Goal: Information Seeking & Learning: Learn about a topic

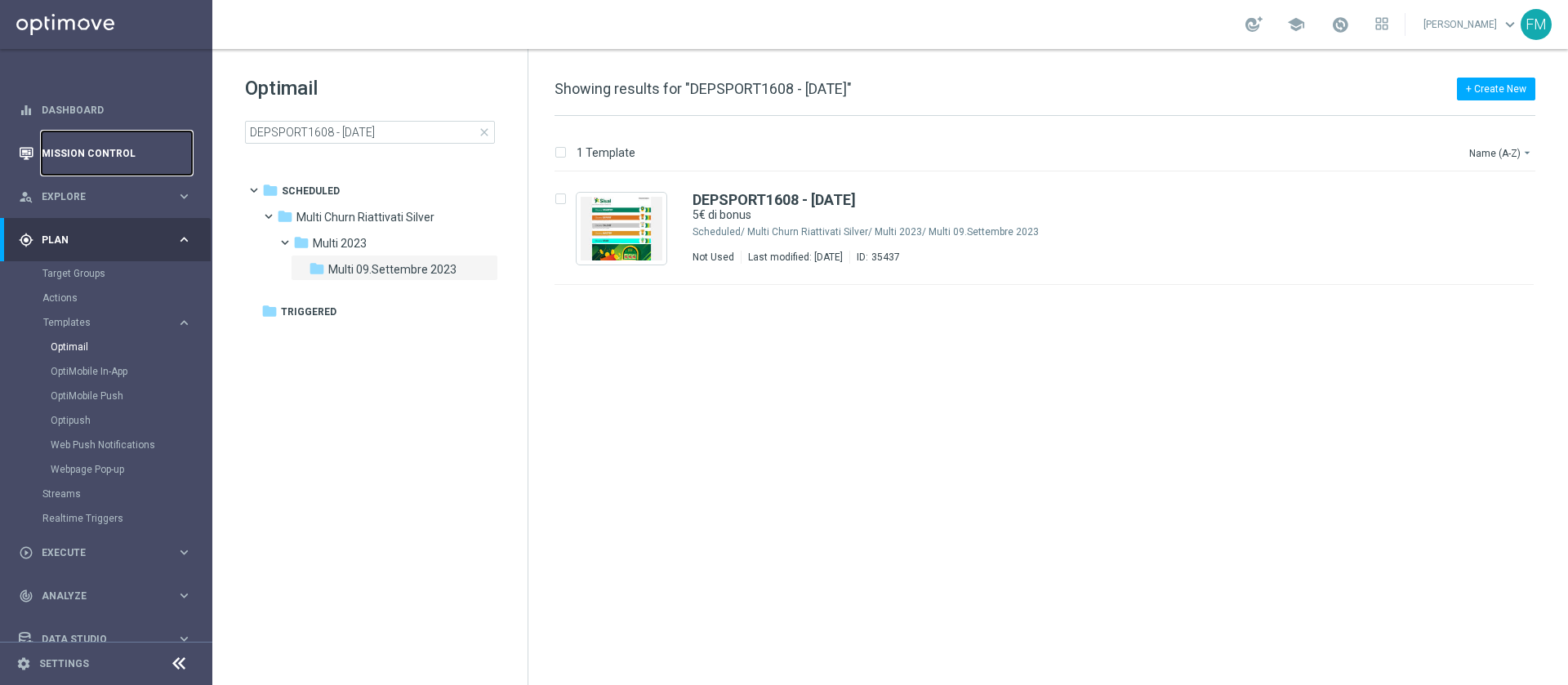
click at [66, 138] on link "Mission Control" at bounding box center [116, 153] width 150 height 43
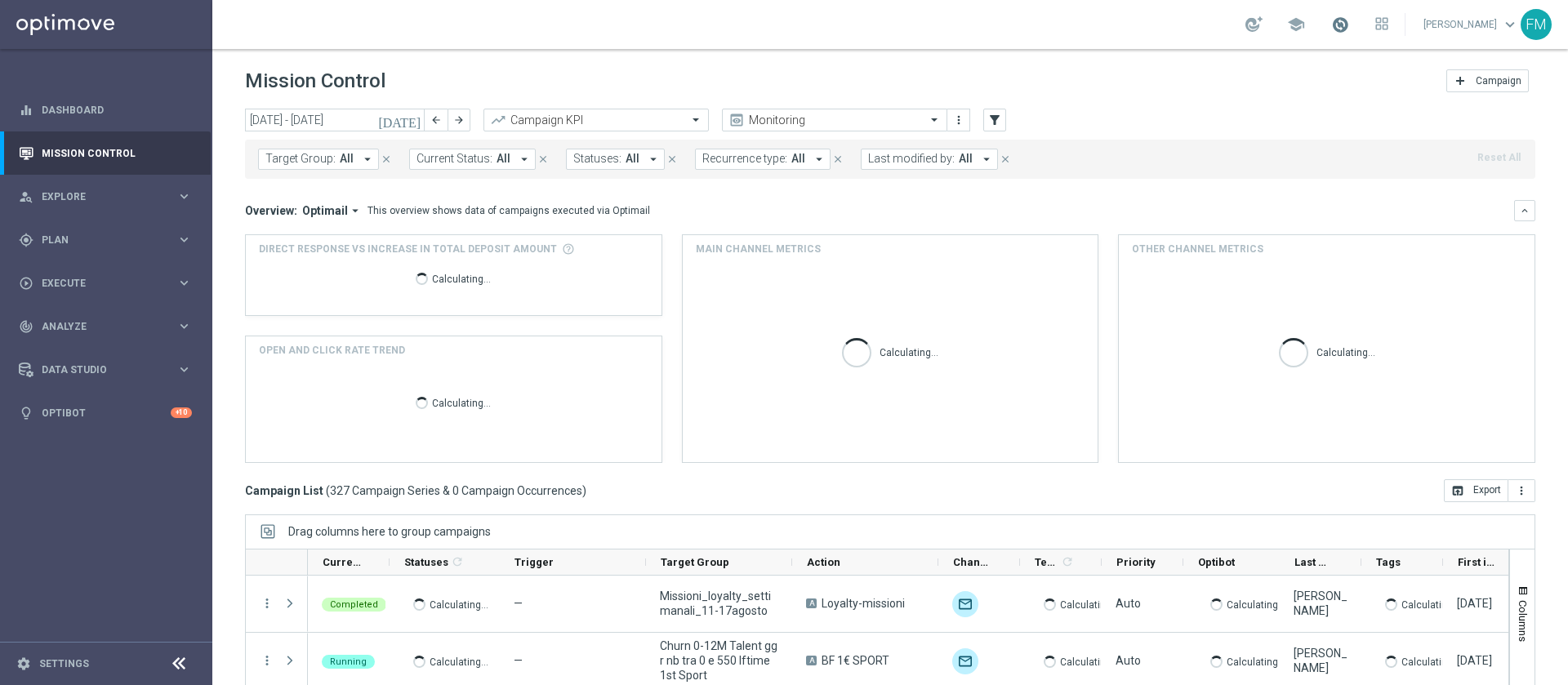
click at [1331, 24] on span at bounding box center [1340, 25] width 18 height 18
click at [977, 29] on div "school Last available data: [DATE] Batch process is scheduled to occur within t…" at bounding box center [890, 25] width 1356 height 49
click at [410, 125] on icon "[DATE]" at bounding box center [401, 120] width 44 height 15
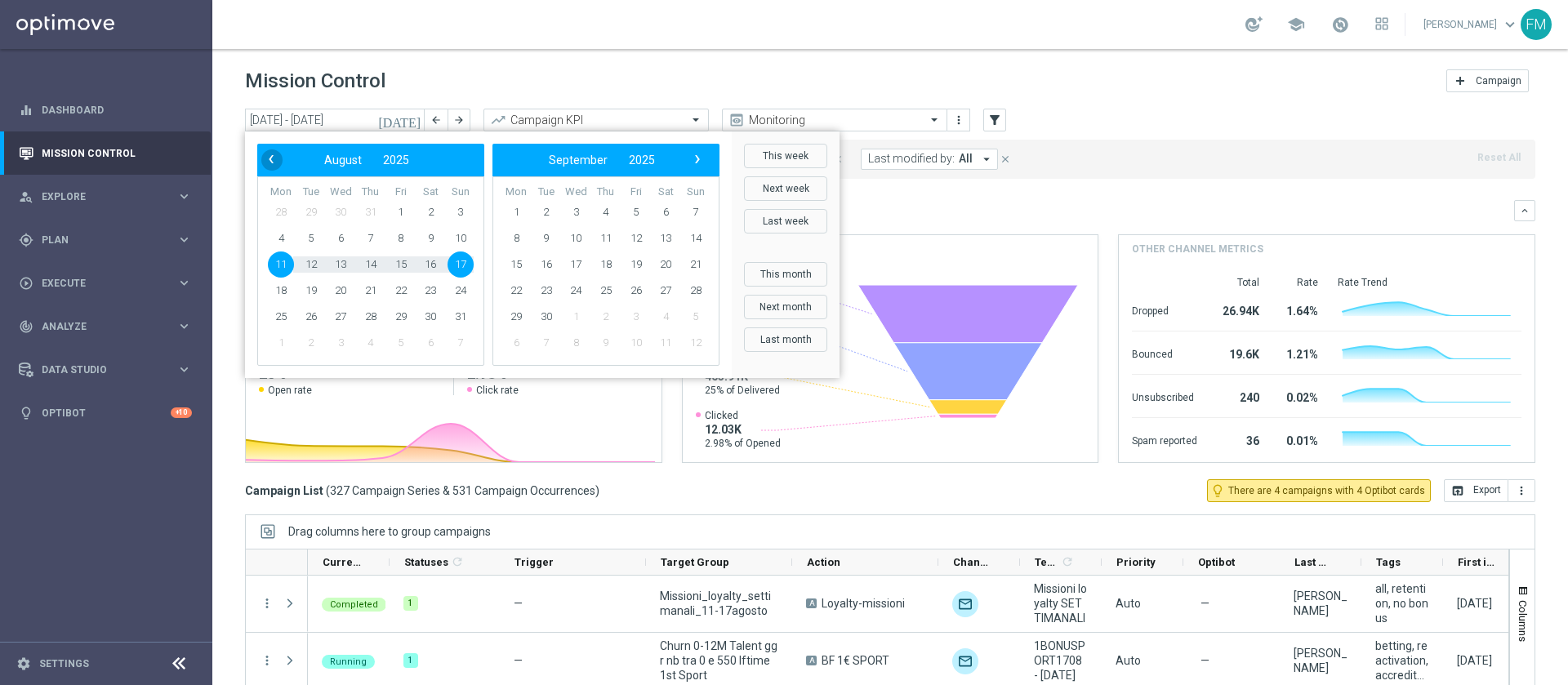
click at [270, 157] on span "‹" at bounding box center [271, 159] width 21 height 21
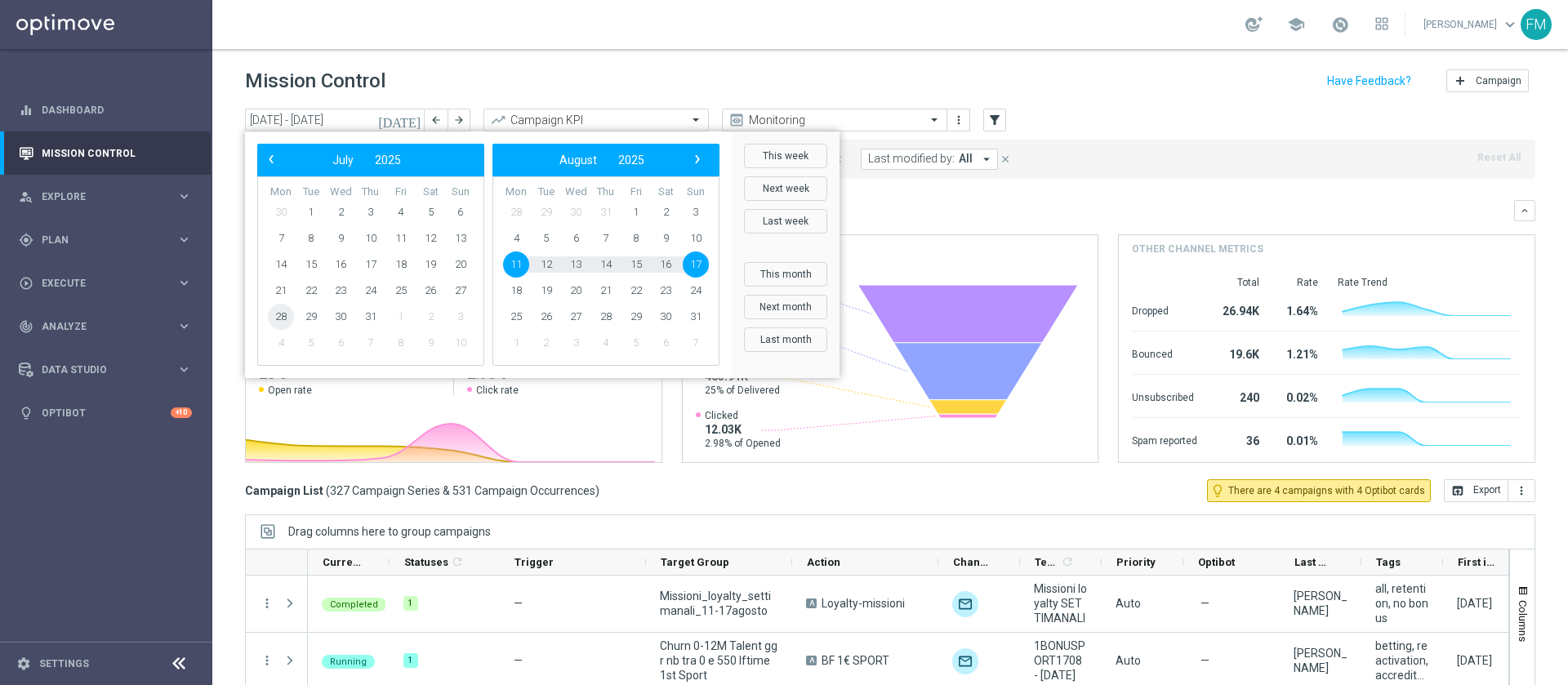
click at [270, 311] on span "28" at bounding box center [281, 317] width 26 height 26
click at [692, 202] on span "3" at bounding box center [696, 212] width 26 height 26
type input "[DATE] - [DATE]"
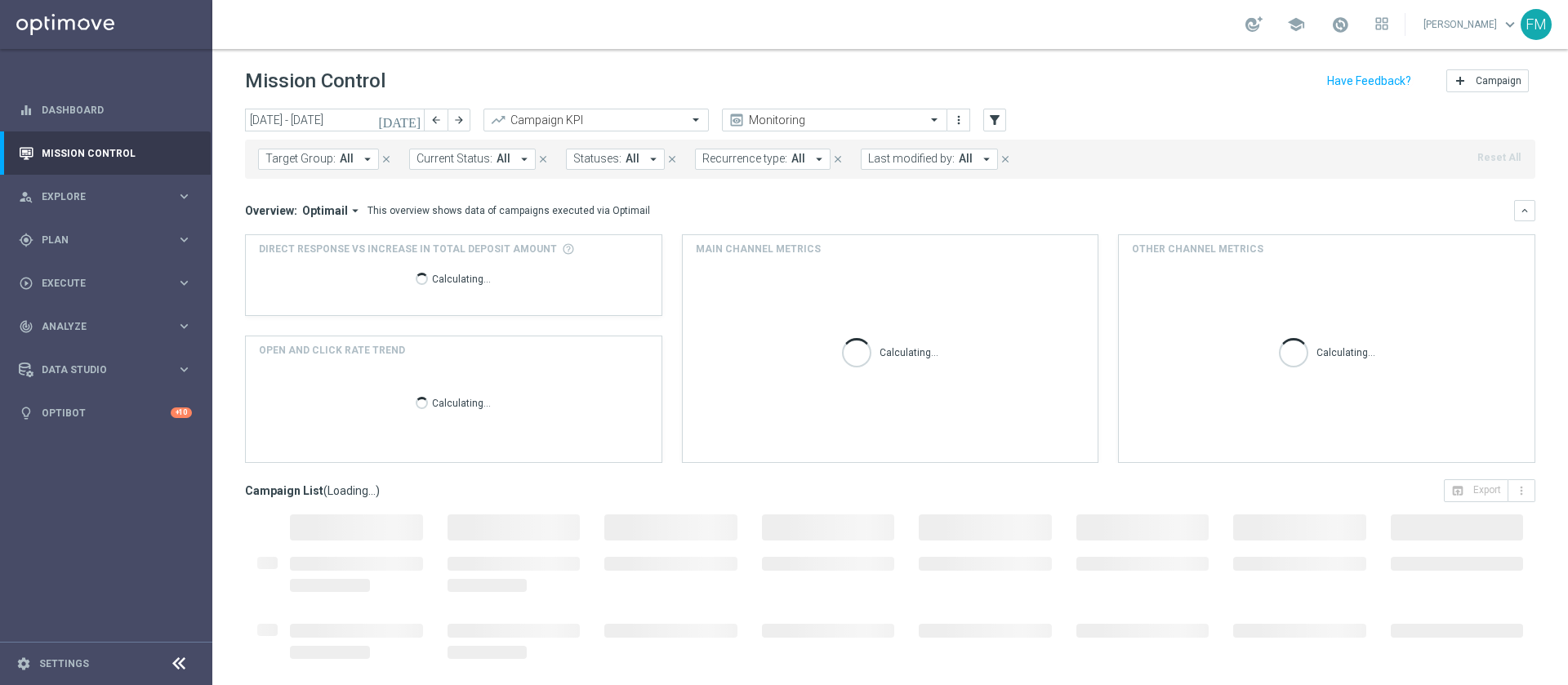
click at [918, 161] on span "Last modified by:" at bounding box center [912, 158] width 87 height 14
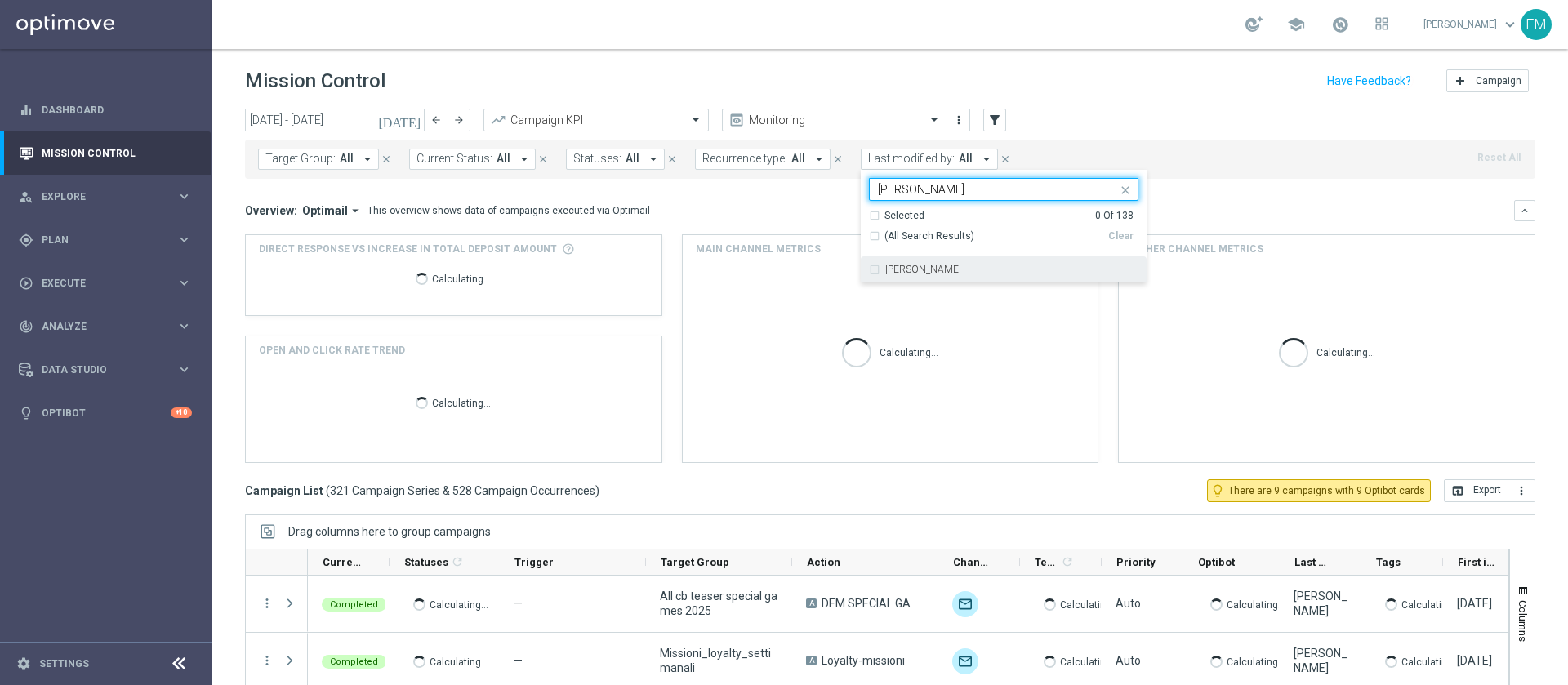
click at [943, 268] on div "[PERSON_NAME]" at bounding box center [1012, 270] width 253 height 10
type input "[PERSON_NAME]"
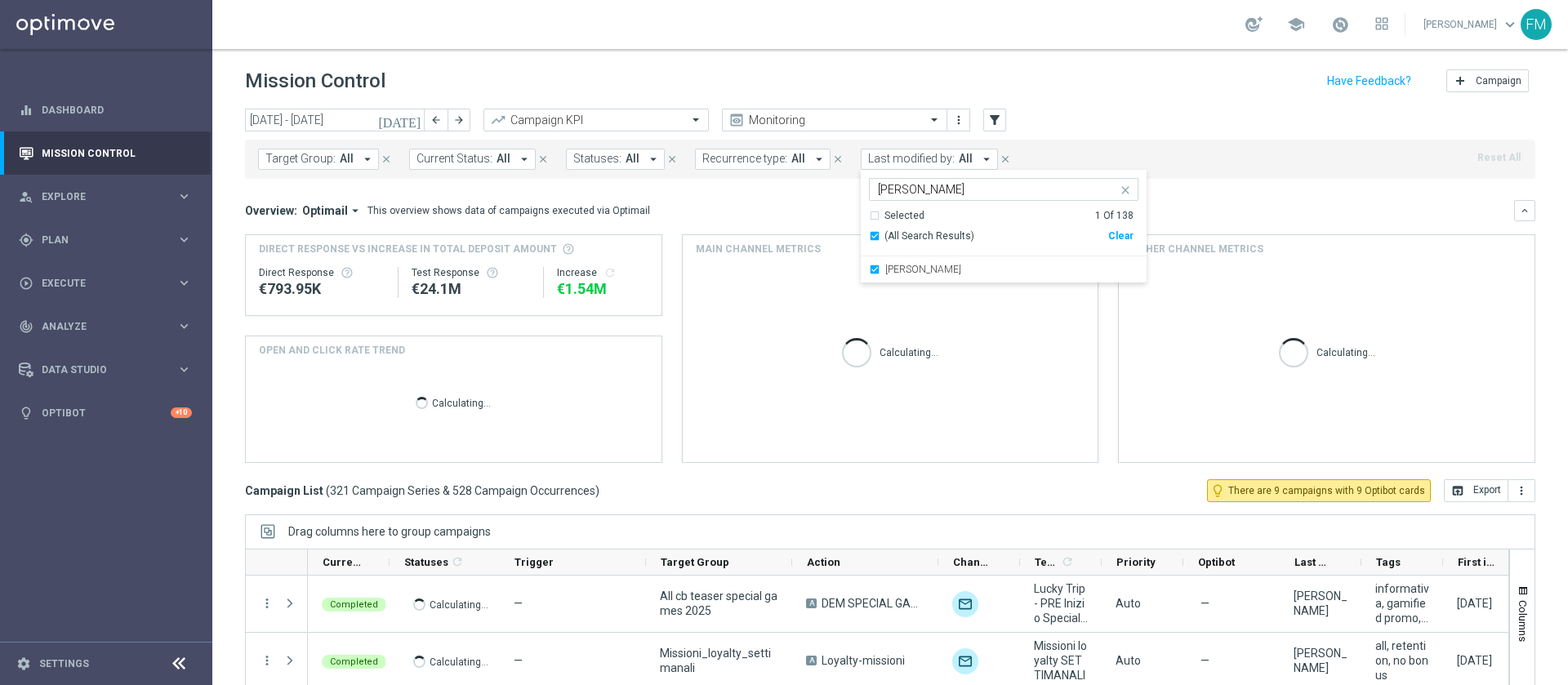
click at [1091, 86] on div "Mission Control add Campaign" at bounding box center [890, 81] width 1290 height 32
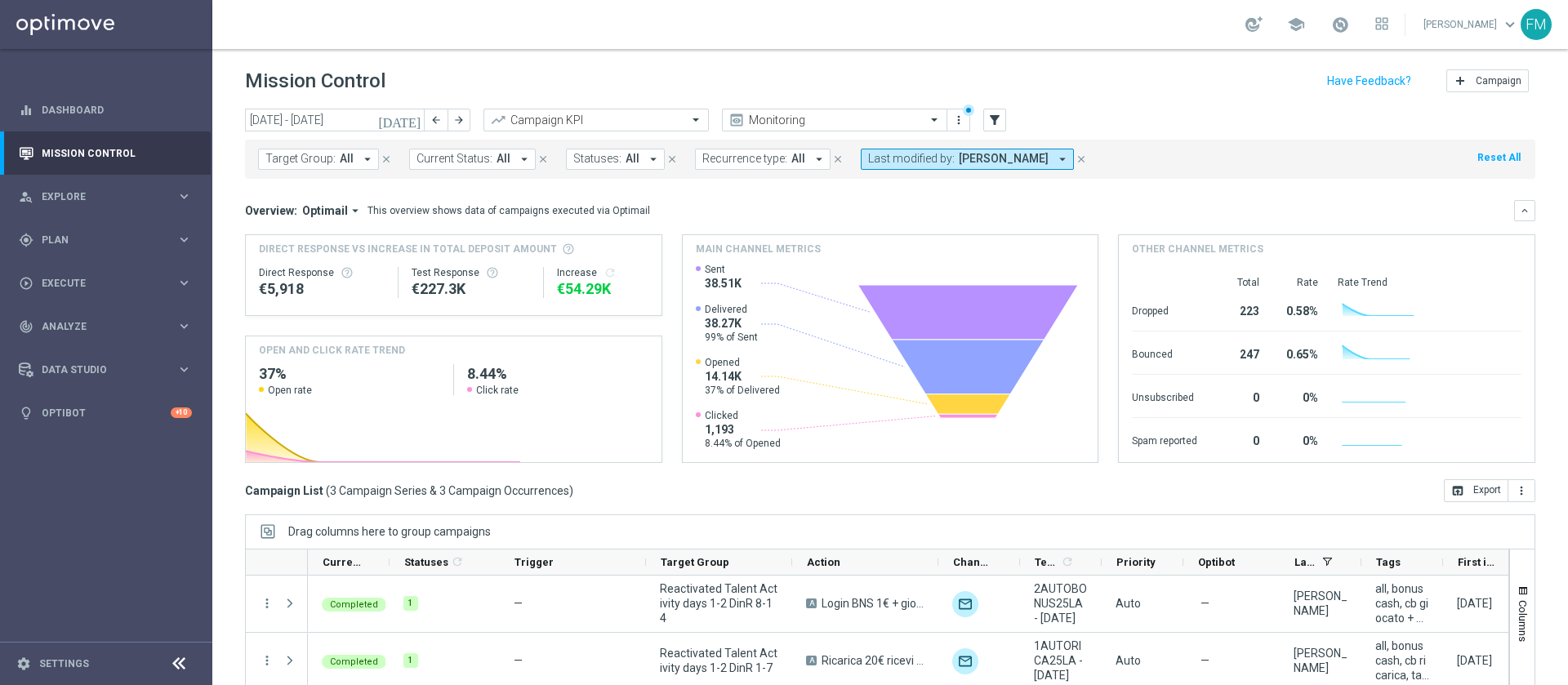
click at [982, 166] on button "Last modified by: [PERSON_NAME] arrow_drop_down" at bounding box center [968, 159] width 213 height 21
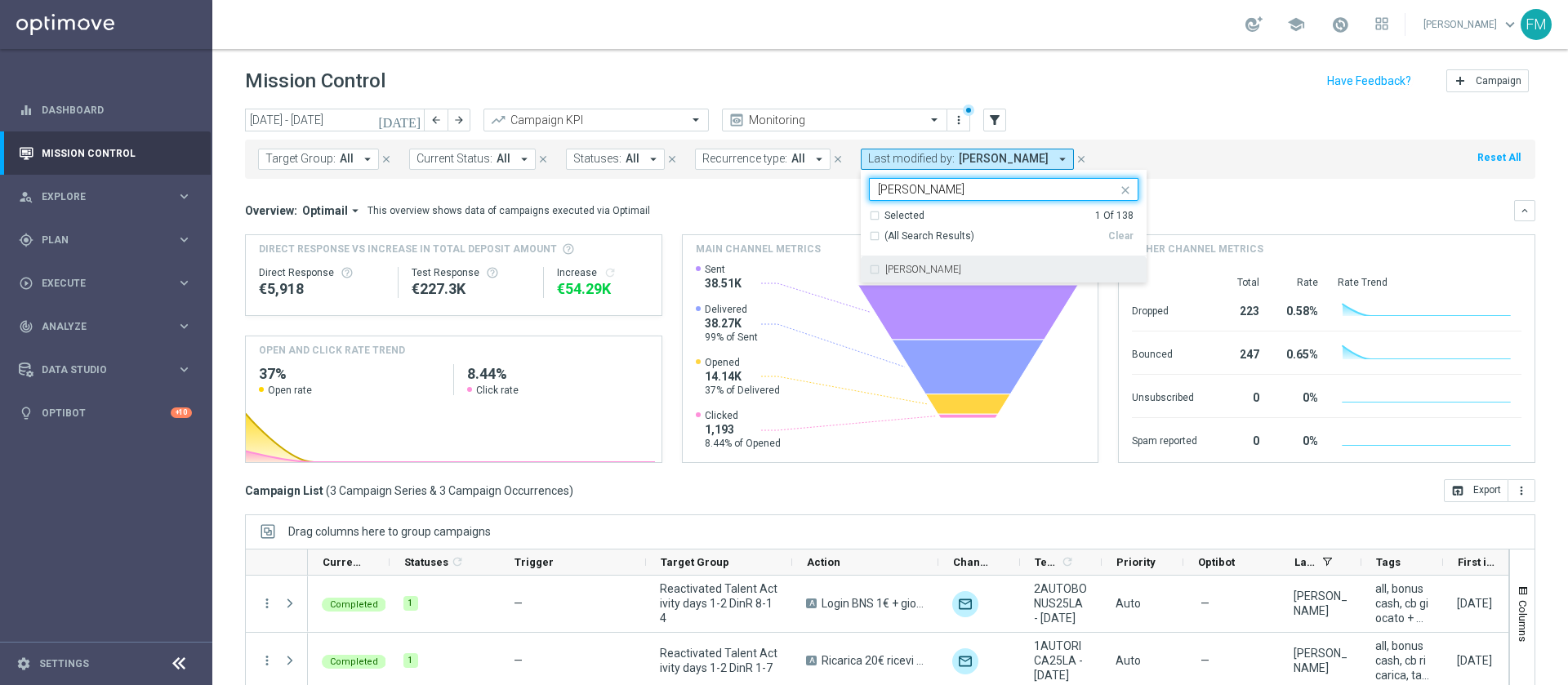
click at [973, 265] on div "[PERSON_NAME]" at bounding box center [1012, 270] width 253 height 10
type input "[PERSON_NAME]"
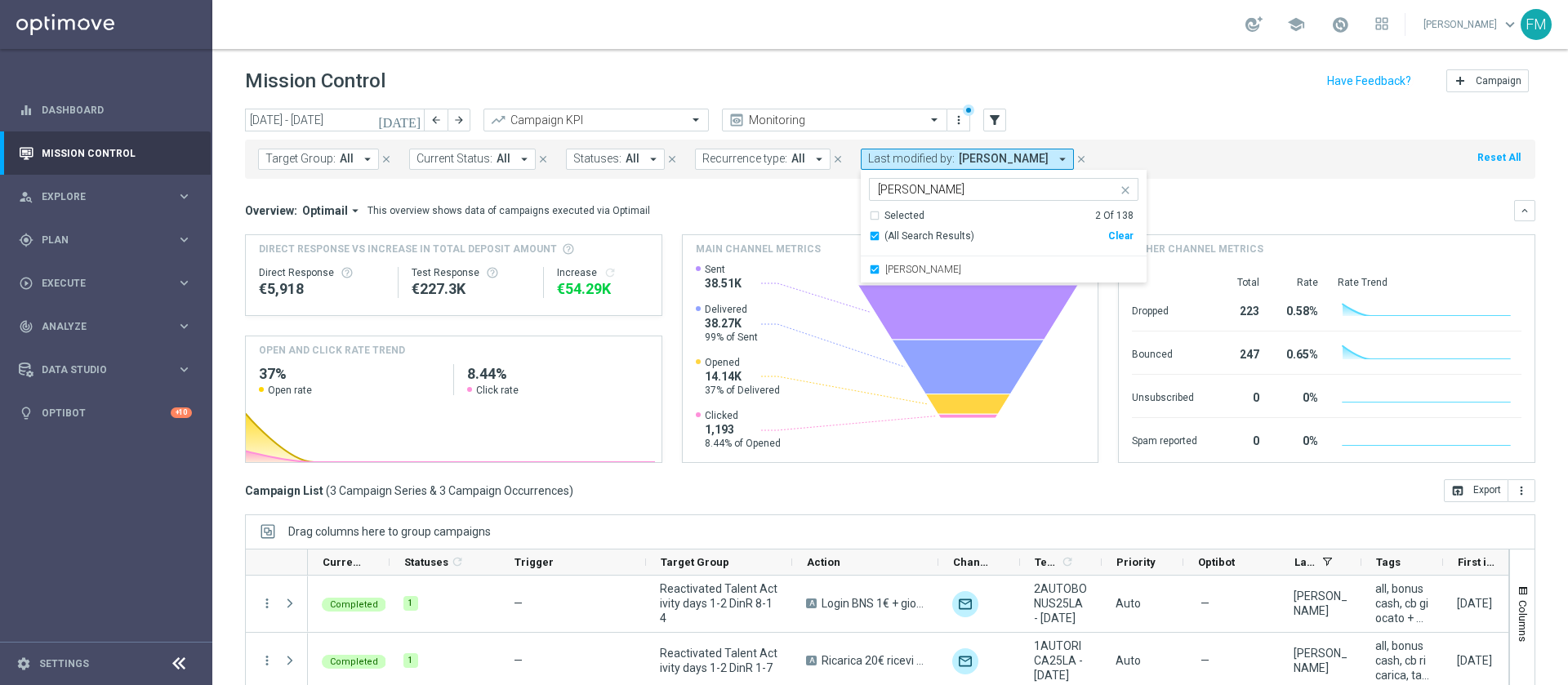
click at [1126, 60] on header "Mission Control add Campaign" at bounding box center [890, 79] width 1356 height 60
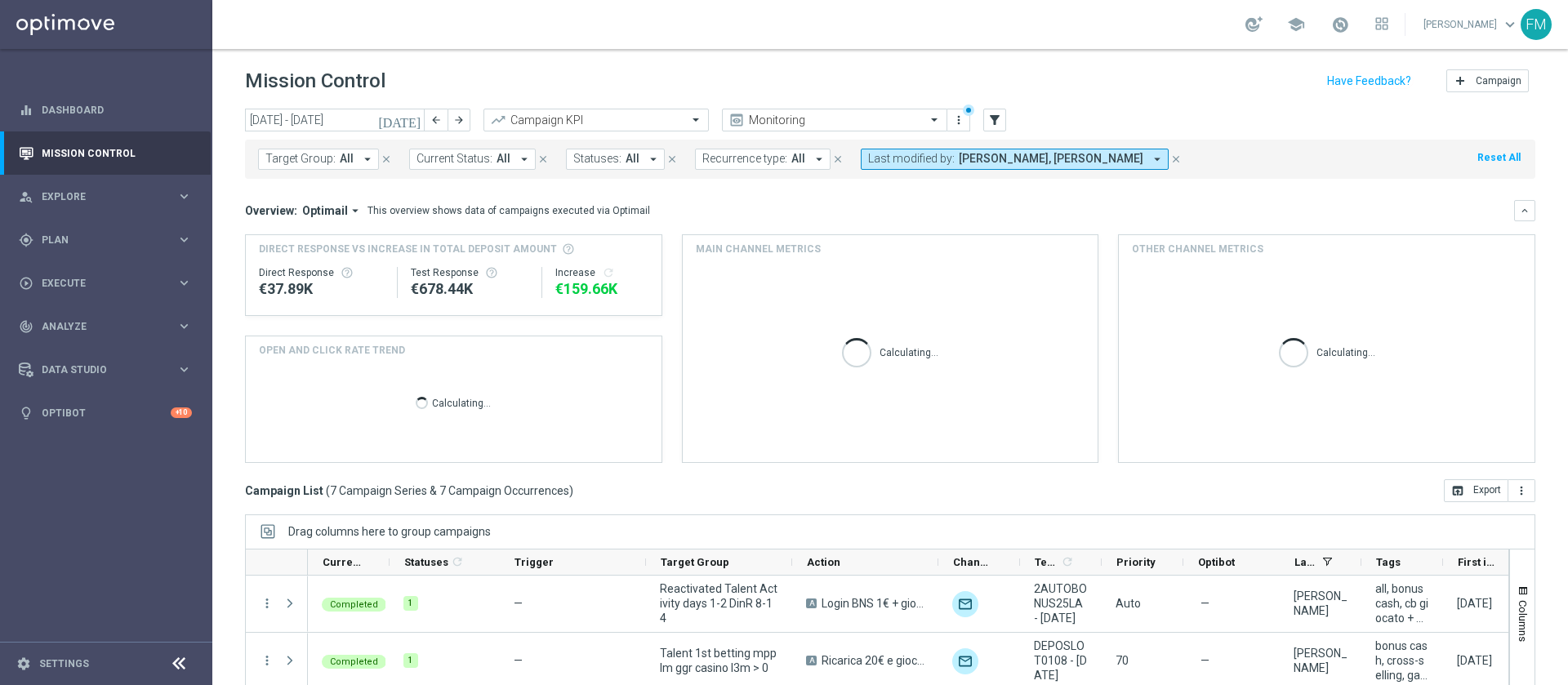
click at [1044, 157] on span "[PERSON_NAME], [PERSON_NAME]" at bounding box center [1050, 158] width 184 height 14
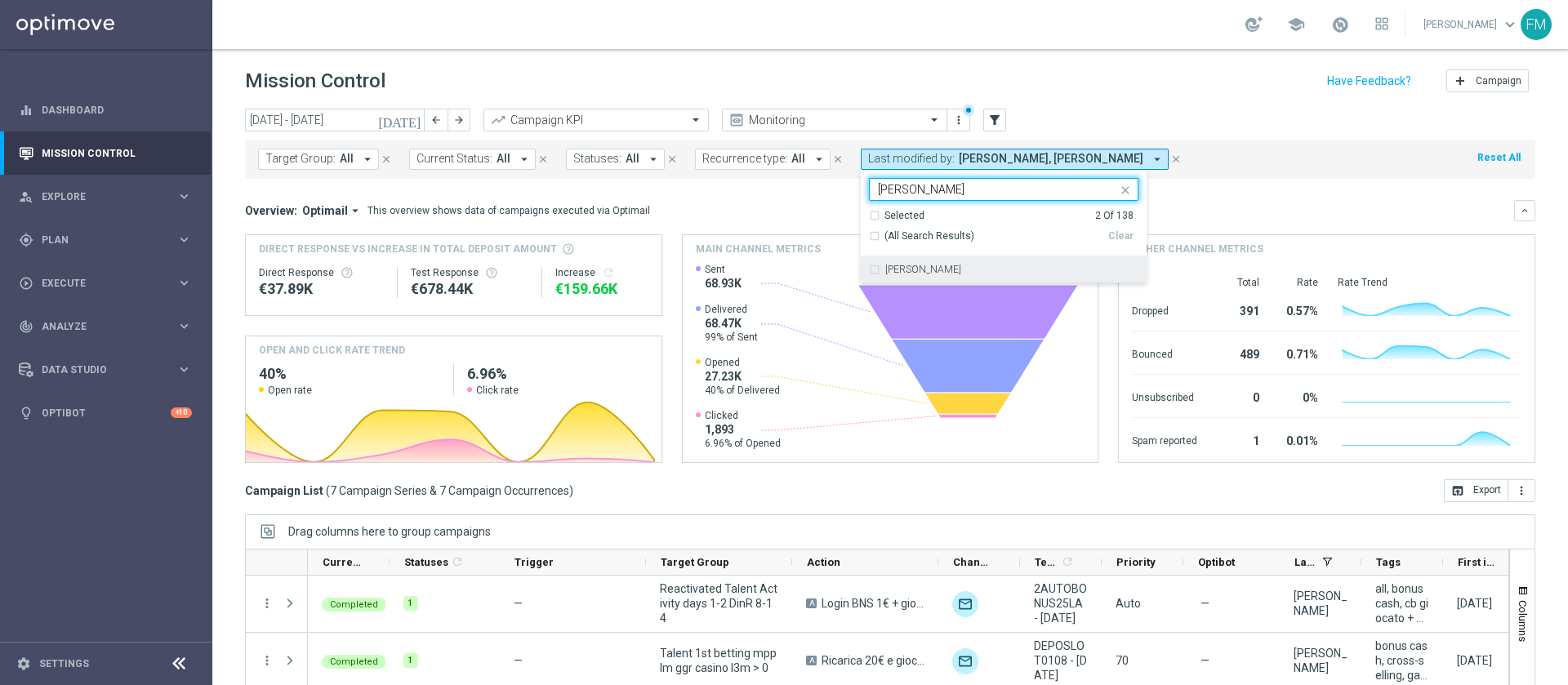
click at [999, 272] on div "[PERSON_NAME]" at bounding box center [1012, 270] width 253 height 10
type input "[PERSON_NAME]"
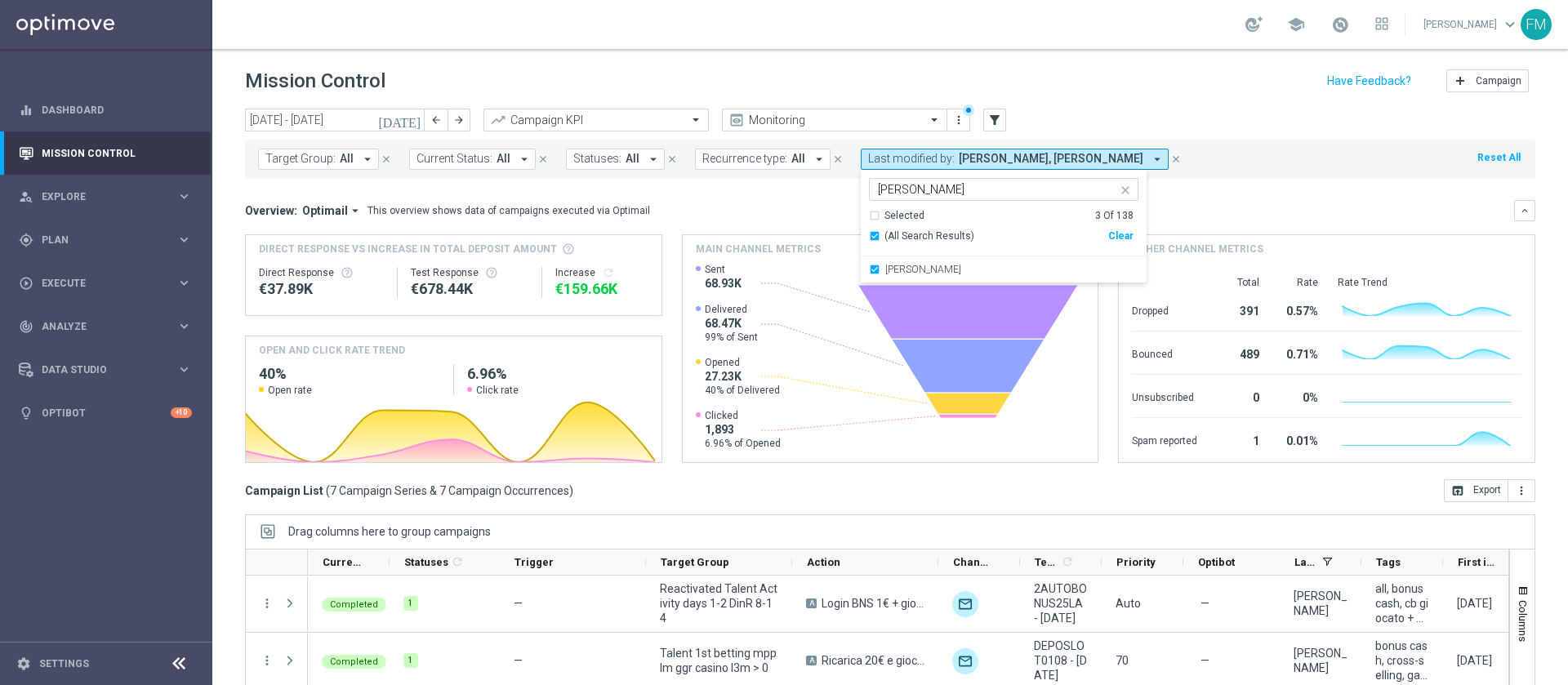
click at [1137, 29] on div "school [PERSON_NAME] keyboard_arrow_down FM" at bounding box center [890, 25] width 1356 height 49
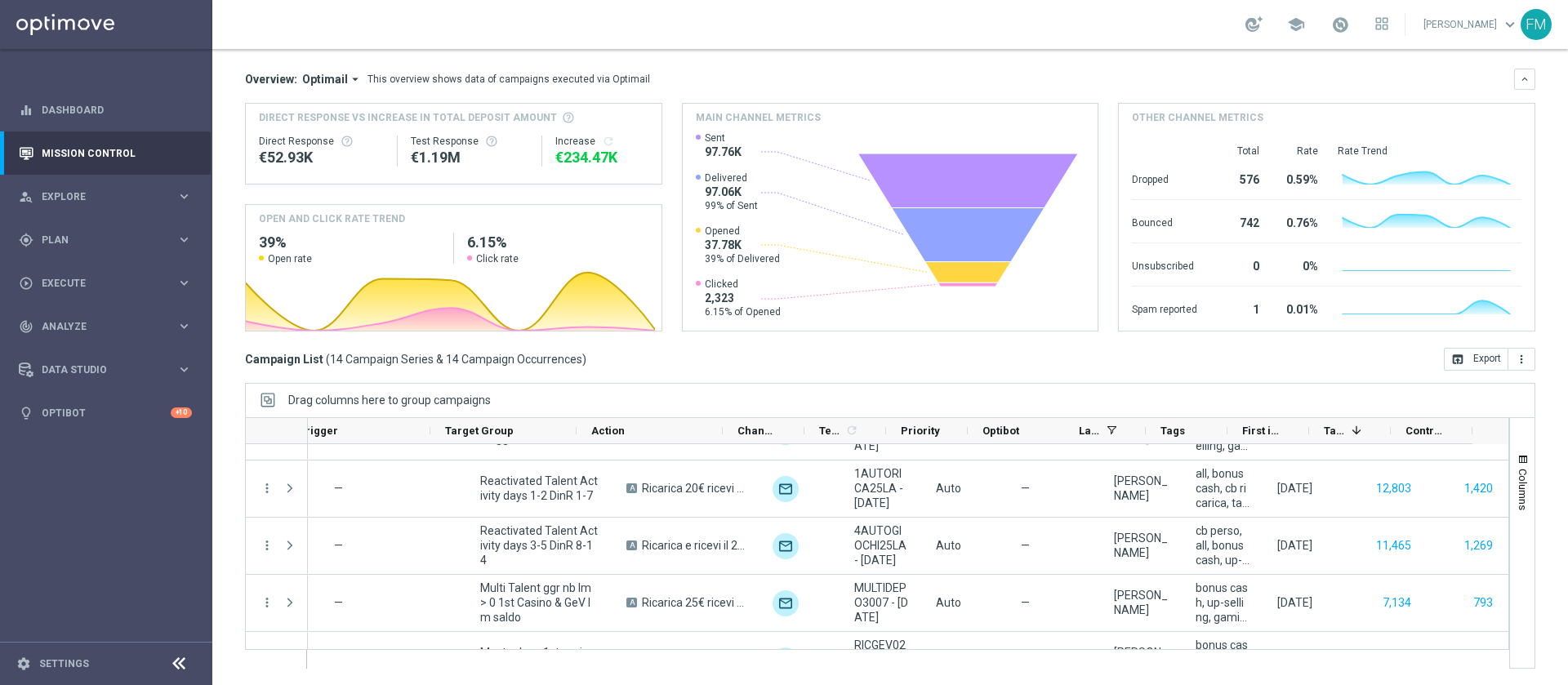
scroll to position [0, 215]
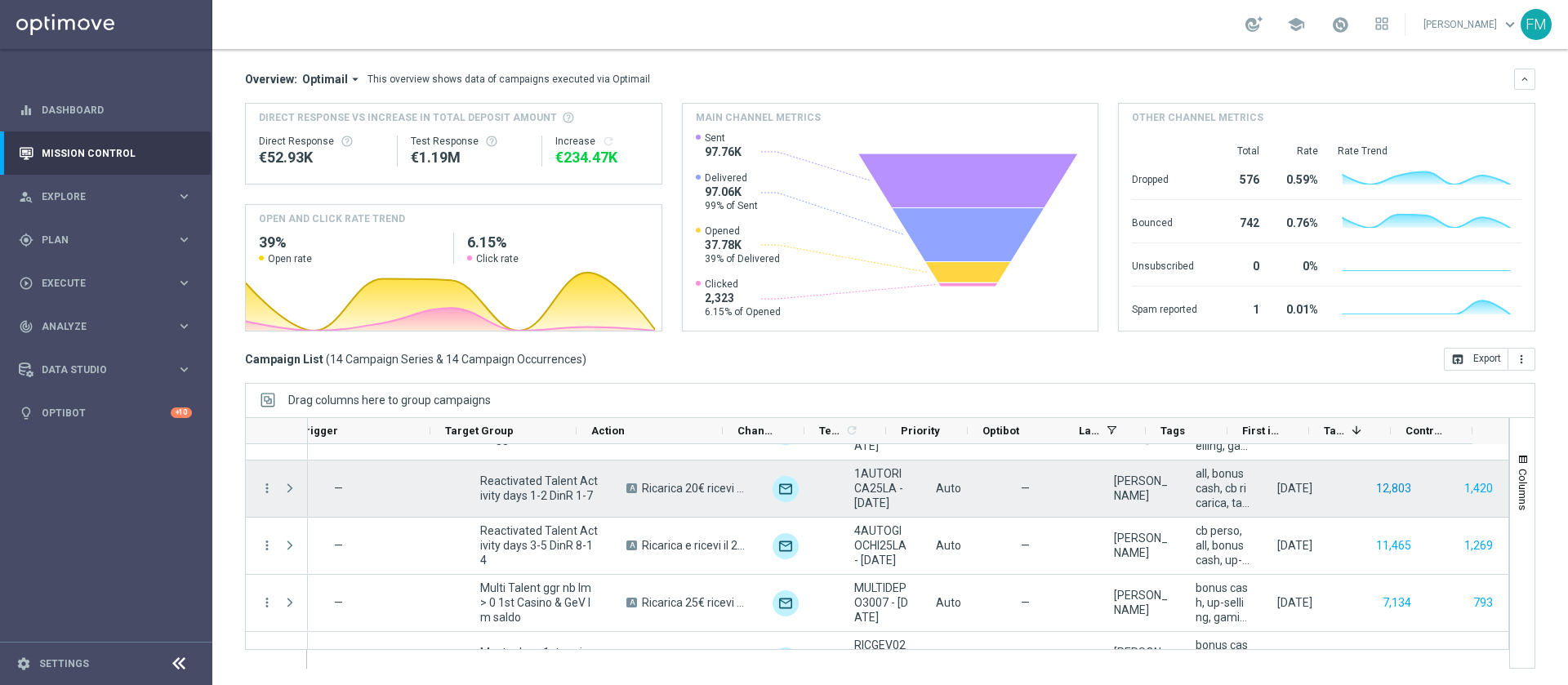
click at [1375, 485] on button "12,803" at bounding box center [1394, 488] width 39 height 20
click at [1463, 485] on button "1,420" at bounding box center [1479, 488] width 32 height 20
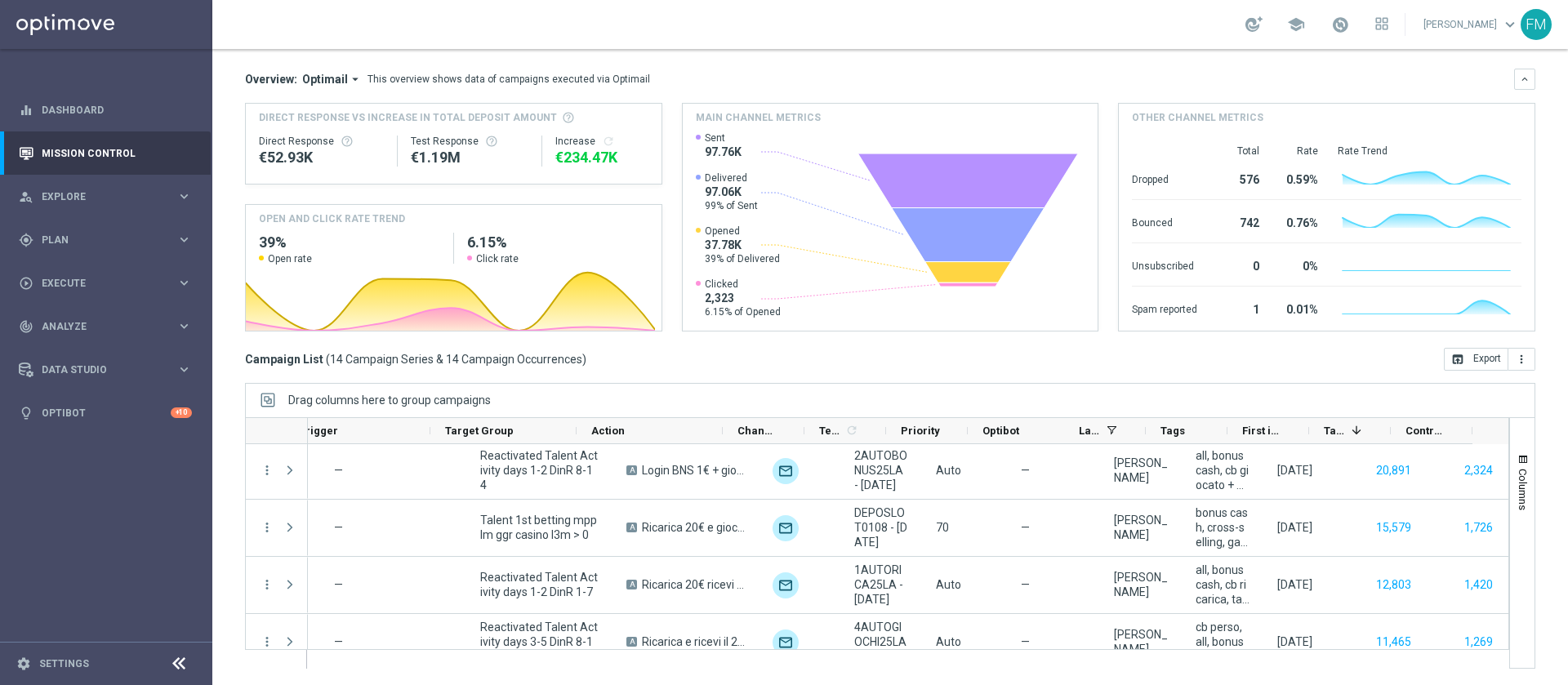
scroll to position [0, 0]
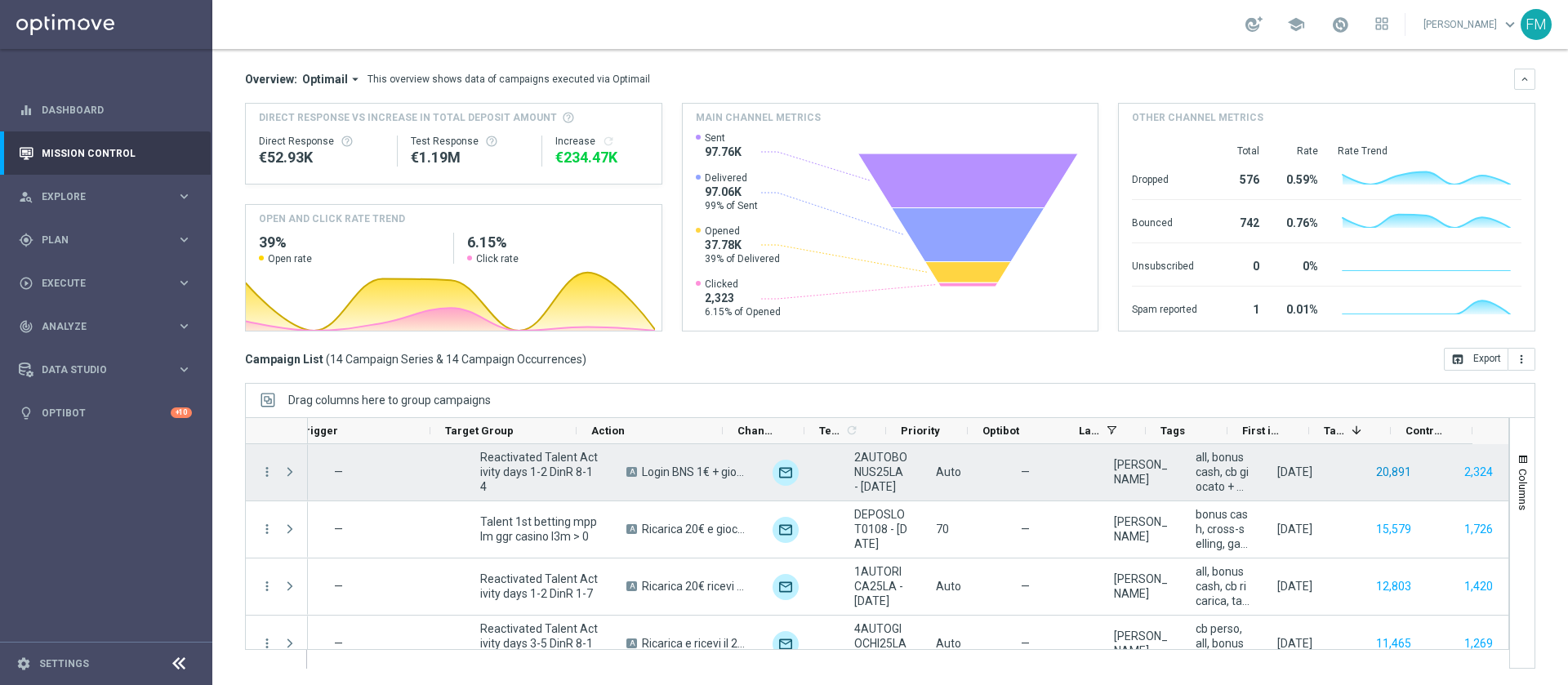
click at [1375, 473] on button "20,891" at bounding box center [1394, 472] width 39 height 20
click at [1463, 472] on button "2,324" at bounding box center [1479, 472] width 32 height 20
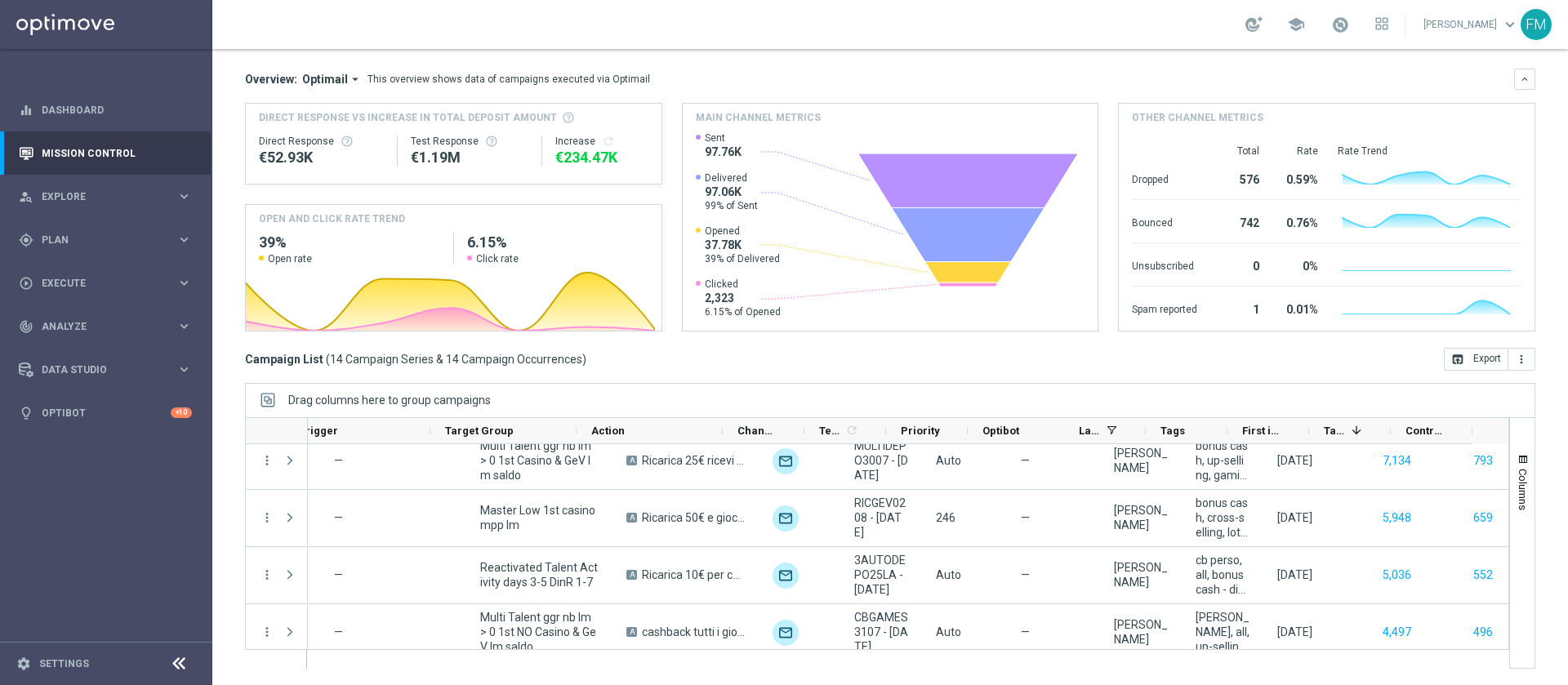
scroll to position [245, 0]
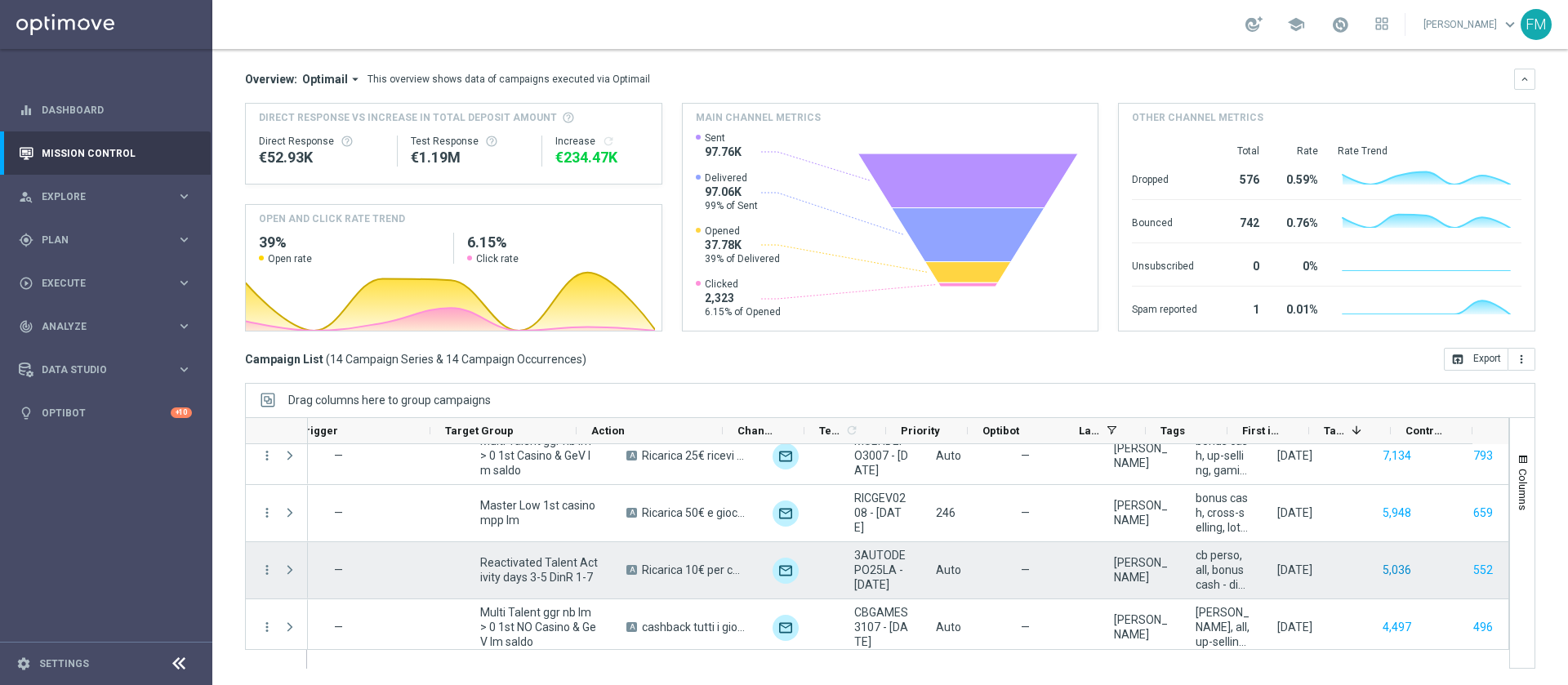
click at [1381, 569] on button "5,036" at bounding box center [1397, 570] width 32 height 20
click at [1472, 570] on button "552" at bounding box center [1484, 570] width 23 height 20
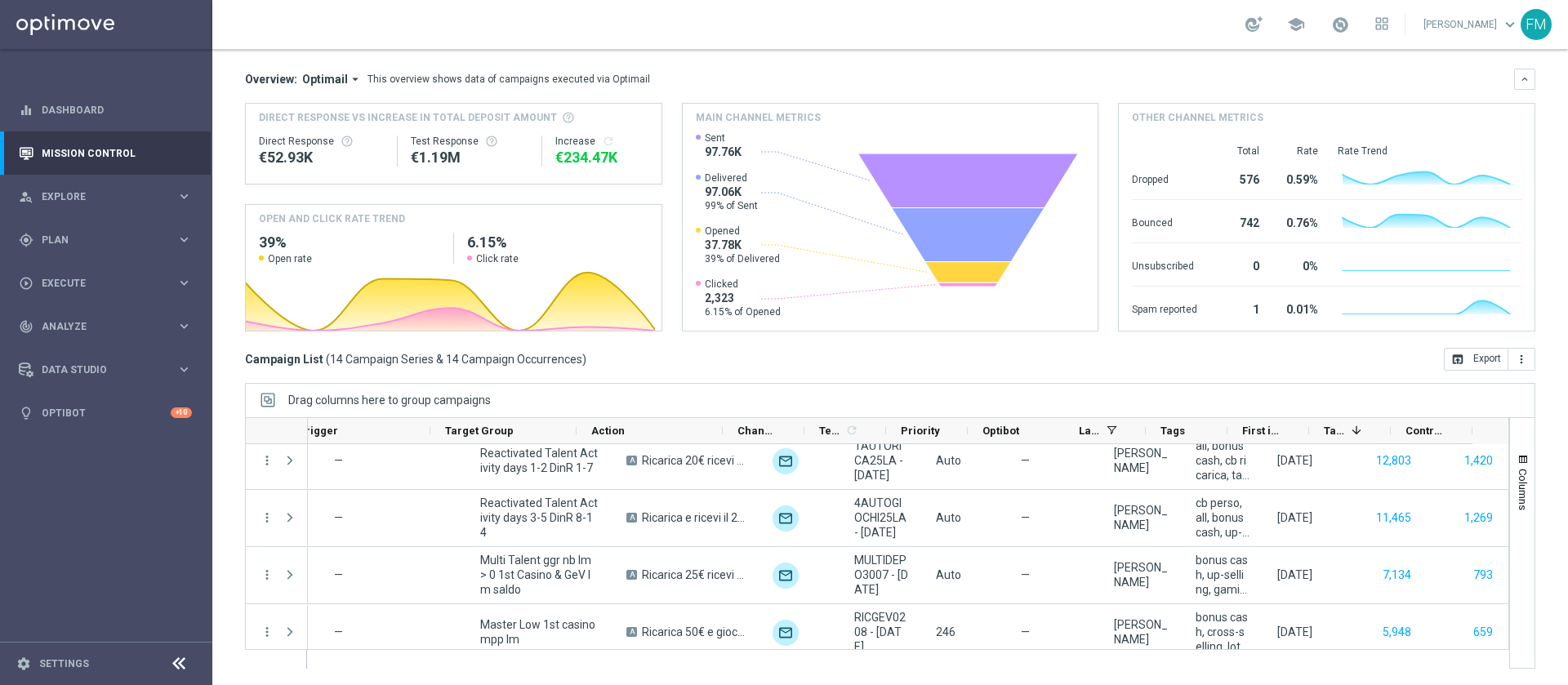
scroll to position [98, 0]
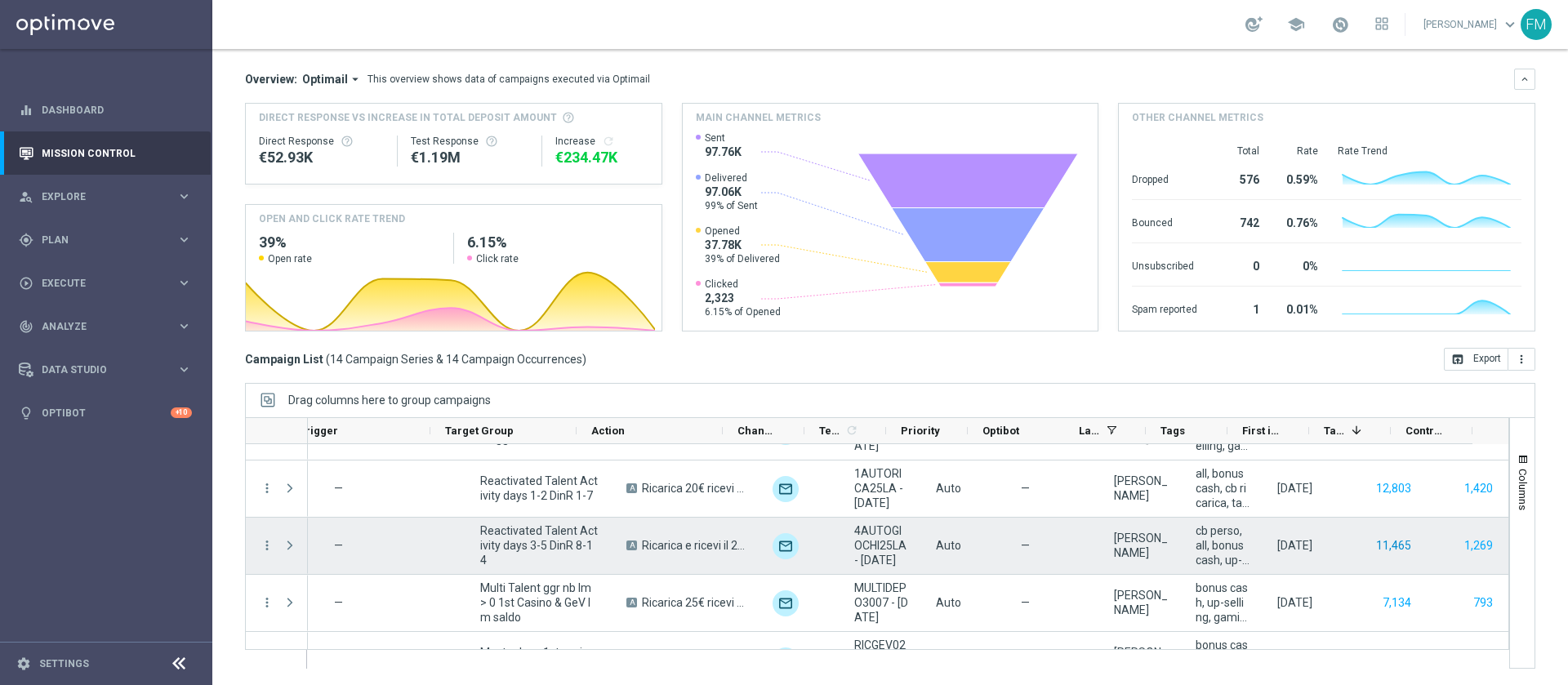
click at [1375, 548] on button "11,465" at bounding box center [1394, 546] width 39 height 20
click at [1463, 547] on button "1,269" at bounding box center [1479, 546] width 32 height 20
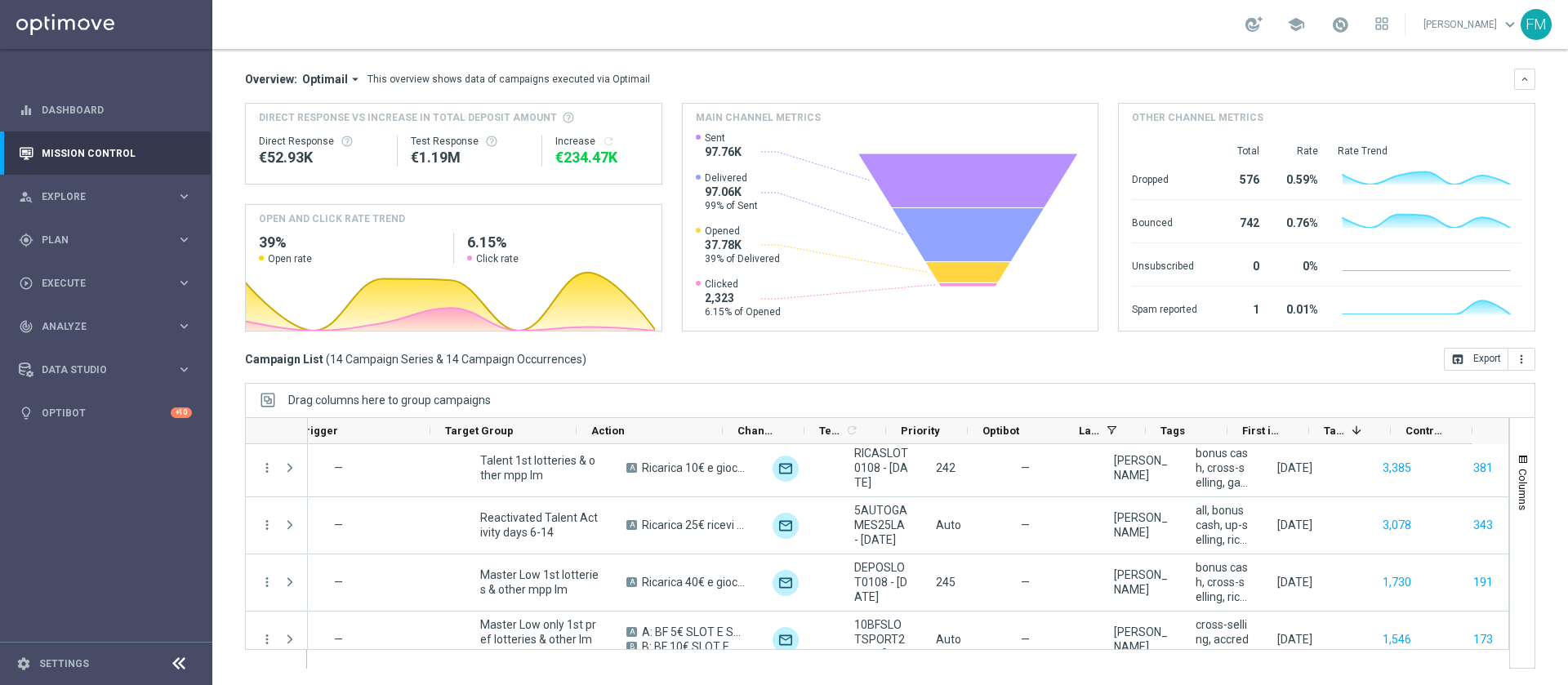
scroll to position [556, 0]
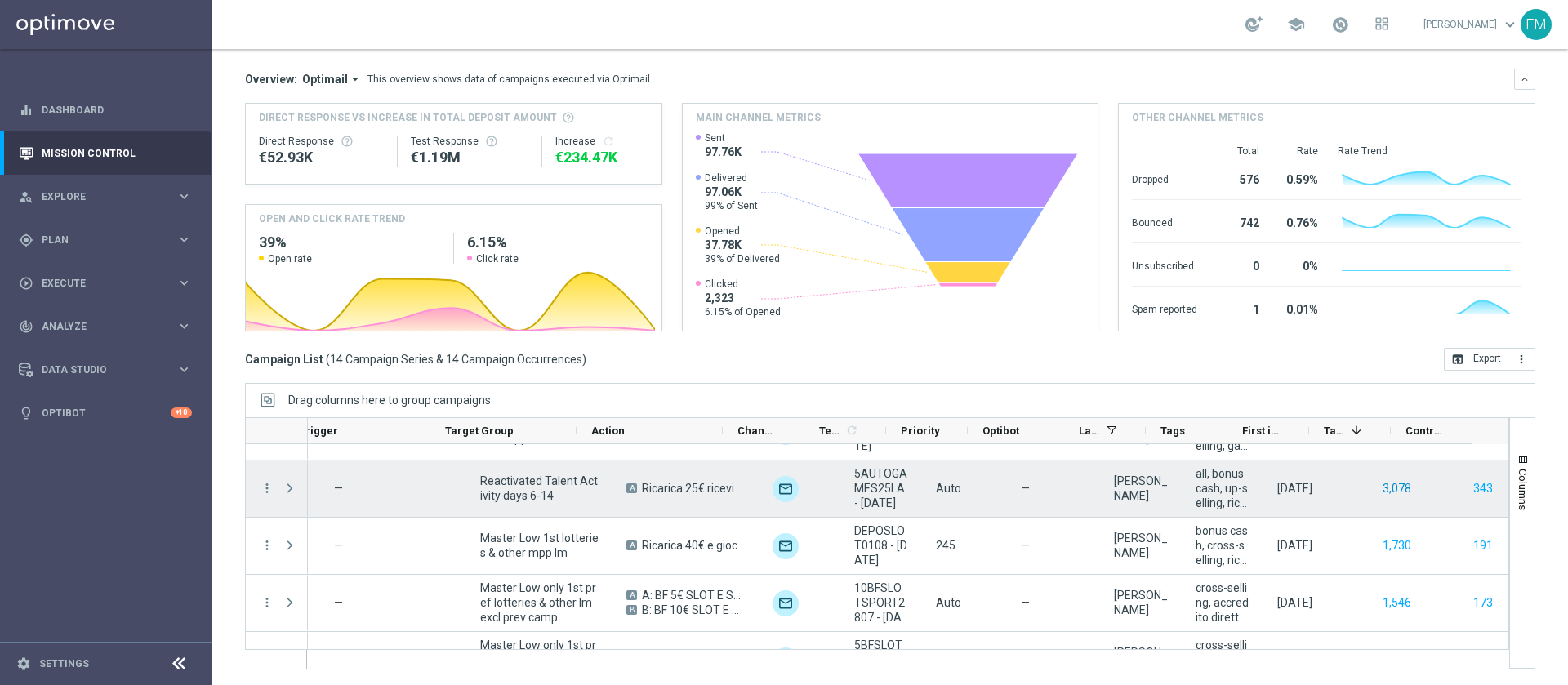
click at [1381, 479] on button "3,078" at bounding box center [1397, 488] width 32 height 20
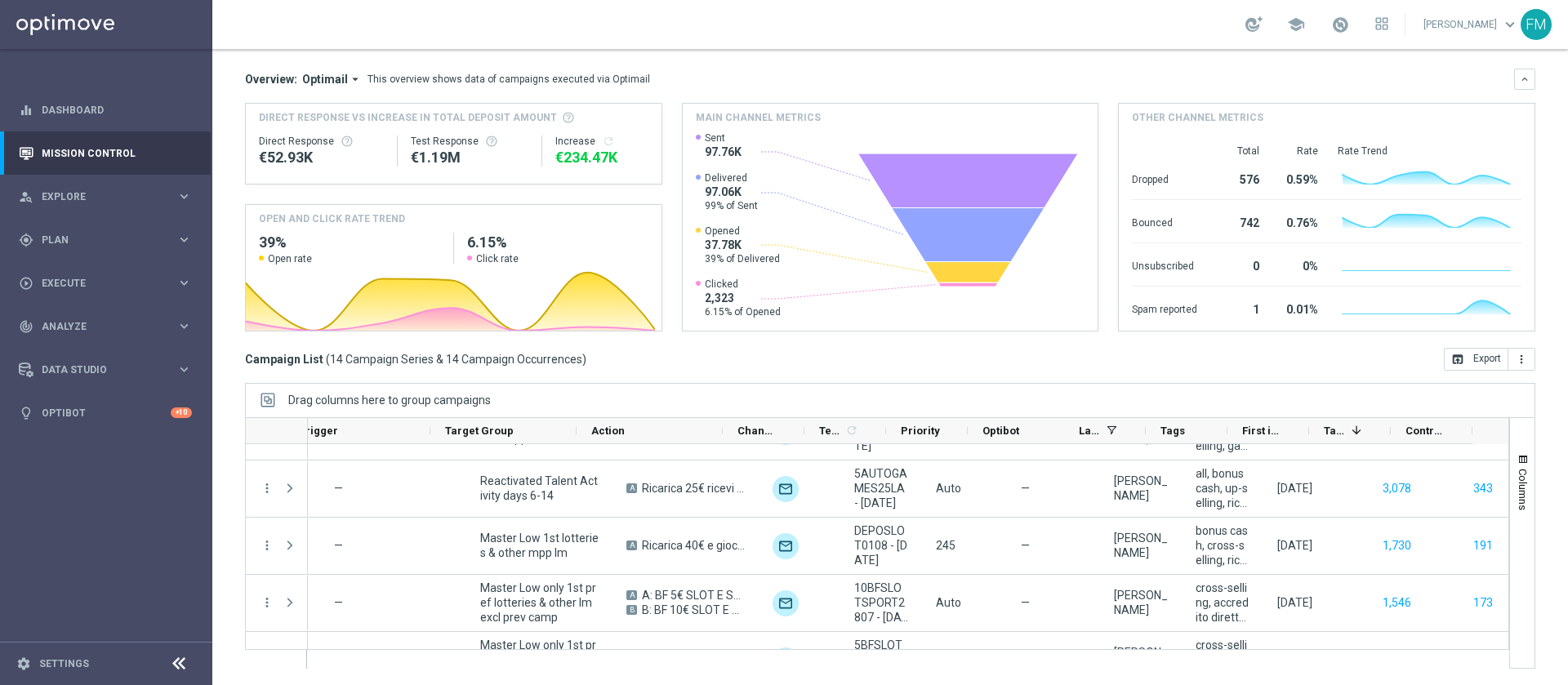
scroll to position [0, 0]
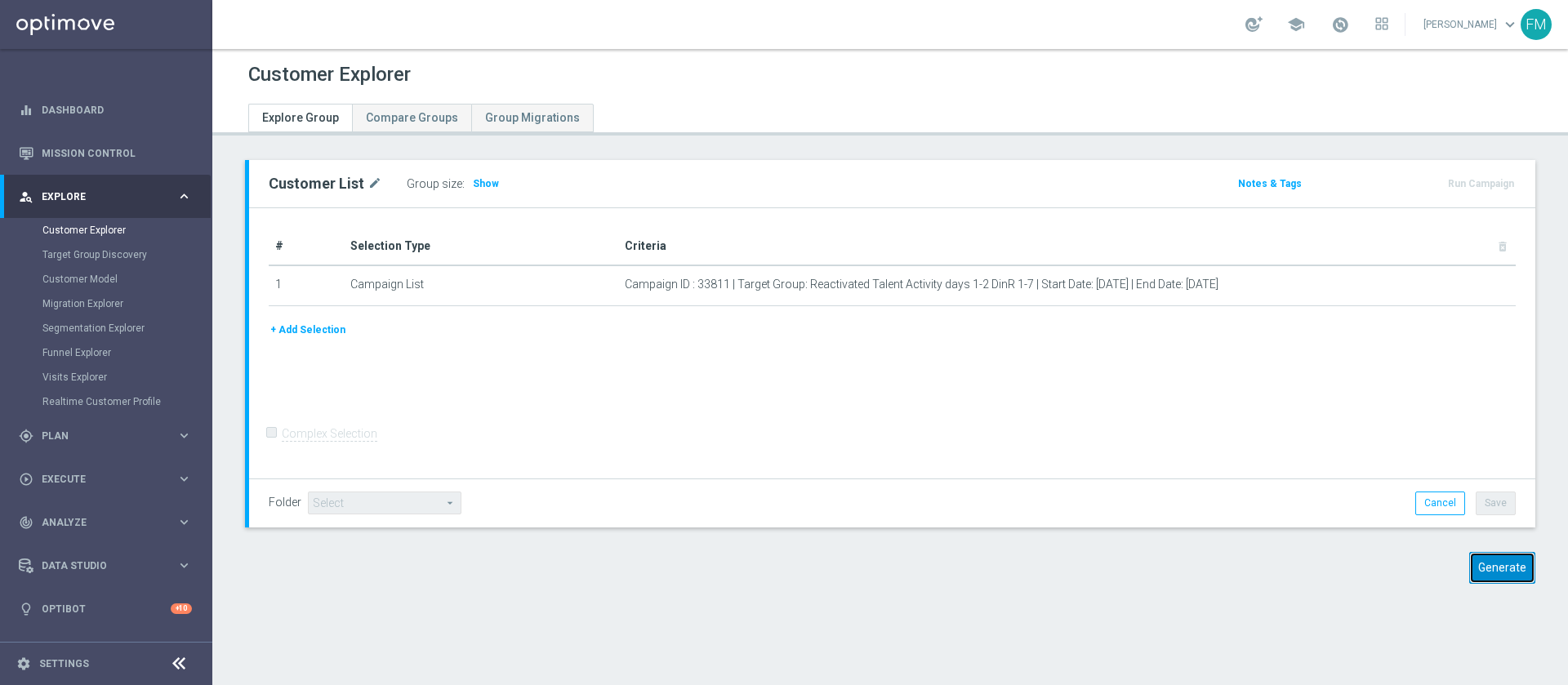
click at [1482, 563] on button "Generate" at bounding box center [1502, 568] width 66 height 32
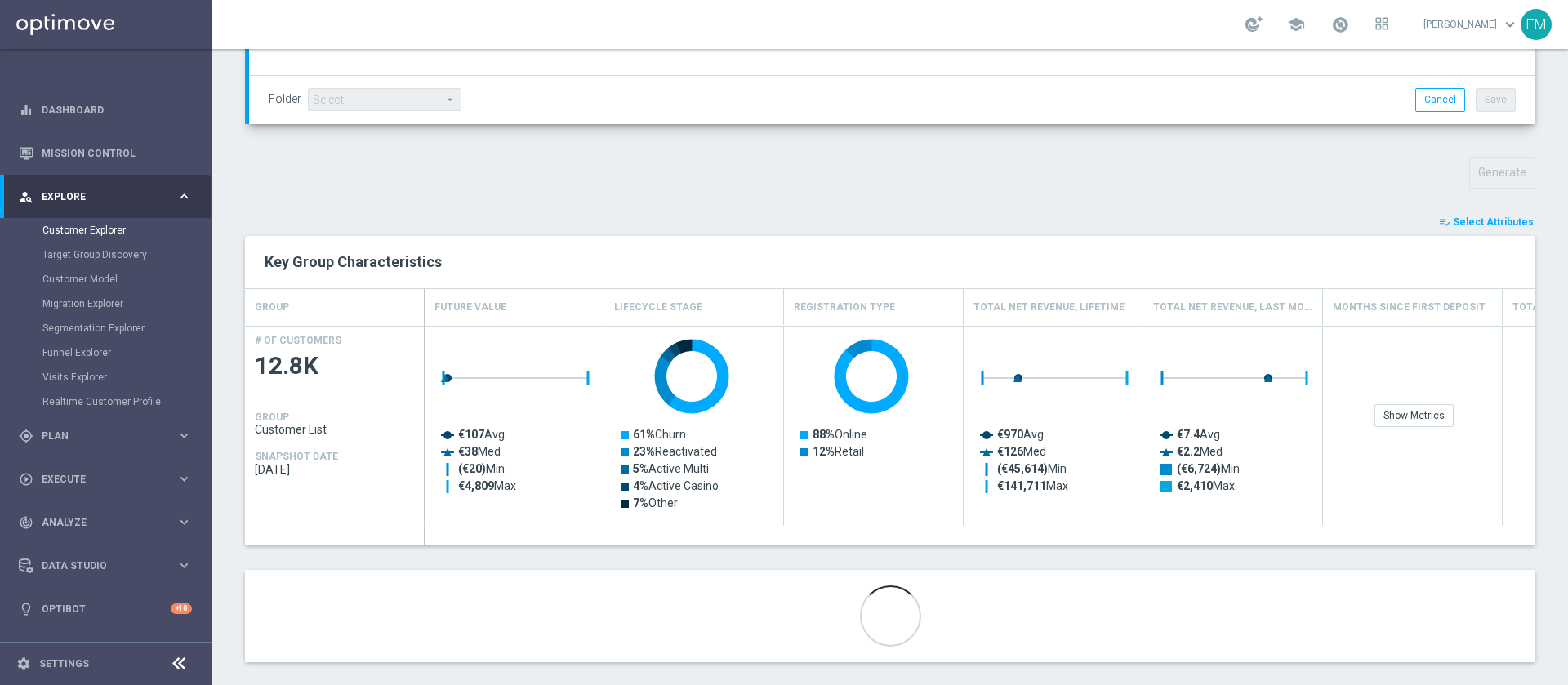
scroll to position [501, 0]
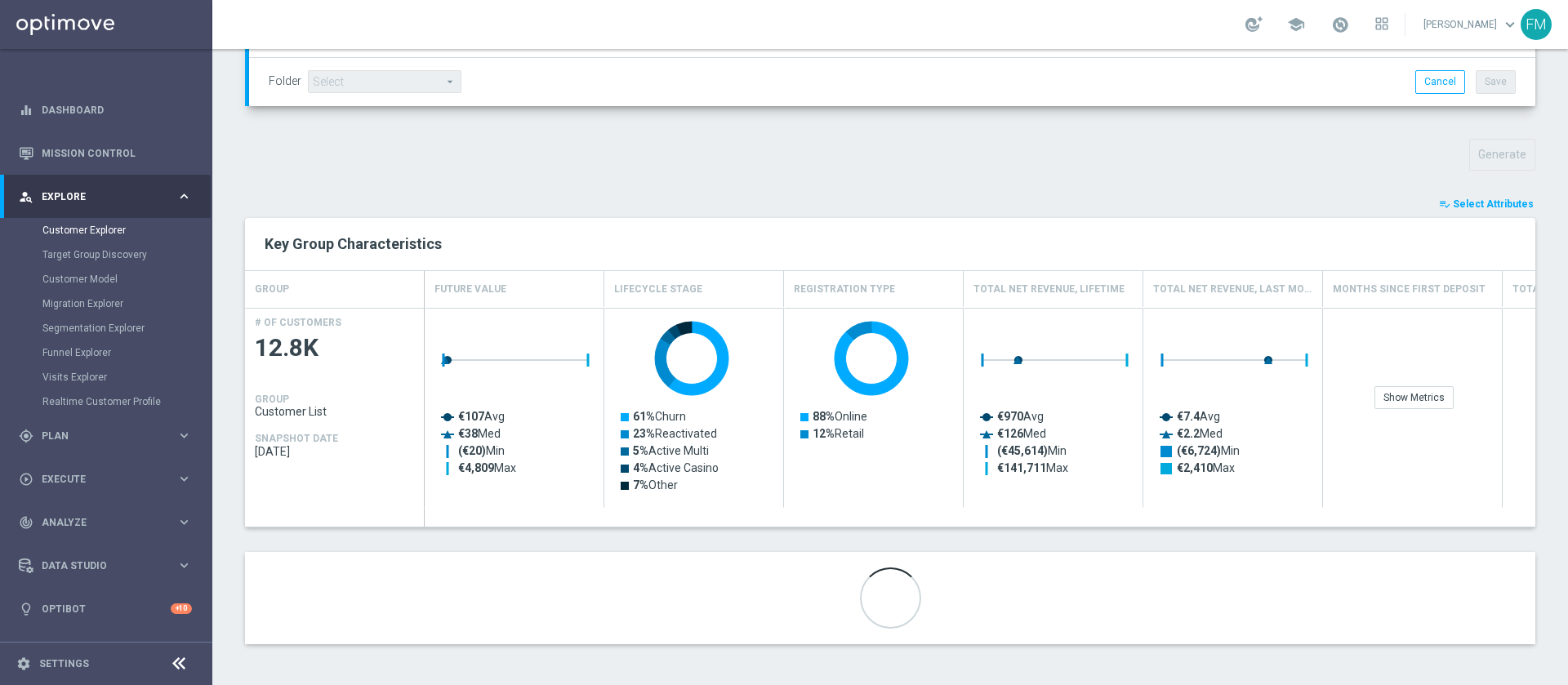
click at [1491, 195] on button "playlist_add_check Select Attributes" at bounding box center [1487, 204] width 98 height 18
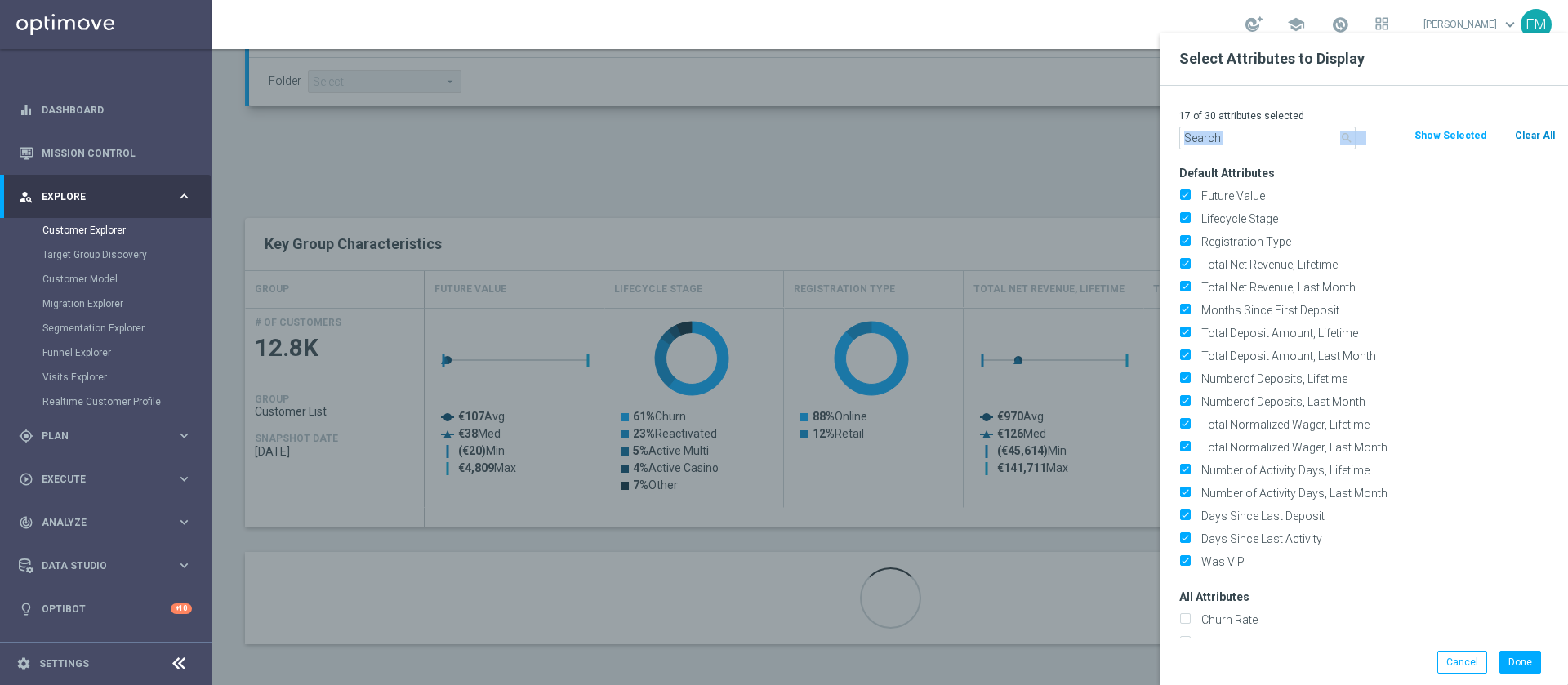
drag, startPoint x: 1518, startPoint y: 122, endPoint x: 1522, endPoint y: 138, distance: 16.5
click at [1522, 138] on div "17 of 30 attributes selected search Clear All Show Selected Default Attributes …" at bounding box center [1364, 362] width 408 height 552
click at [1522, 138] on button "Clear All" at bounding box center [1534, 136] width 43 height 18
checkbox input "false"
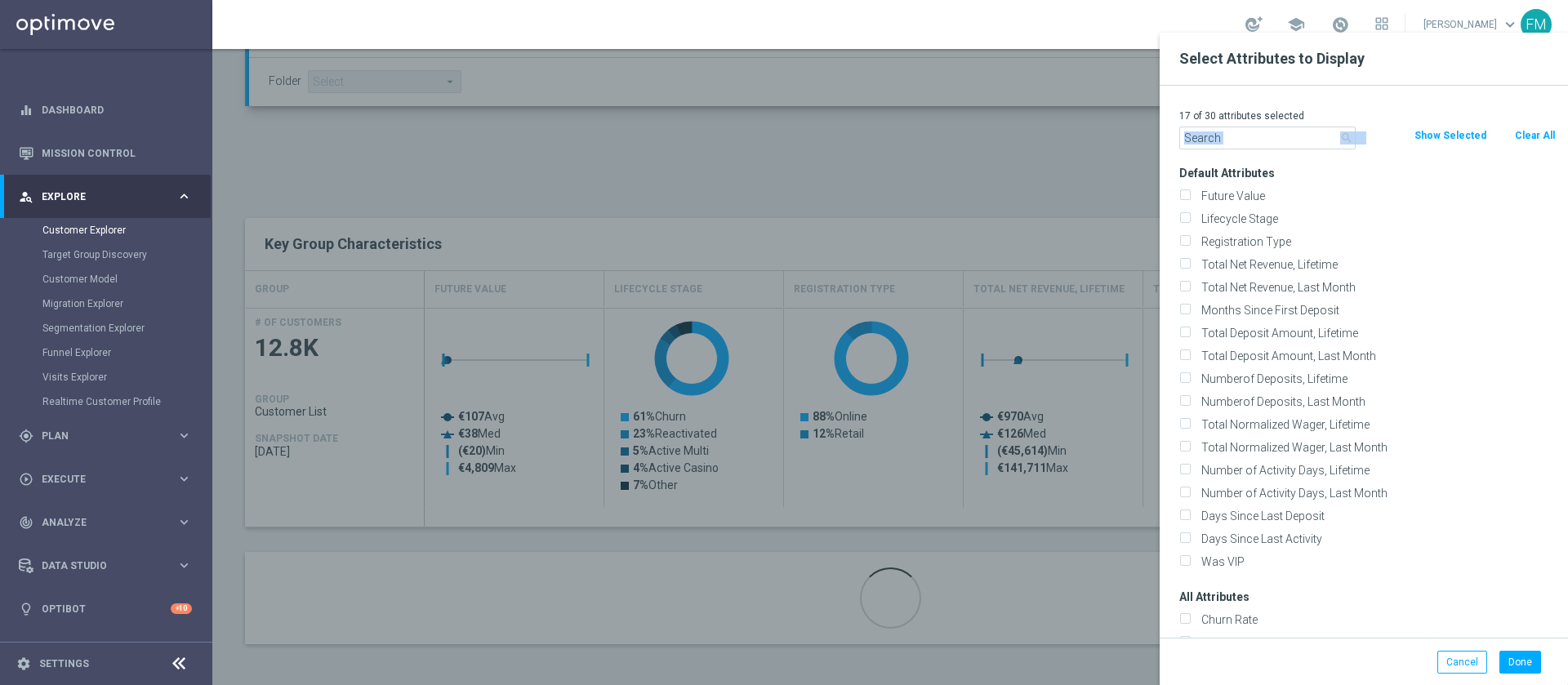
checkbox input "false"
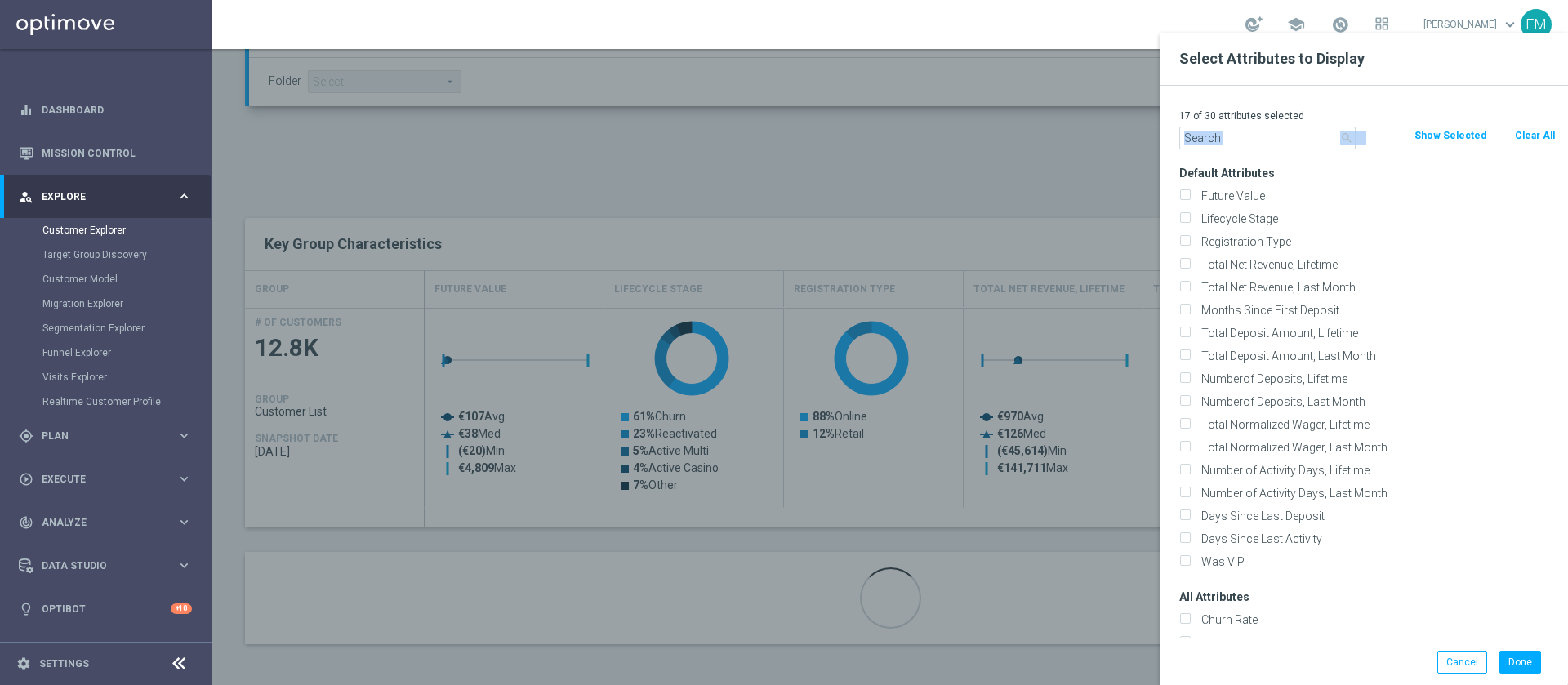
checkbox input "false"
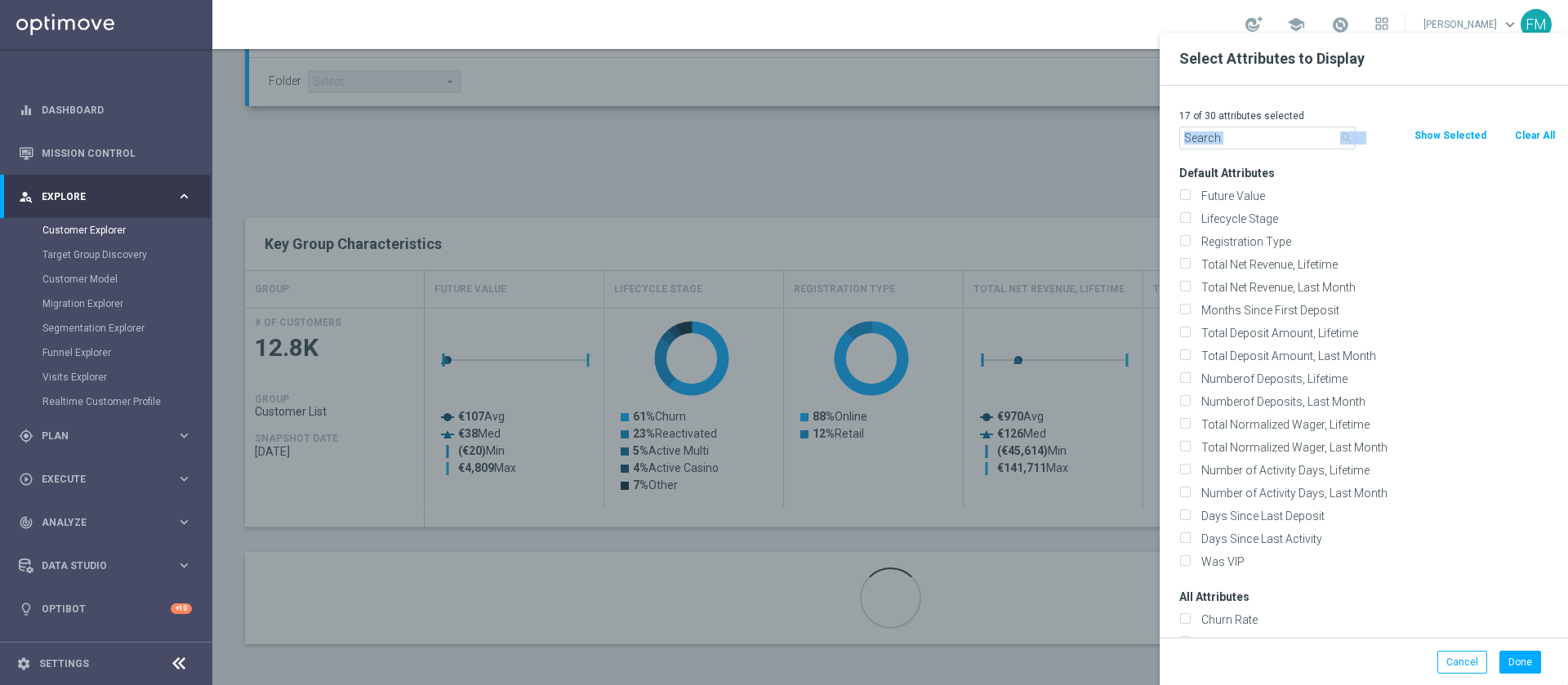
checkbox input "false"
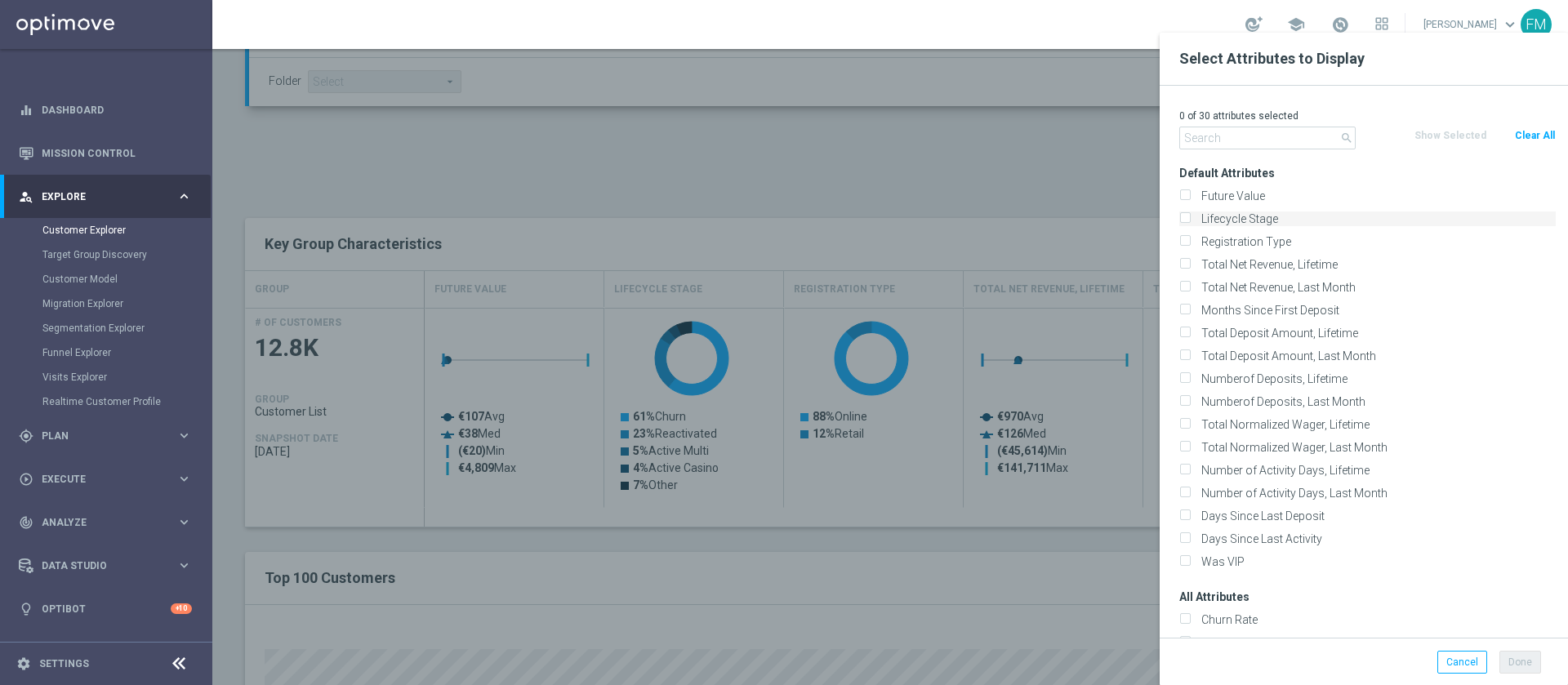
click at [1186, 220] on div "Lifecycle Stage" at bounding box center [1368, 219] width 377 height 15
click at [1186, 220] on input "Lifecycle Stage" at bounding box center [1185, 220] width 11 height 11
checkbox input "true"
click at [1511, 662] on button "Done" at bounding box center [1520, 663] width 42 height 23
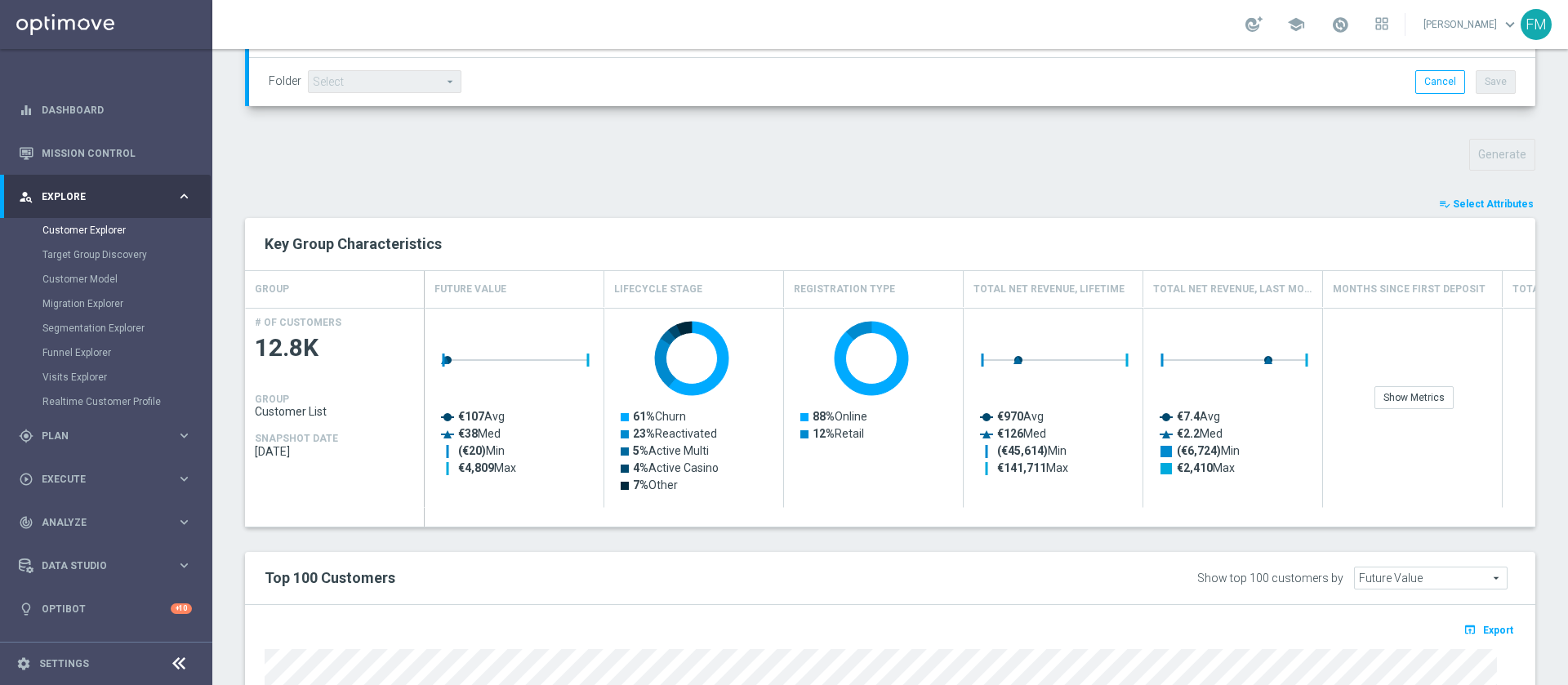
type input "Search"
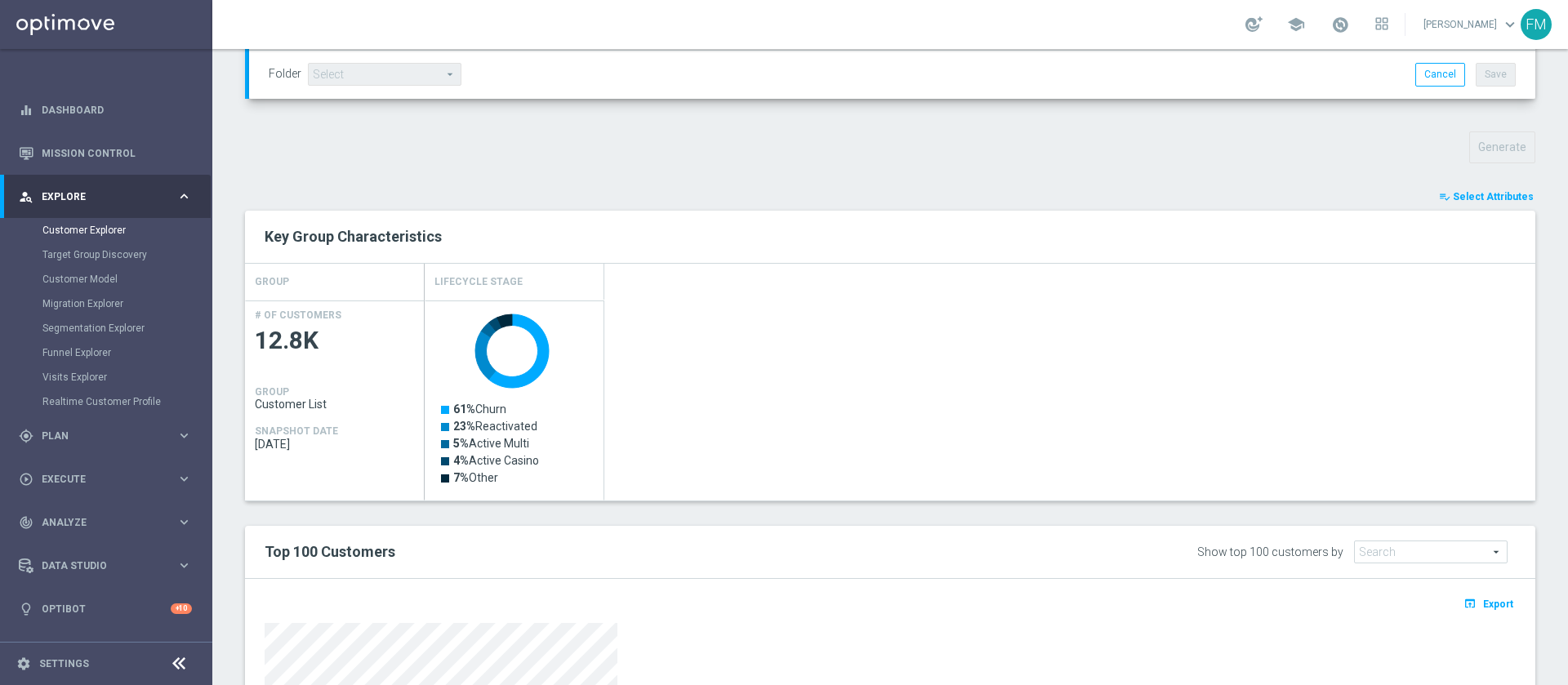
scroll to position [510, 0]
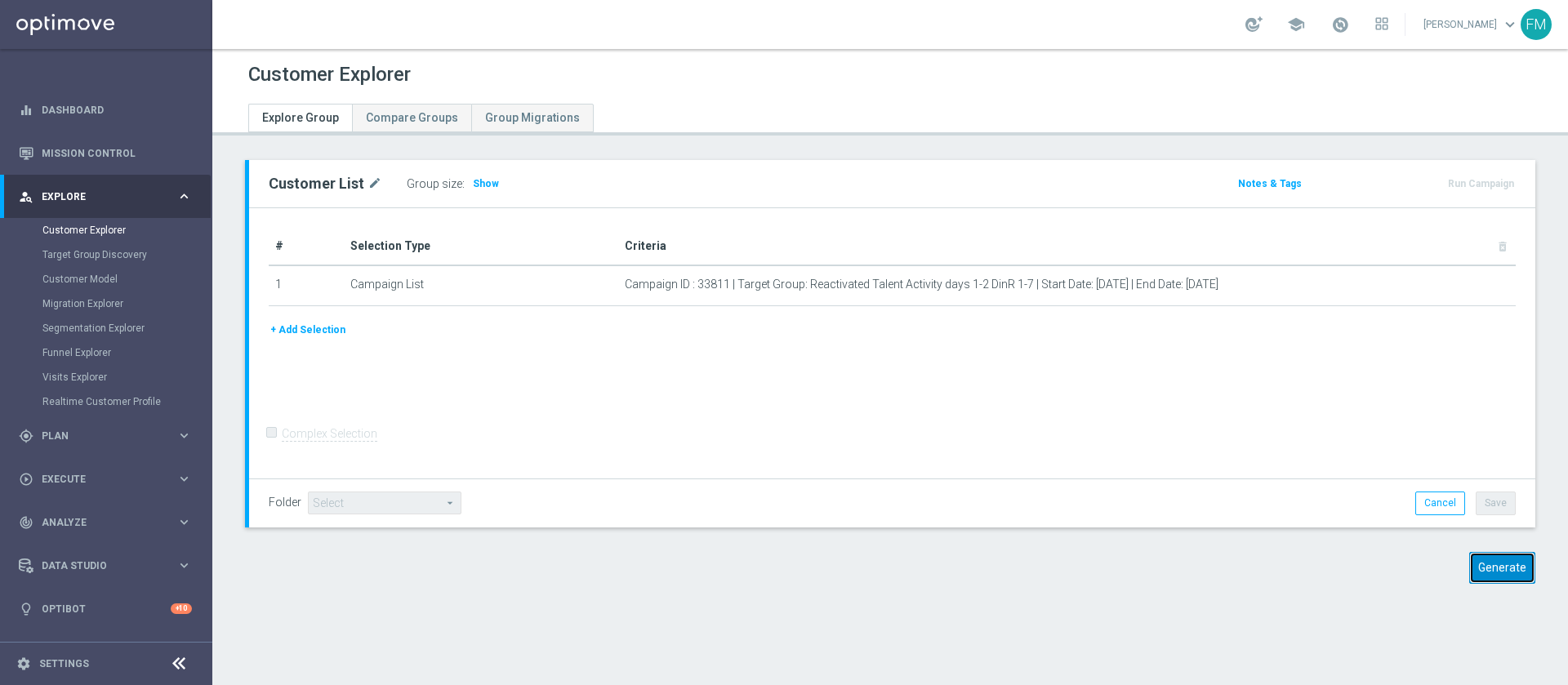
click at [1472, 561] on button "Generate" at bounding box center [1502, 568] width 66 height 32
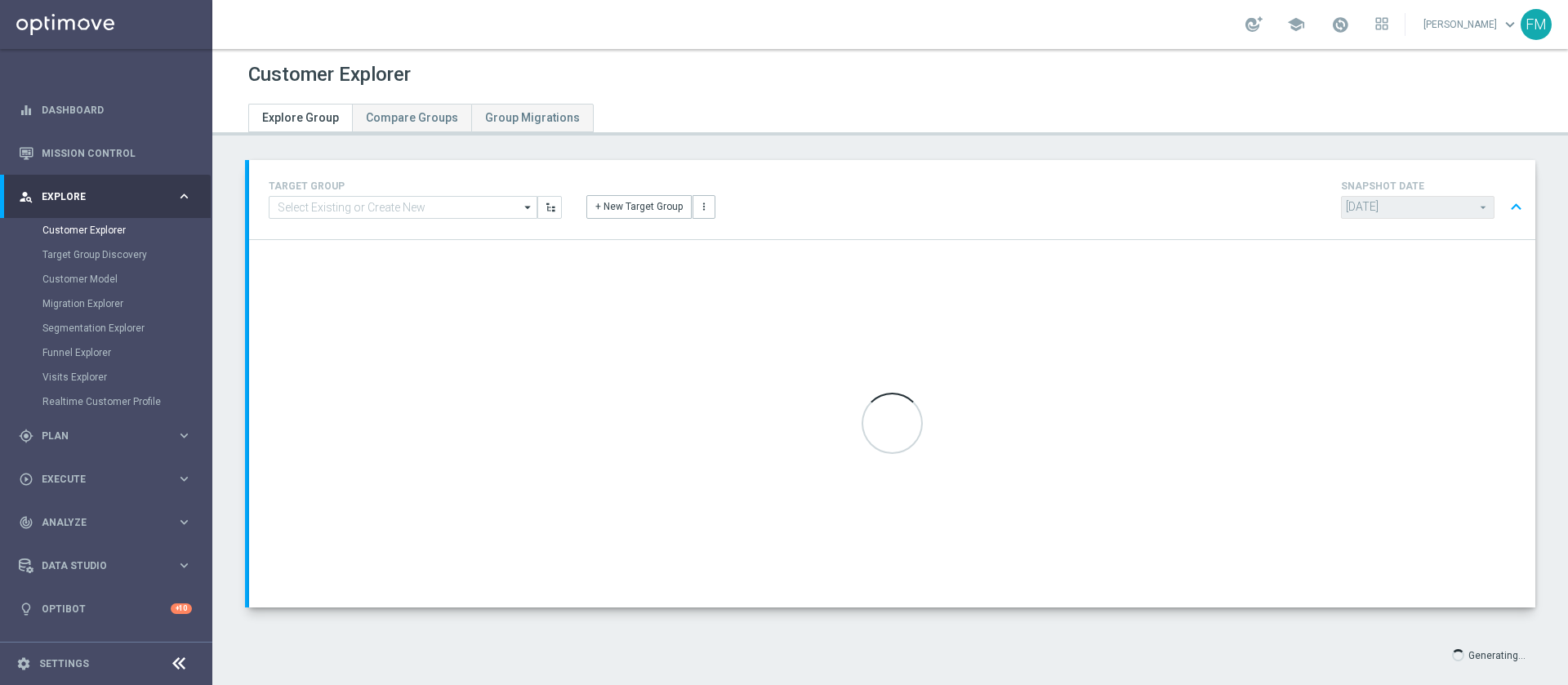
scroll to position [25, 0]
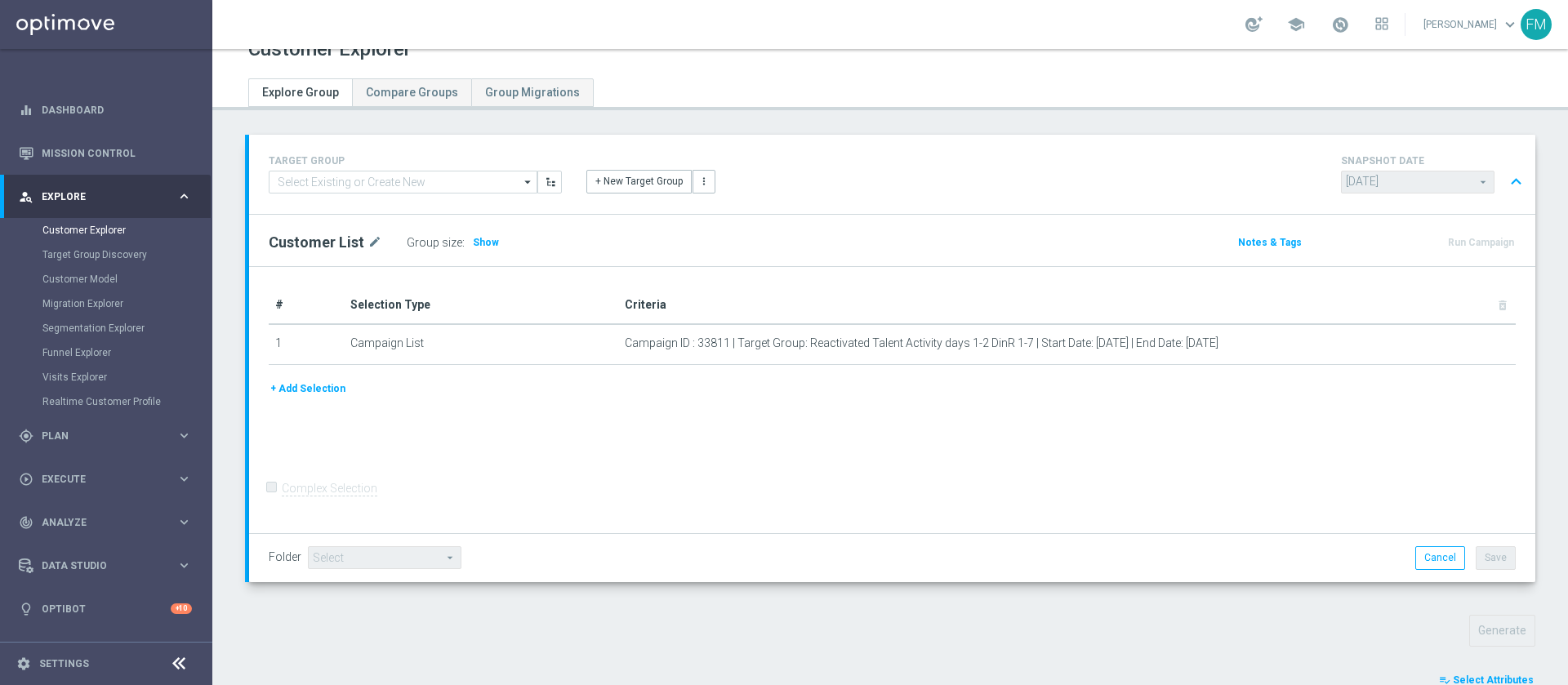
click at [1326, 25] on div "school" at bounding box center [1316, 25] width 143 height 28
click at [1331, 18] on span at bounding box center [1340, 25] width 18 height 18
click at [1513, 99] on header "Customer Explorer Explore Group Compare Groups Group Migrations" at bounding box center [890, 67] width 1356 height 87
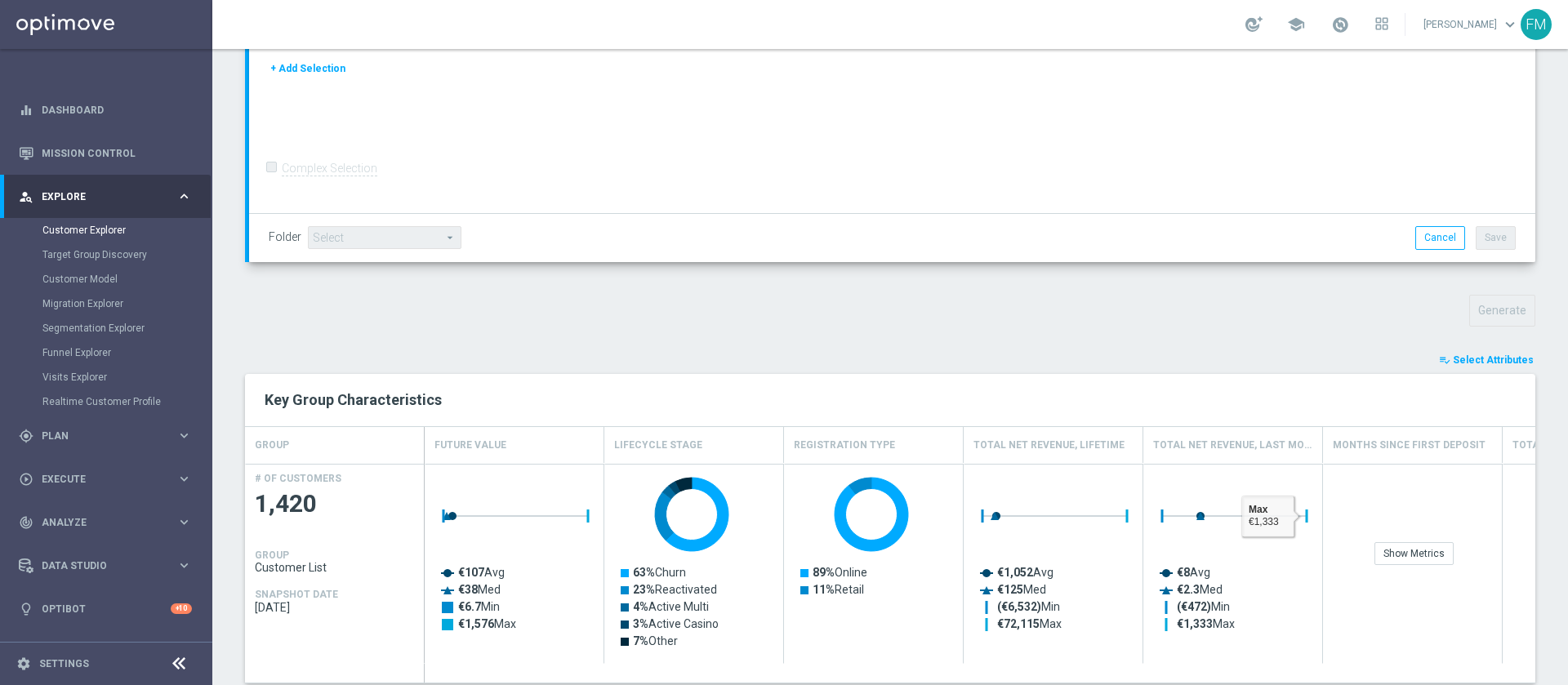
scroll to position [501, 0]
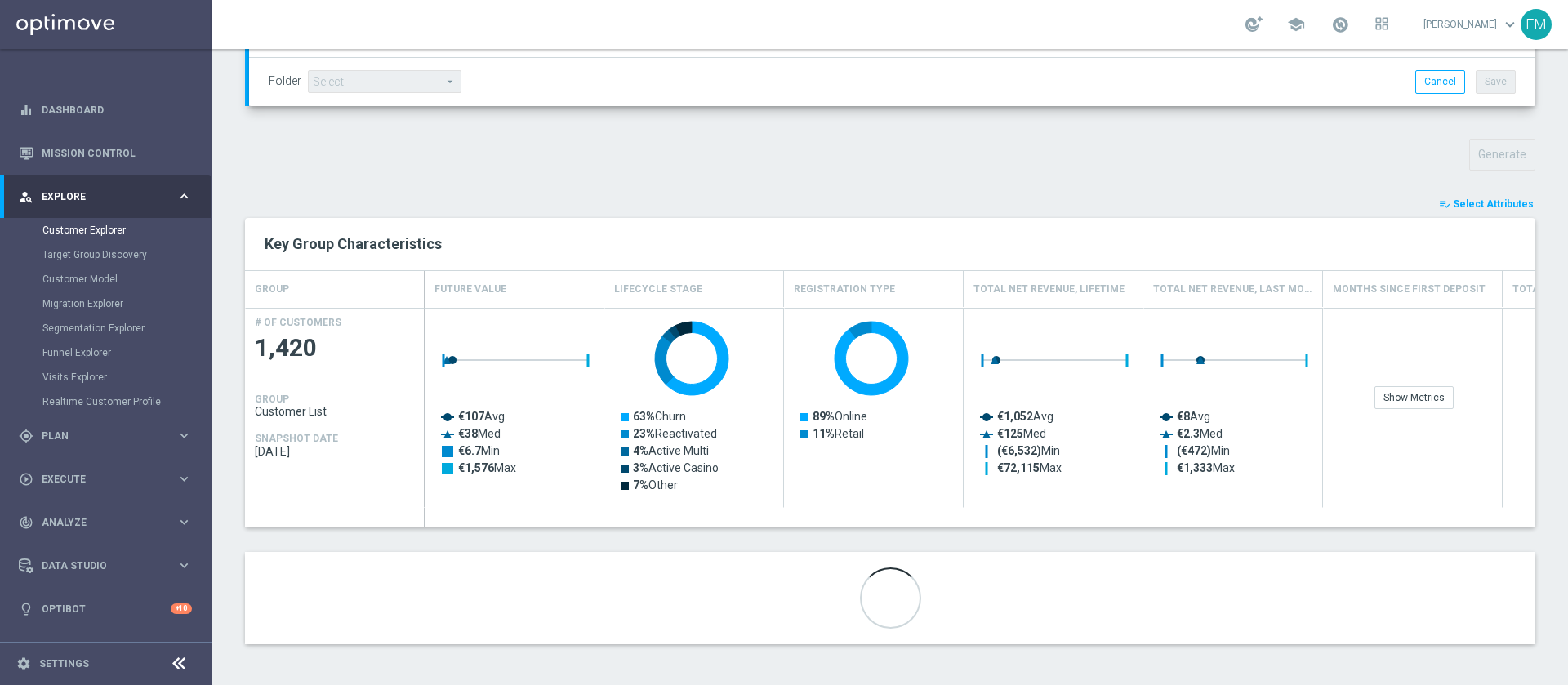
click at [1466, 205] on span "Select Attributes" at bounding box center [1493, 204] width 81 height 11
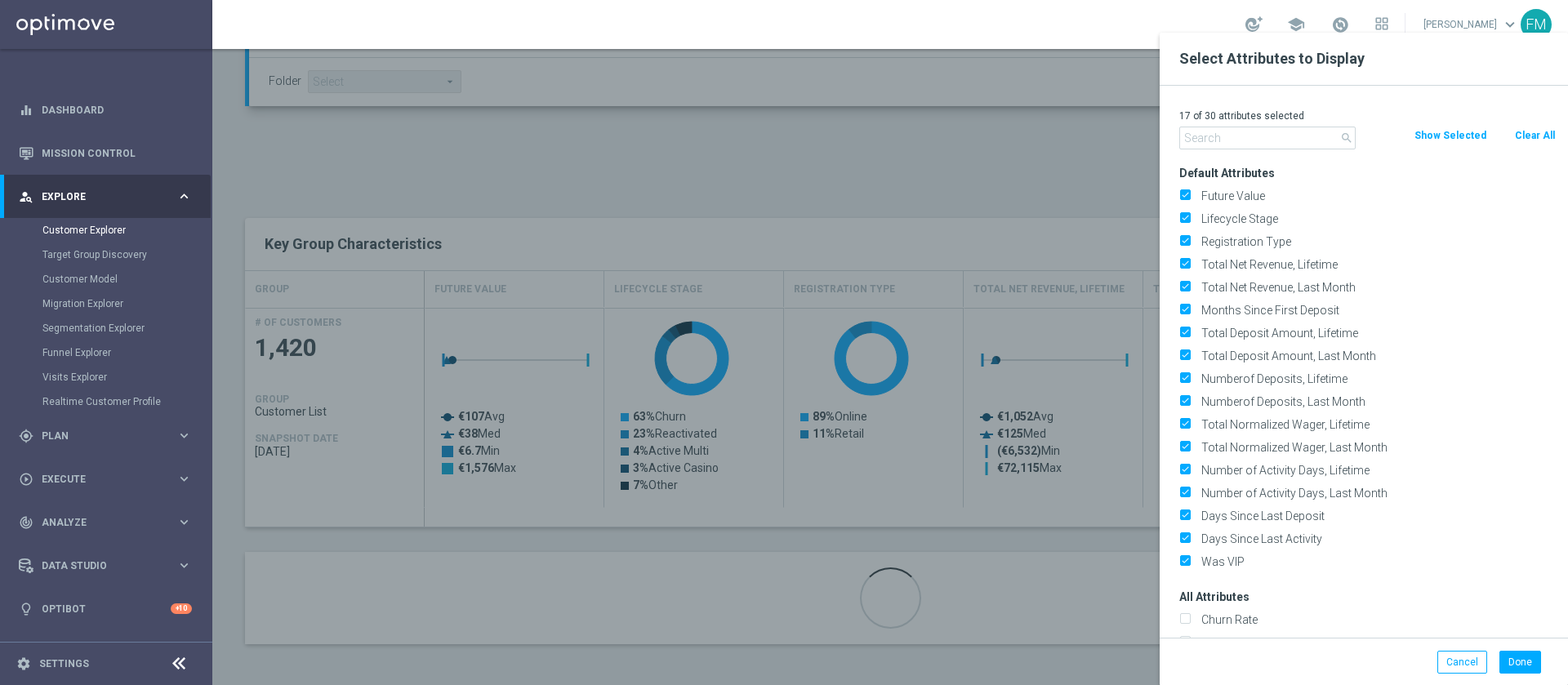
click at [1524, 136] on button "Clear All" at bounding box center [1534, 136] width 43 height 18
checkbox input "false"
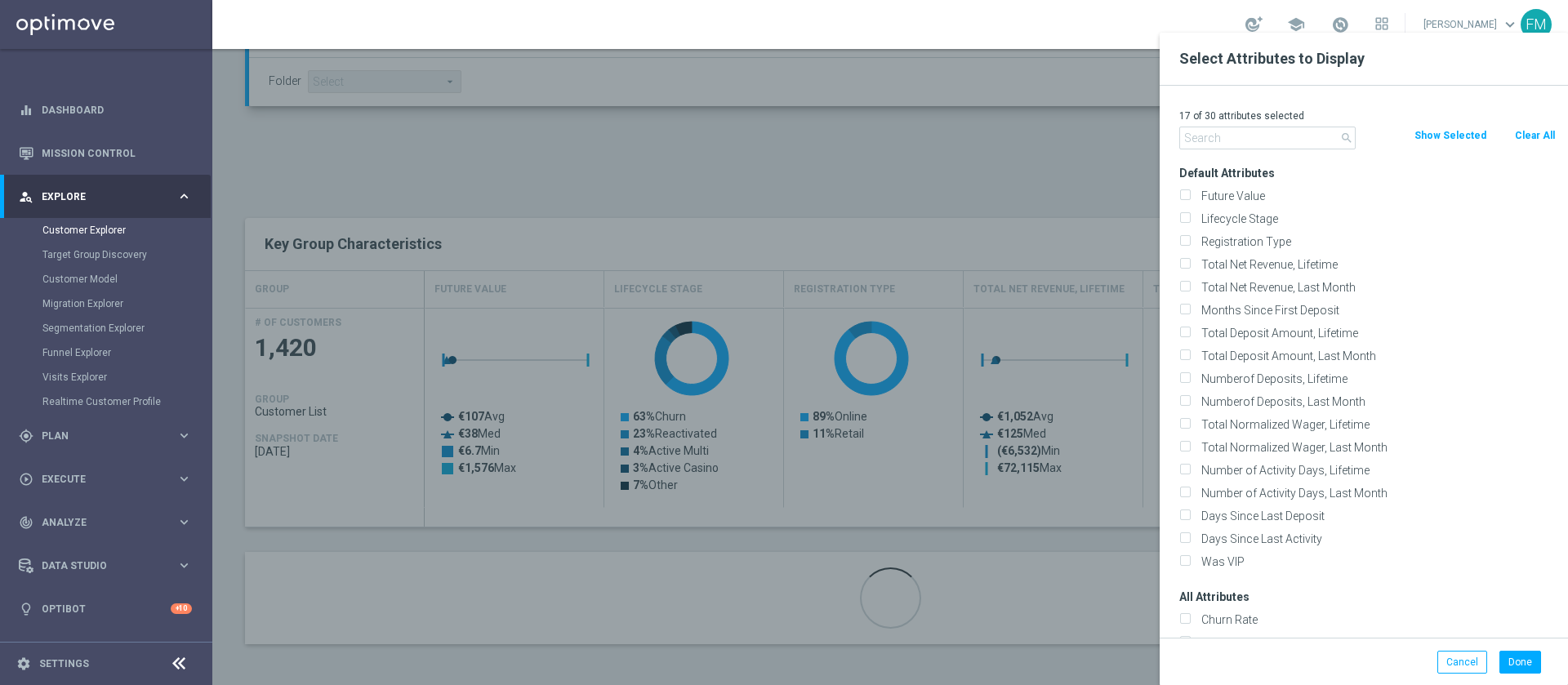
checkbox input "false"
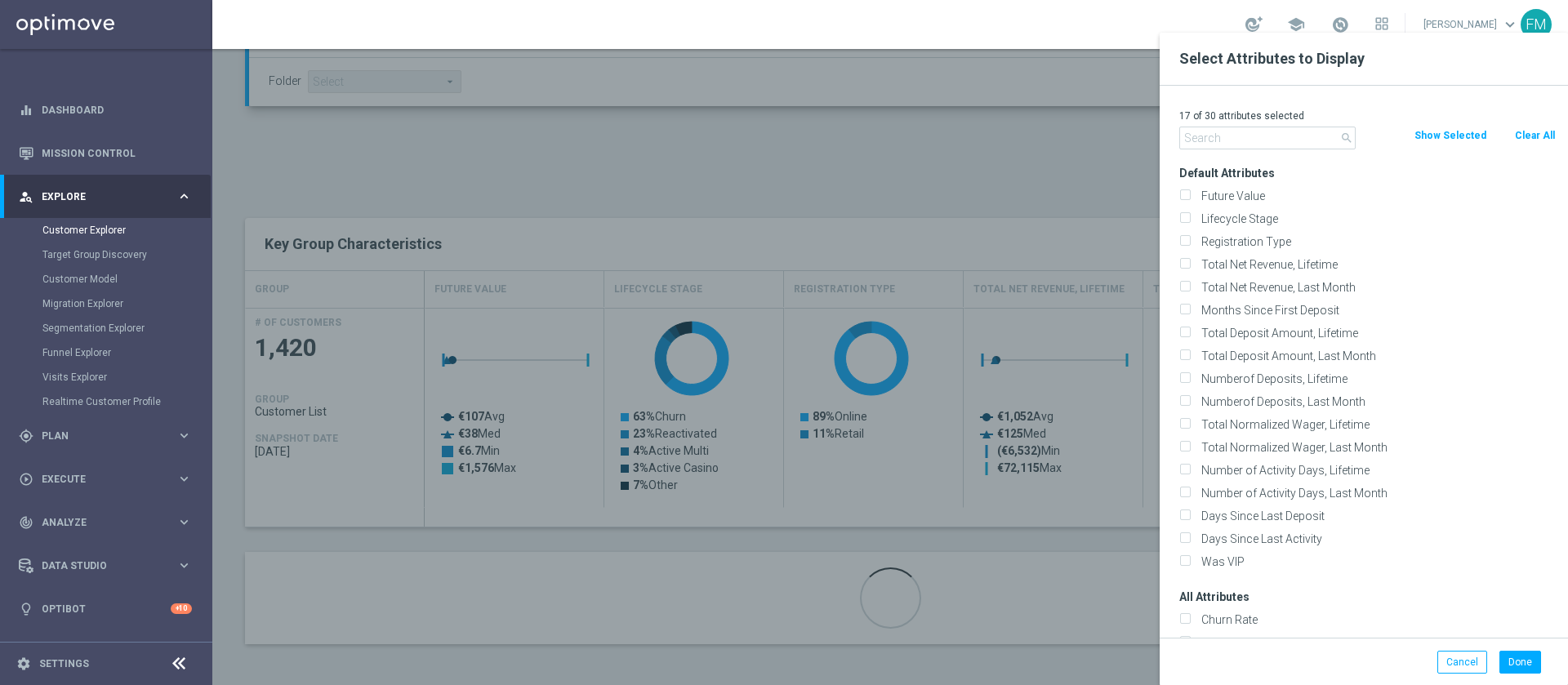
checkbox input "false"
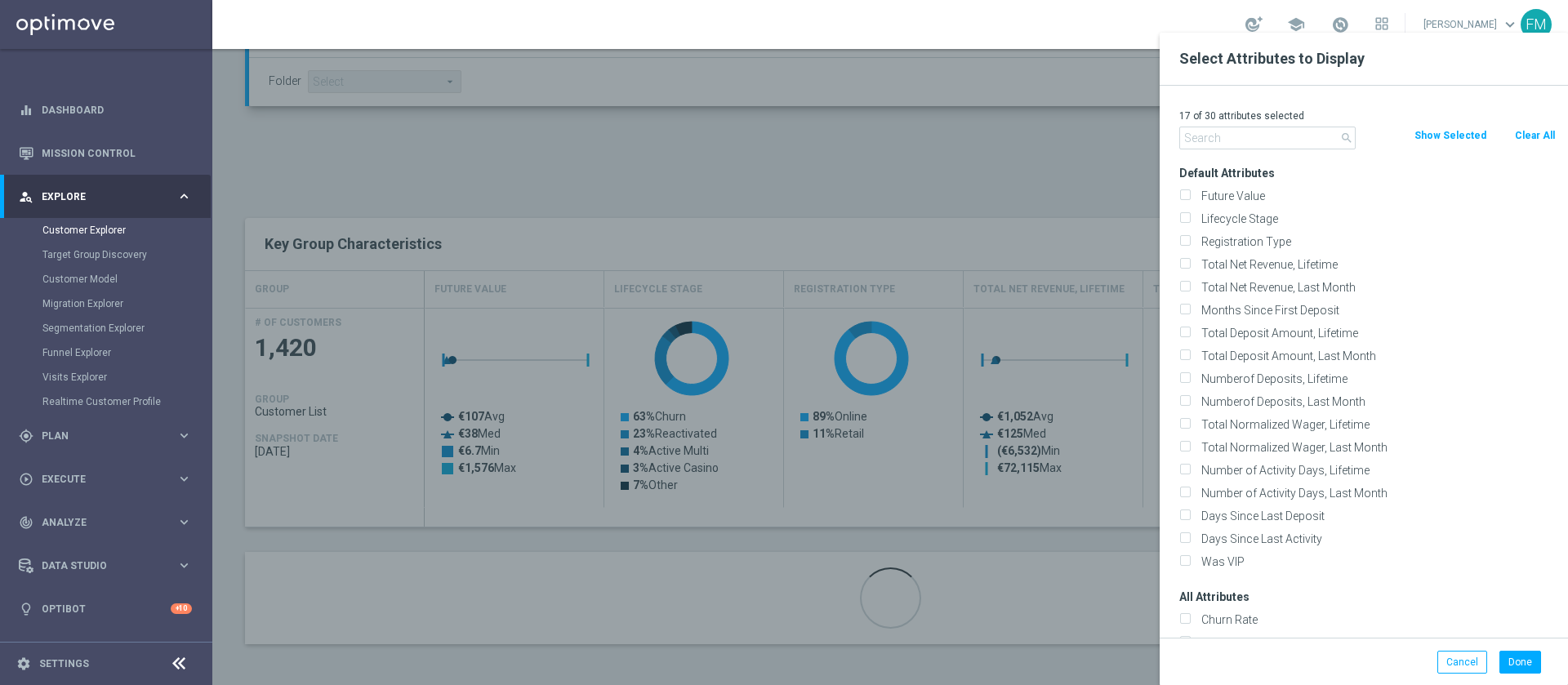
checkbox input "false"
click at [1188, 216] on input "Lifecycle Stage" at bounding box center [1185, 220] width 11 height 11
checkbox input "true"
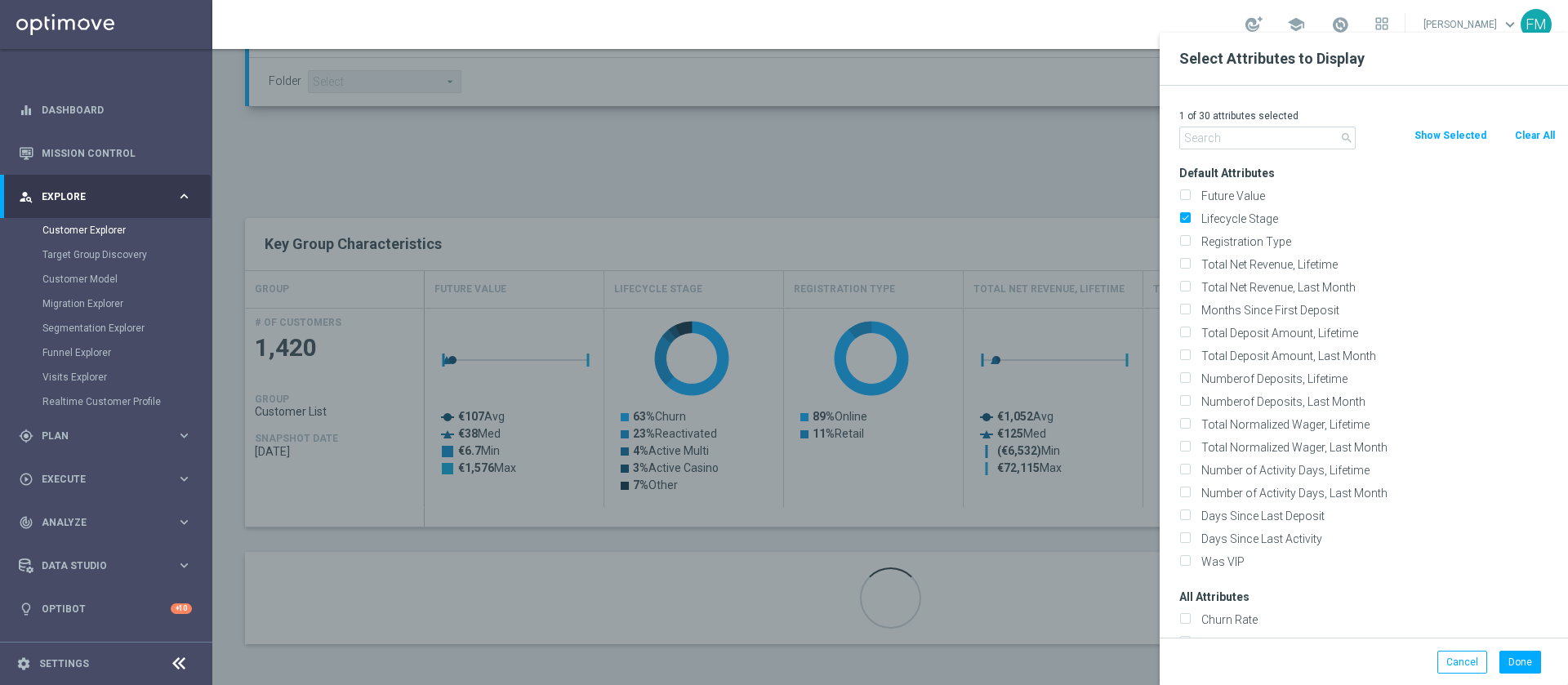
click at [1515, 676] on div "Done Cancel" at bounding box center [1364, 662] width 408 height 48
click at [1515, 666] on button "Done" at bounding box center [1520, 663] width 42 height 23
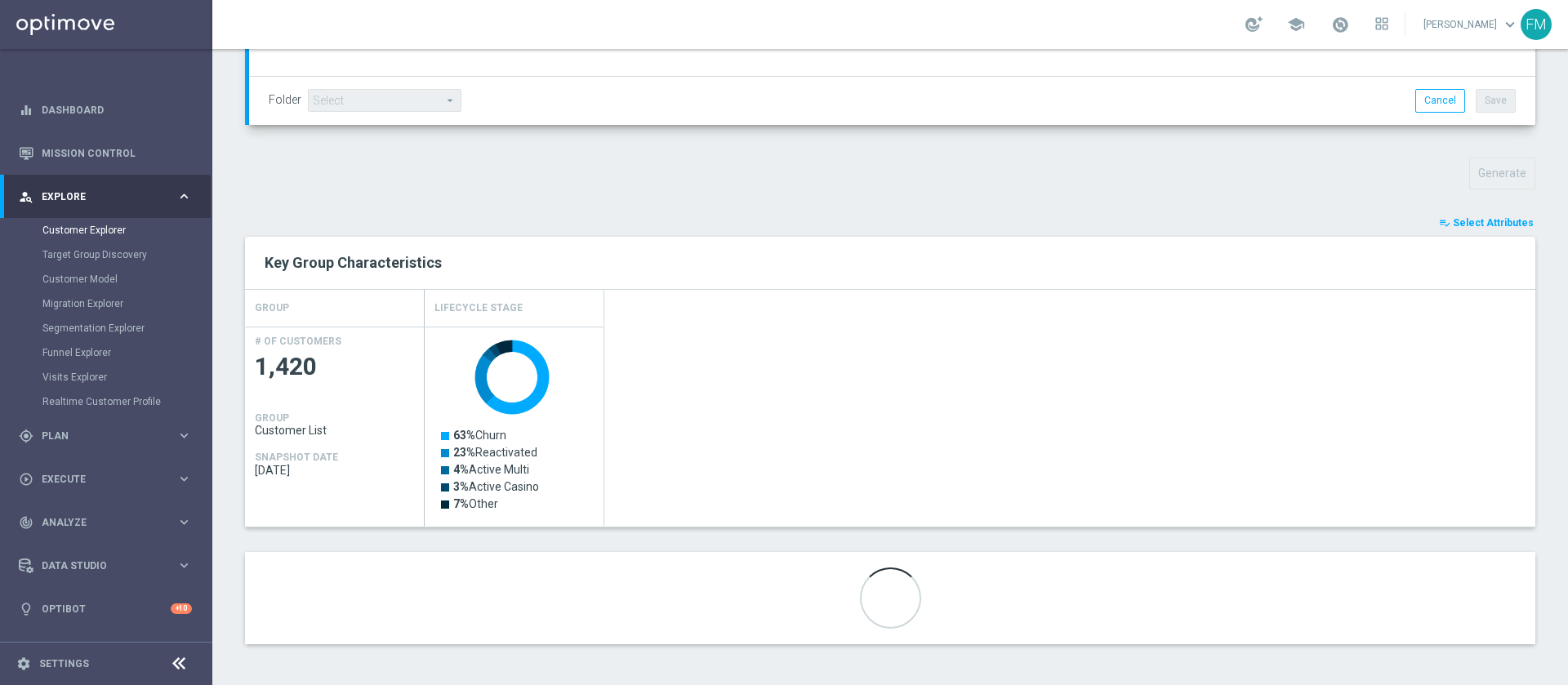
scroll to position [483, 0]
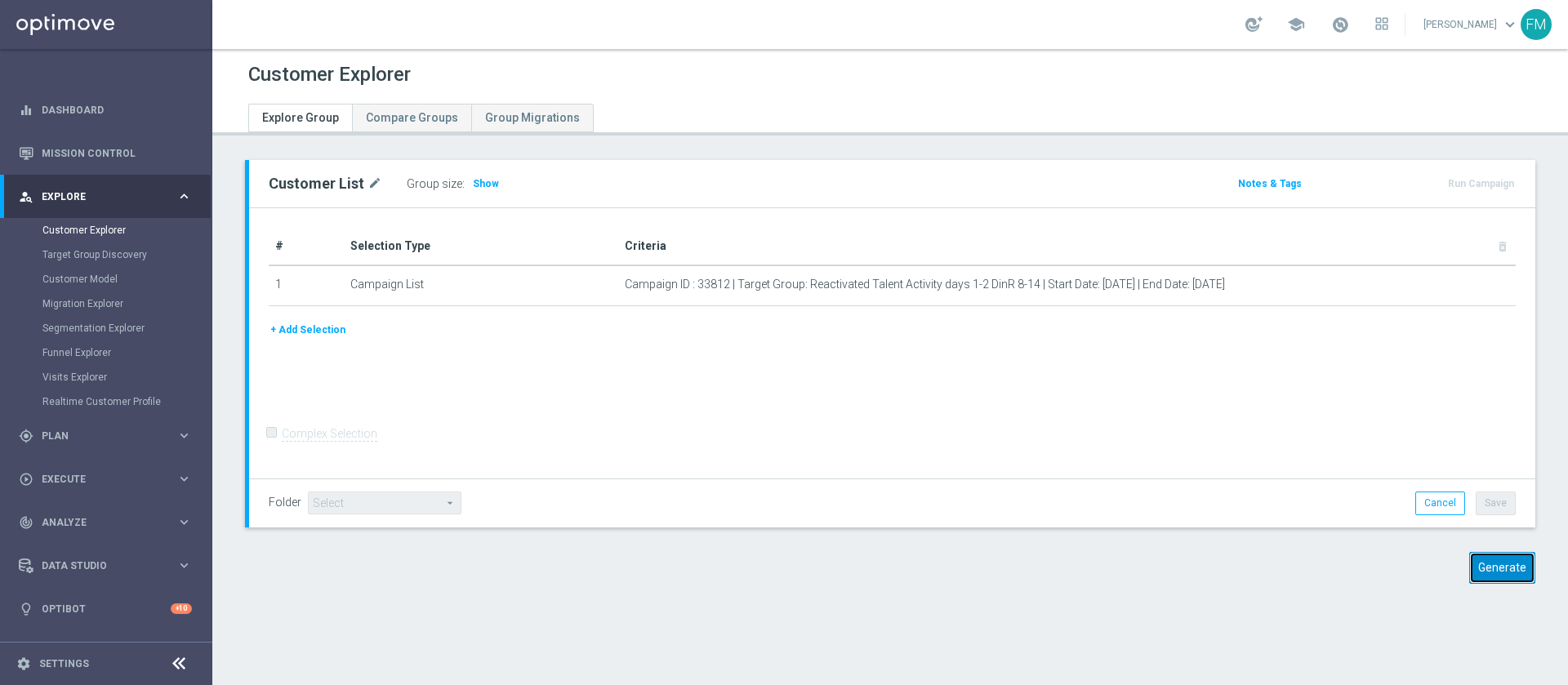
click at [1477, 558] on button "Generate" at bounding box center [1502, 568] width 66 height 32
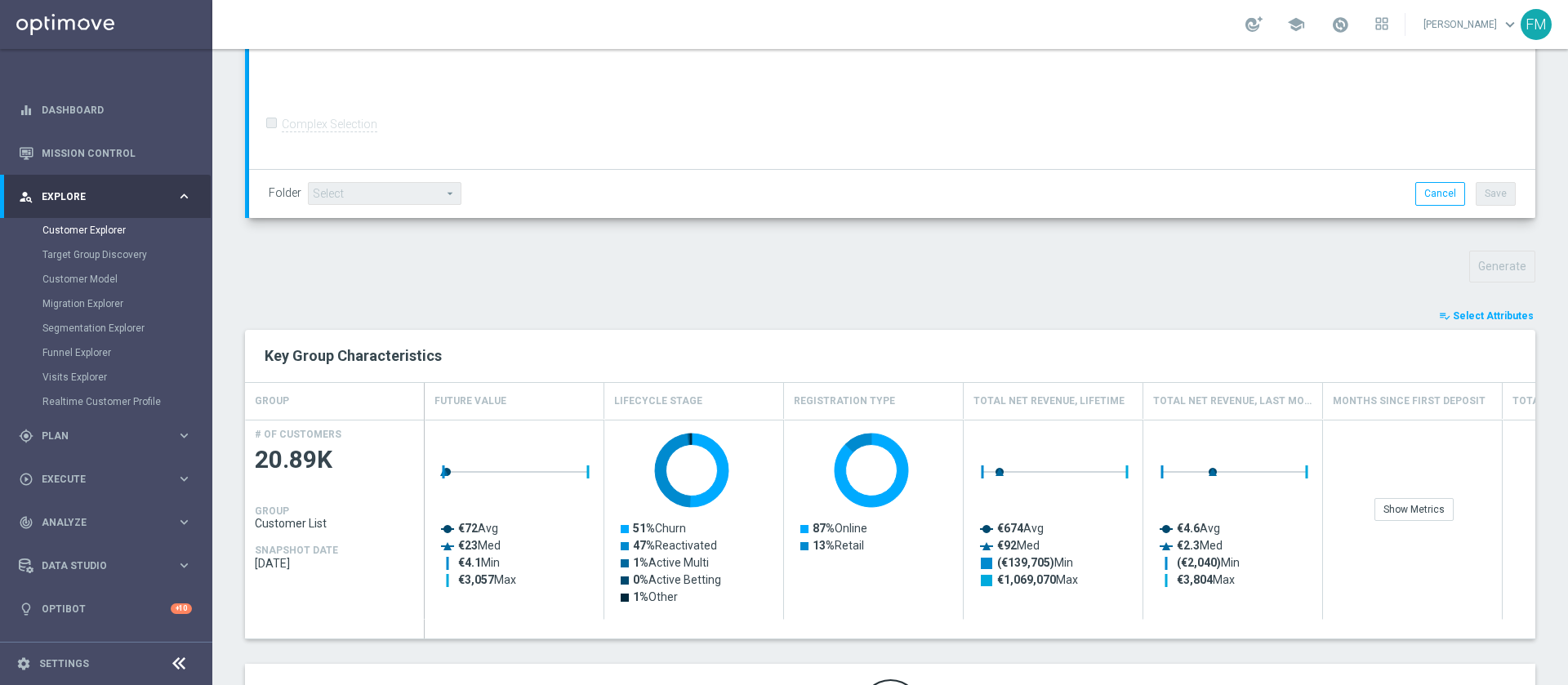
scroll to position [501, 0]
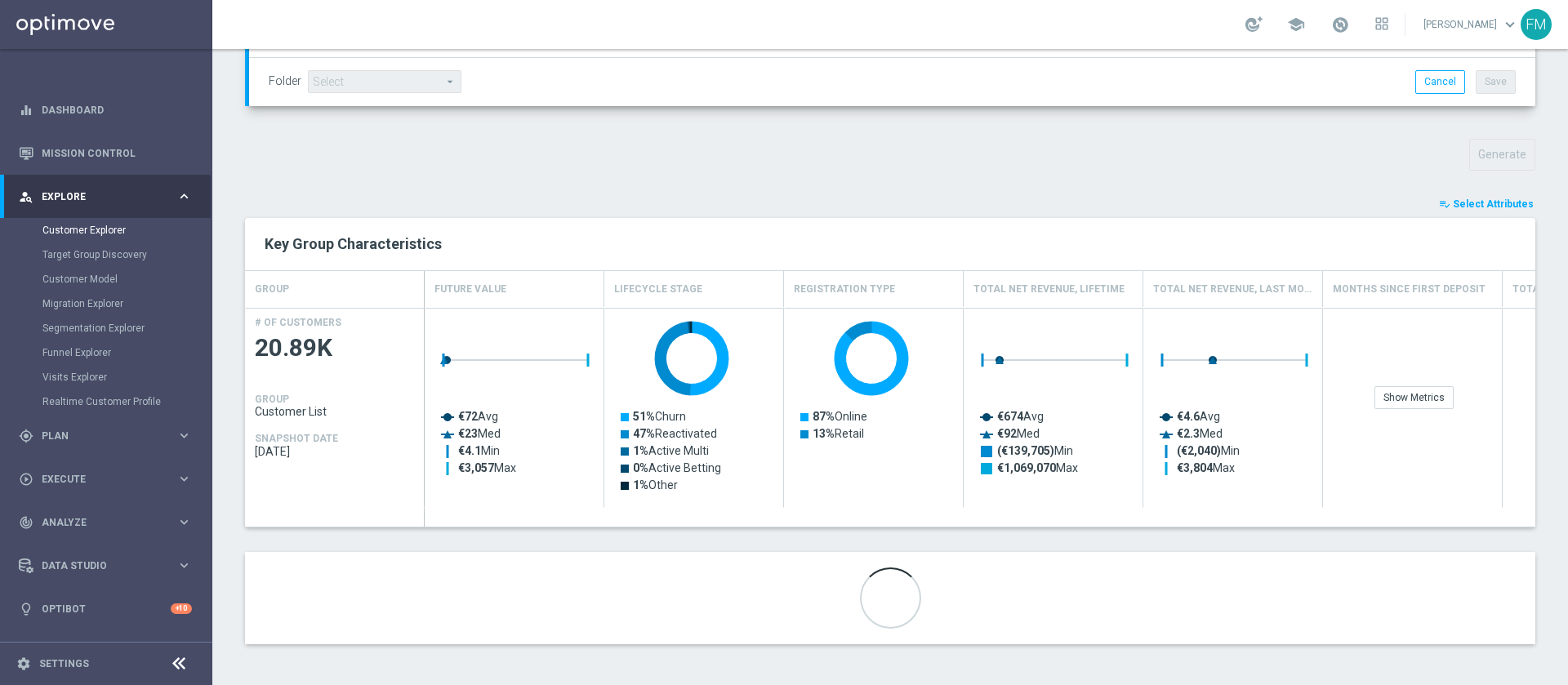
click at [1480, 195] on button "playlist_add_check Select Attributes" at bounding box center [1487, 204] width 98 height 18
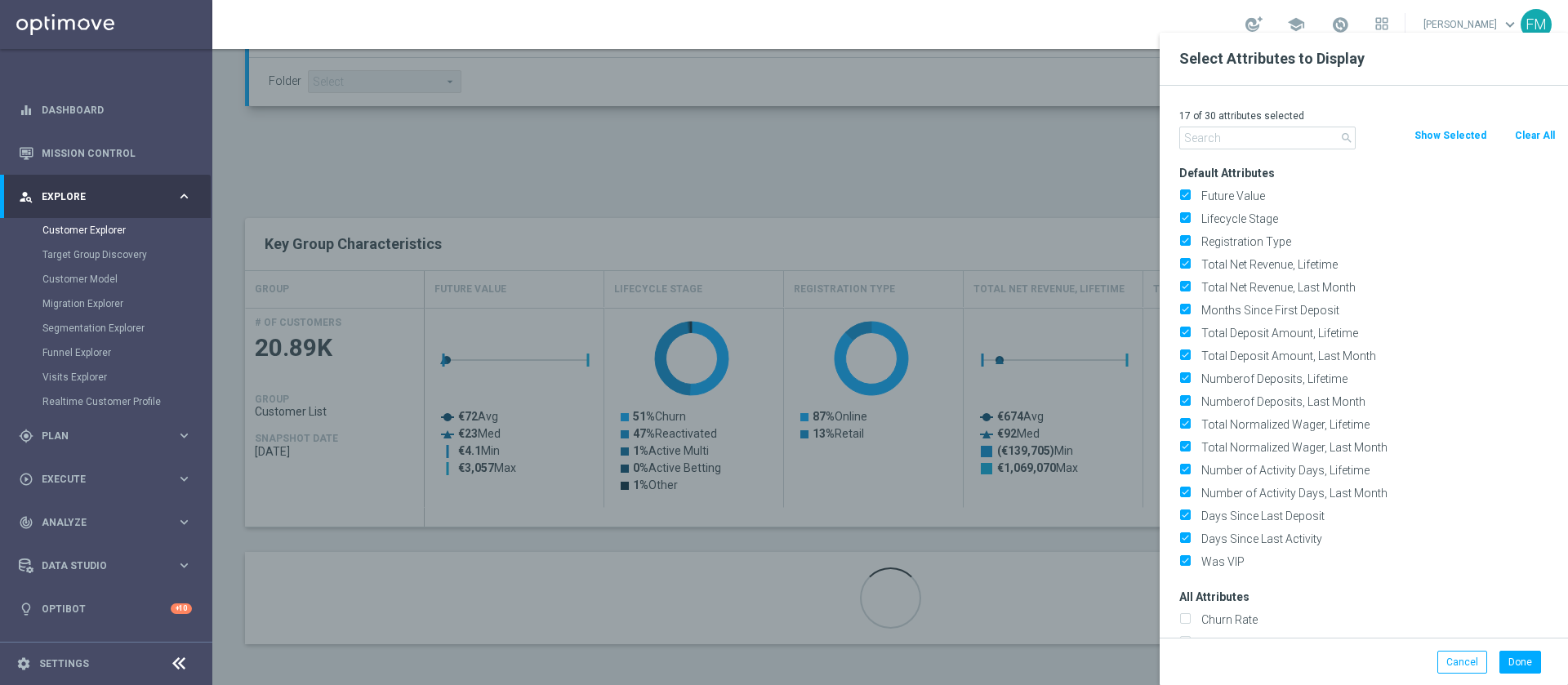
click at [1529, 130] on button "Clear All" at bounding box center [1534, 136] width 43 height 18
checkbox input "false"
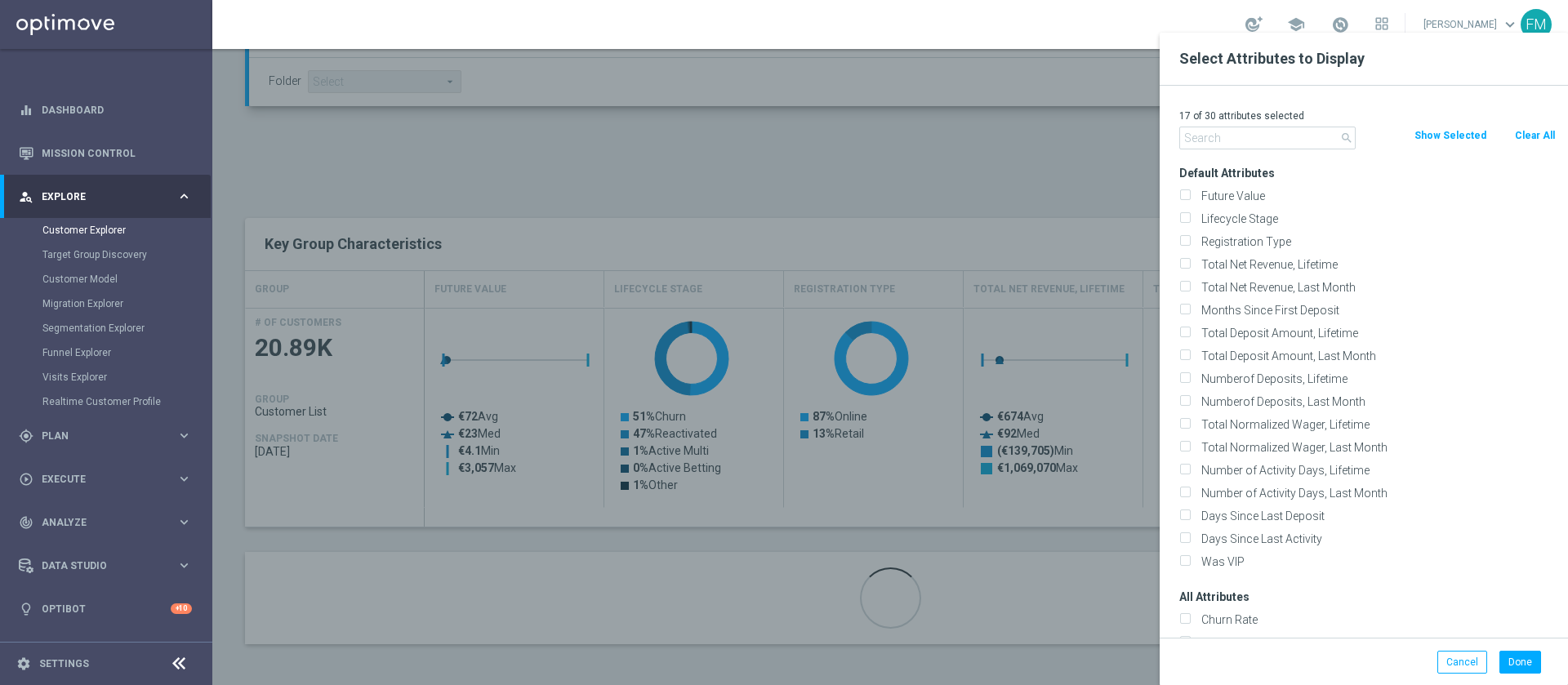
checkbox input "false"
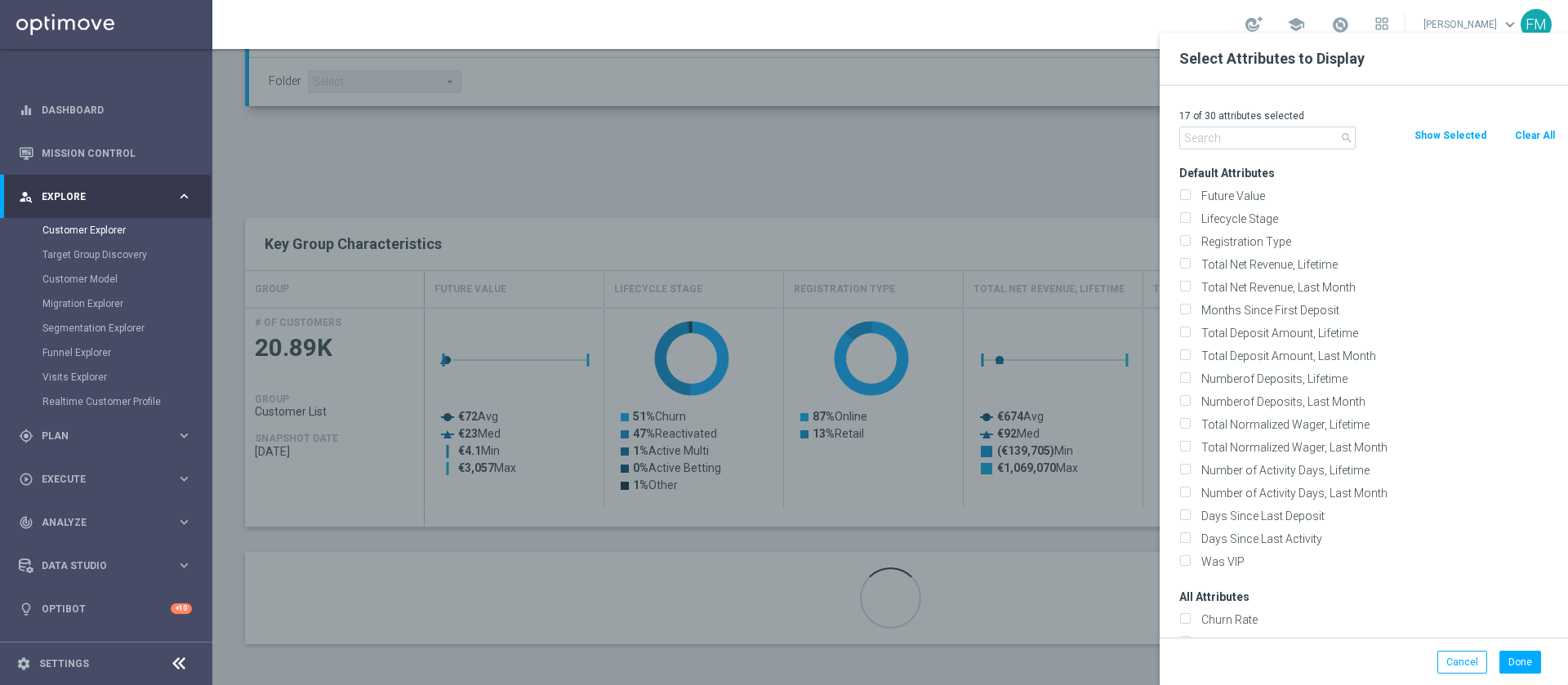
checkbox input "false"
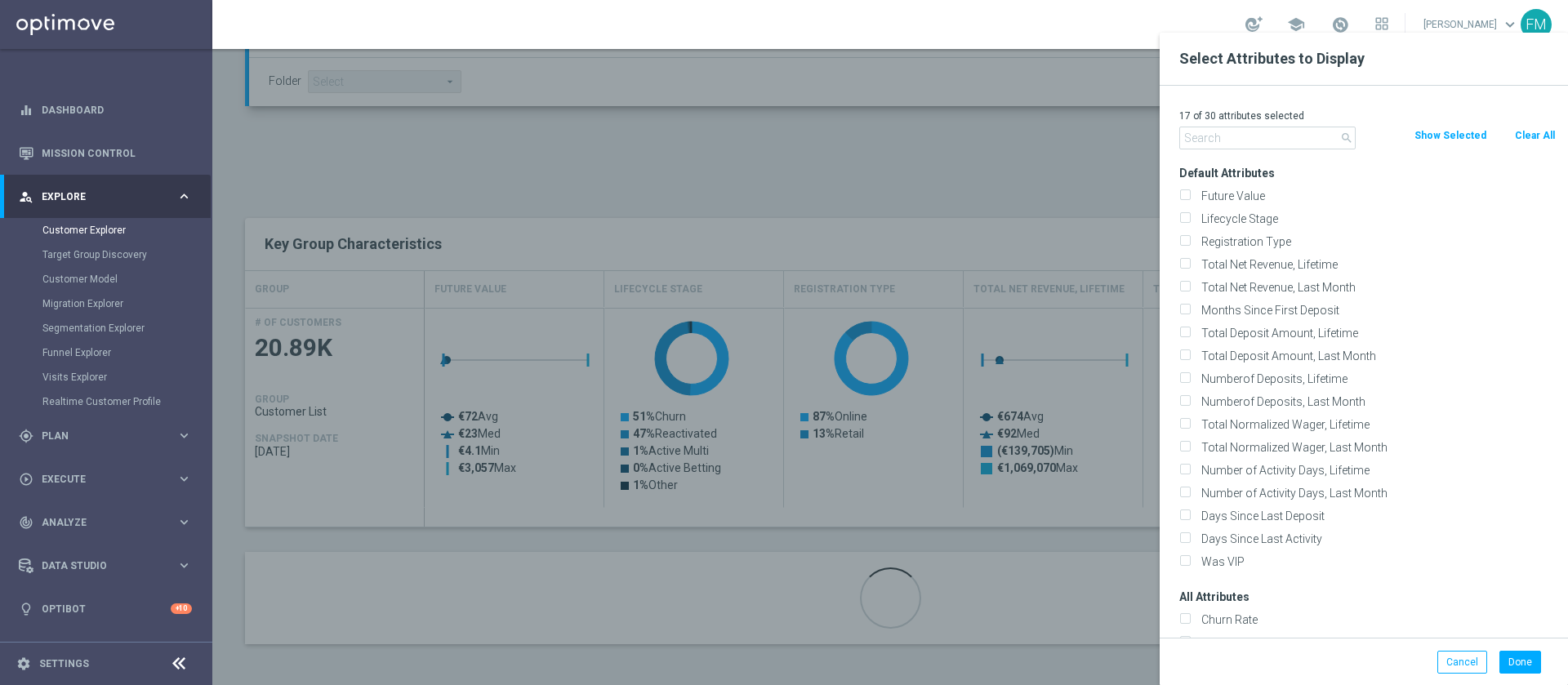
checkbox input "false"
click at [1196, 214] on label "Lifecycle Stage" at bounding box center [1376, 219] width 360 height 15
click at [1190, 215] on input "Lifecycle Stage" at bounding box center [1185, 220] width 11 height 11
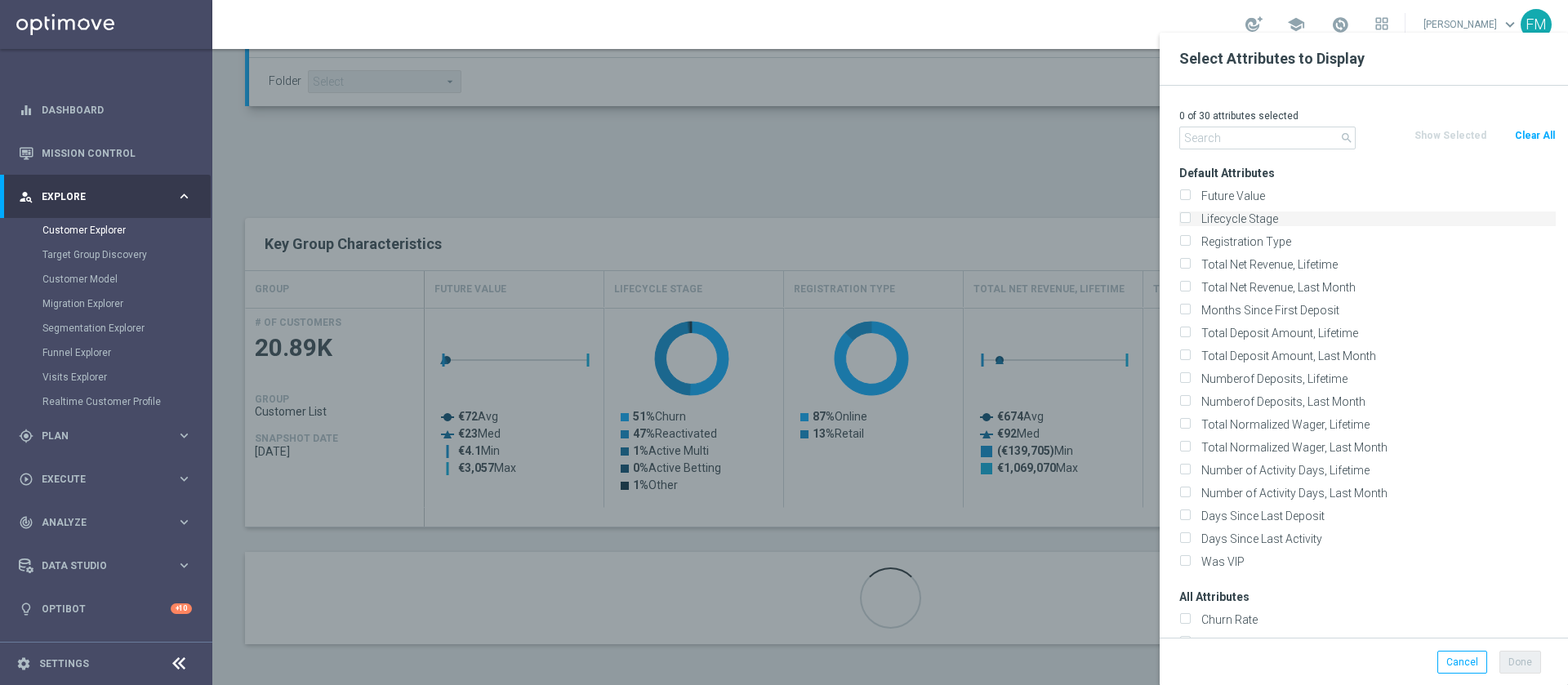
checkbox input "true"
click at [1520, 663] on button "Done" at bounding box center [1520, 663] width 42 height 23
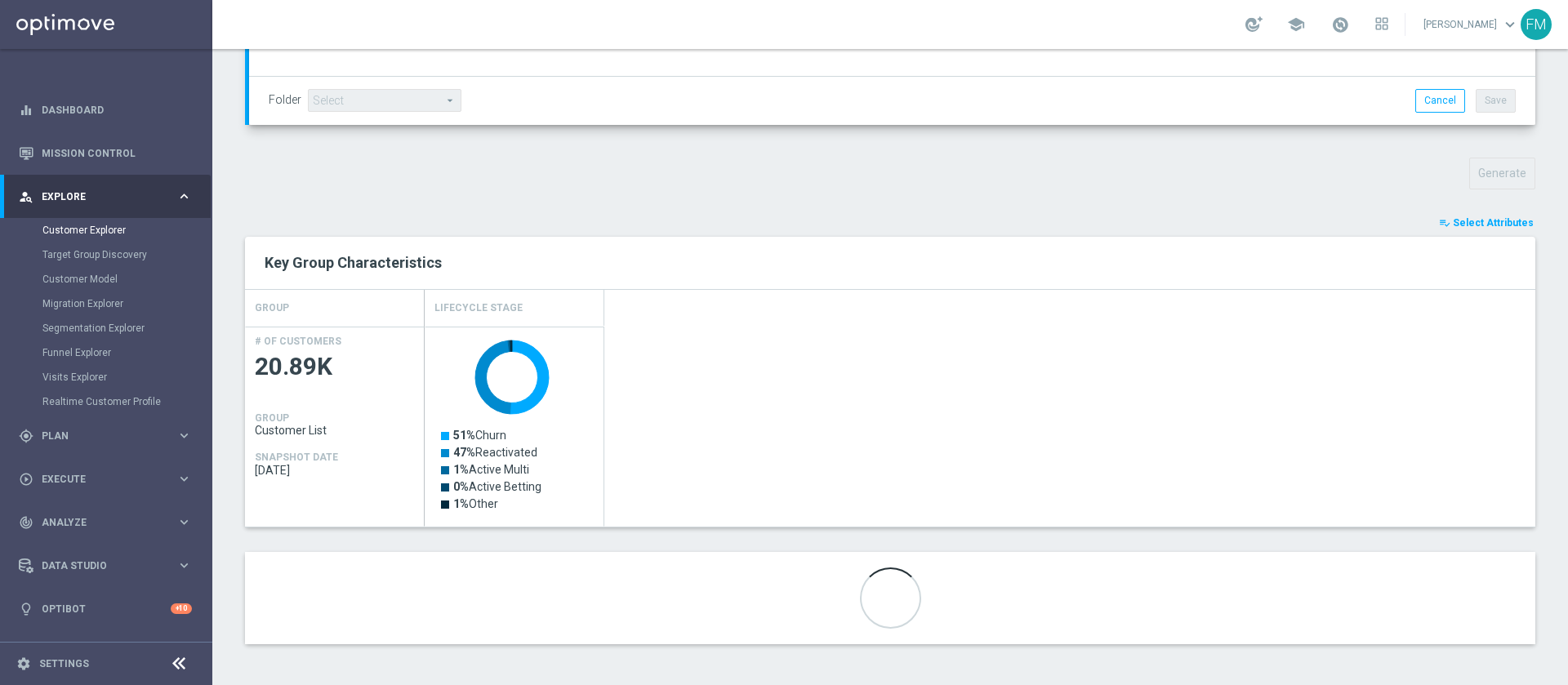
scroll to position [483, 0]
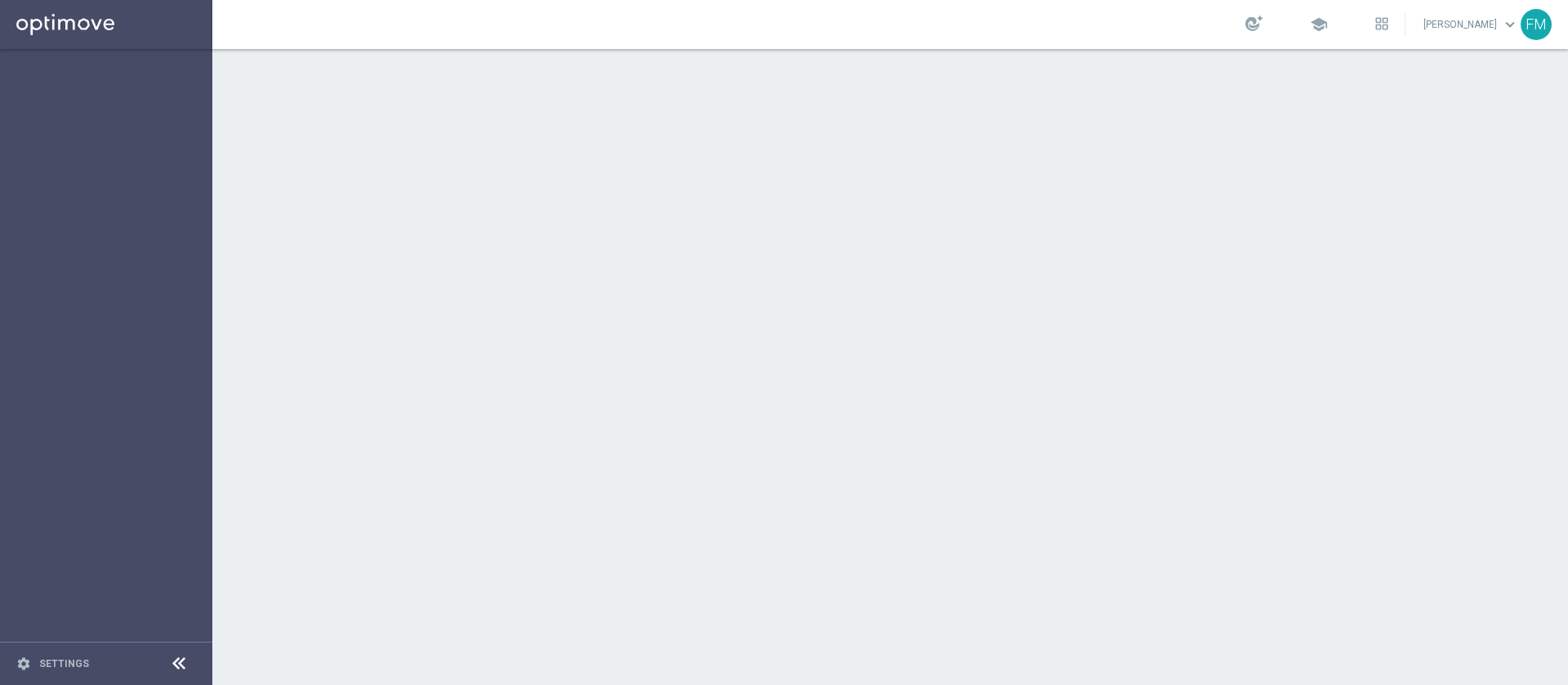
click at [1026, 524] on div at bounding box center [890, 367] width 1356 height 637
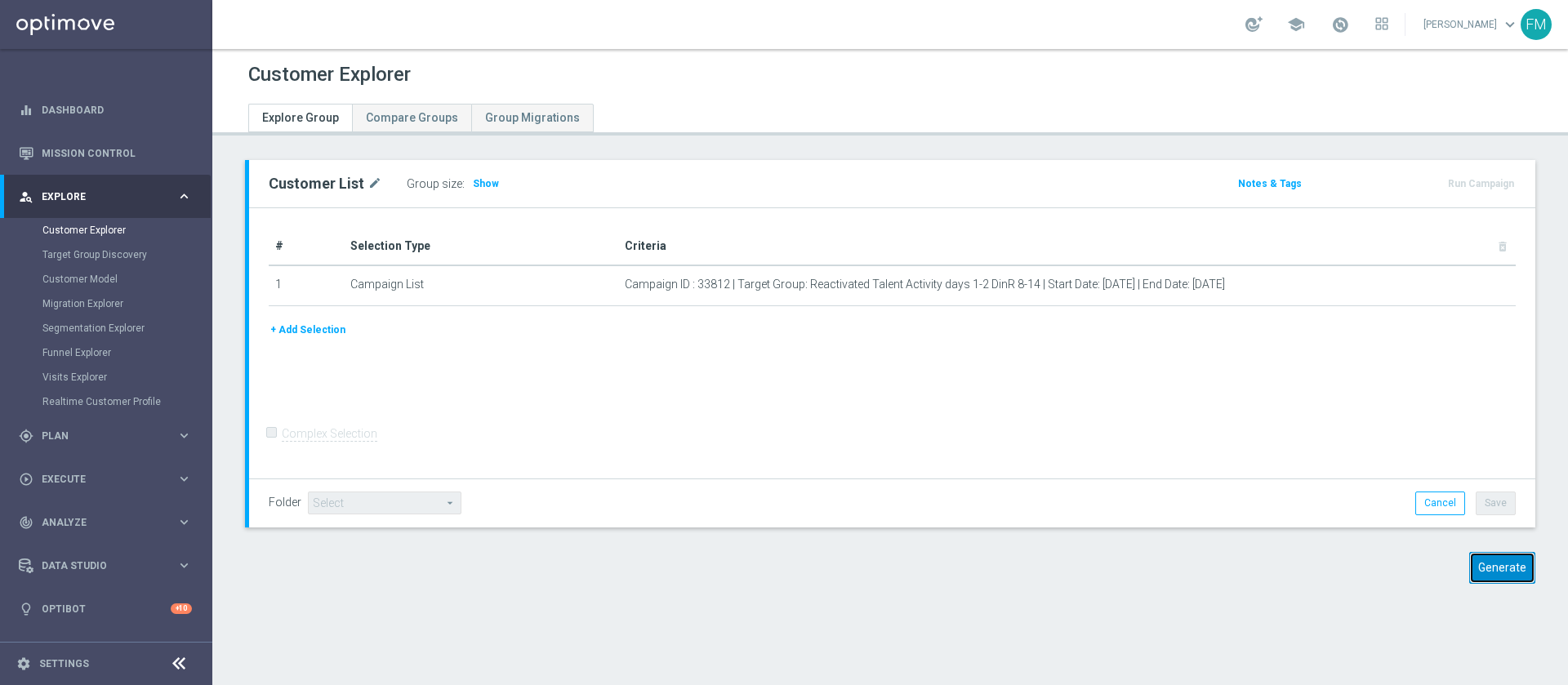
click at [1470, 574] on button "Generate" at bounding box center [1502, 568] width 66 height 32
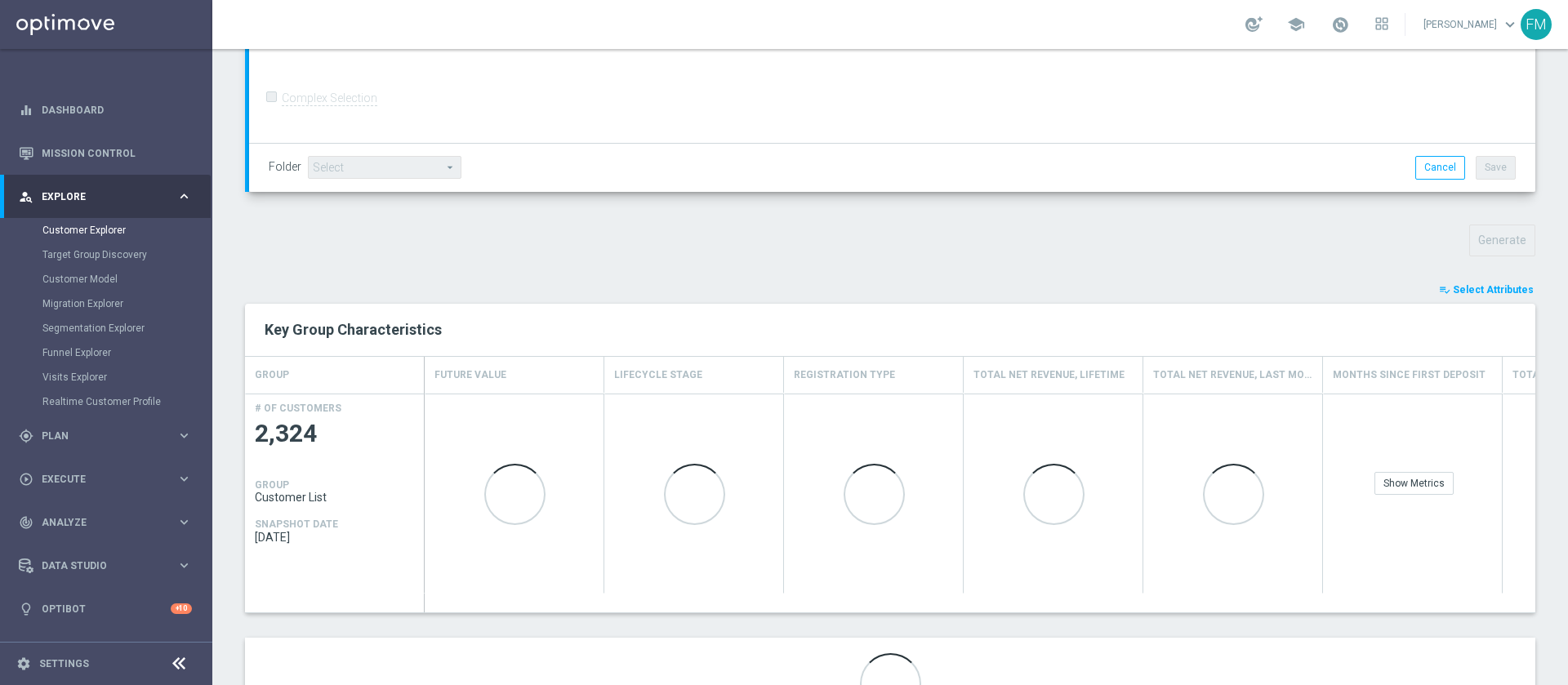
scroll to position [501, 0]
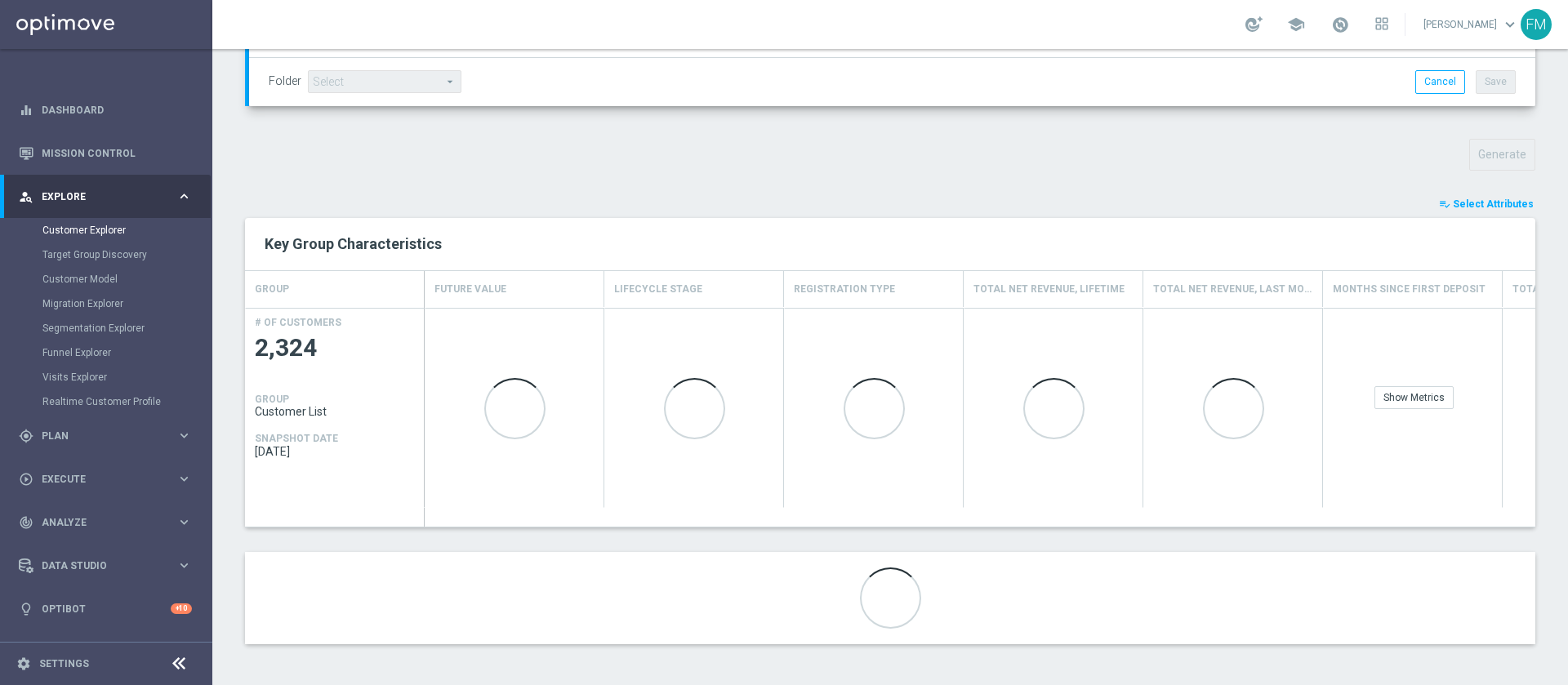
click at [1466, 198] on span "Select Attributes" at bounding box center [1493, 204] width 81 height 11
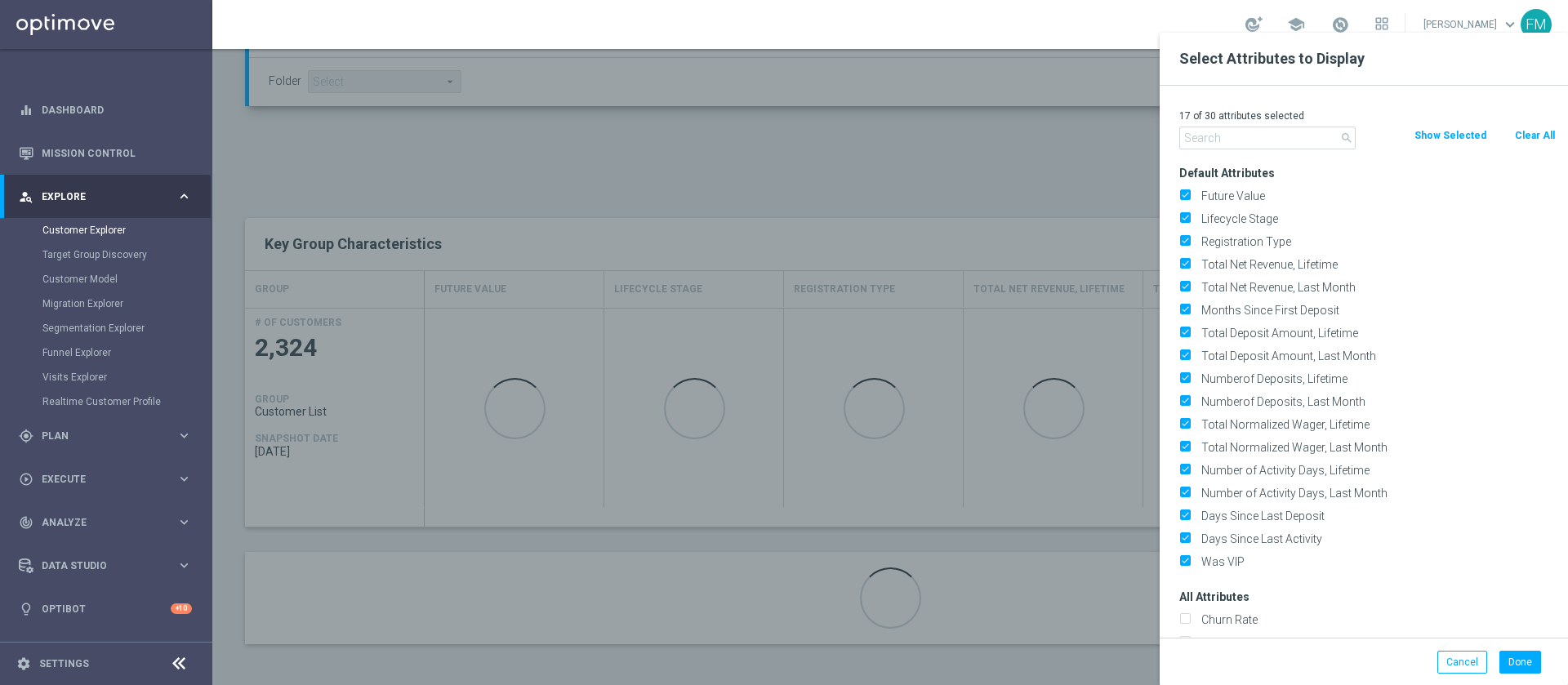
click at [1533, 140] on button "Clear All" at bounding box center [1534, 136] width 43 height 18
checkbox input "false"
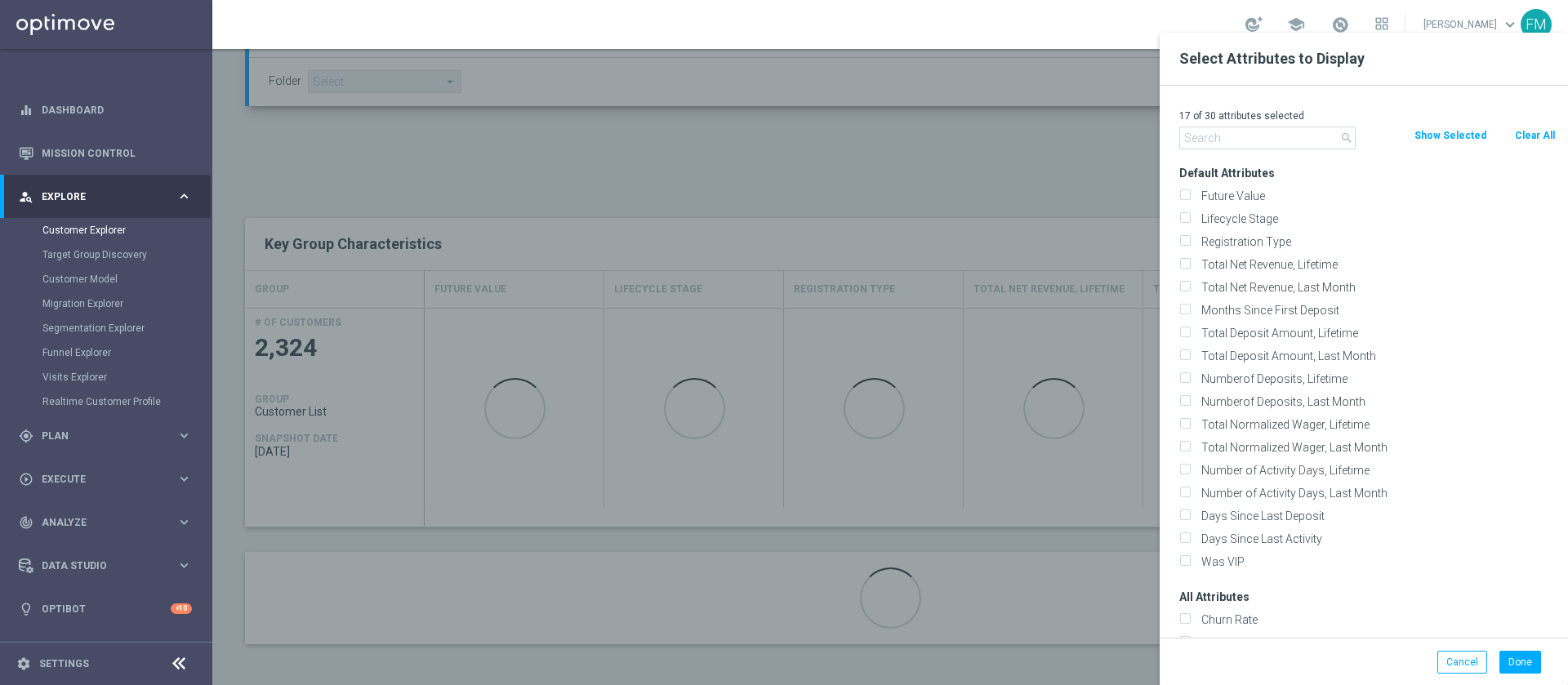
checkbox input "false"
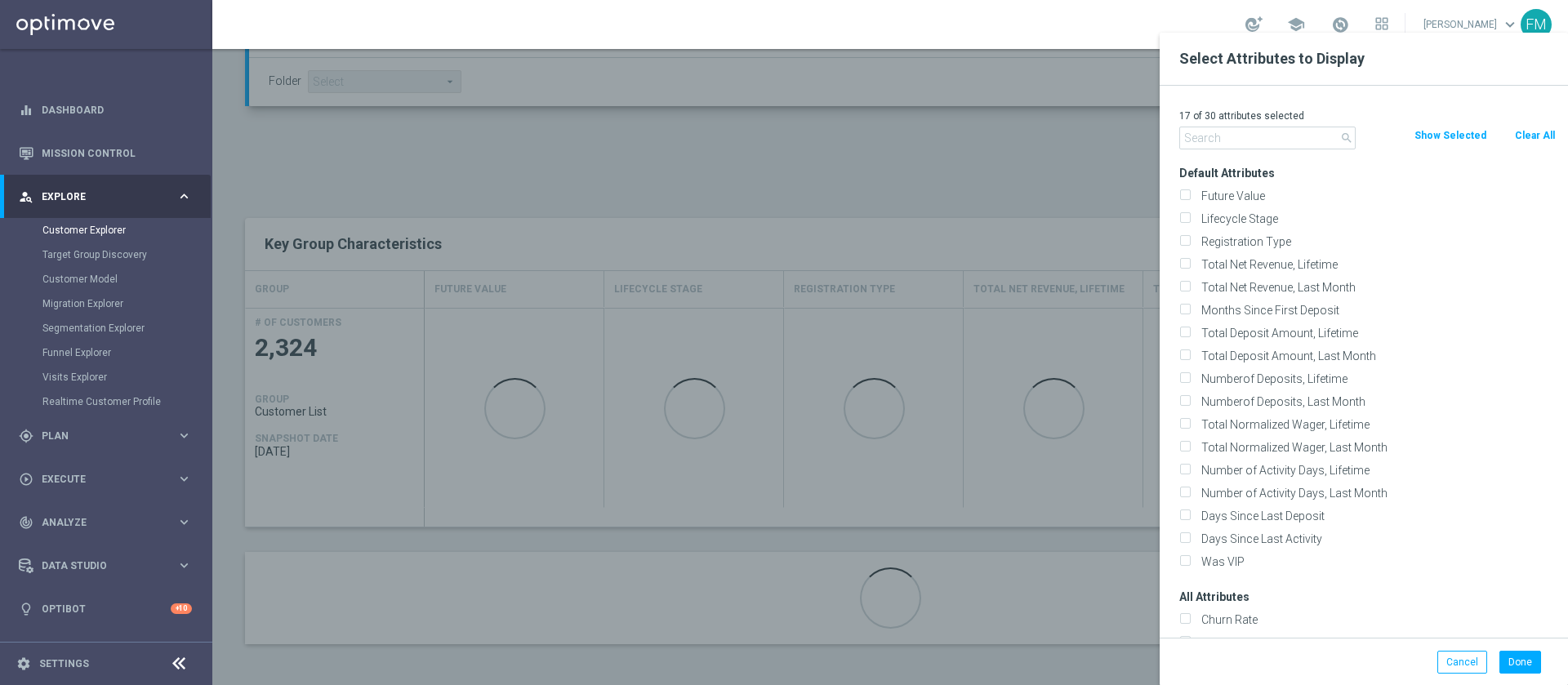
checkbox input "false"
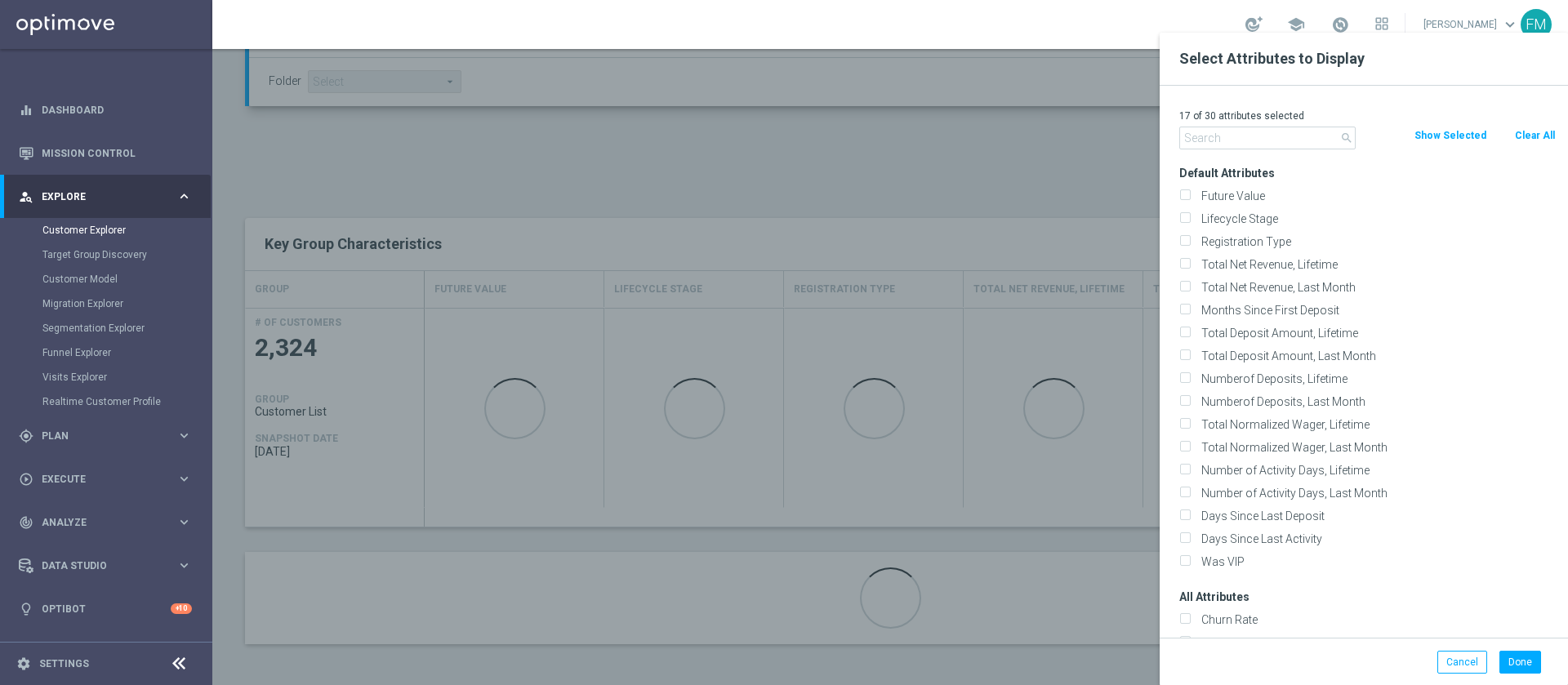
checkbox input "false"
click at [1196, 211] on label "Lifecycle Stage" at bounding box center [1376, 219] width 360 height 15
click at [1185, 215] on input "Lifecycle Stage" at bounding box center [1185, 220] width 11 height 11
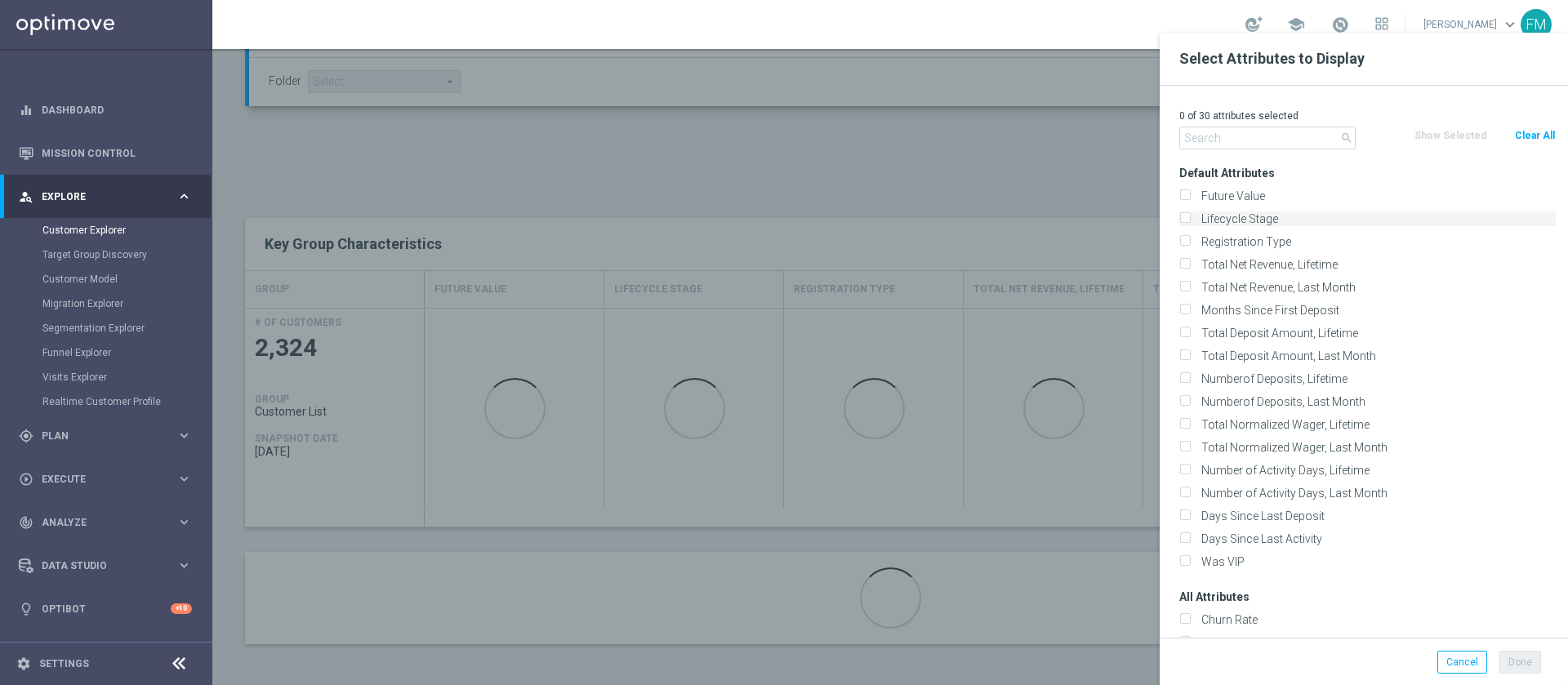
checkbox input "true"
click at [1516, 660] on button "Done" at bounding box center [1520, 663] width 42 height 23
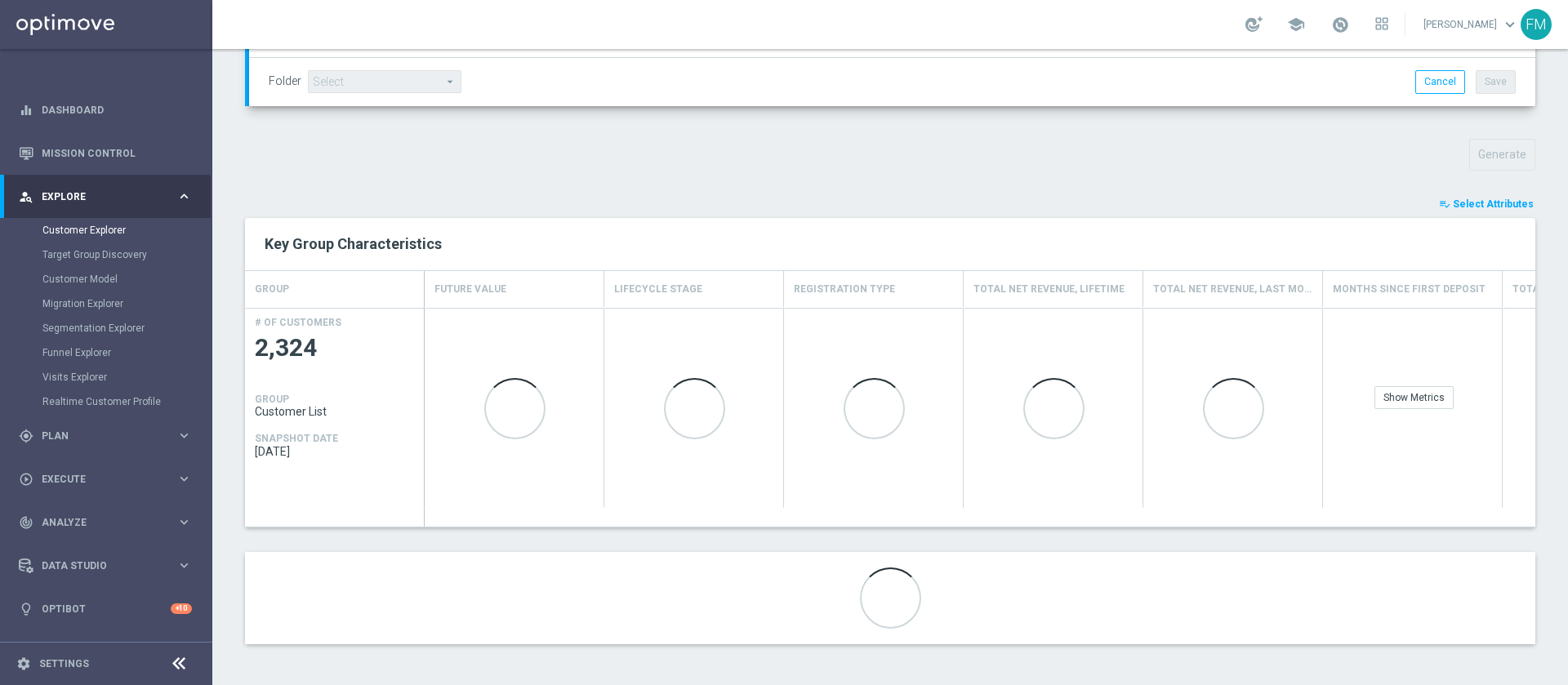
click at [1453, 203] on span "Select Attributes" at bounding box center [1493, 204] width 81 height 11
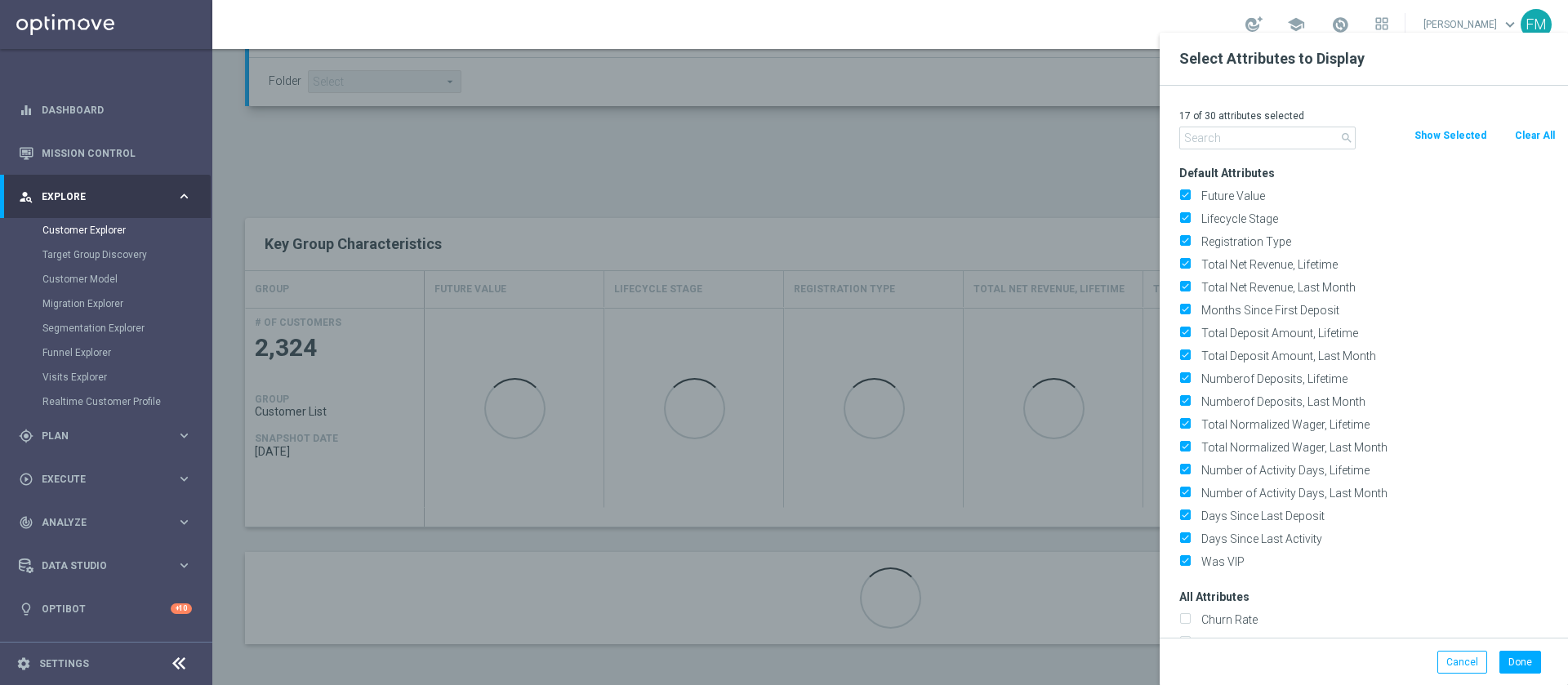
click at [1526, 137] on button "Clear All" at bounding box center [1534, 136] width 43 height 18
checkbox input "false"
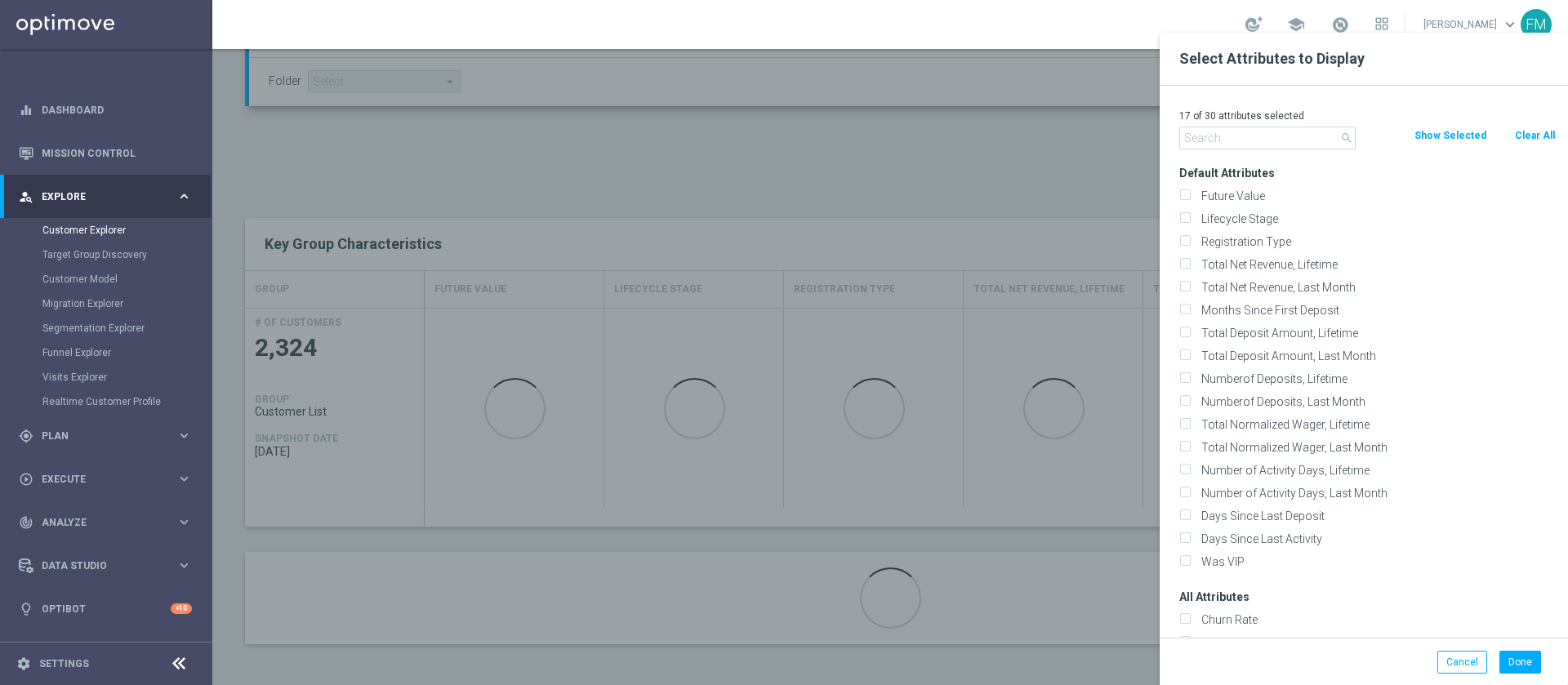
checkbox input "false"
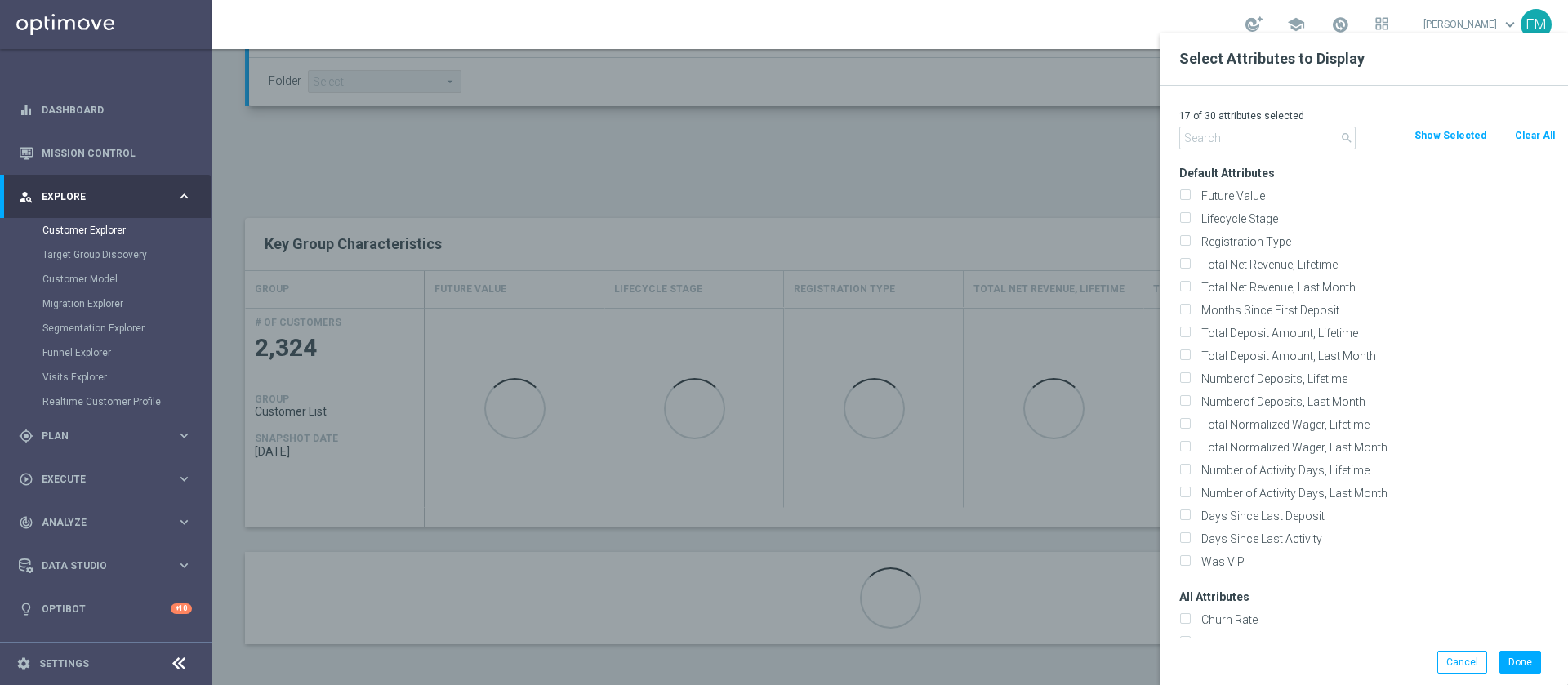
checkbox input "false"
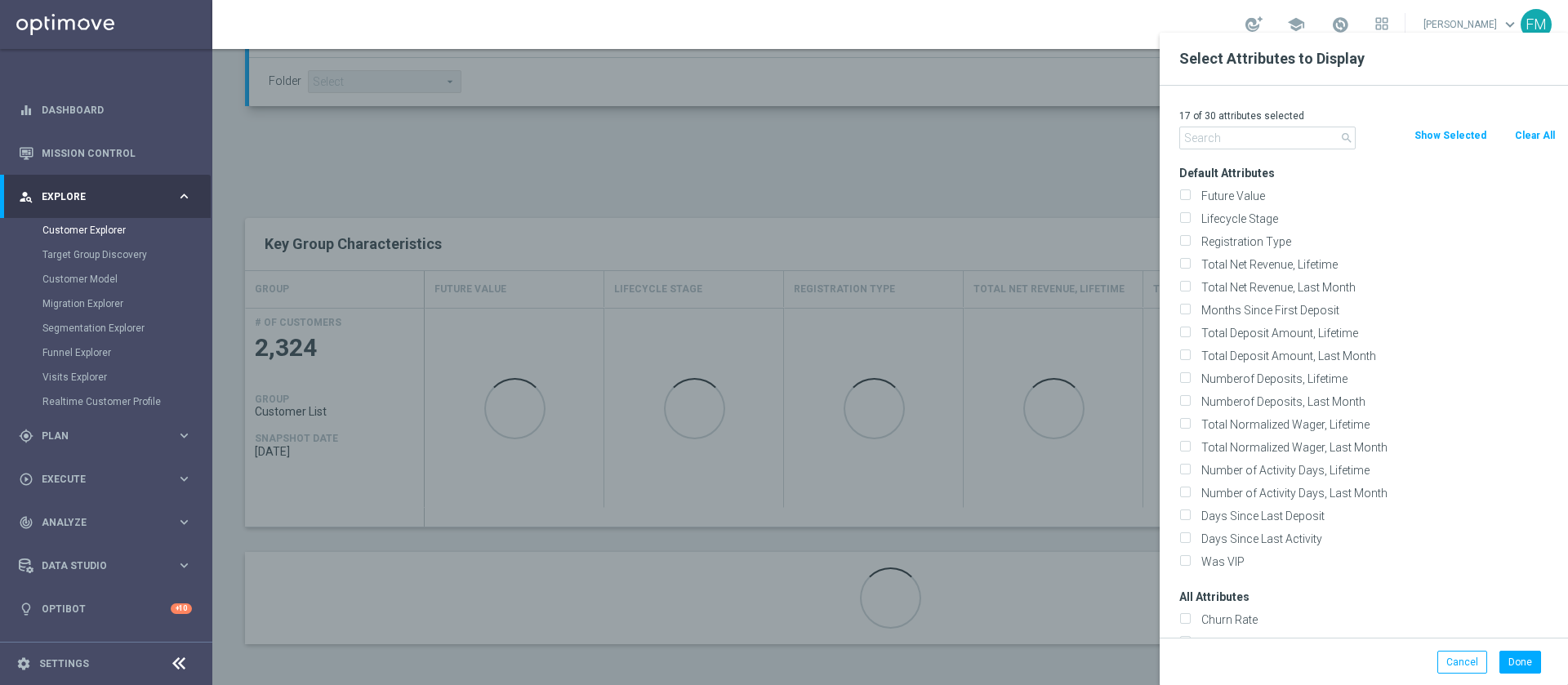
checkbox input "false"
click at [1189, 215] on input "Lifecycle Stage" at bounding box center [1185, 220] width 11 height 11
checkbox input "true"
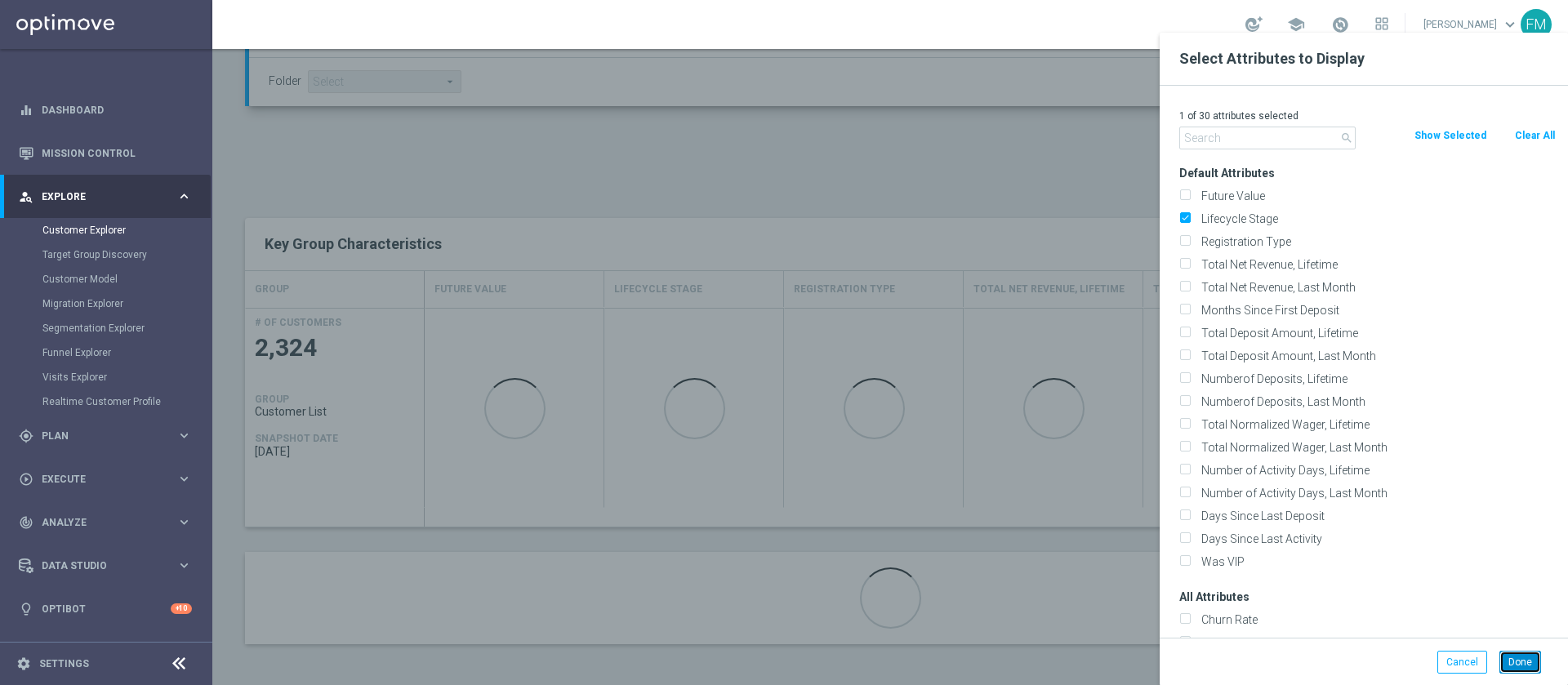
click at [1507, 664] on button "Done" at bounding box center [1520, 663] width 42 height 23
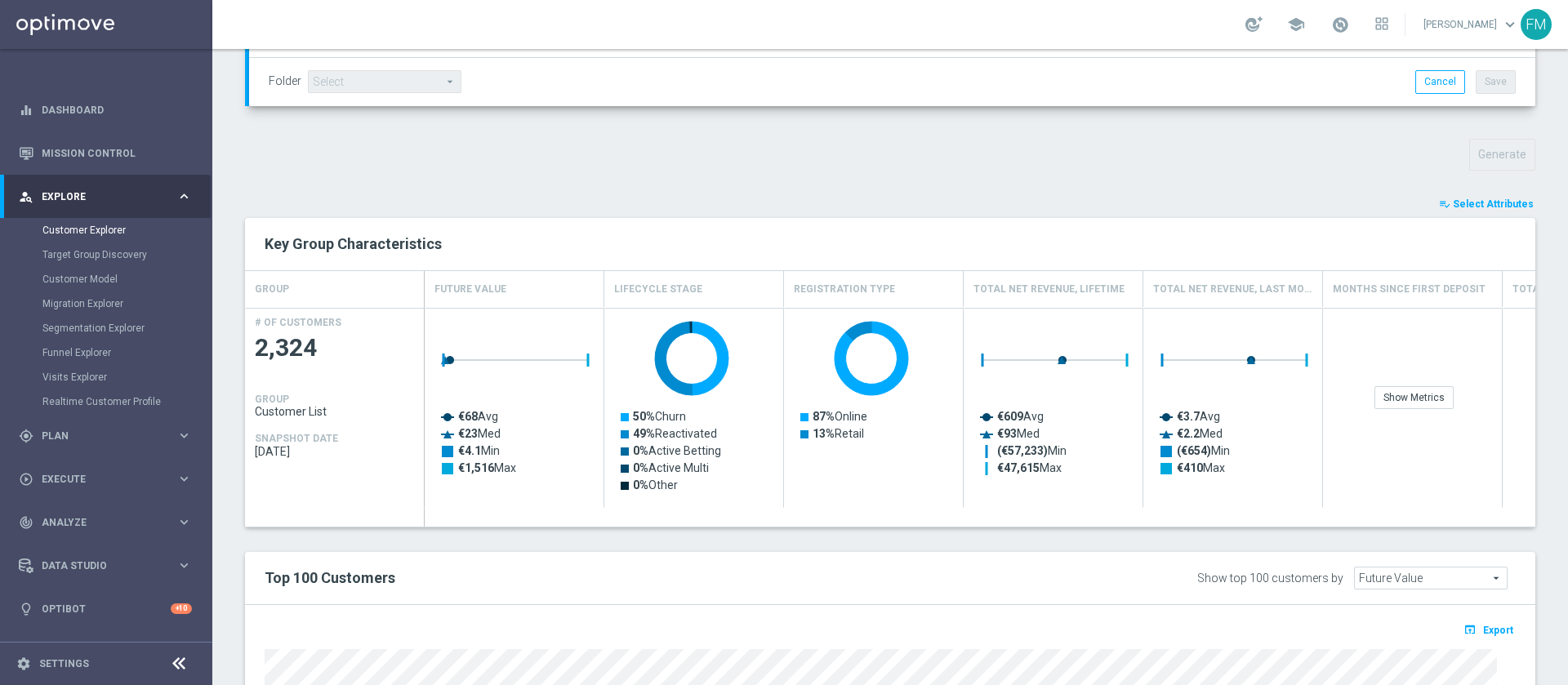
type input "Search"
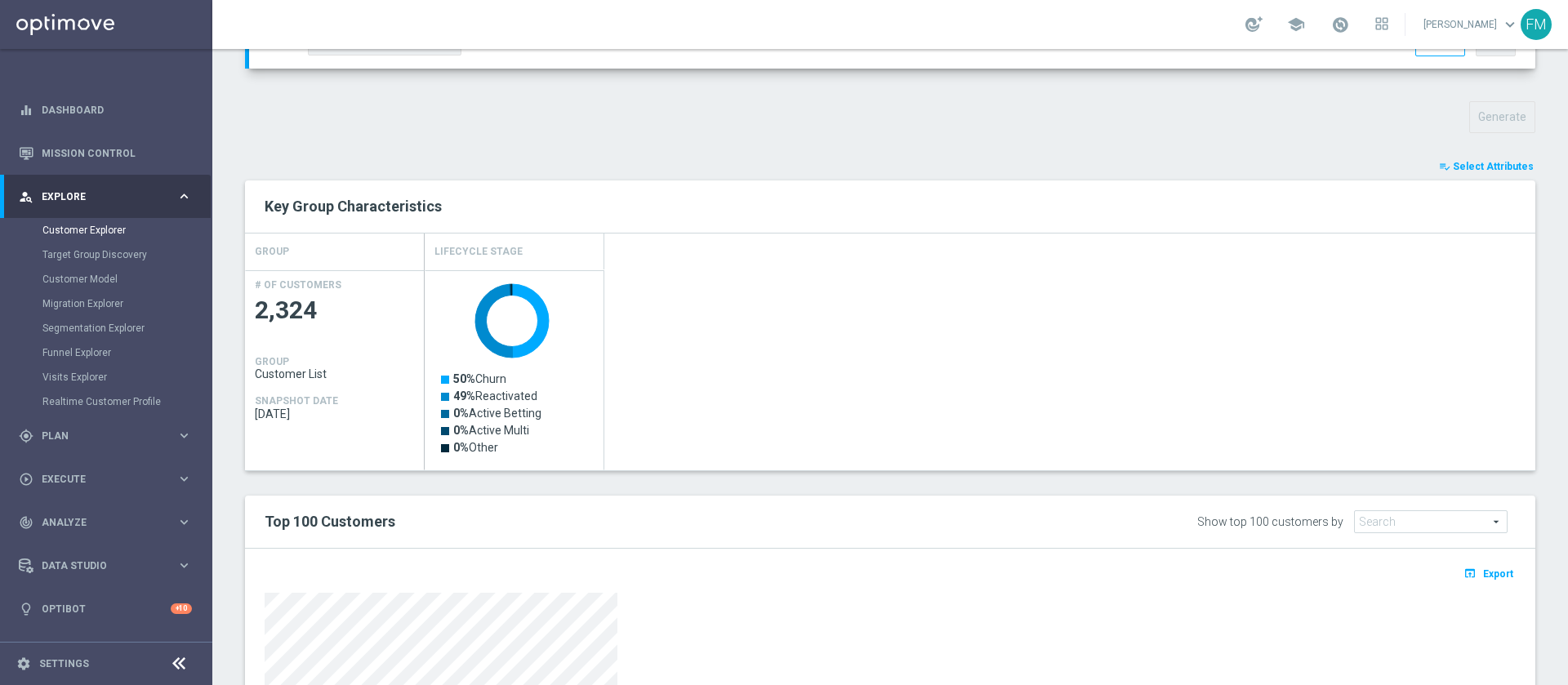
scroll to position [546, 0]
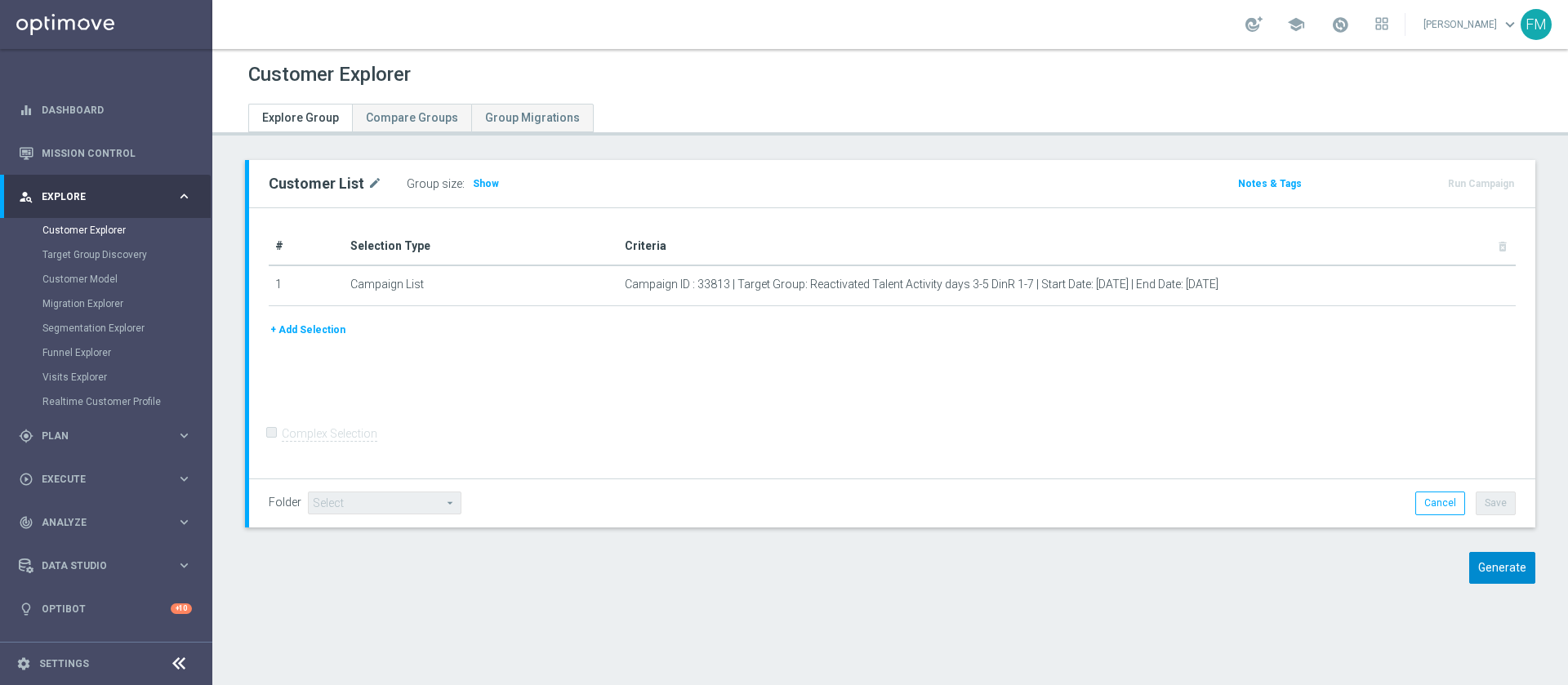
drag, startPoint x: 1463, startPoint y: 585, endPoint x: 1471, endPoint y: 580, distance: 9.4
click at [1471, 580] on div "Customer List mode_edit Group size : Show Notes & Tags Run Campaign" at bounding box center [890, 383] width 1356 height 448
click at [1471, 580] on button "Generate" at bounding box center [1502, 568] width 66 height 32
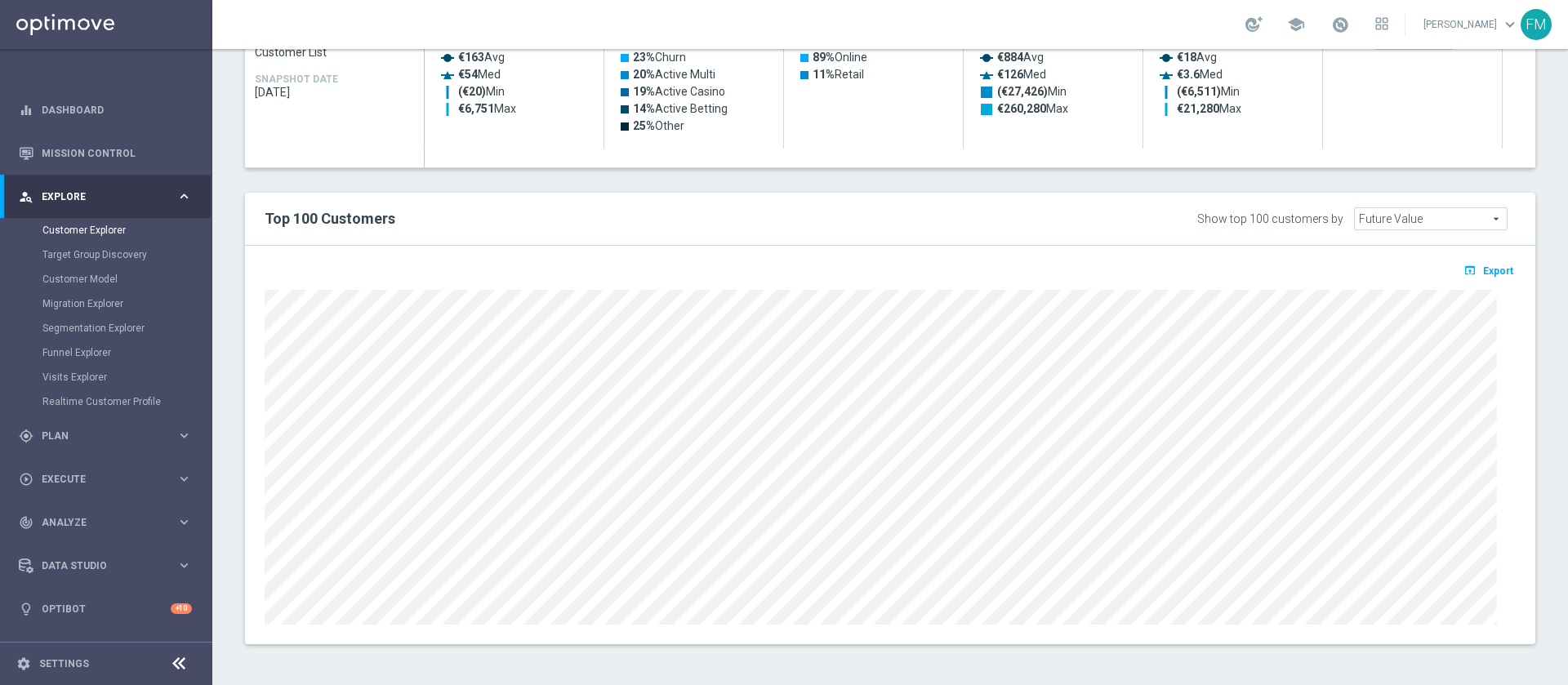
scroll to position [418, 0]
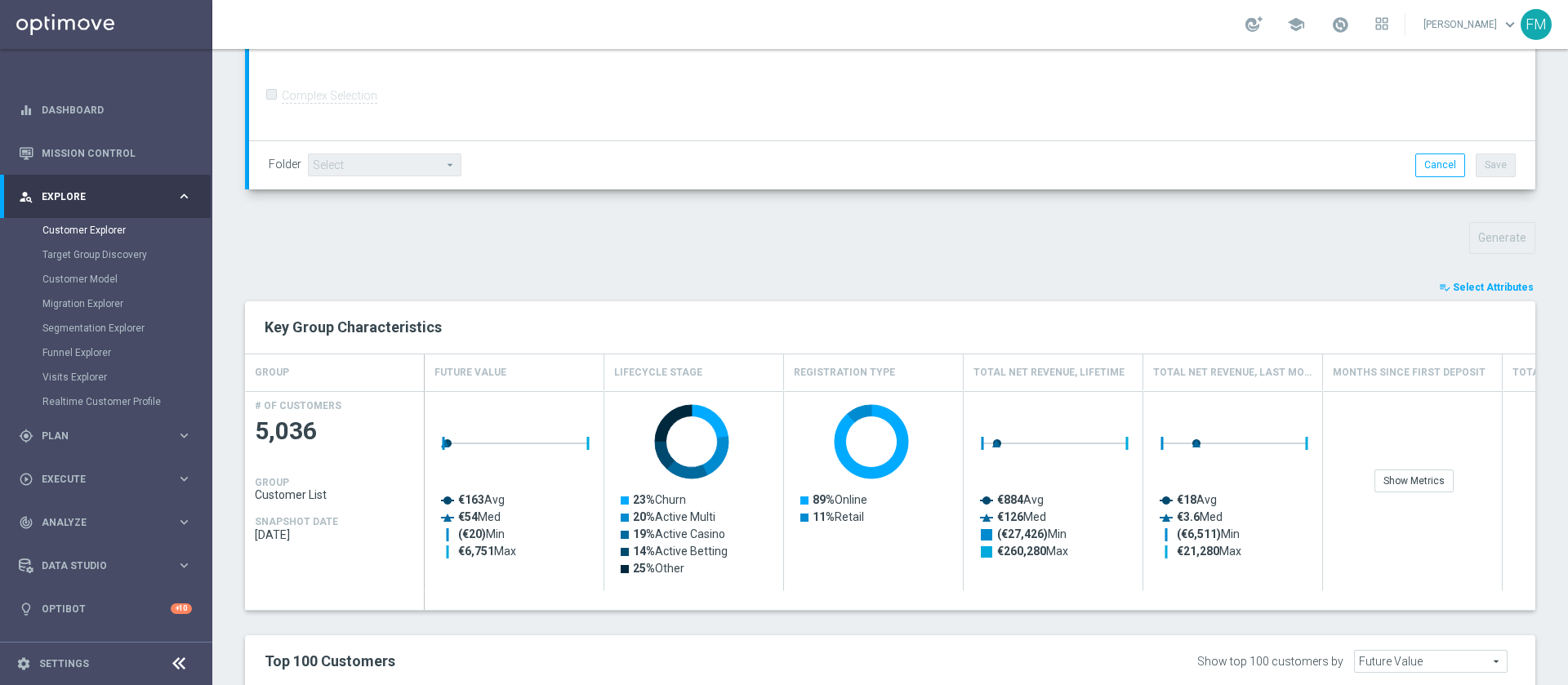
click at [1466, 293] on span "Select Attributes" at bounding box center [1493, 288] width 81 height 11
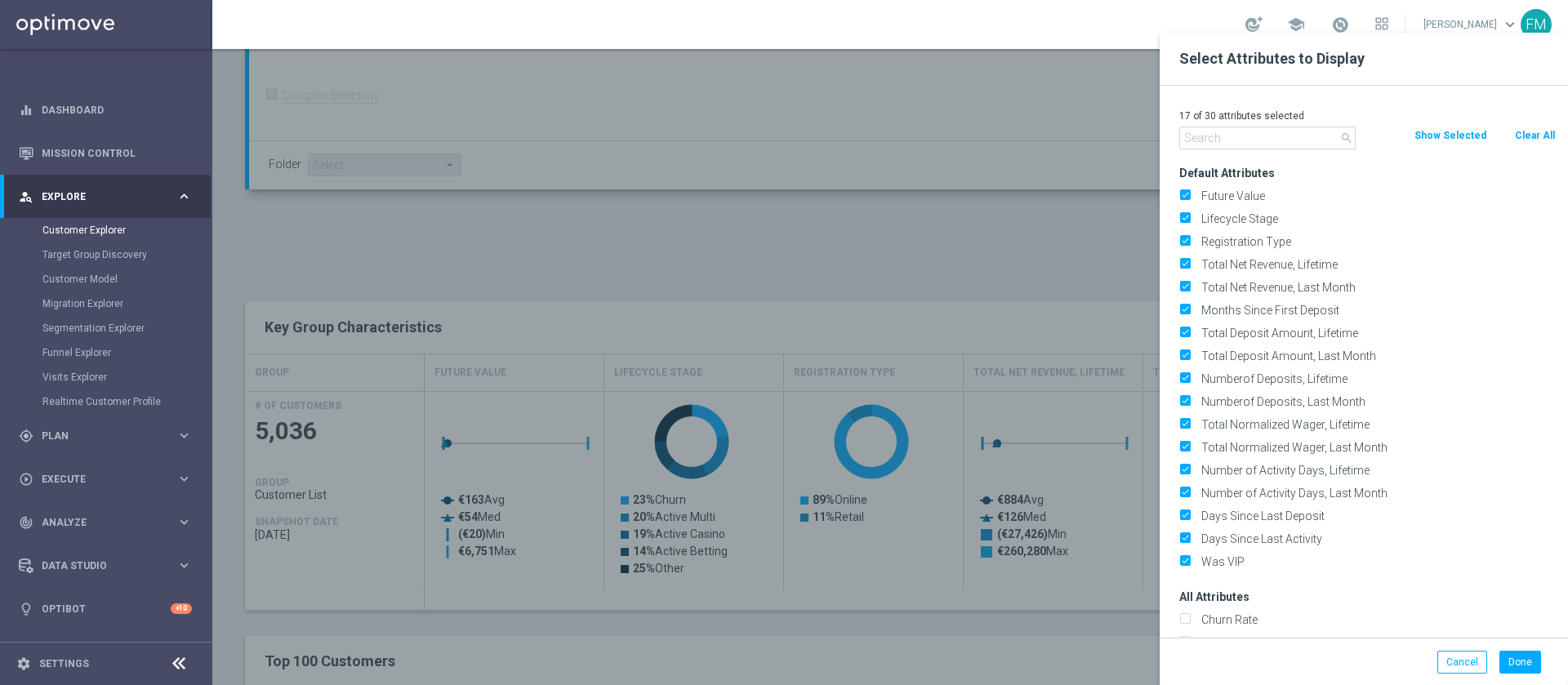
click at [1516, 134] on button "Clear All" at bounding box center [1534, 136] width 43 height 18
checkbox input "false"
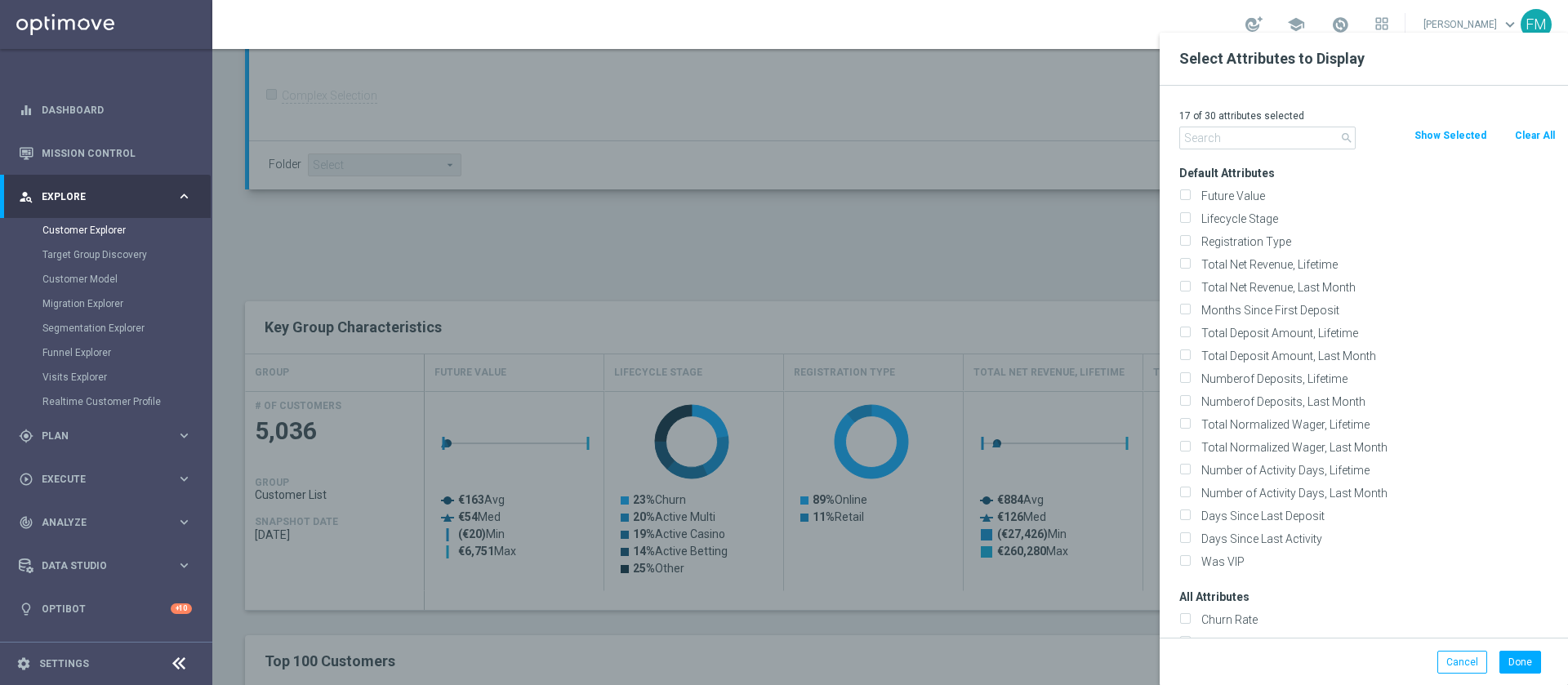
checkbox input "false"
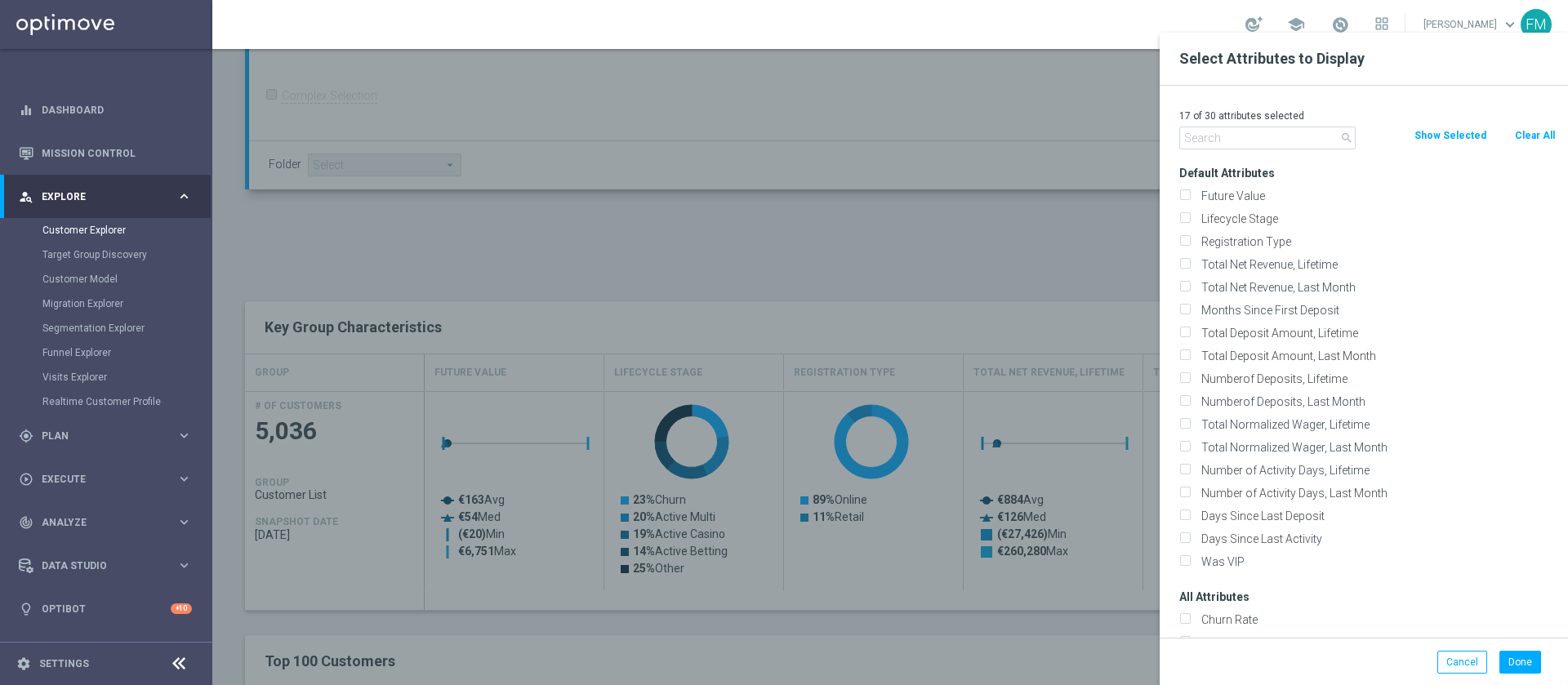
checkbox input "false"
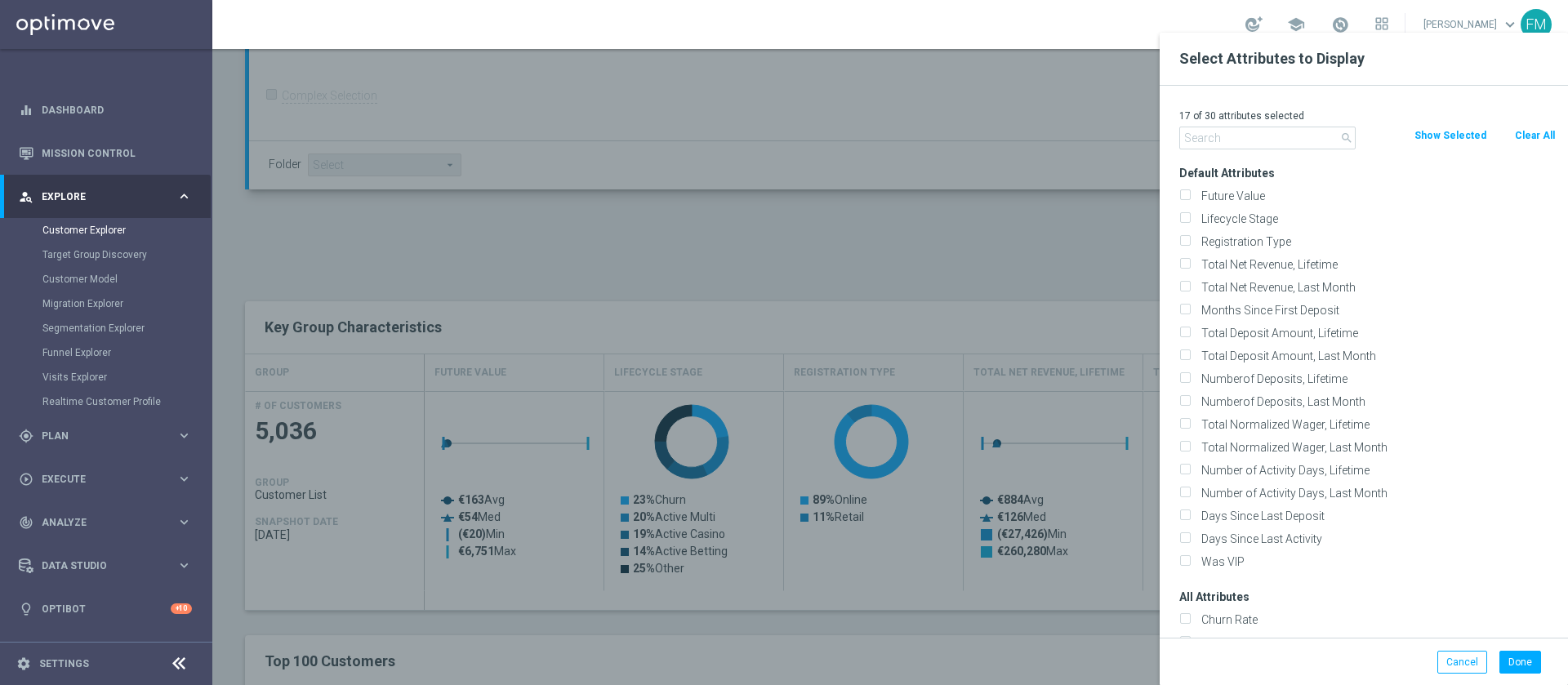
checkbox input "false"
click at [1185, 220] on input "Lifecycle Stage" at bounding box center [1185, 220] width 11 height 11
checkbox input "true"
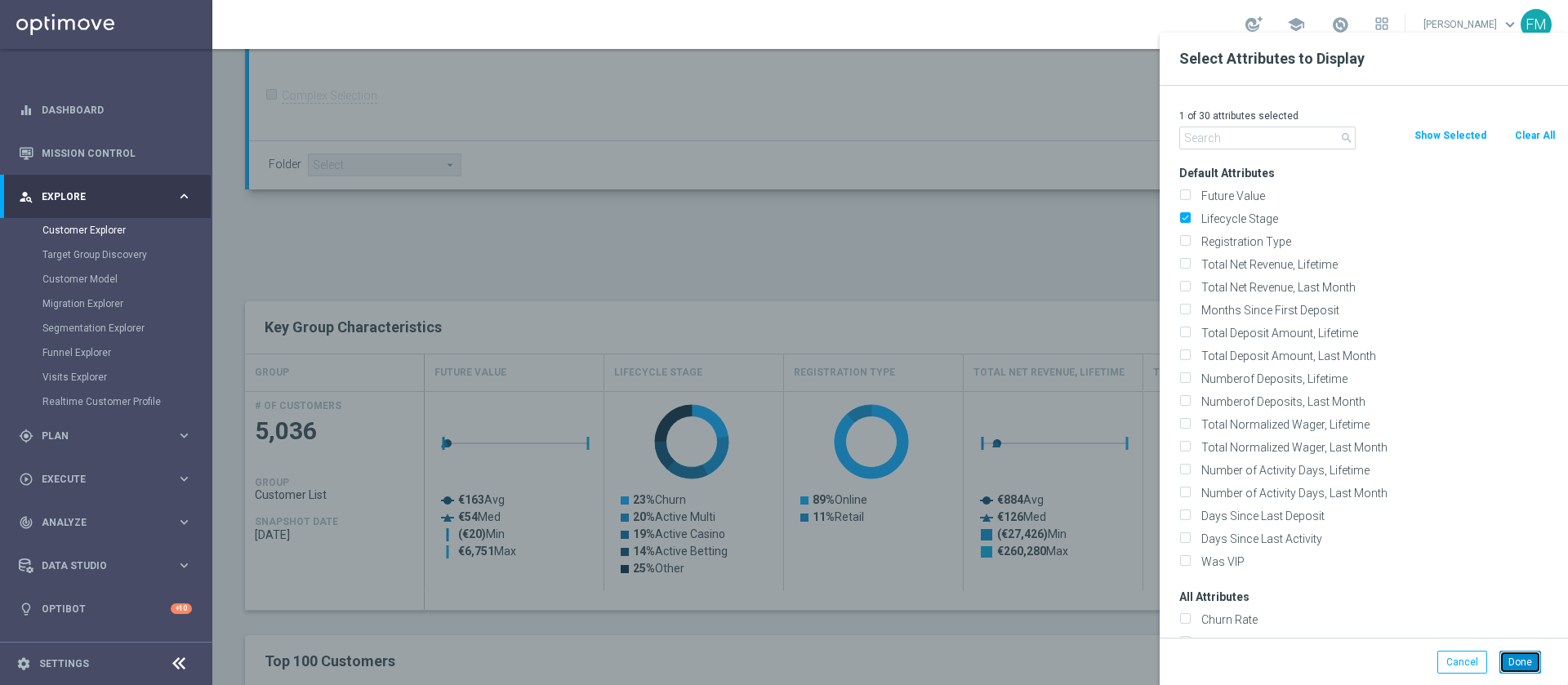
click at [1520, 668] on button "Done" at bounding box center [1520, 663] width 42 height 23
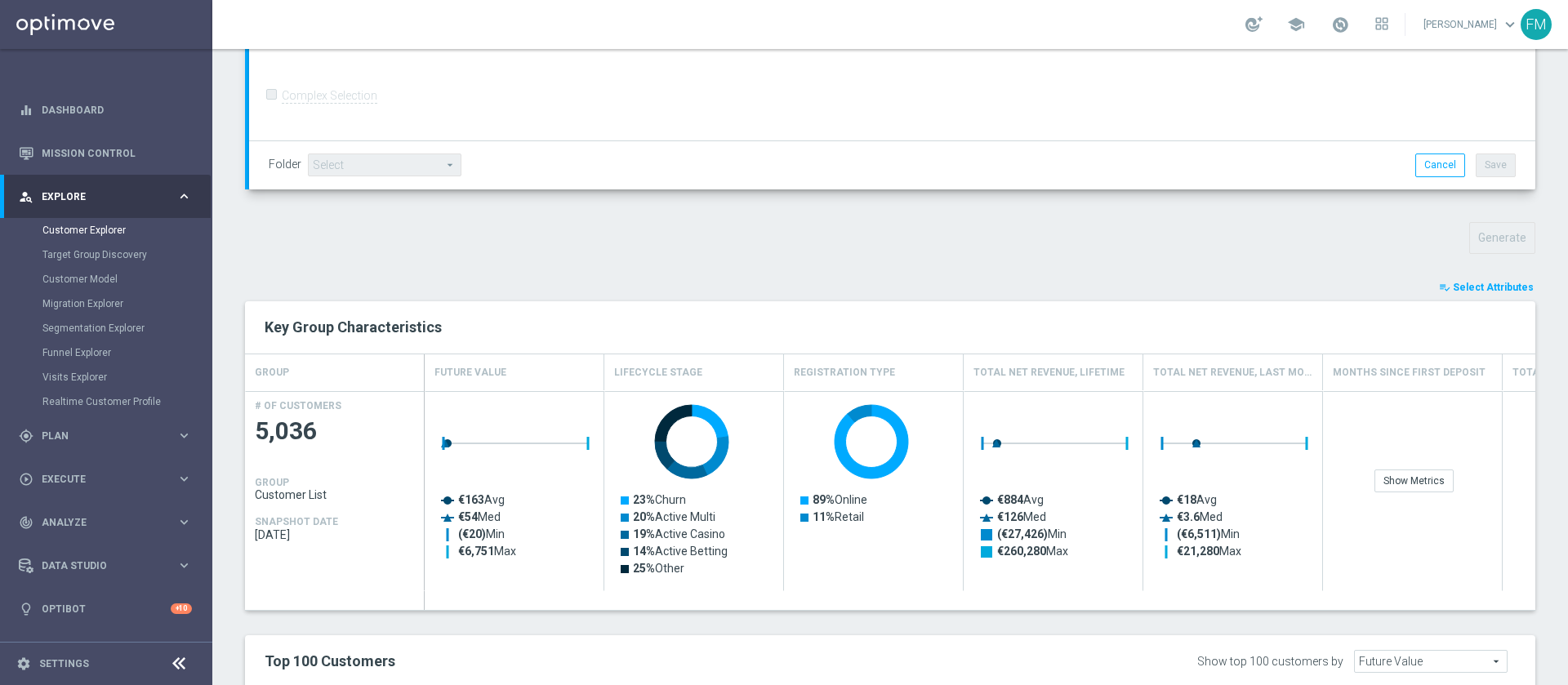
type input "Search"
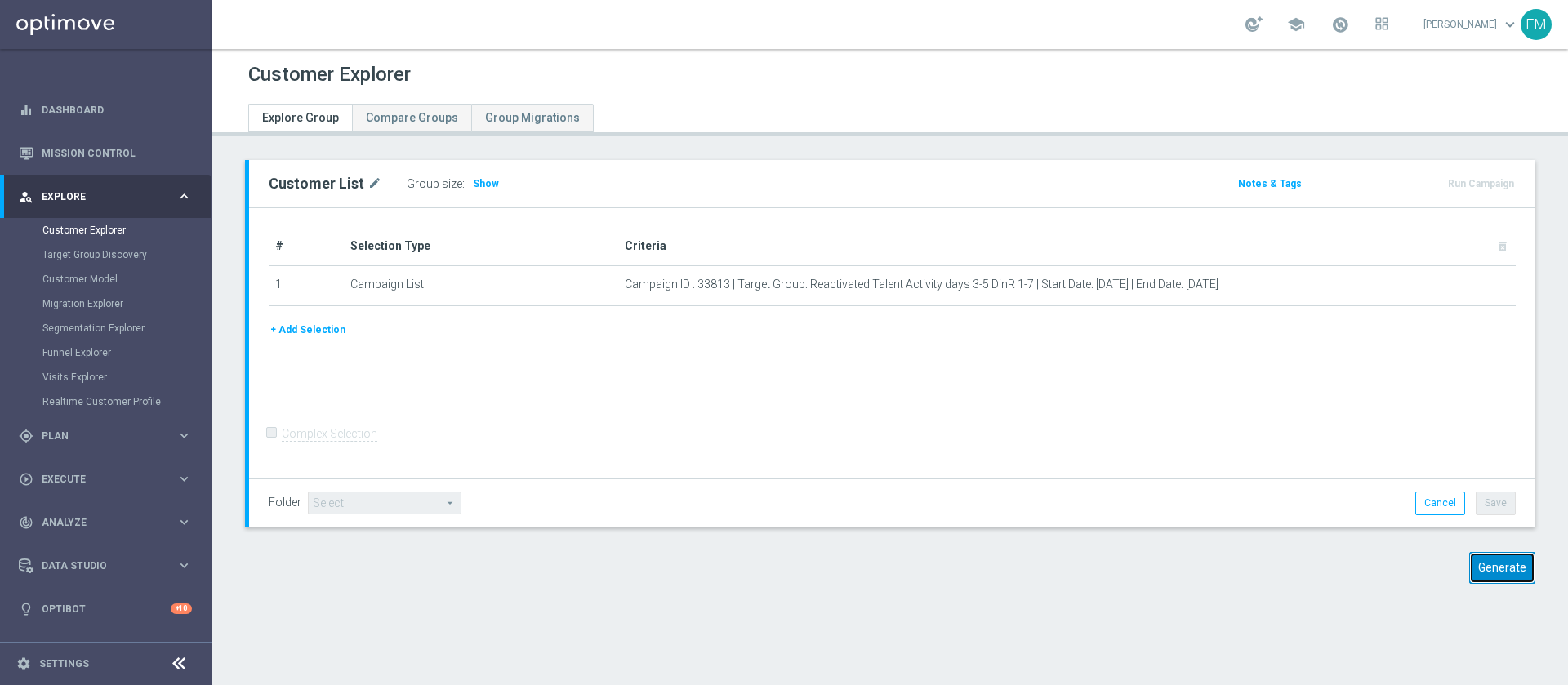
click at [1470, 579] on button "Generate" at bounding box center [1502, 568] width 66 height 32
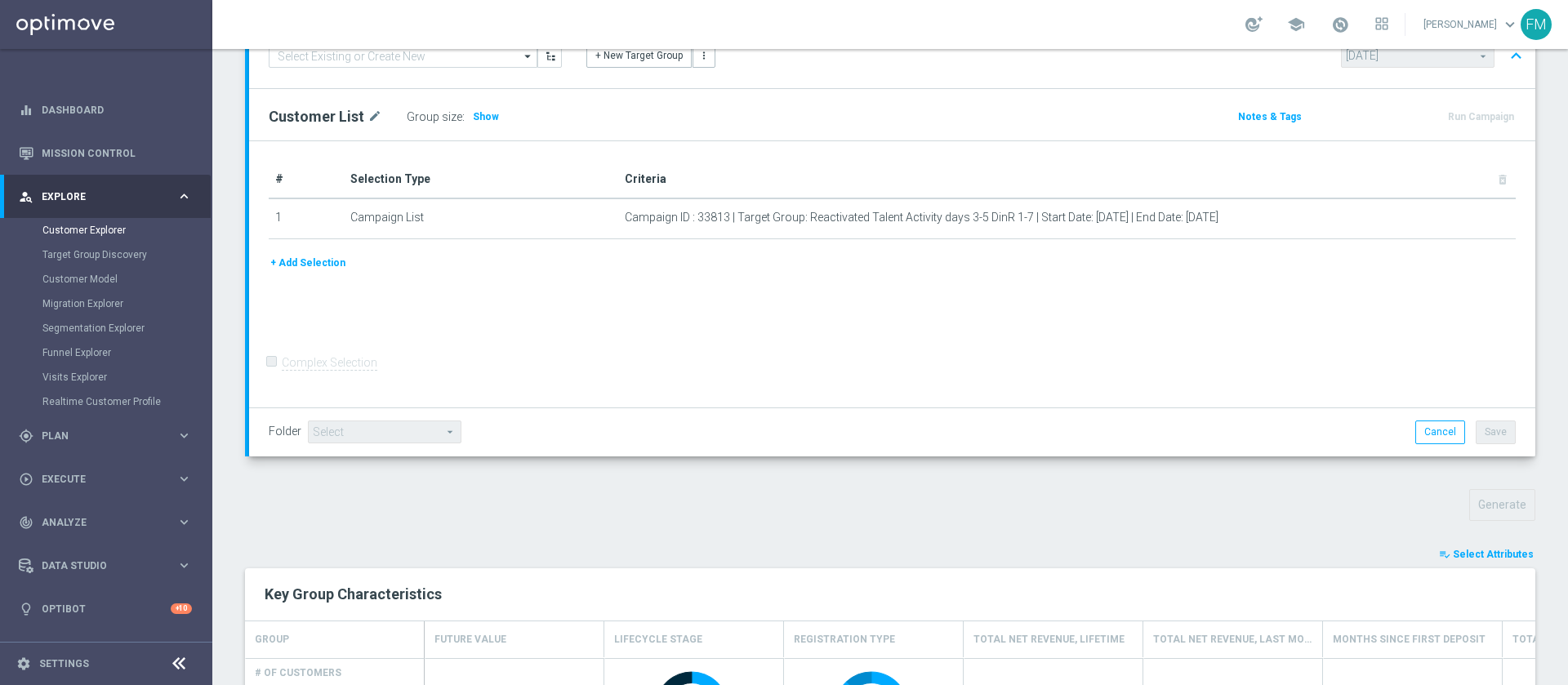
scroll to position [501, 0]
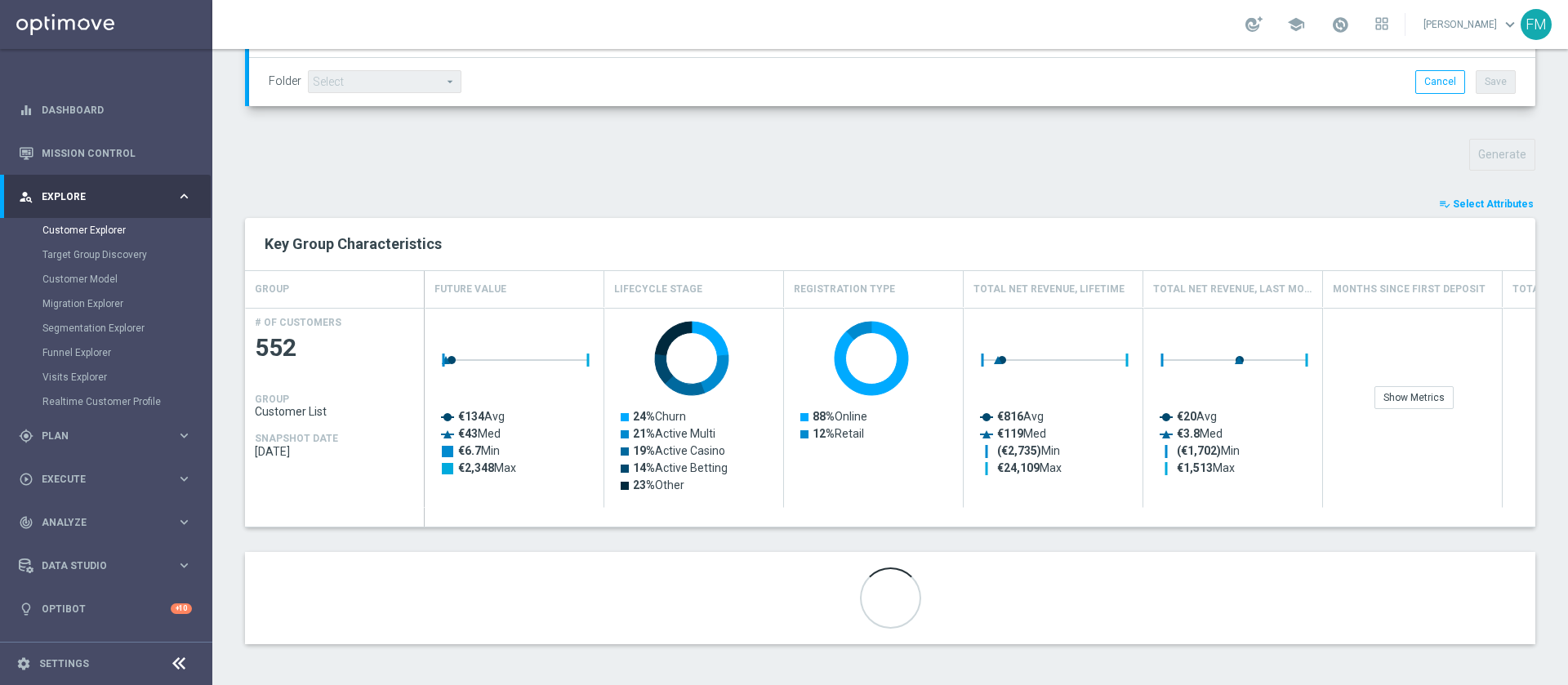
click at [1484, 199] on span "Select Attributes" at bounding box center [1493, 204] width 81 height 11
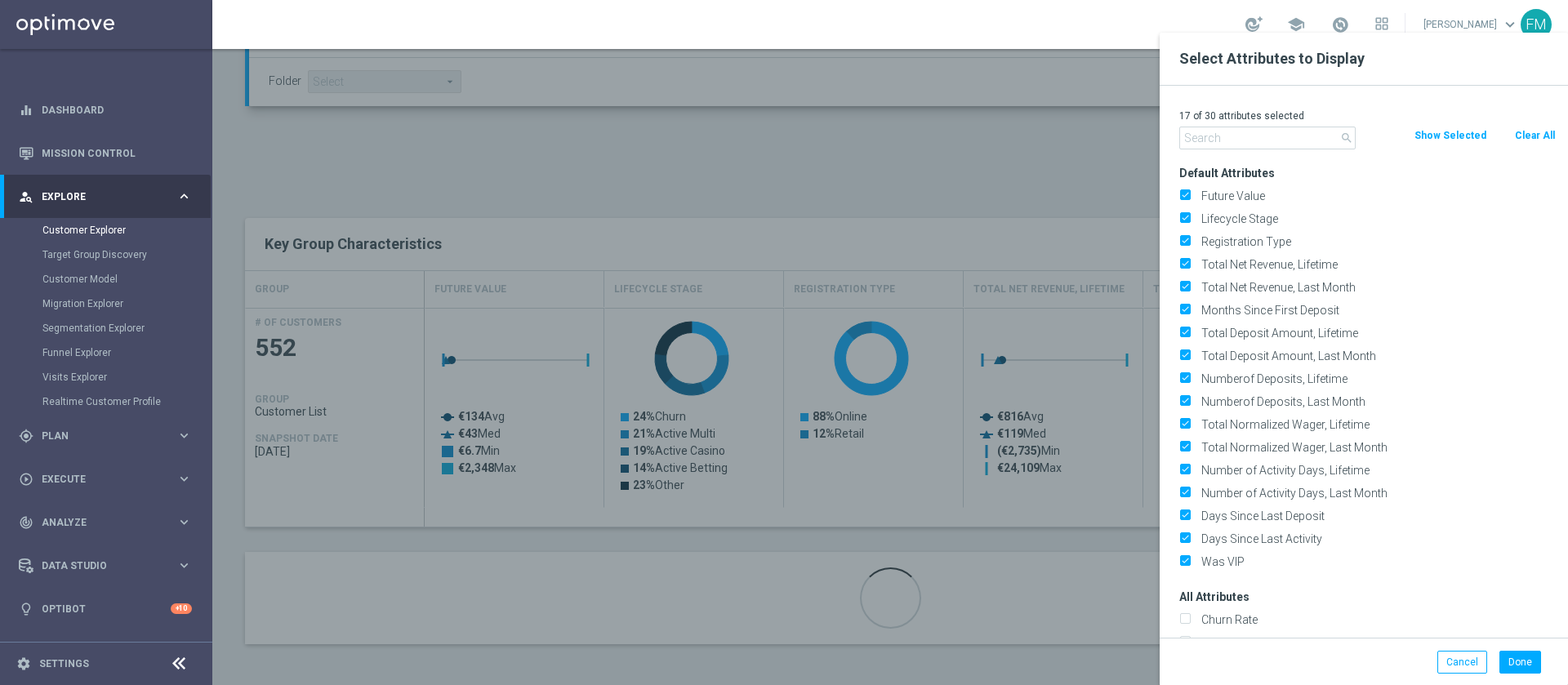
click at [1525, 133] on button "Clear All" at bounding box center [1534, 136] width 43 height 18
checkbox input "false"
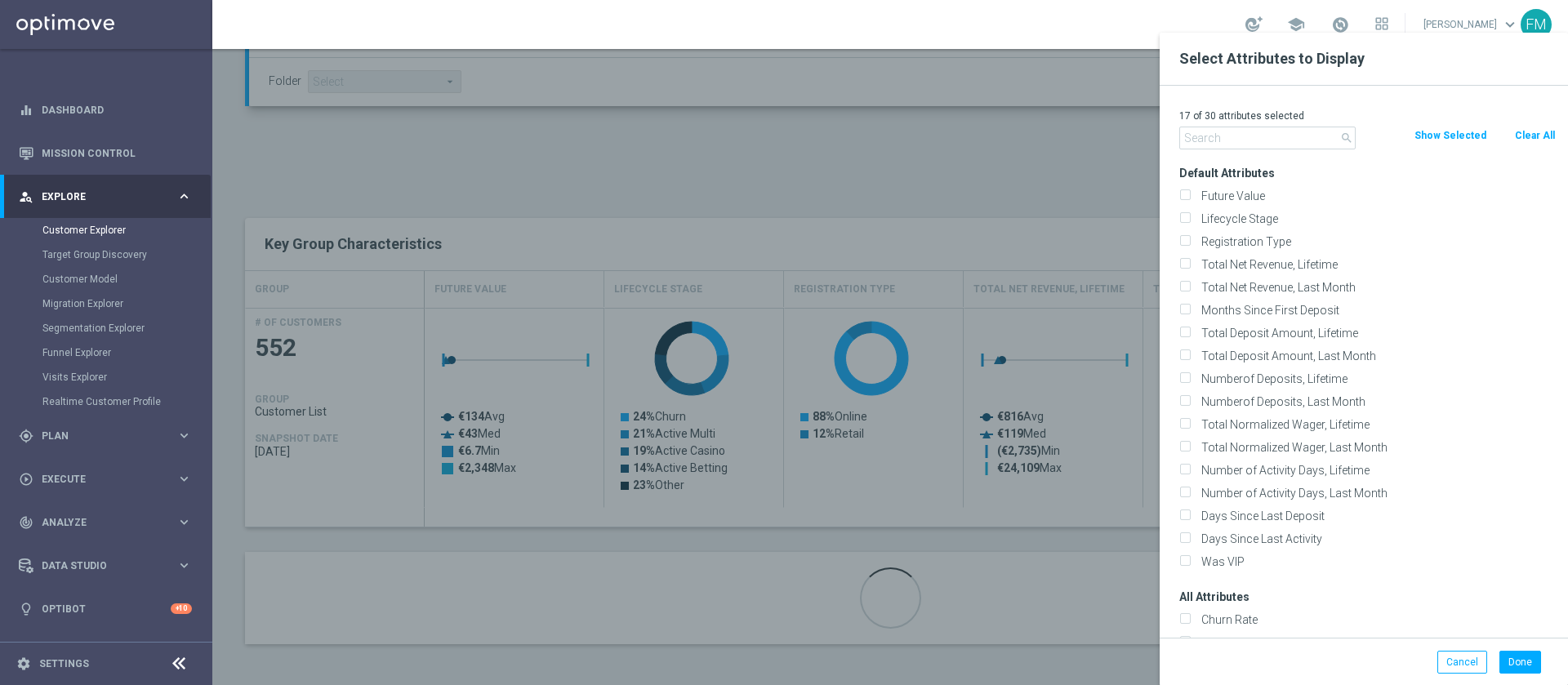
checkbox input "false"
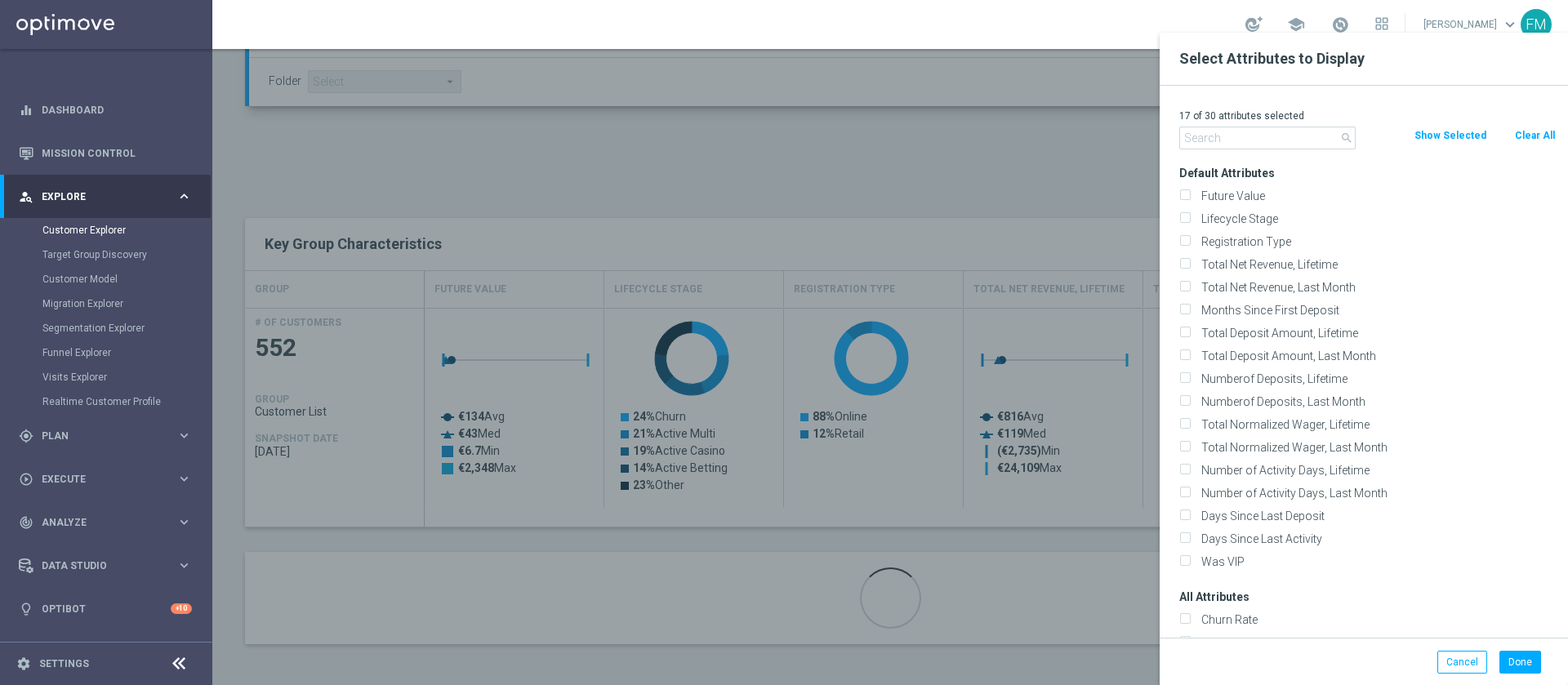
checkbox input "false"
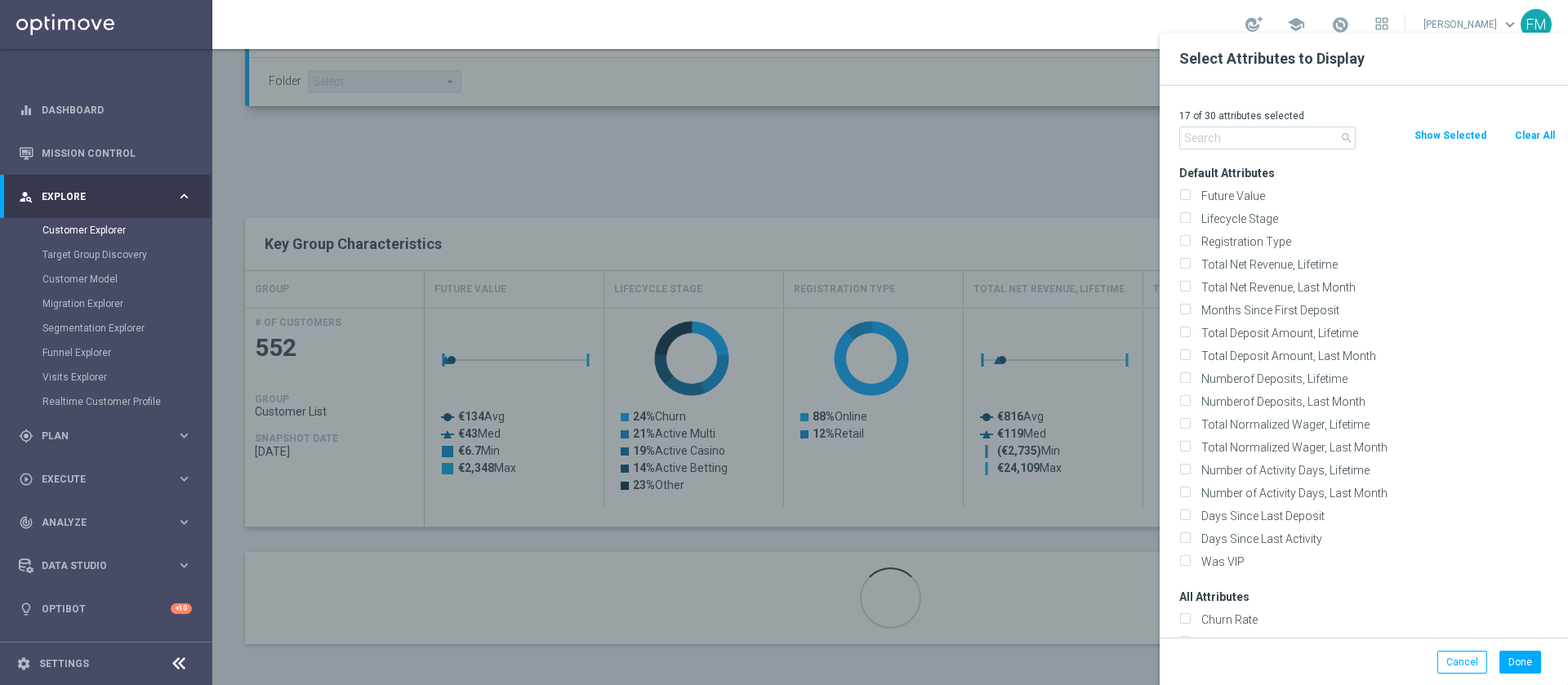
checkbox input "false"
click at [1182, 217] on div "Lifecycle Stage" at bounding box center [1368, 219] width 401 height 23
click at [1182, 217] on input "Lifecycle Stage" at bounding box center [1185, 220] width 11 height 11
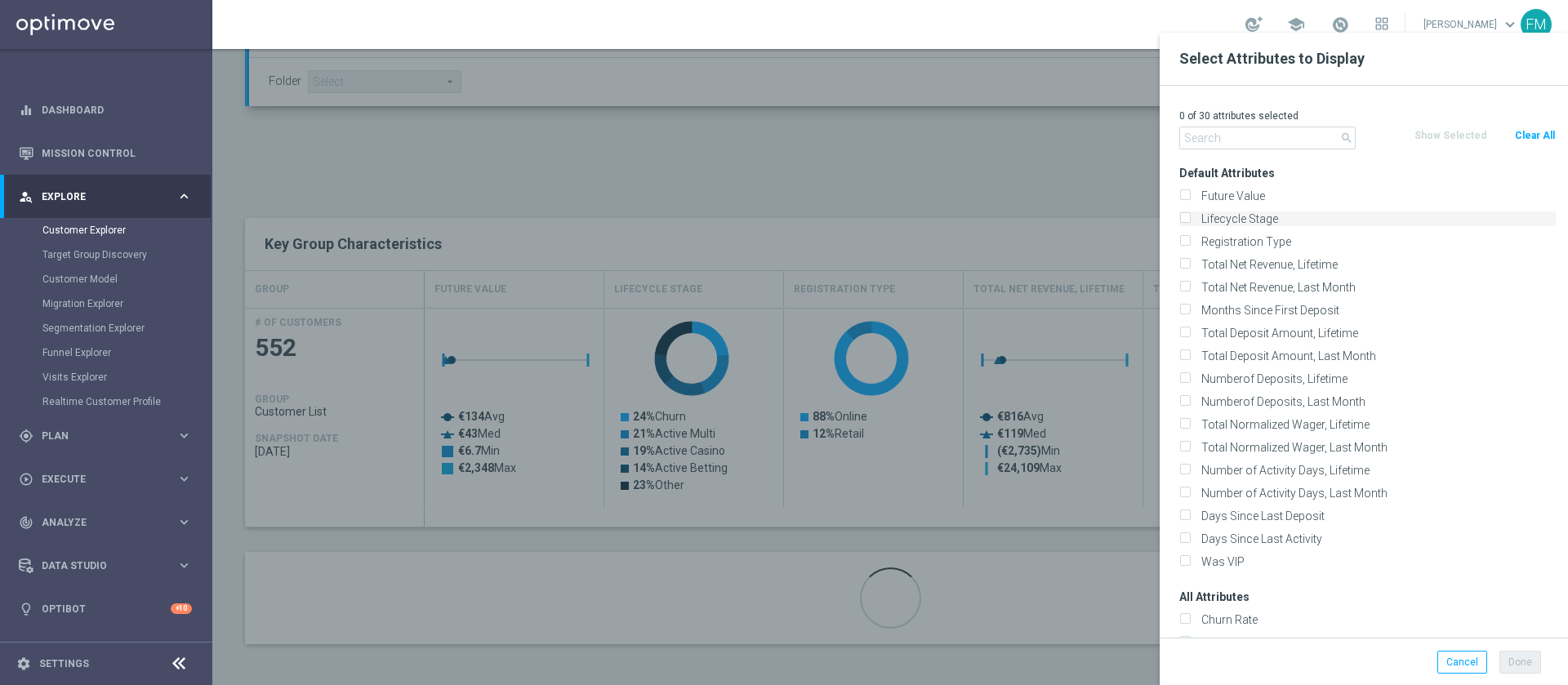
checkbox input "true"
click at [1513, 658] on button "Done" at bounding box center [1520, 663] width 42 height 23
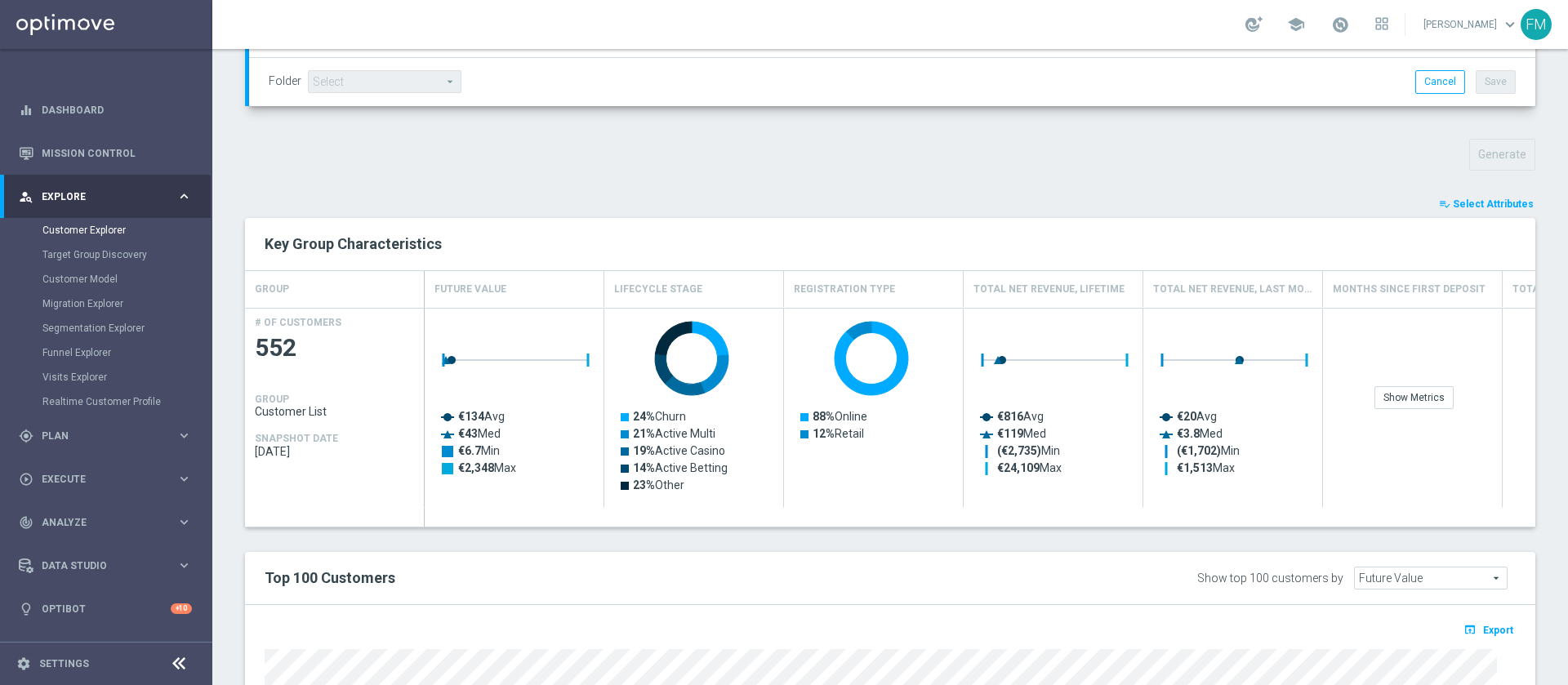
type input "Search"
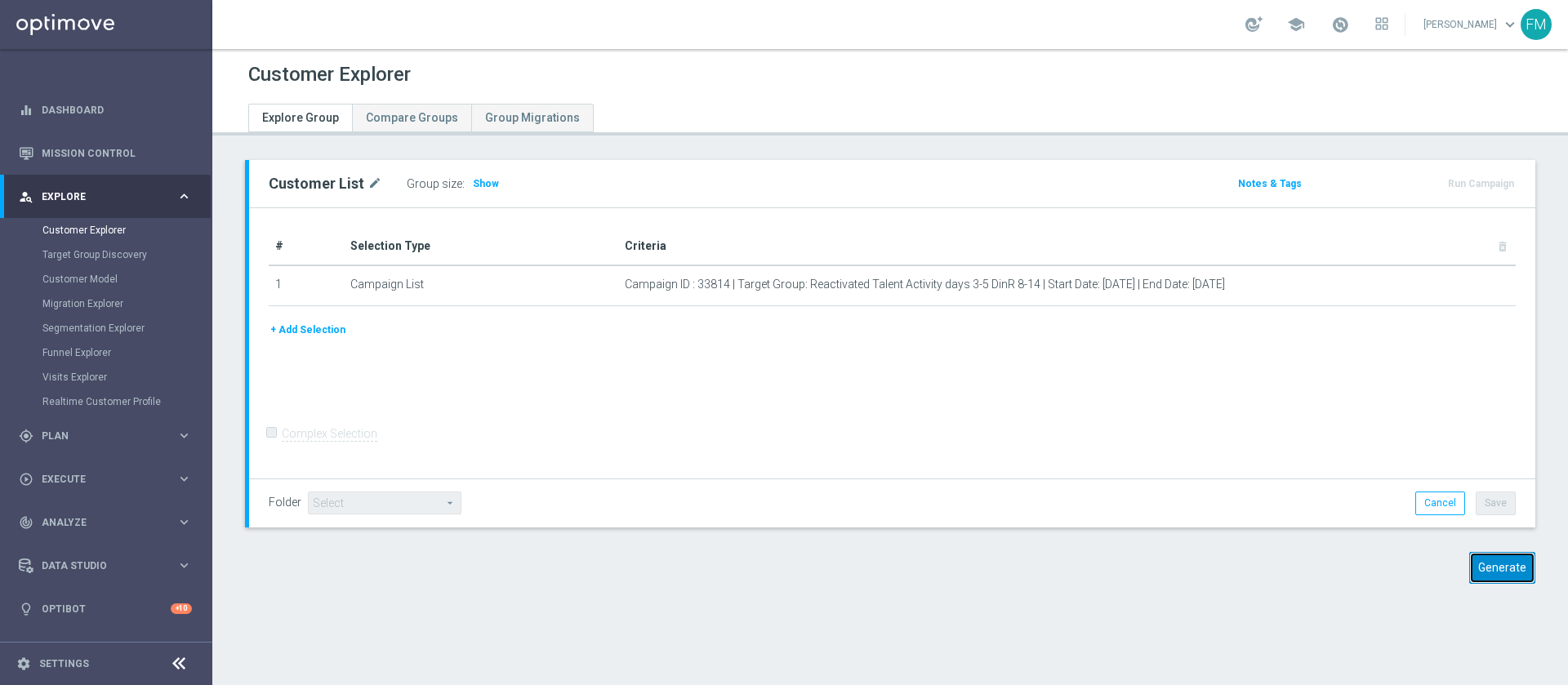
click at [1490, 574] on button "Generate" at bounding box center [1502, 568] width 66 height 32
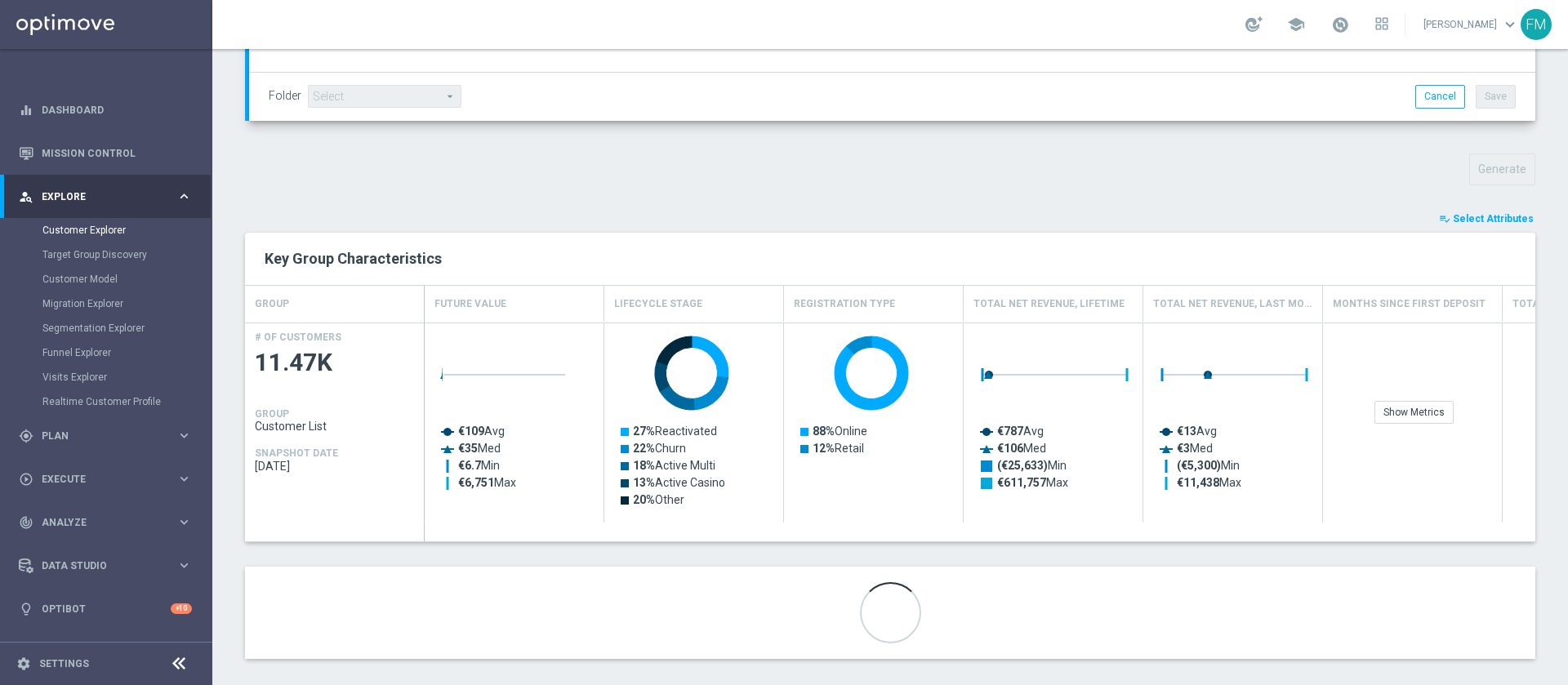
scroll to position [501, 0]
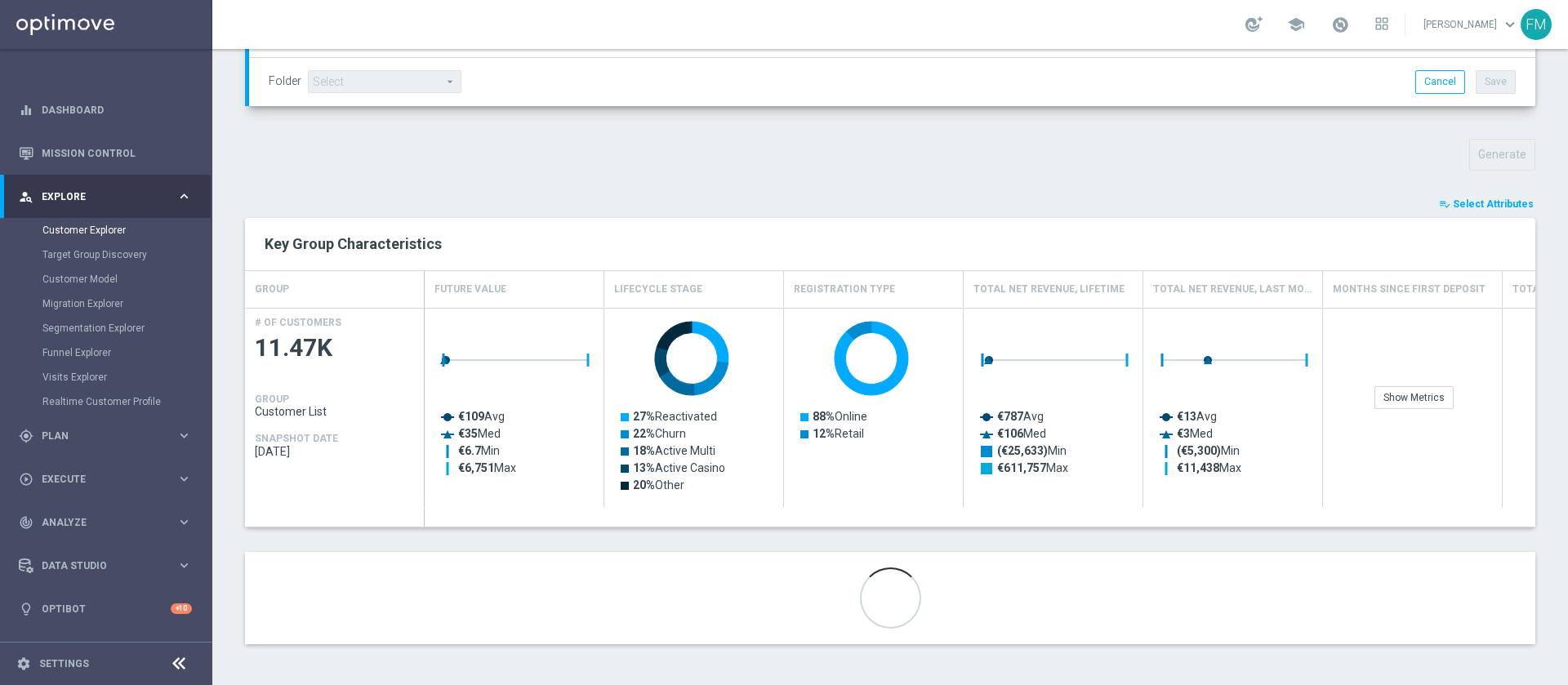
click at [1459, 212] on button "playlist_add_check Select Attributes" at bounding box center [1487, 204] width 98 height 18
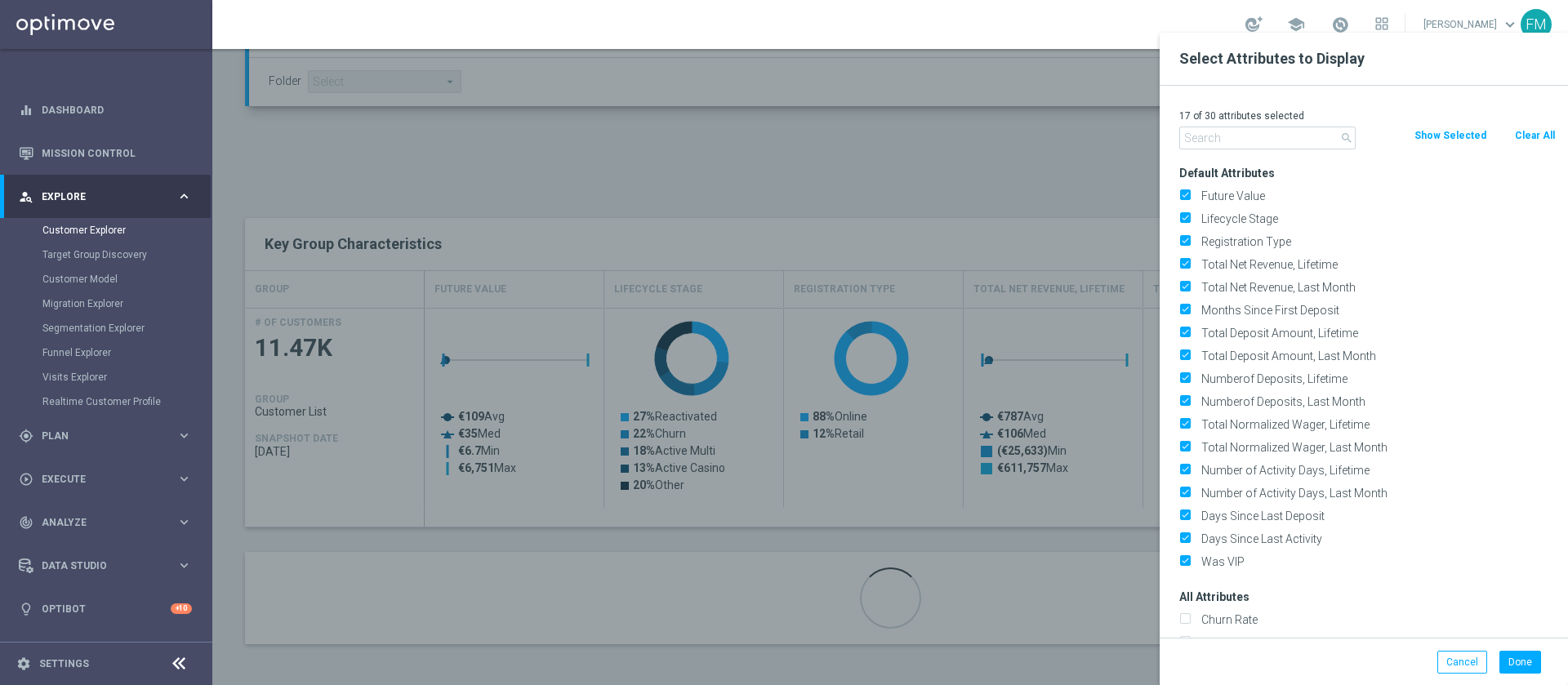
click at [1535, 134] on button "Clear All" at bounding box center [1534, 136] width 43 height 18
checkbox input "false"
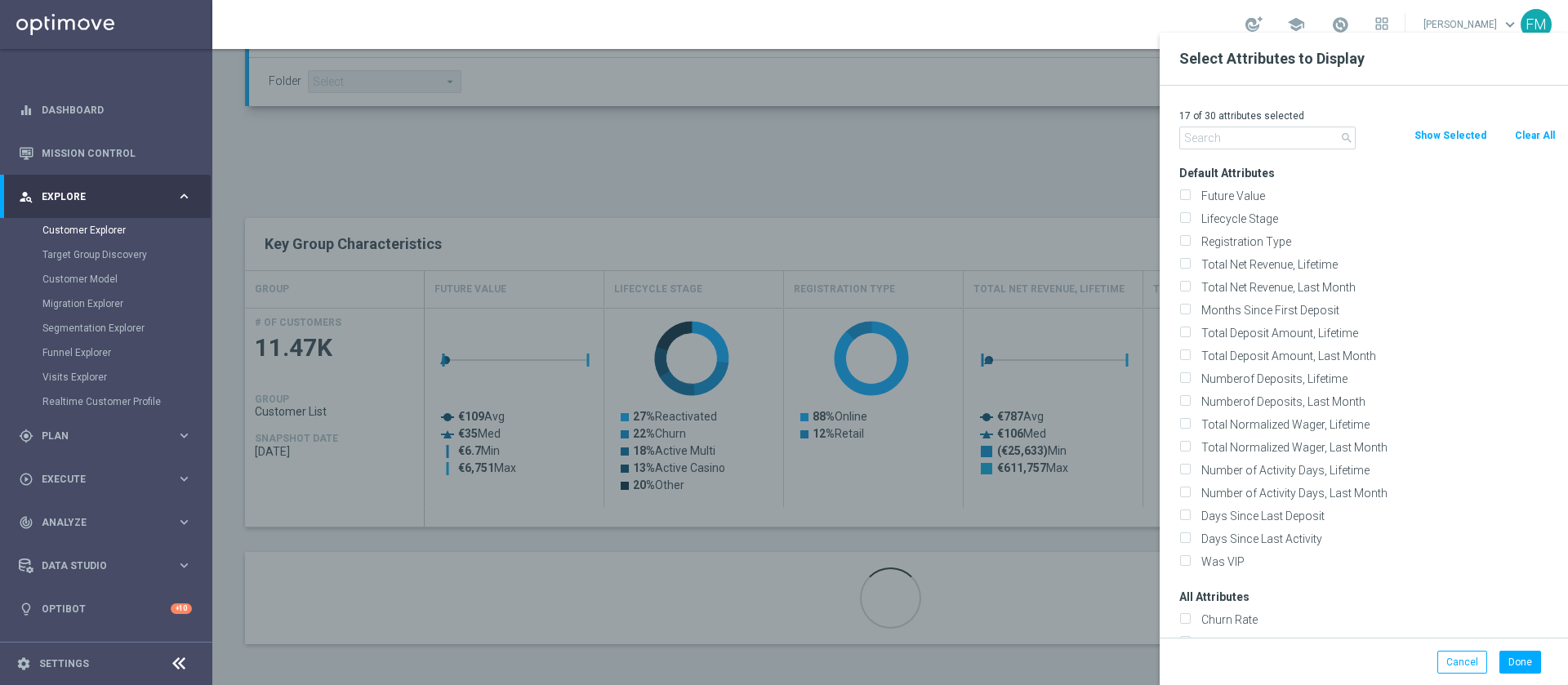
checkbox input "false"
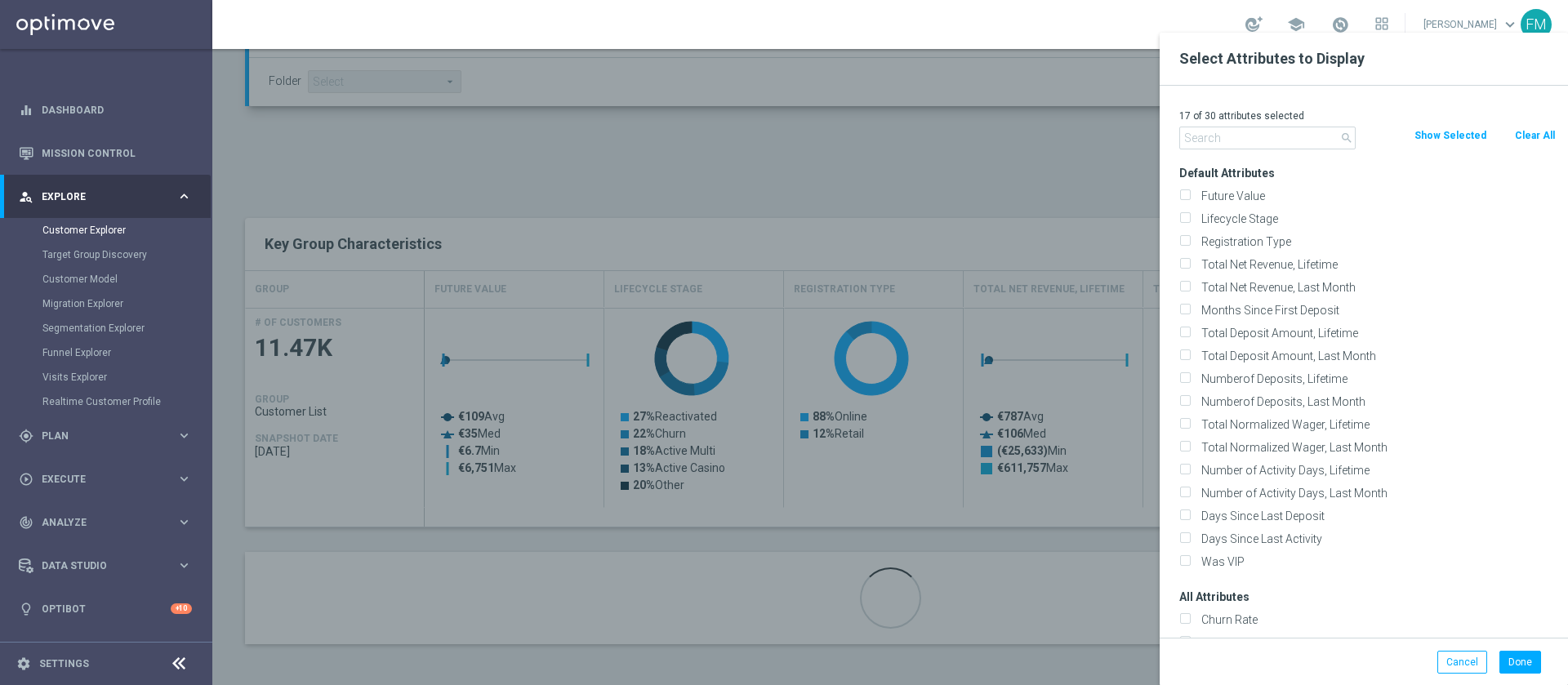
checkbox input "false"
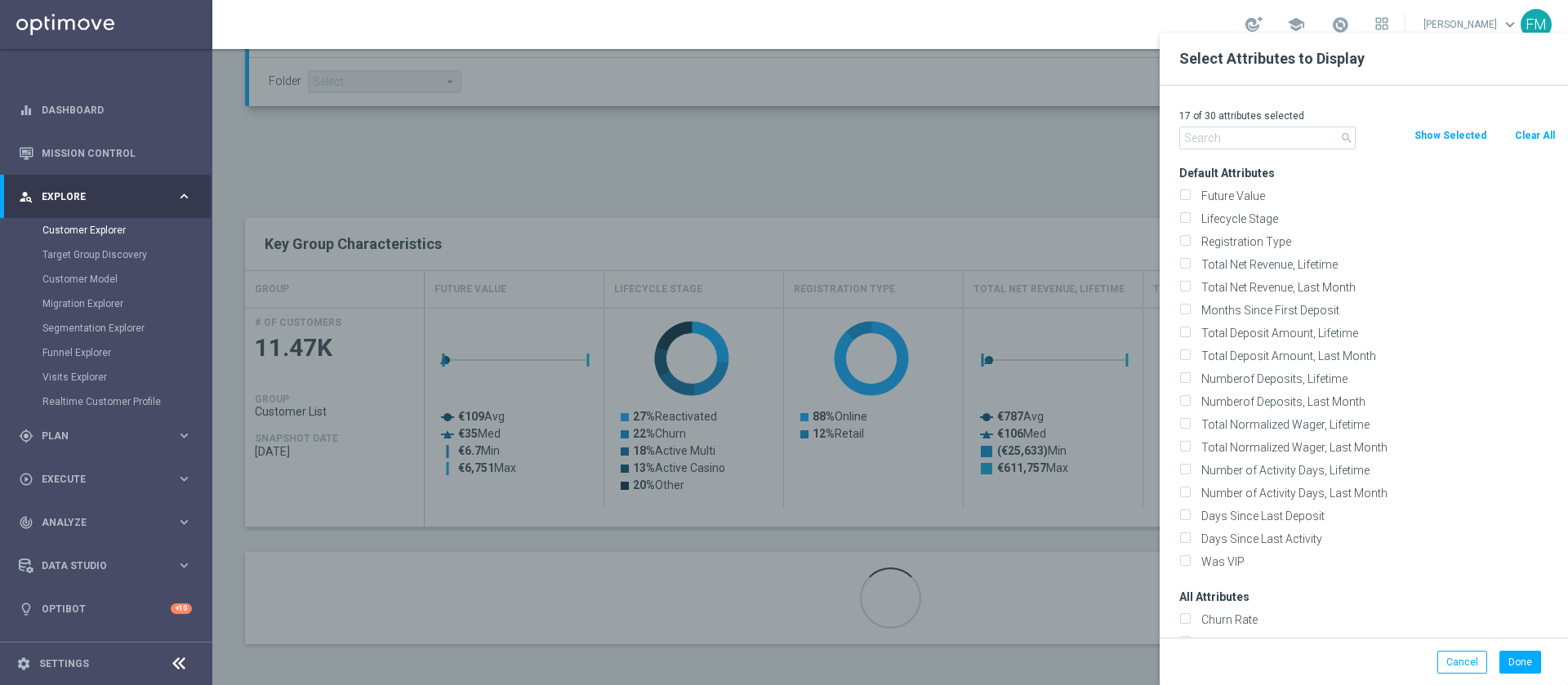
checkbox input "false"
click at [1188, 223] on input "Lifecycle Stage" at bounding box center [1185, 220] width 11 height 11
checkbox input "true"
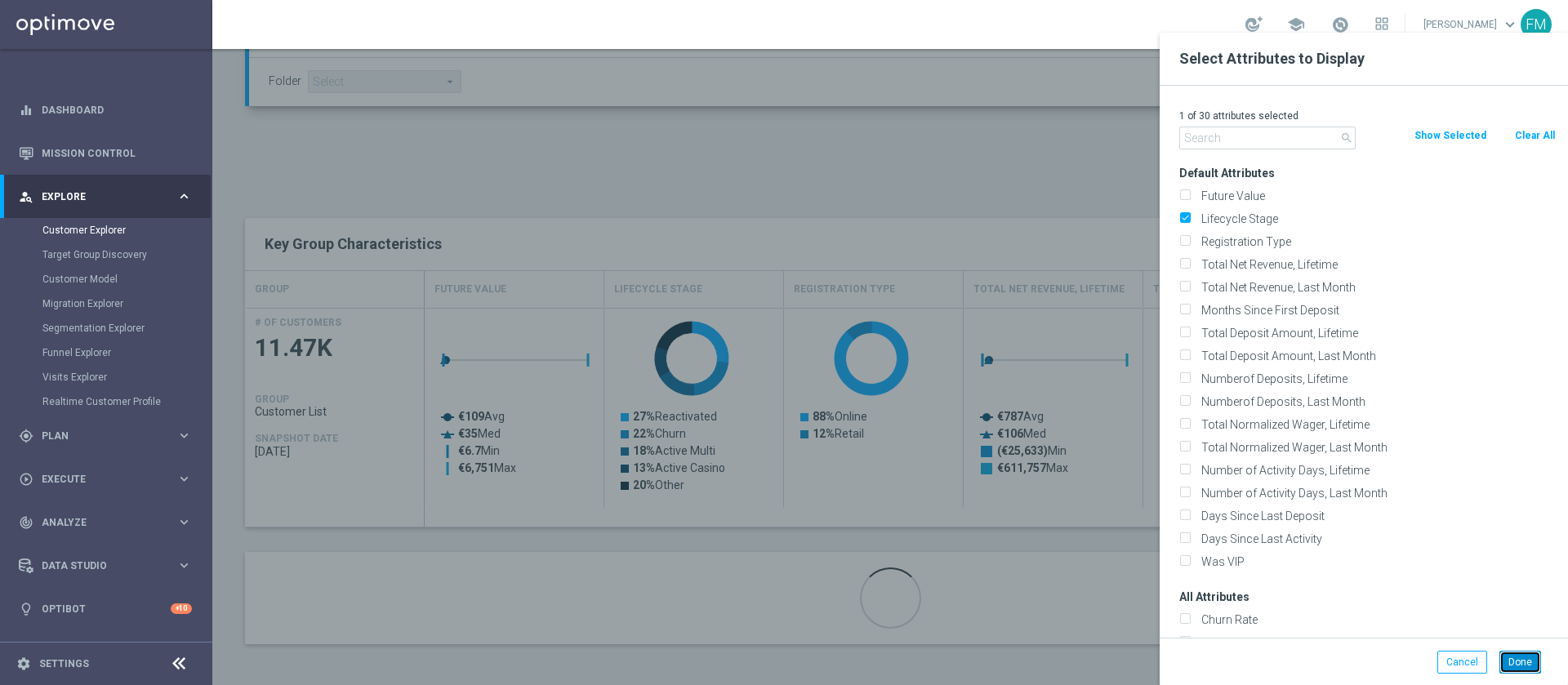
click at [1518, 660] on button "Done" at bounding box center [1520, 663] width 42 height 23
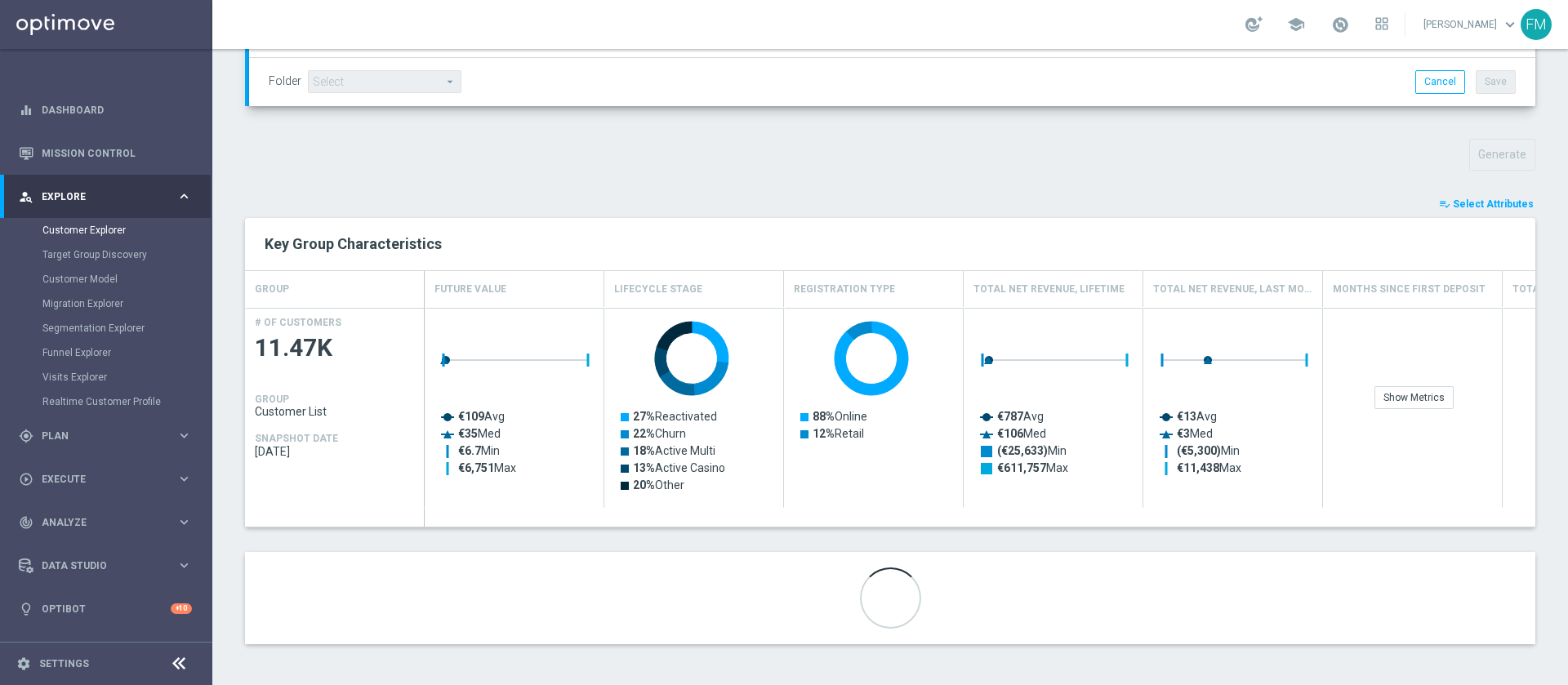
scroll to position [483, 0]
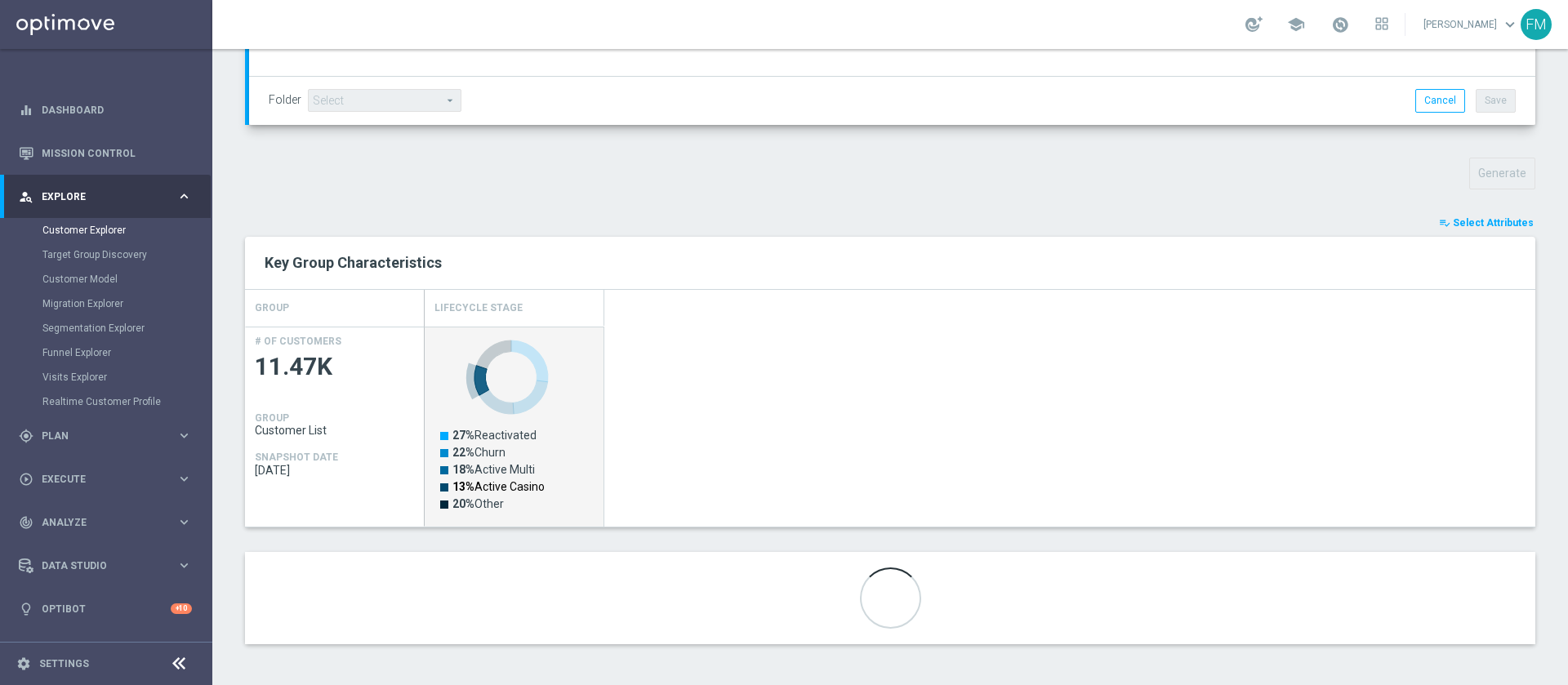
click at [493, 480] on text "13% Active Casino" at bounding box center [498, 487] width 93 height 13
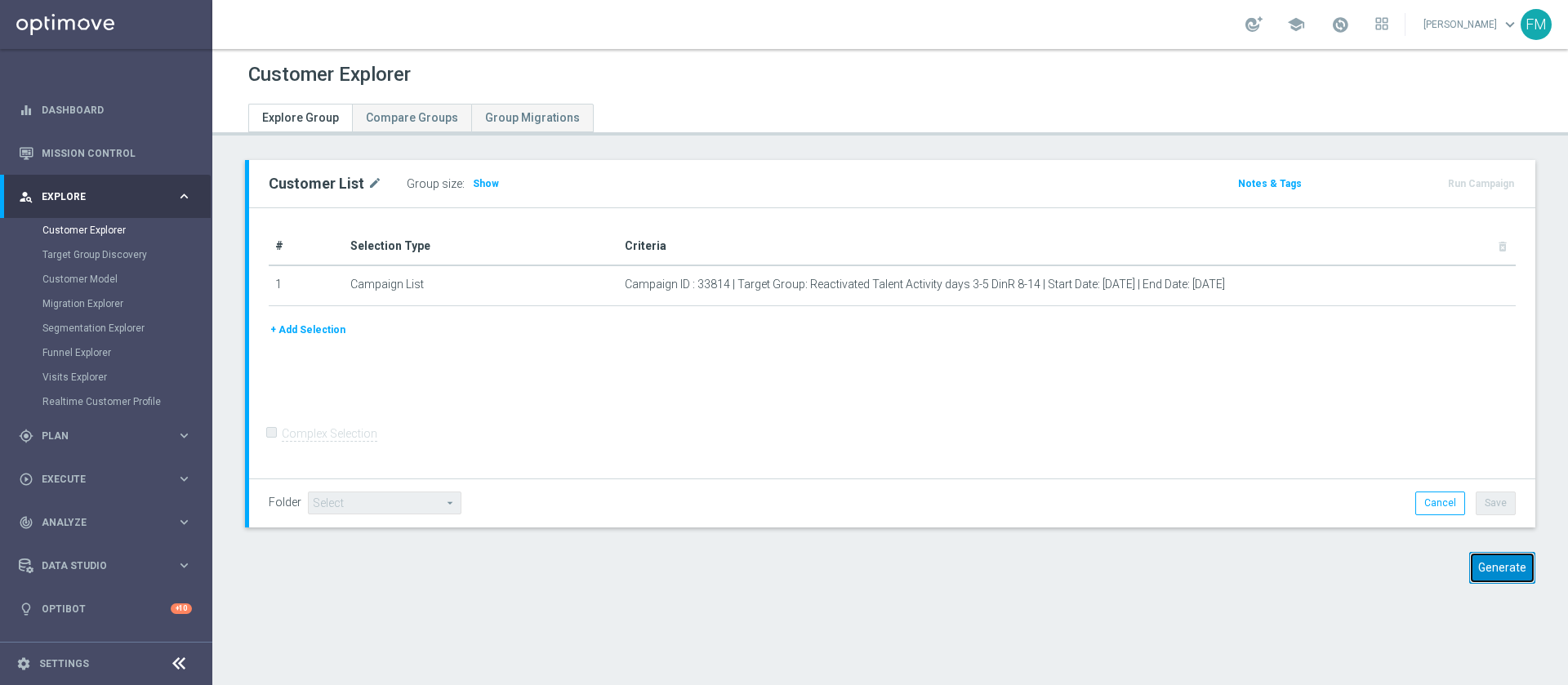
click at [1481, 568] on button "Generate" at bounding box center [1502, 568] width 66 height 32
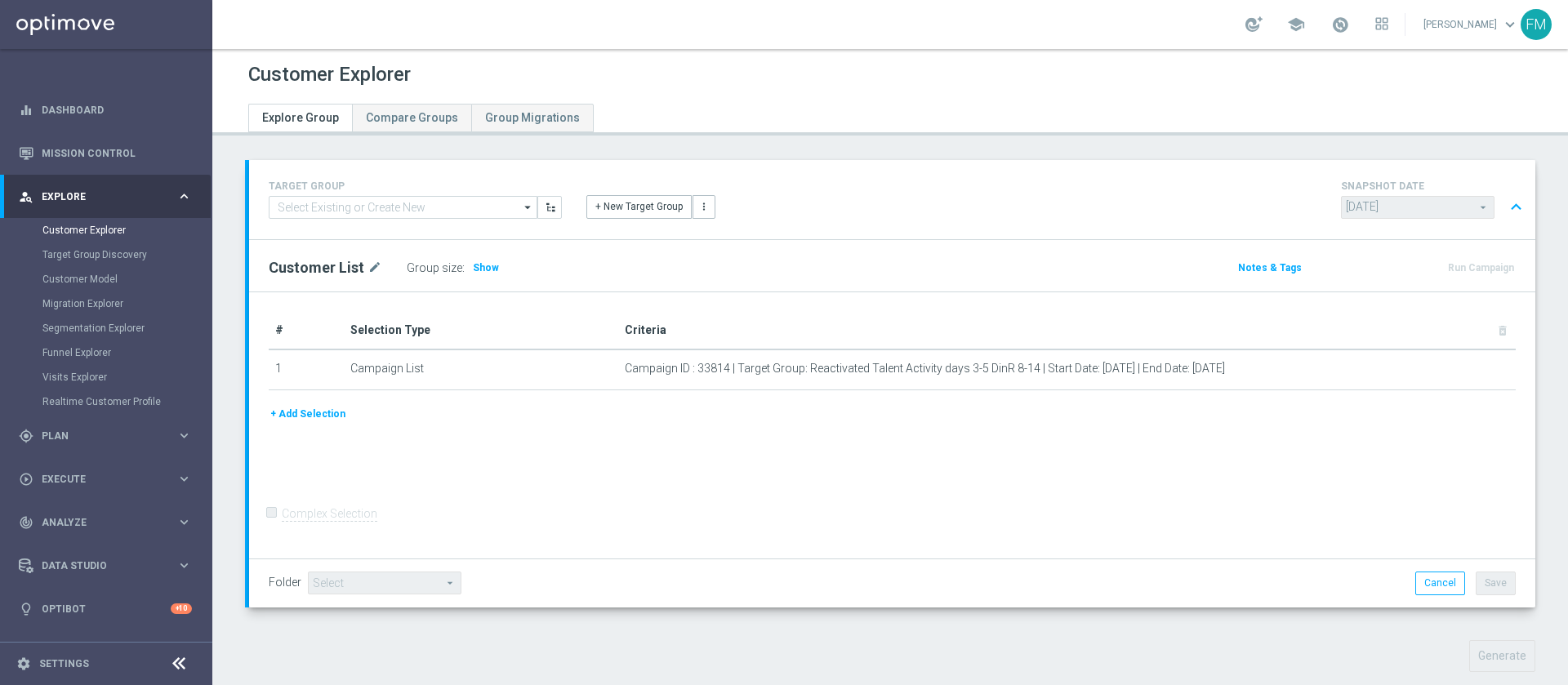
scroll to position [501, 0]
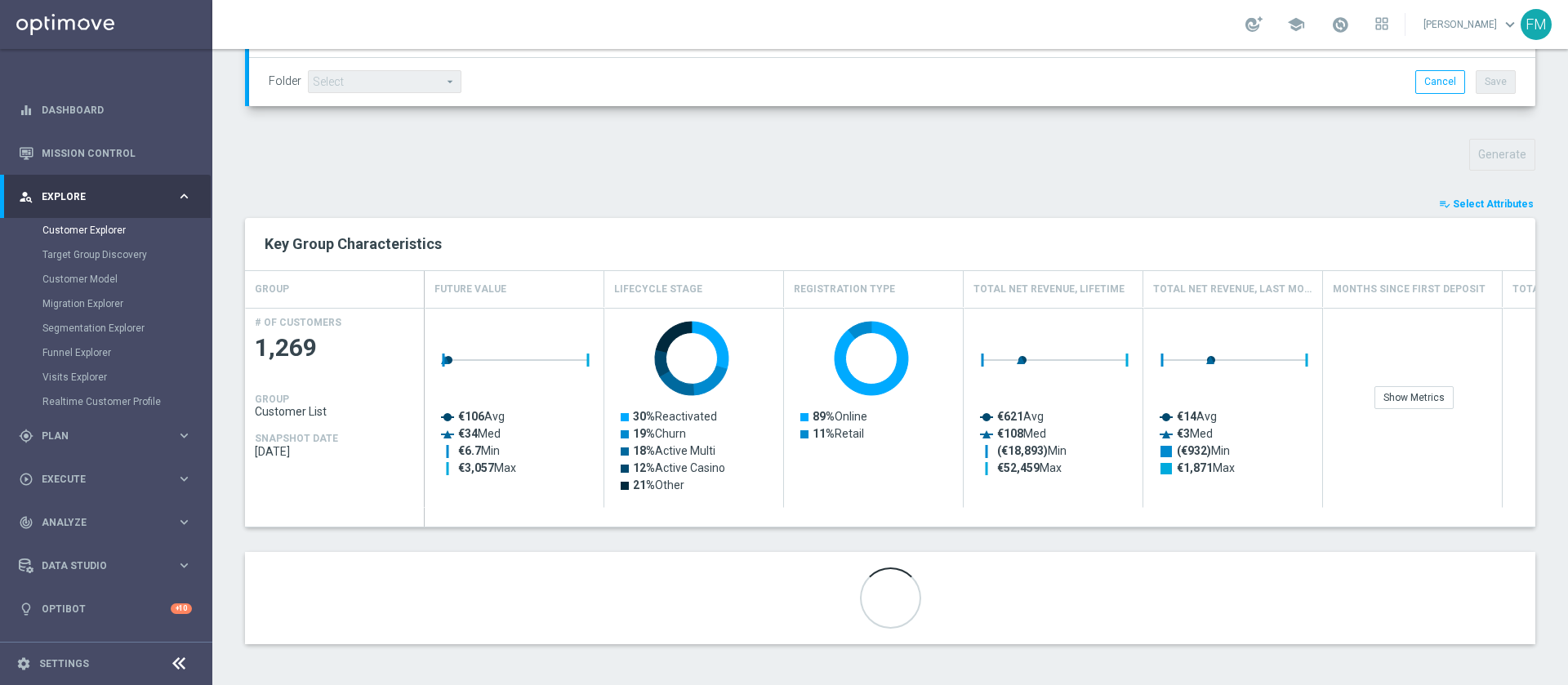
click at [1493, 193] on div "TARGET GROUP arrow_drop_down Show Selected 0 of NaN 01.02 reminder 2701 BIANCOL…" at bounding box center [890, 163] width 1356 height 1010
click at [1489, 193] on div "TARGET GROUP arrow_drop_down Show Selected 0 of NaN 01.02 reminder 2701 BIANCOL…" at bounding box center [890, 163] width 1356 height 1010
click at [1488, 195] on button "playlist_add_check Select Attributes" at bounding box center [1487, 204] width 98 height 18
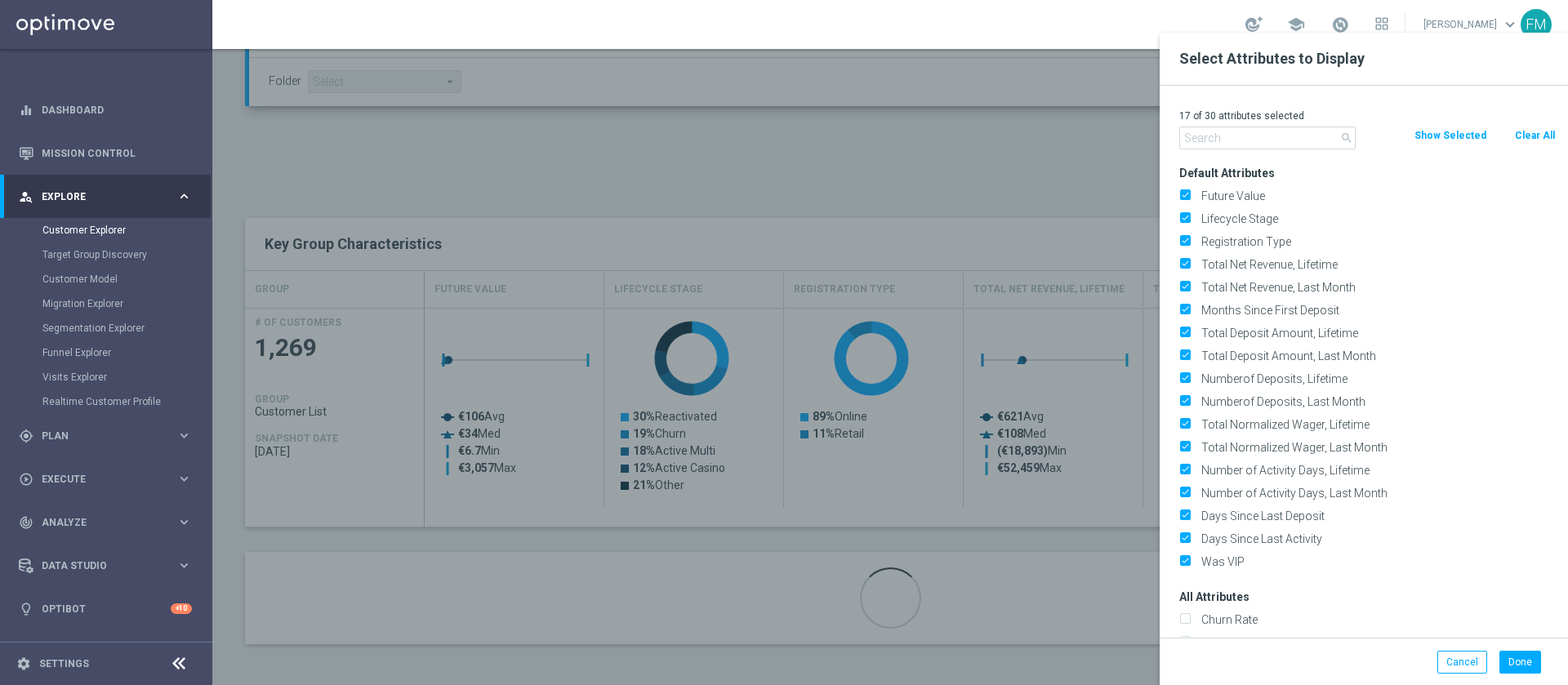
click at [1534, 134] on button "Clear All" at bounding box center [1534, 136] width 43 height 18
checkbox input "false"
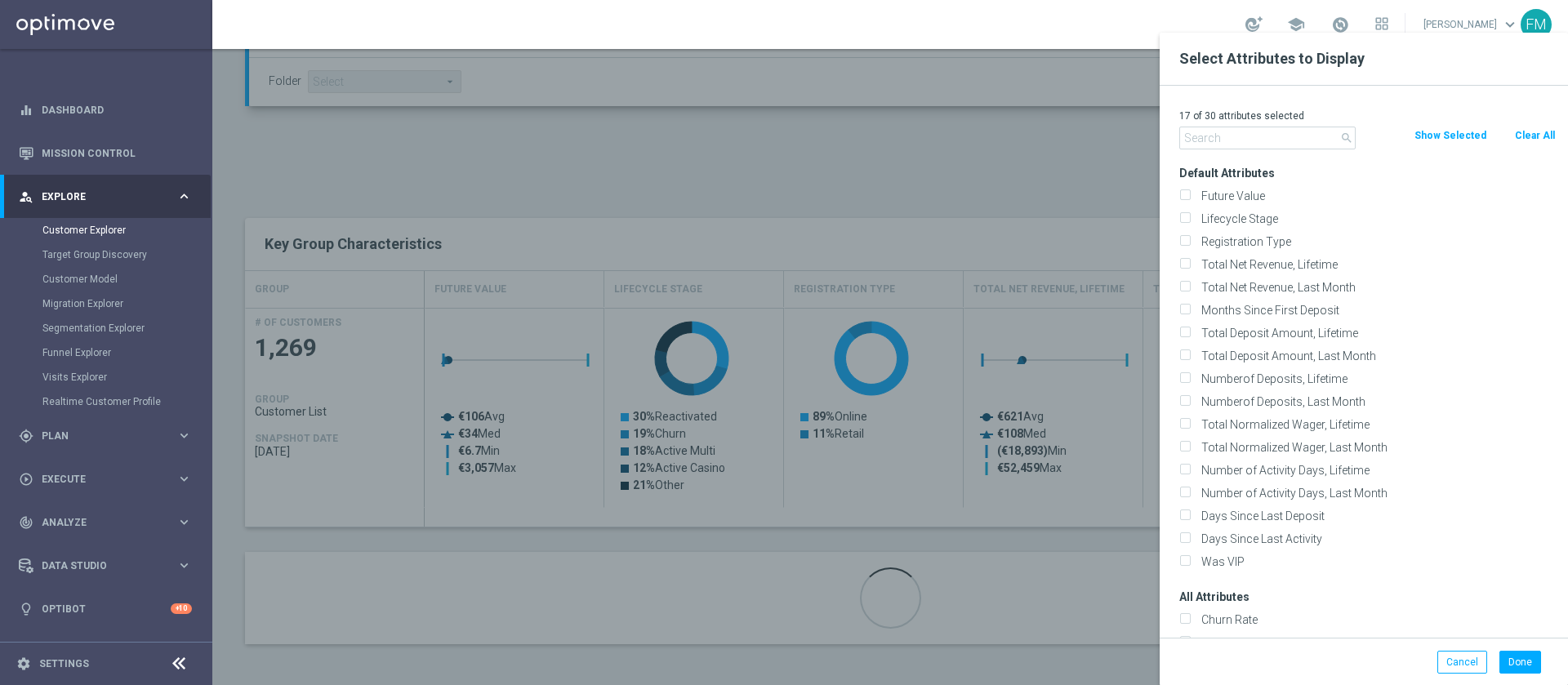
checkbox input "false"
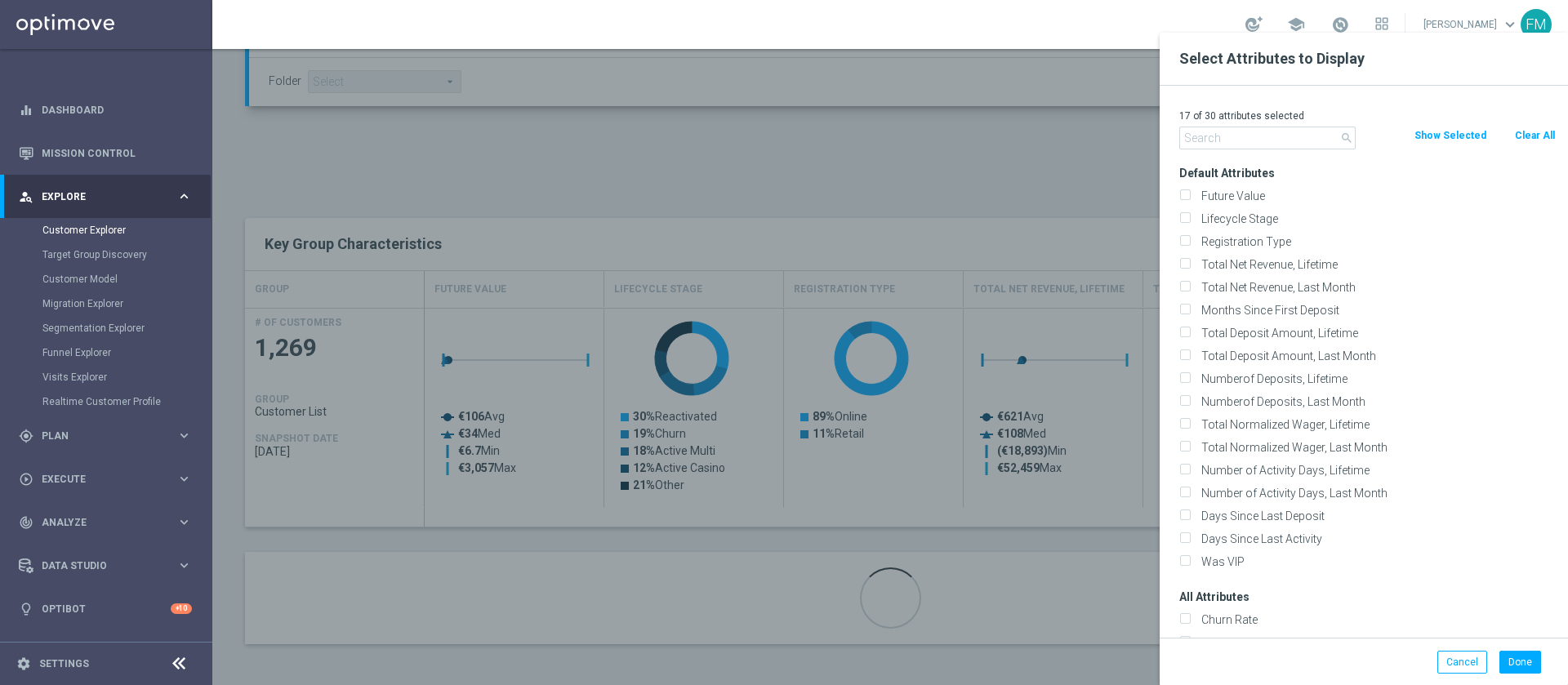
checkbox input "false"
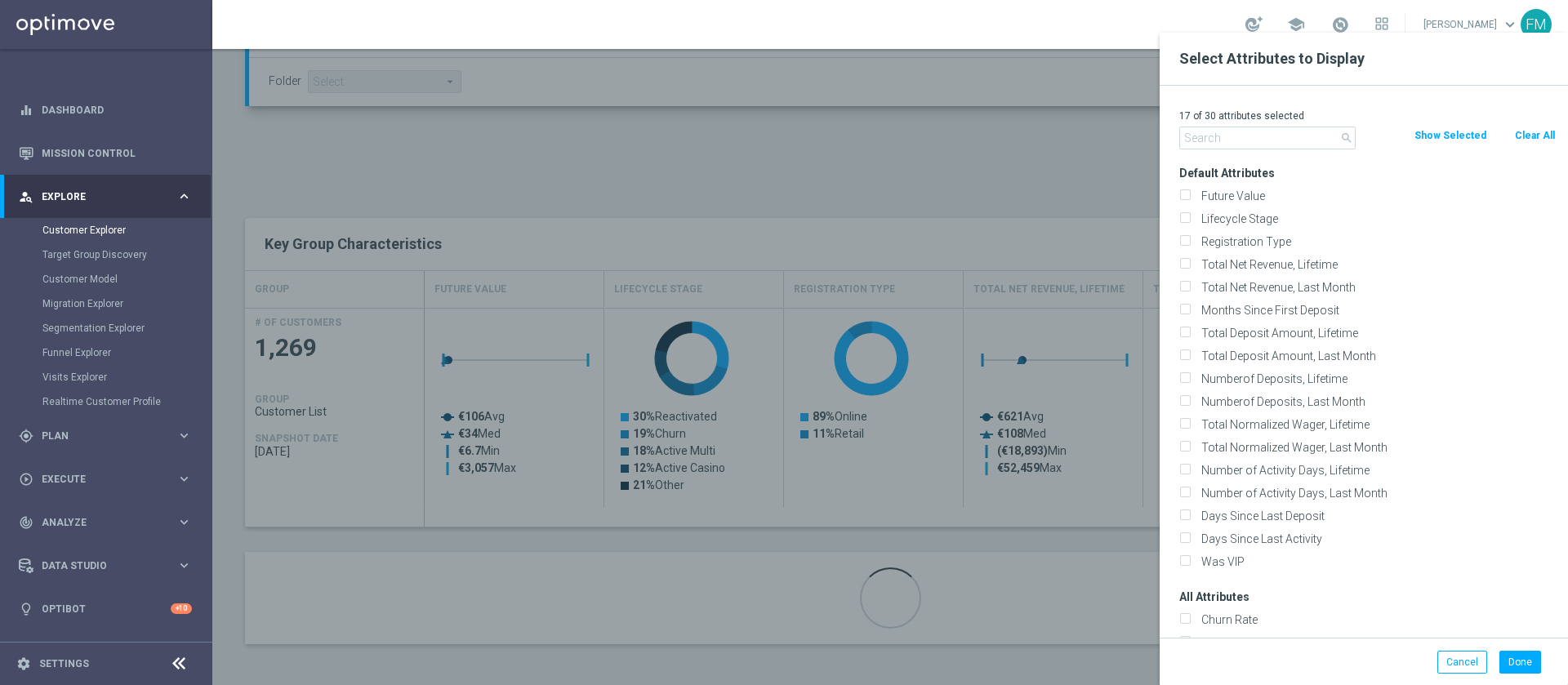
checkbox input "false"
click at [1189, 216] on input "Lifecycle Stage" at bounding box center [1185, 220] width 11 height 11
checkbox input "true"
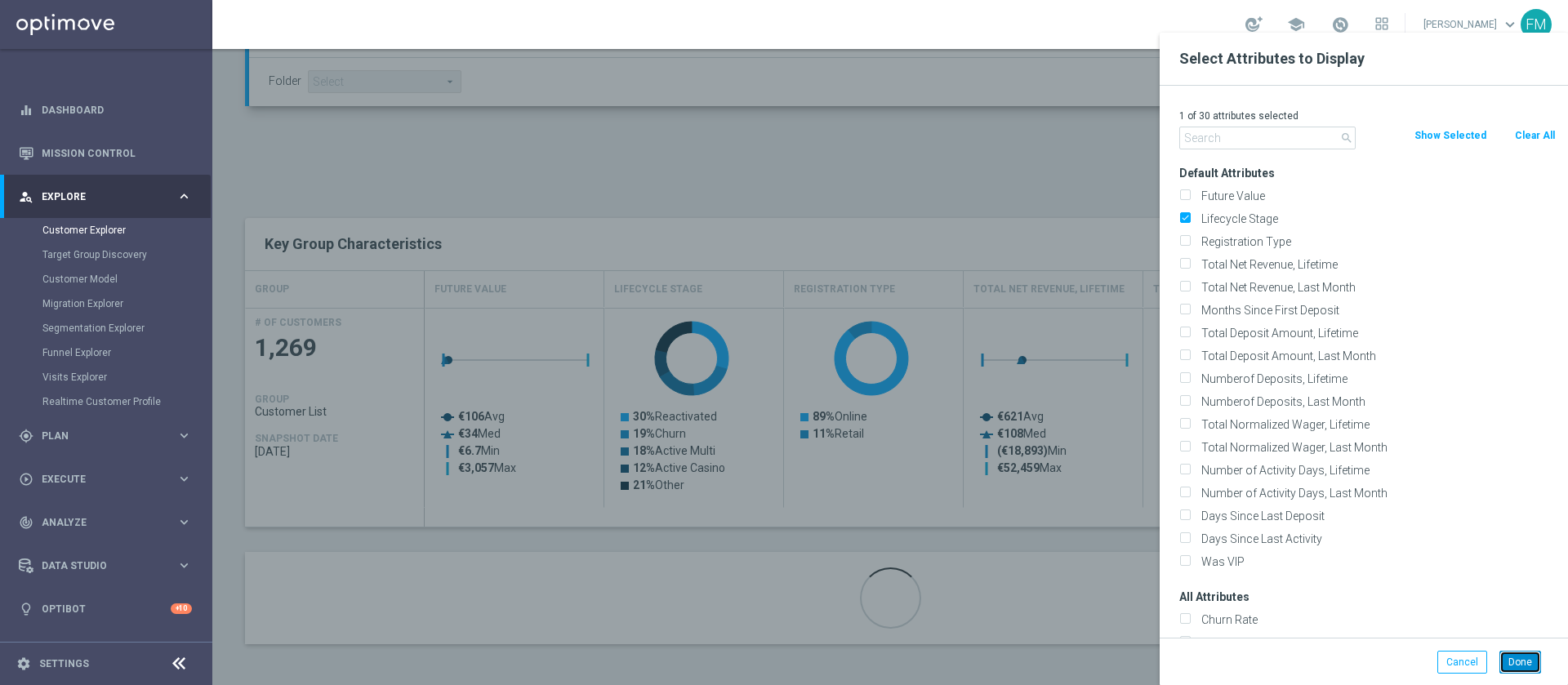
click at [1517, 664] on button "Done" at bounding box center [1520, 663] width 42 height 23
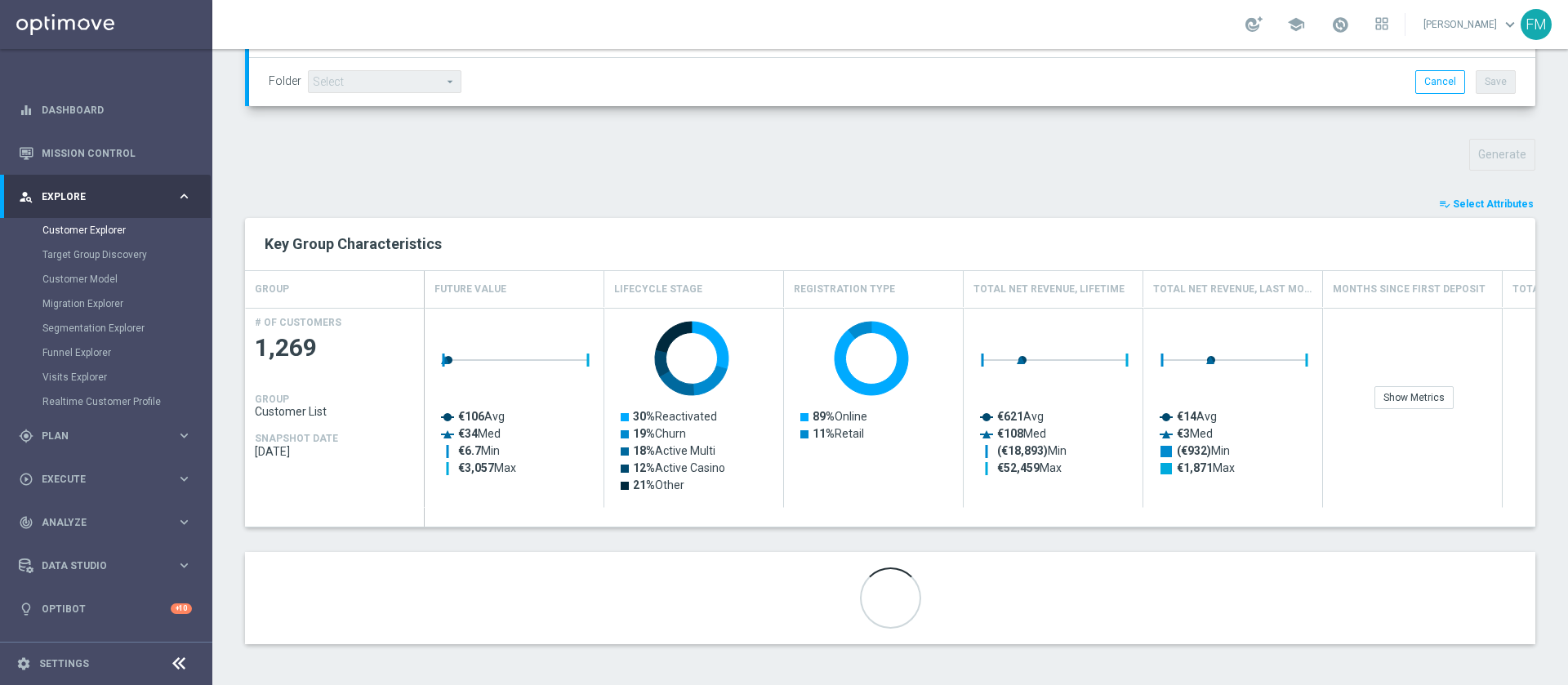
scroll to position [483, 0]
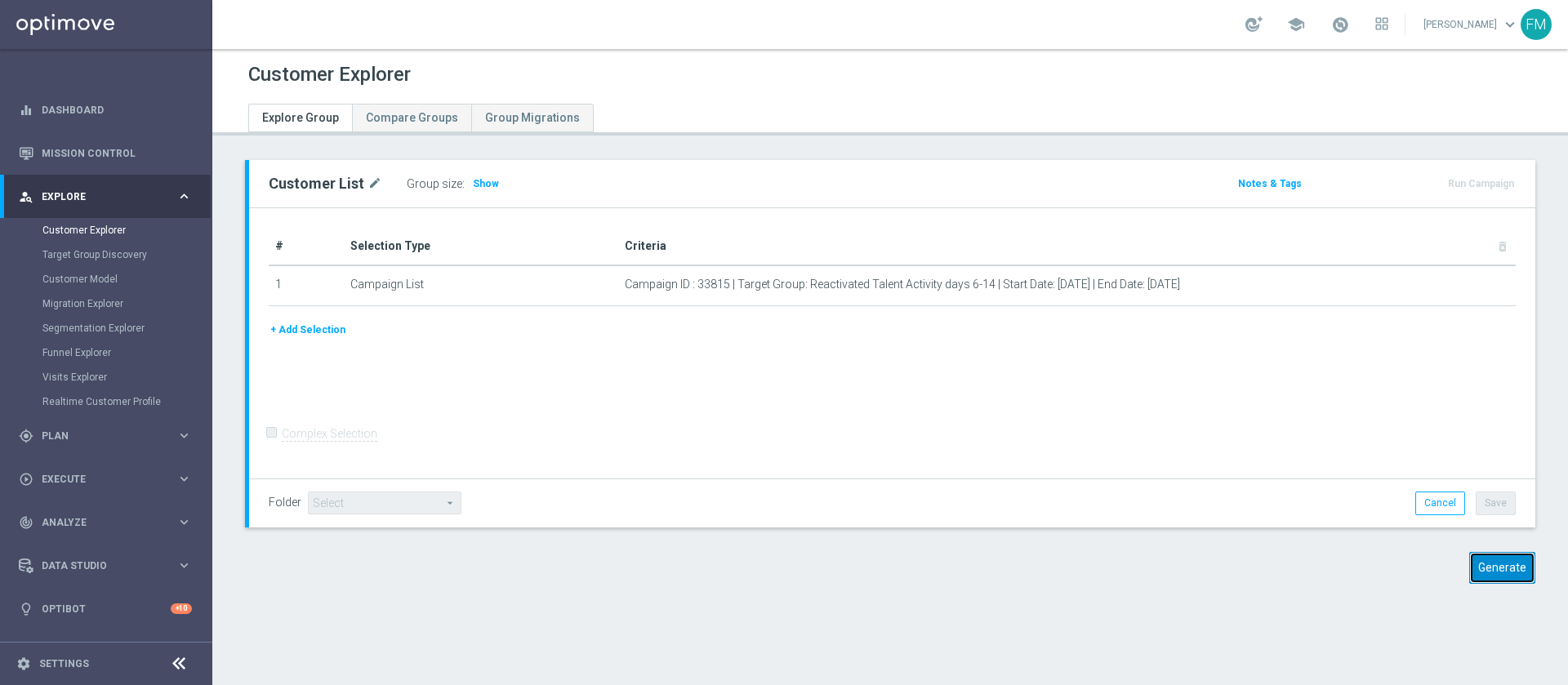
click at [1494, 568] on button "Generate" at bounding box center [1502, 568] width 66 height 32
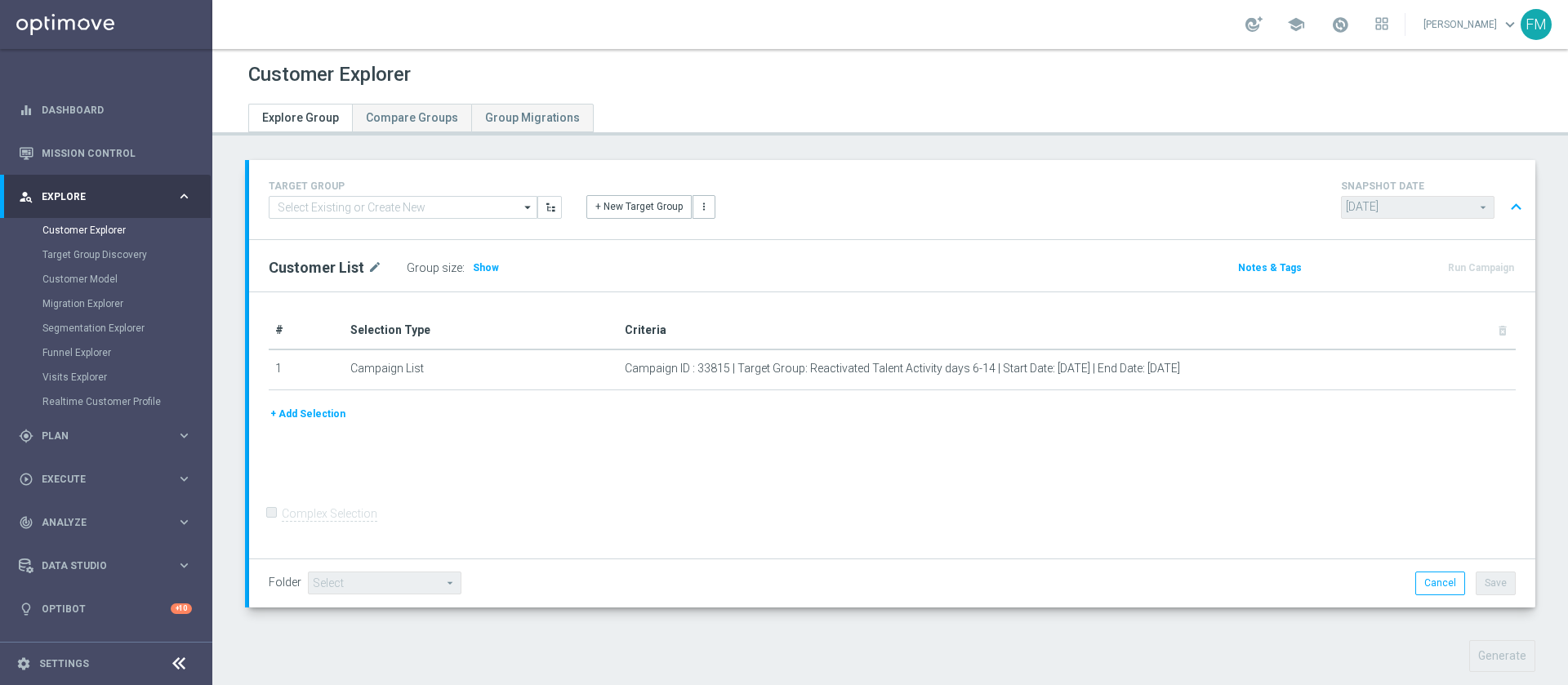
scroll to position [501, 0]
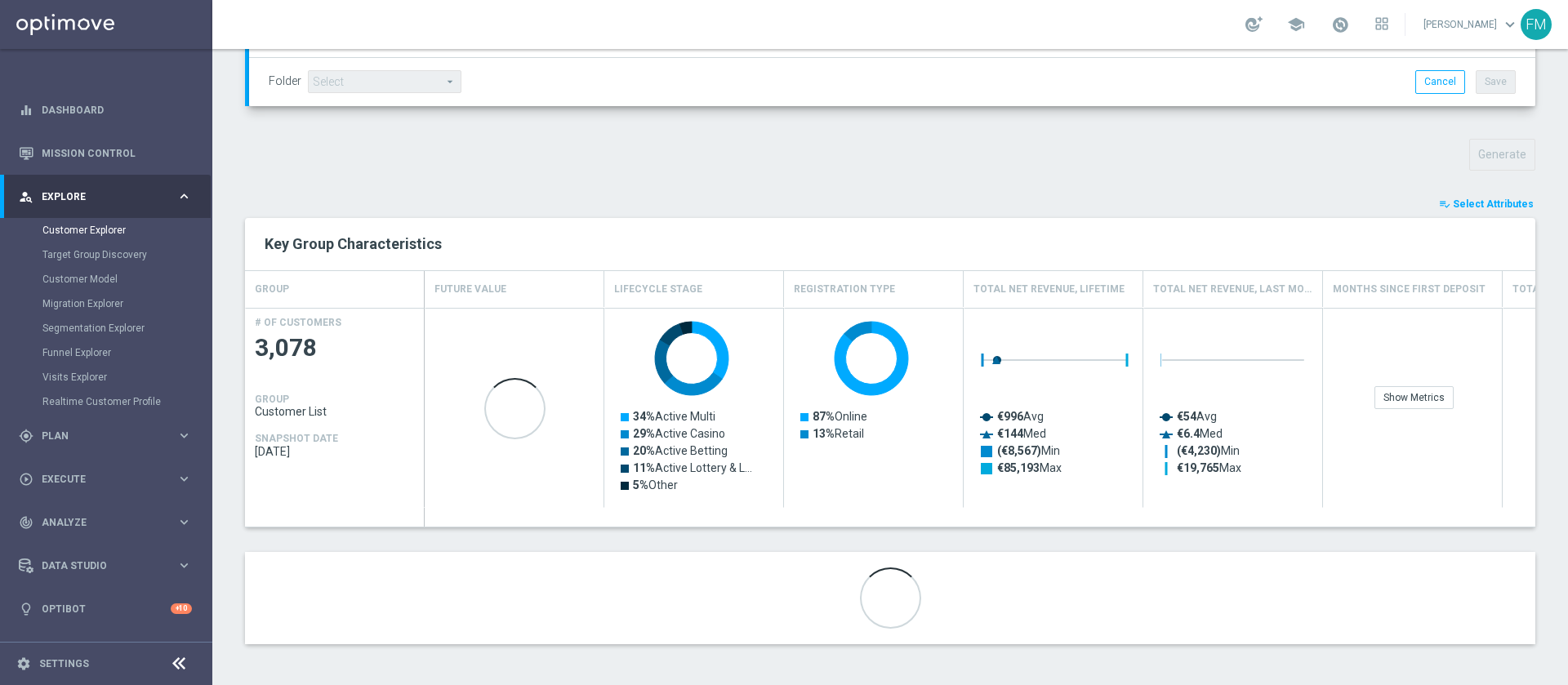
click at [1477, 202] on span "Select Attributes" at bounding box center [1493, 204] width 81 height 11
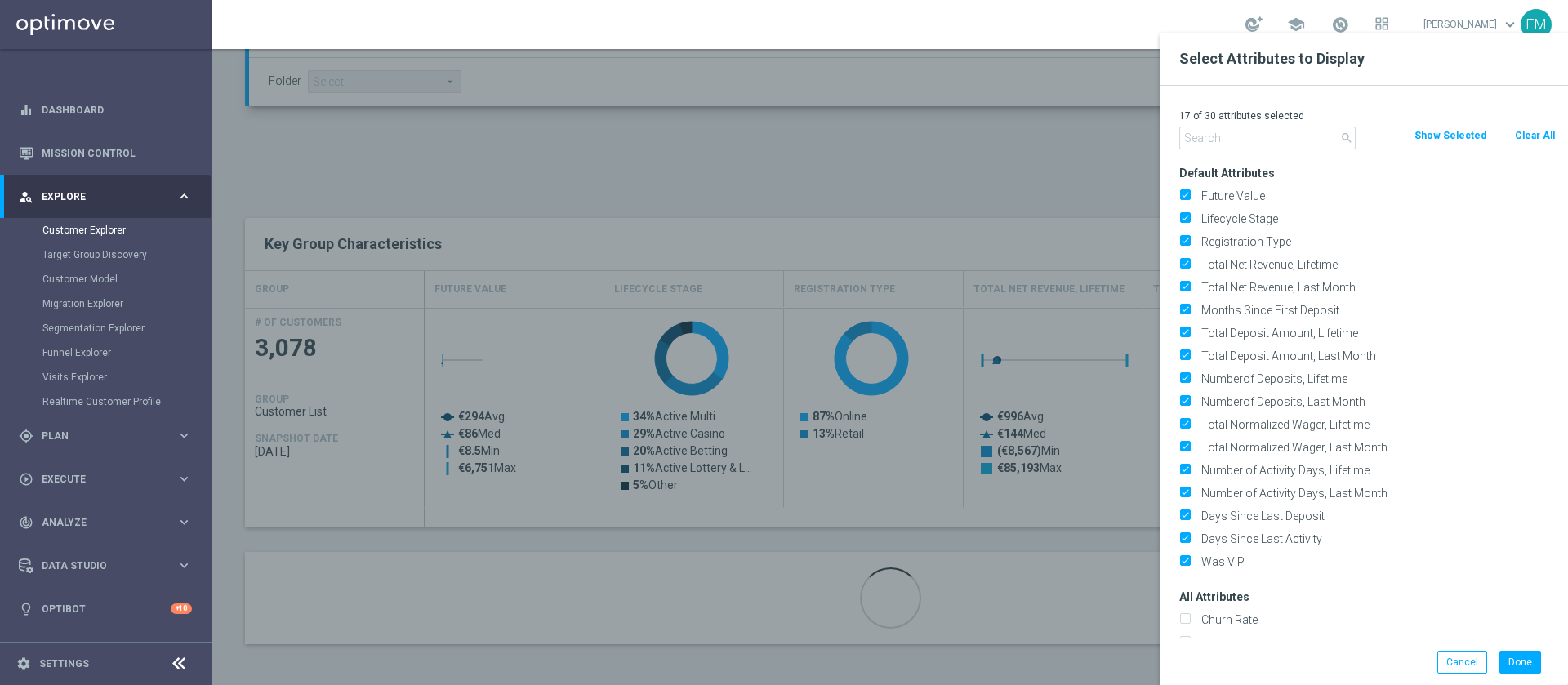
click at [1530, 134] on button "Clear All" at bounding box center [1534, 136] width 43 height 18
checkbox input "false"
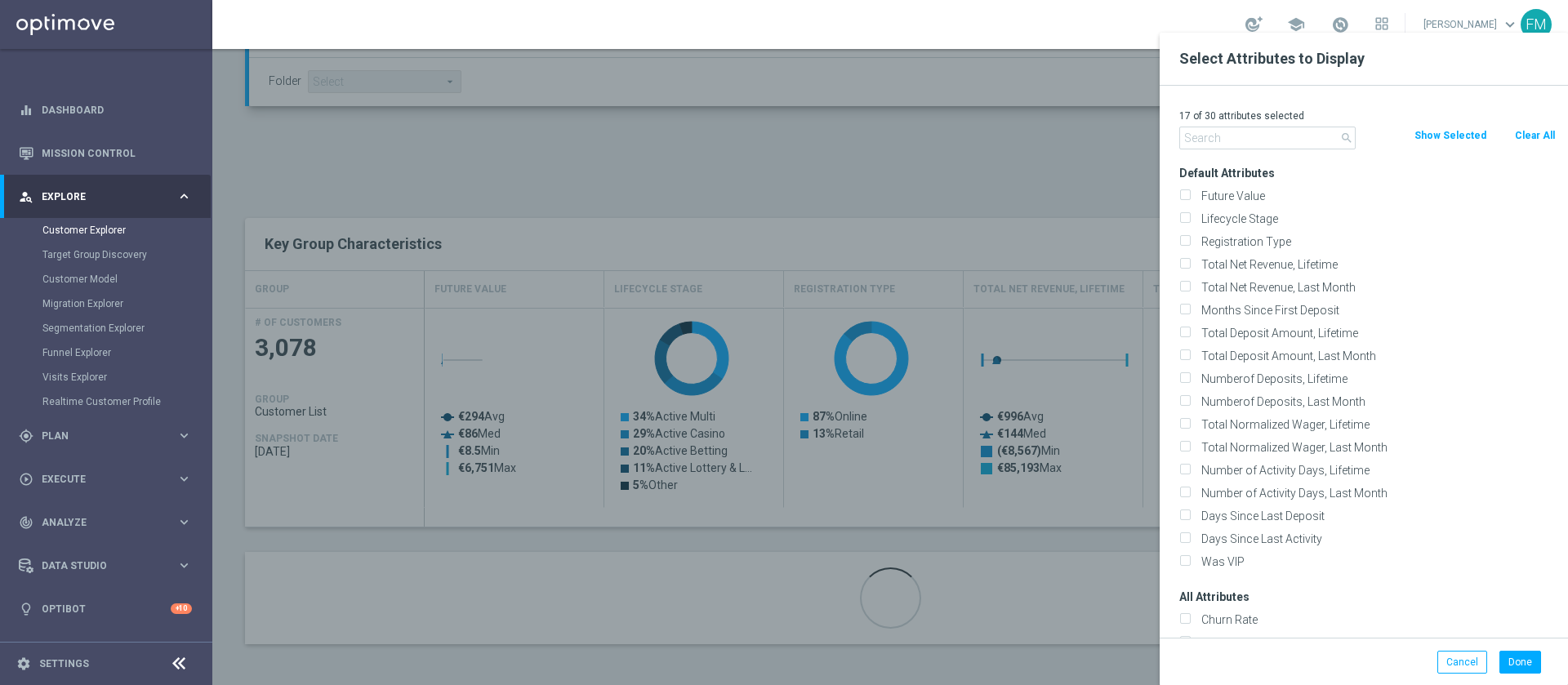
checkbox input "false"
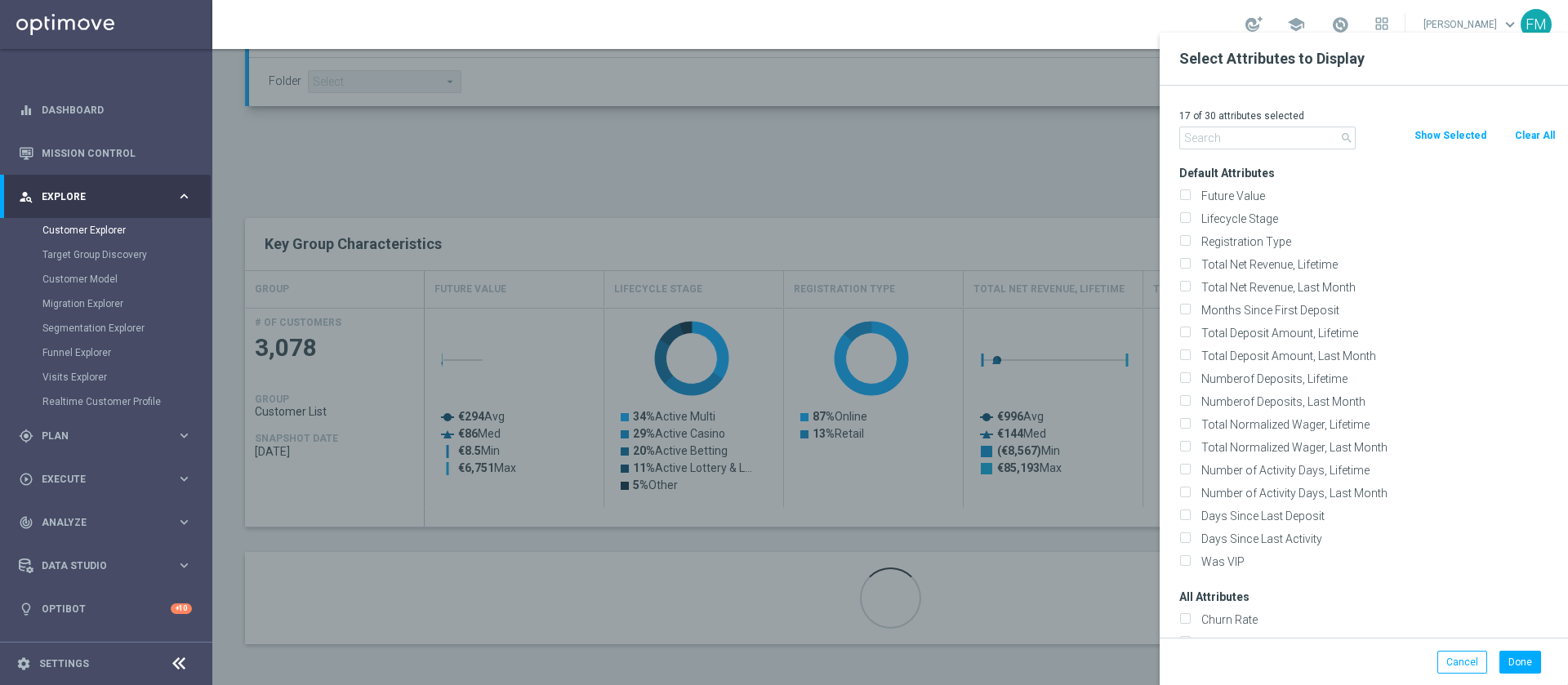
checkbox input "false"
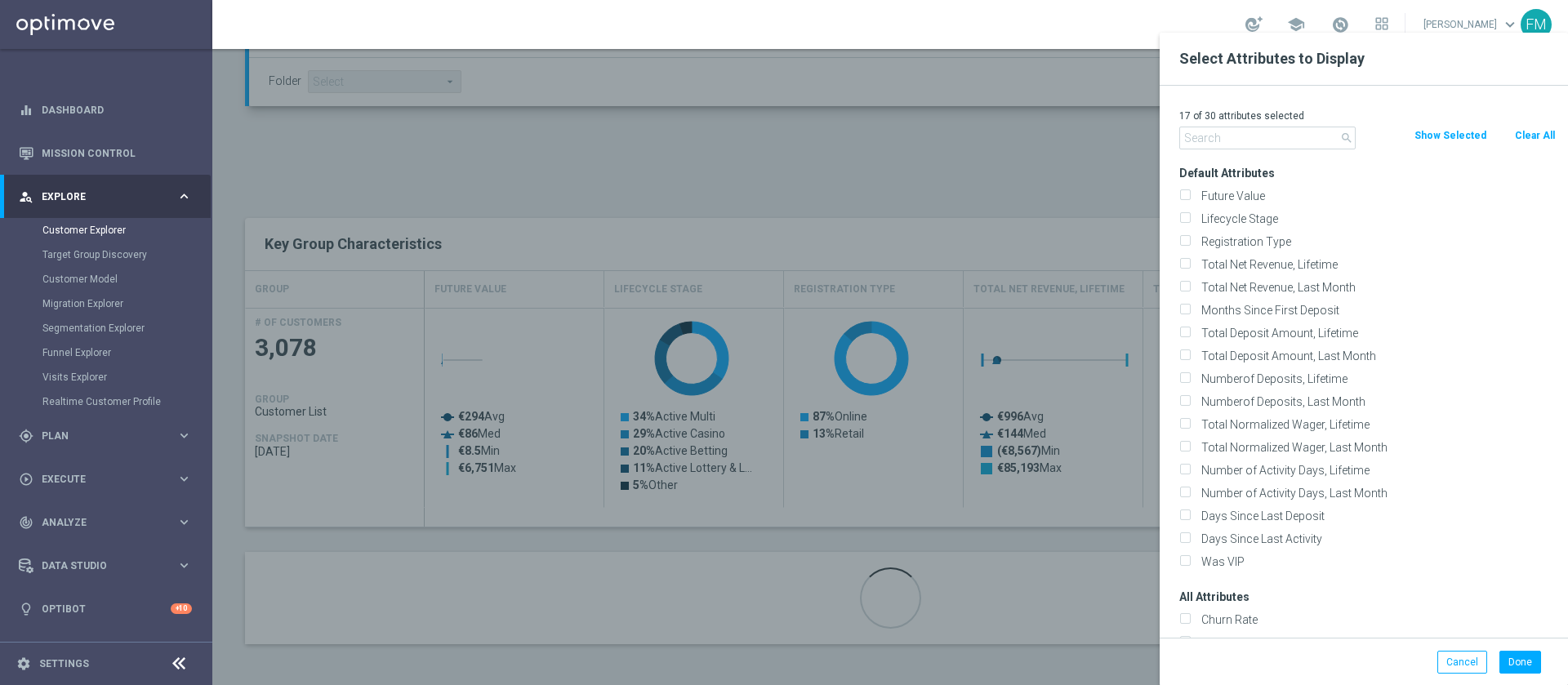
checkbox input "false"
click at [1191, 220] on div "Lifecycle Stage" at bounding box center [1368, 219] width 377 height 15
click at [1187, 217] on input "Lifecycle Stage" at bounding box center [1185, 220] width 11 height 11
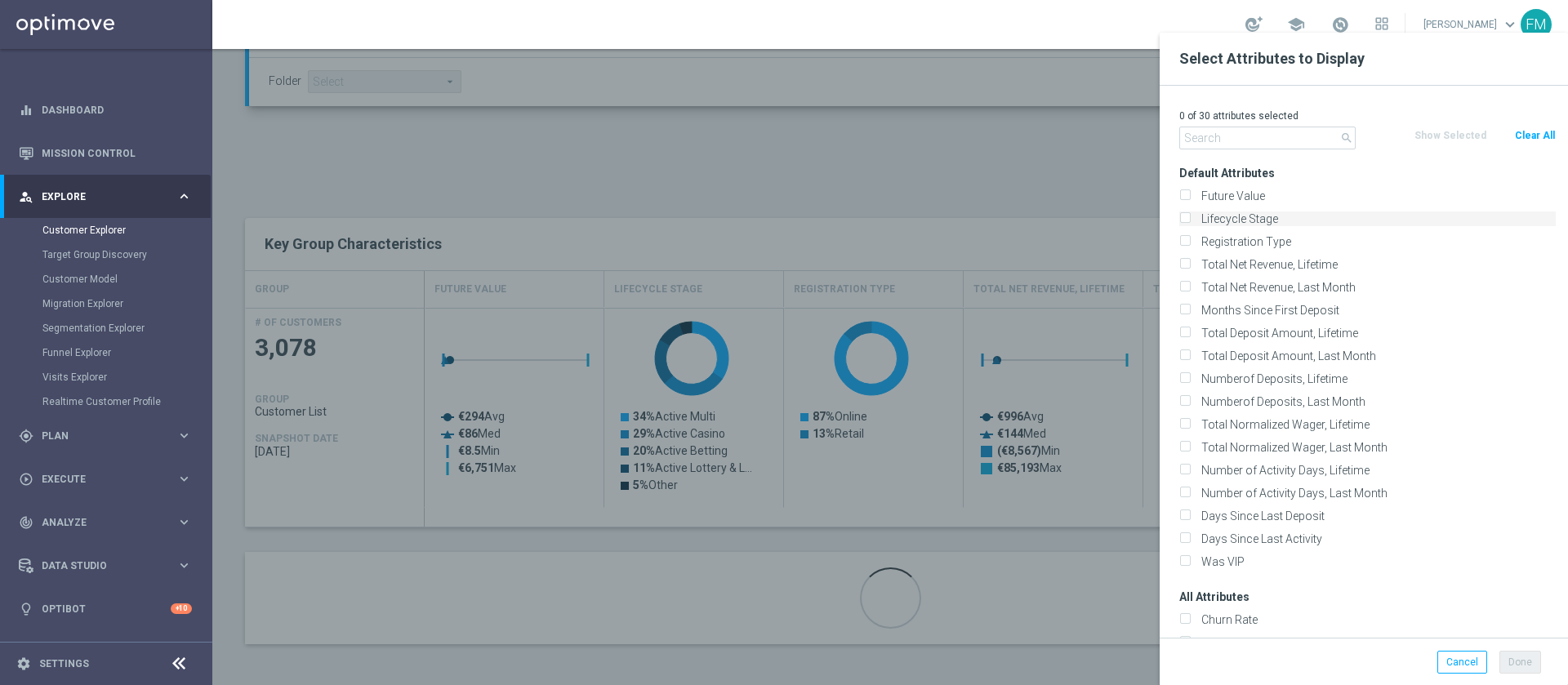
checkbox input "true"
click at [1522, 662] on button "Done" at bounding box center [1520, 663] width 42 height 23
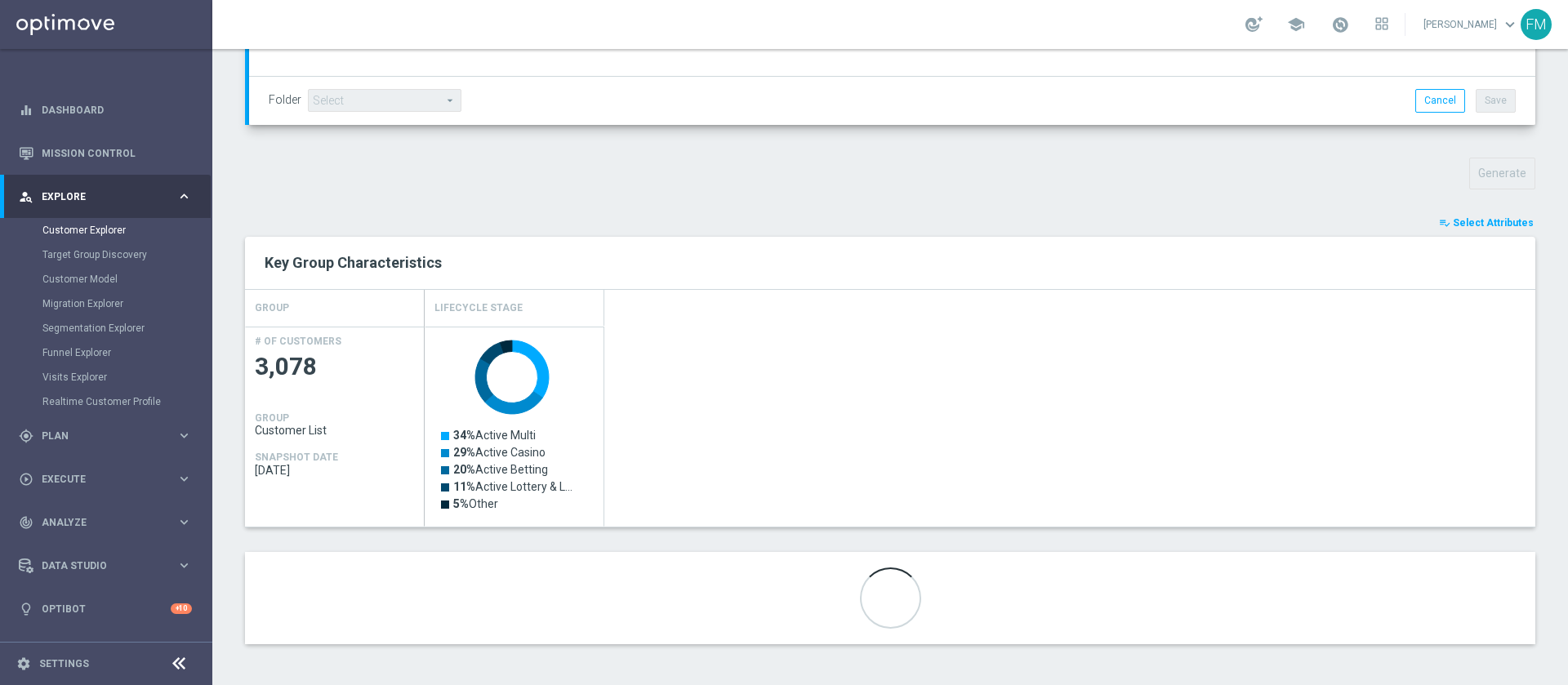
scroll to position [0, 0]
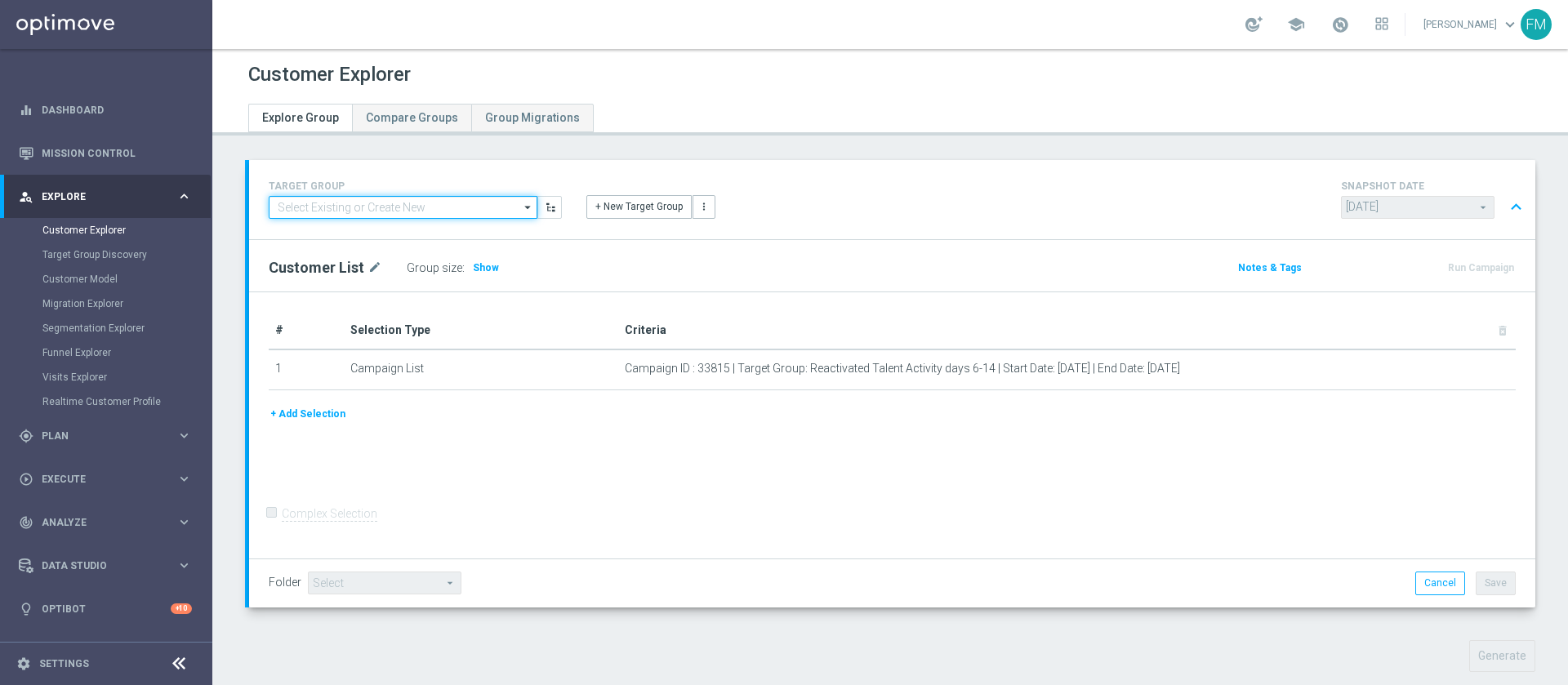
click at [446, 197] on input at bounding box center [403, 207] width 269 height 23
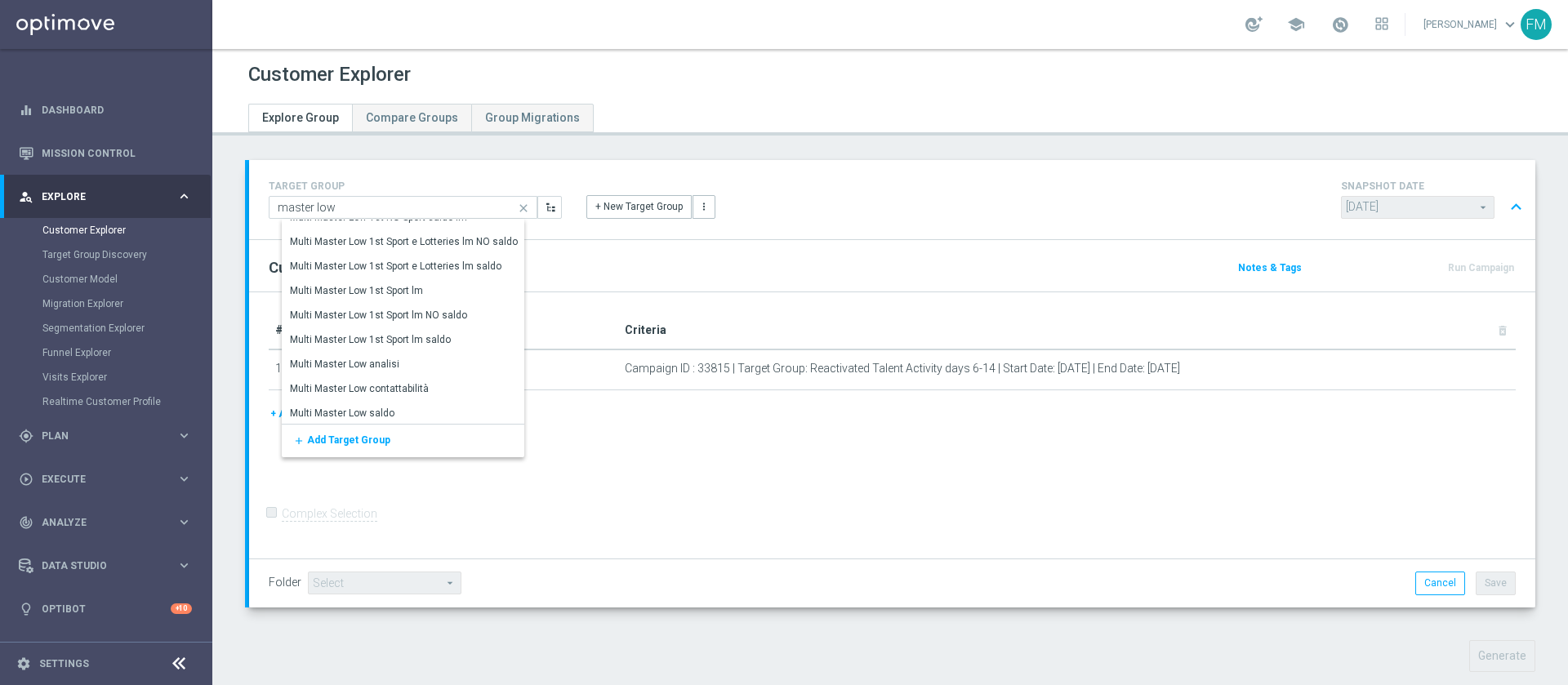
scroll to position [1567, 0]
click at [414, 317] on div "Multi Master Low analisi" at bounding box center [407, 321] width 251 height 25
type input "Multi Master Low analisi"
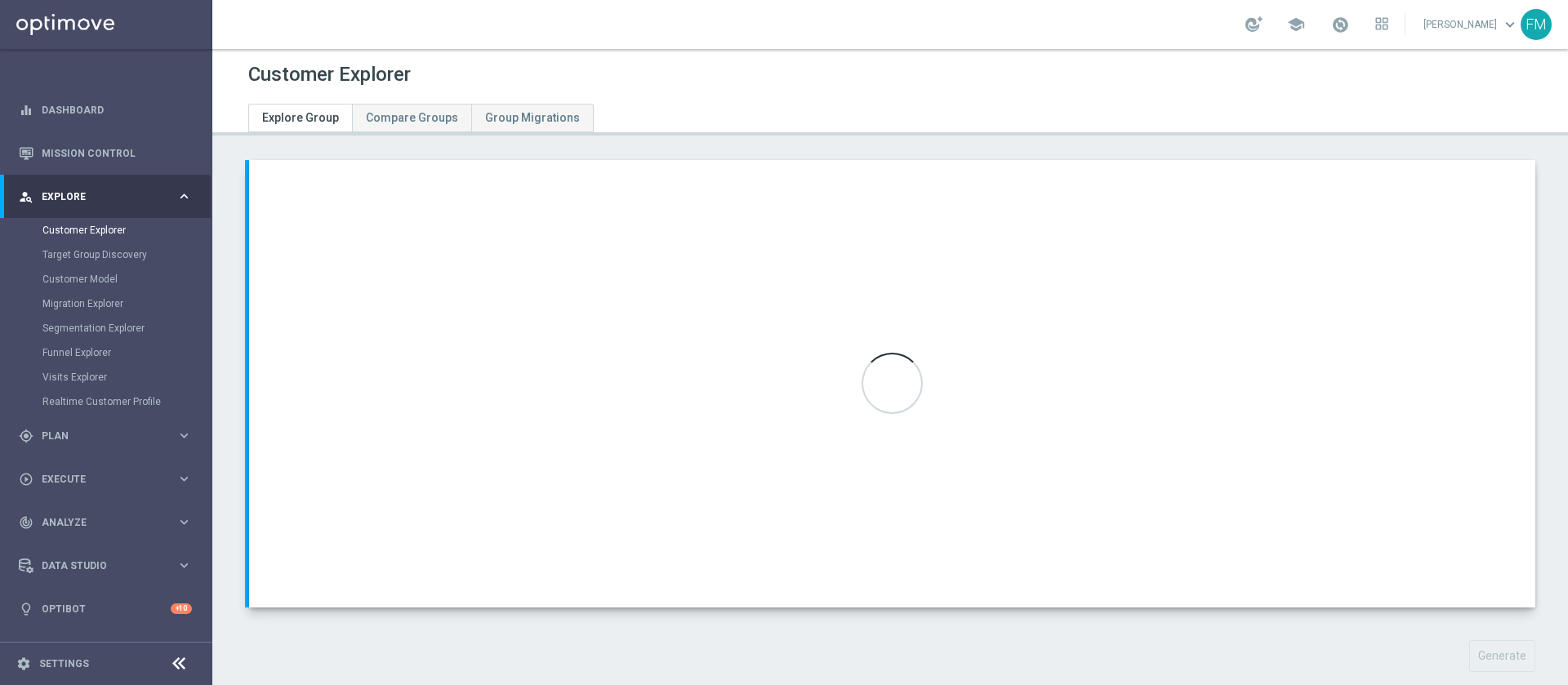
type input "Multi Master Low"
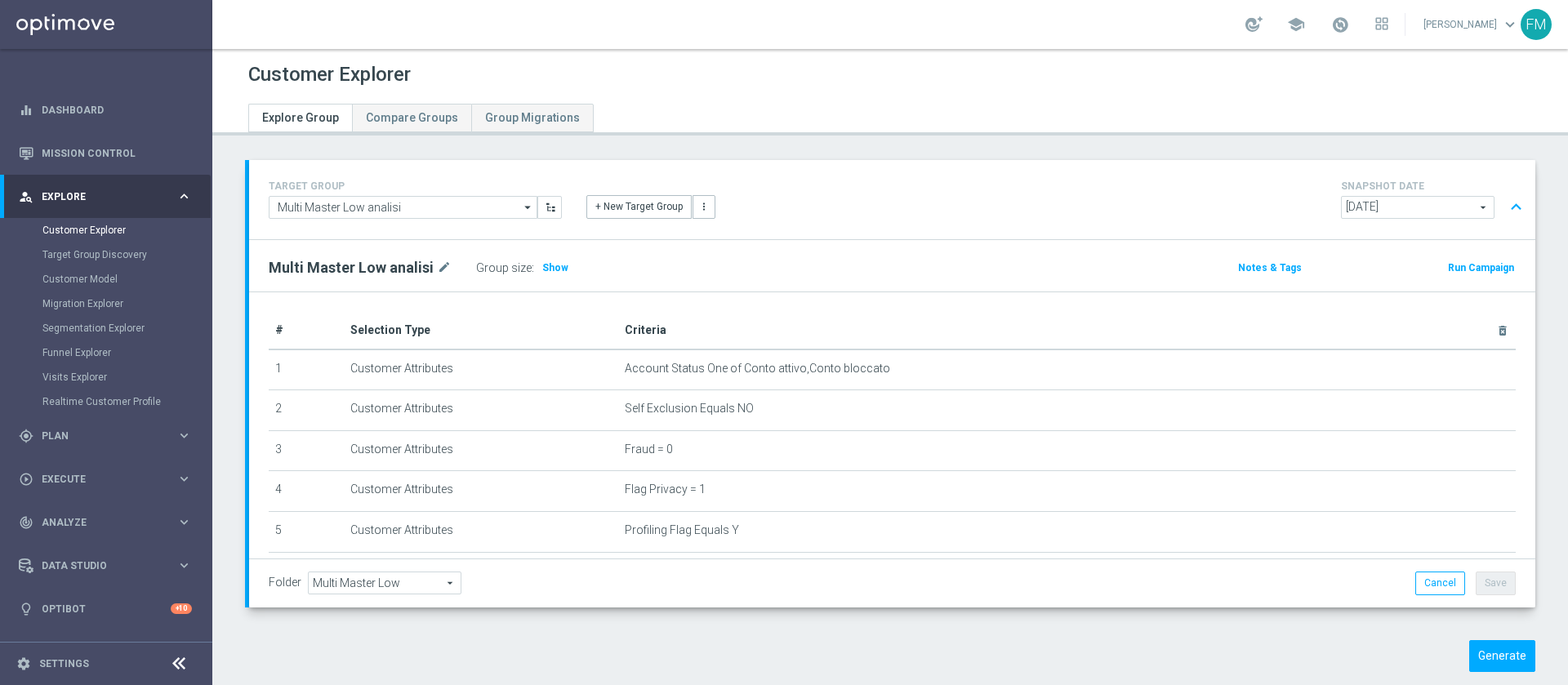
click at [1411, 211] on span "[DATE]" at bounding box center [1417, 207] width 152 height 21
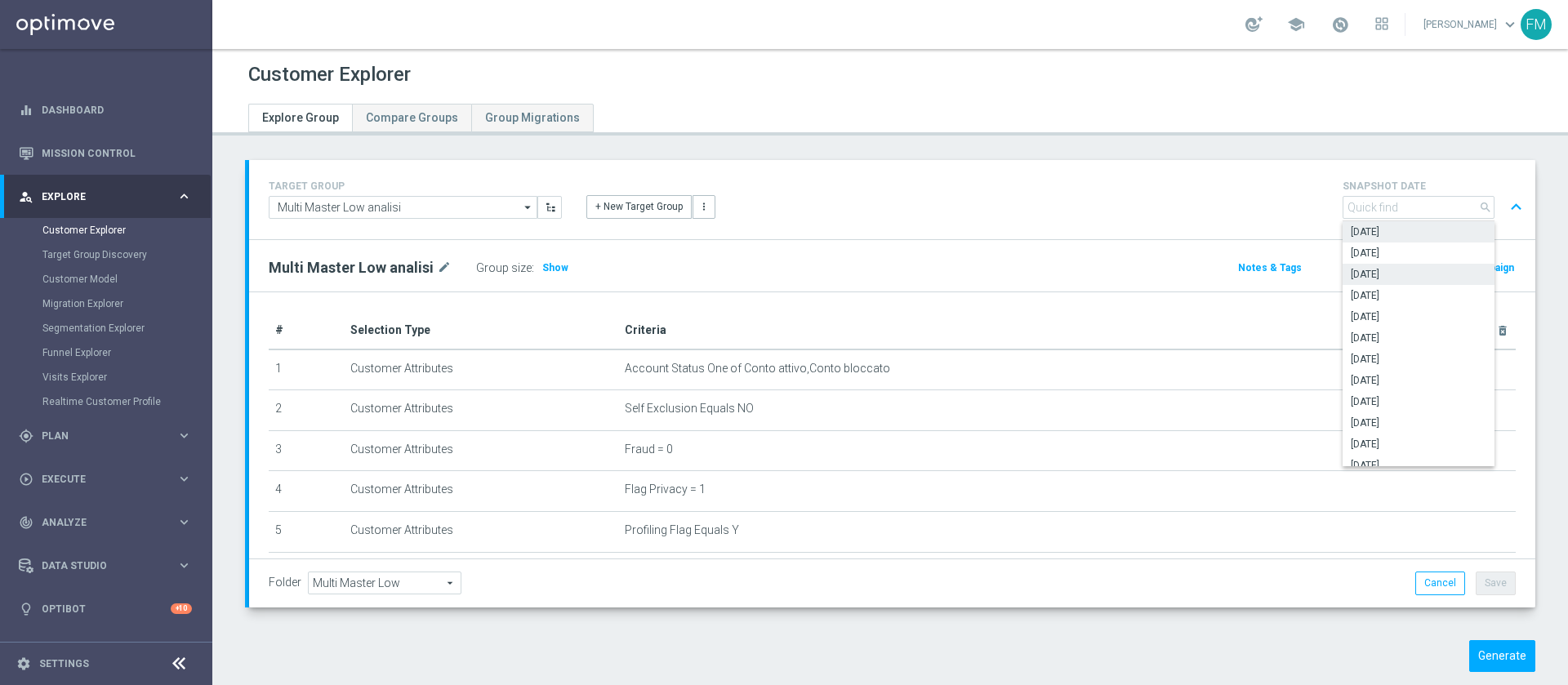
click at [1411, 270] on span "[DATE]" at bounding box center [1419, 274] width 136 height 13
type input "[DATE]"
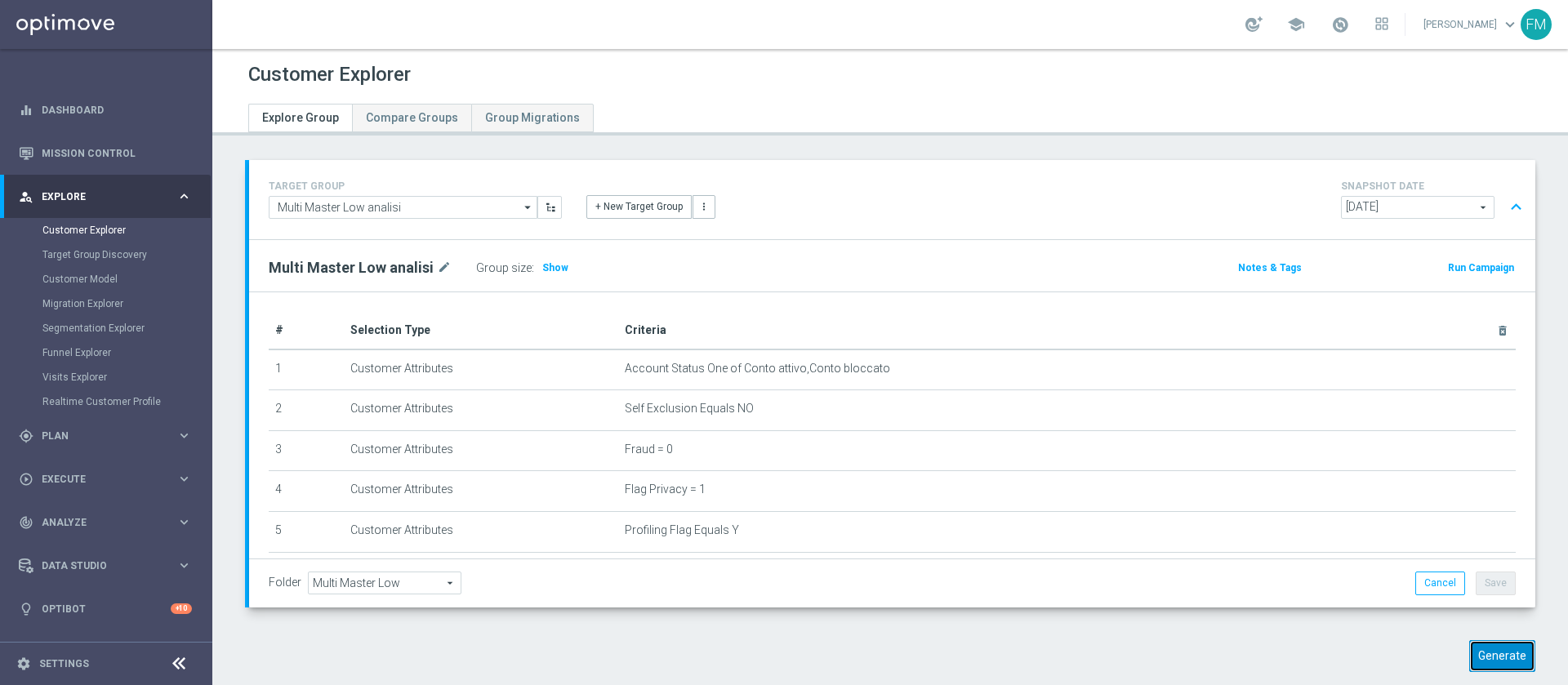
click at [1476, 660] on button "Generate" at bounding box center [1502, 656] width 66 height 32
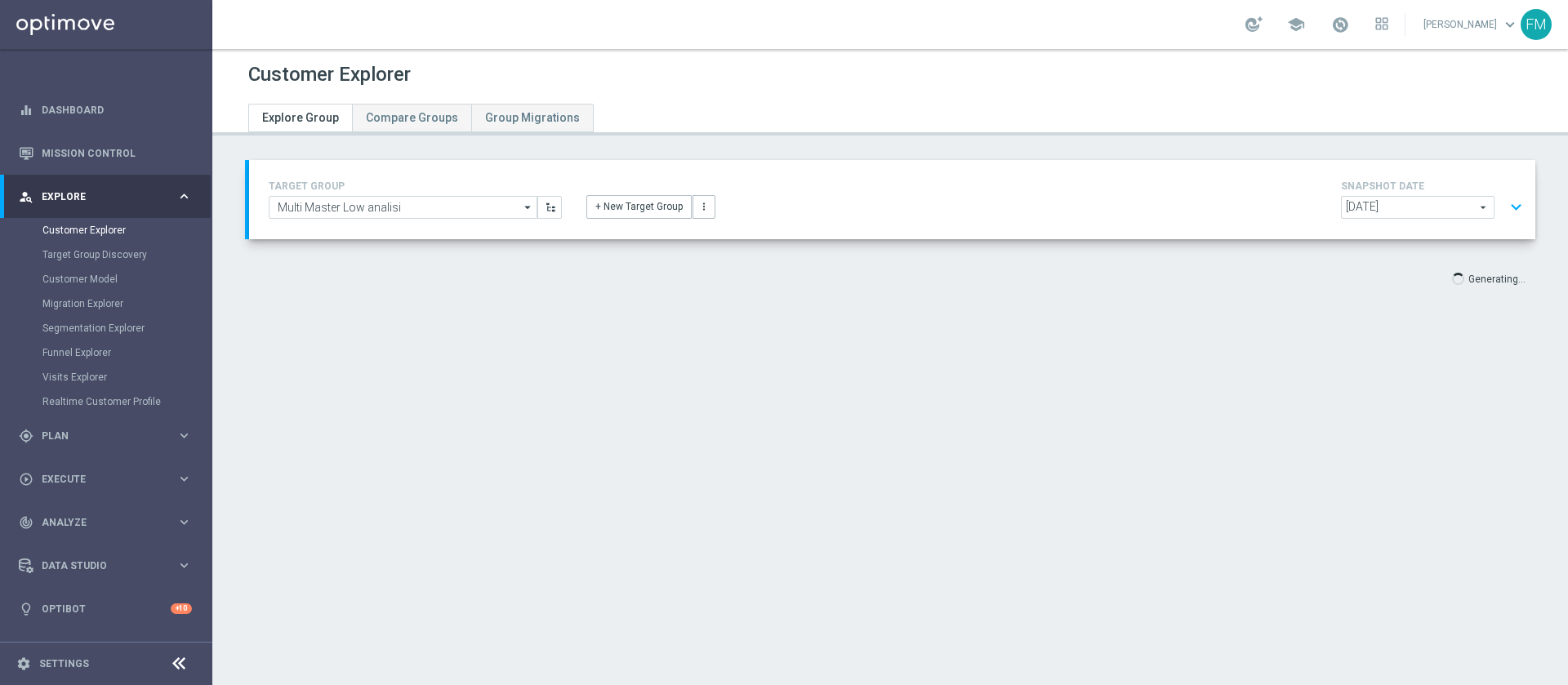
click at [1504, 205] on button "expand_more" at bounding box center [1516, 207] width 24 height 31
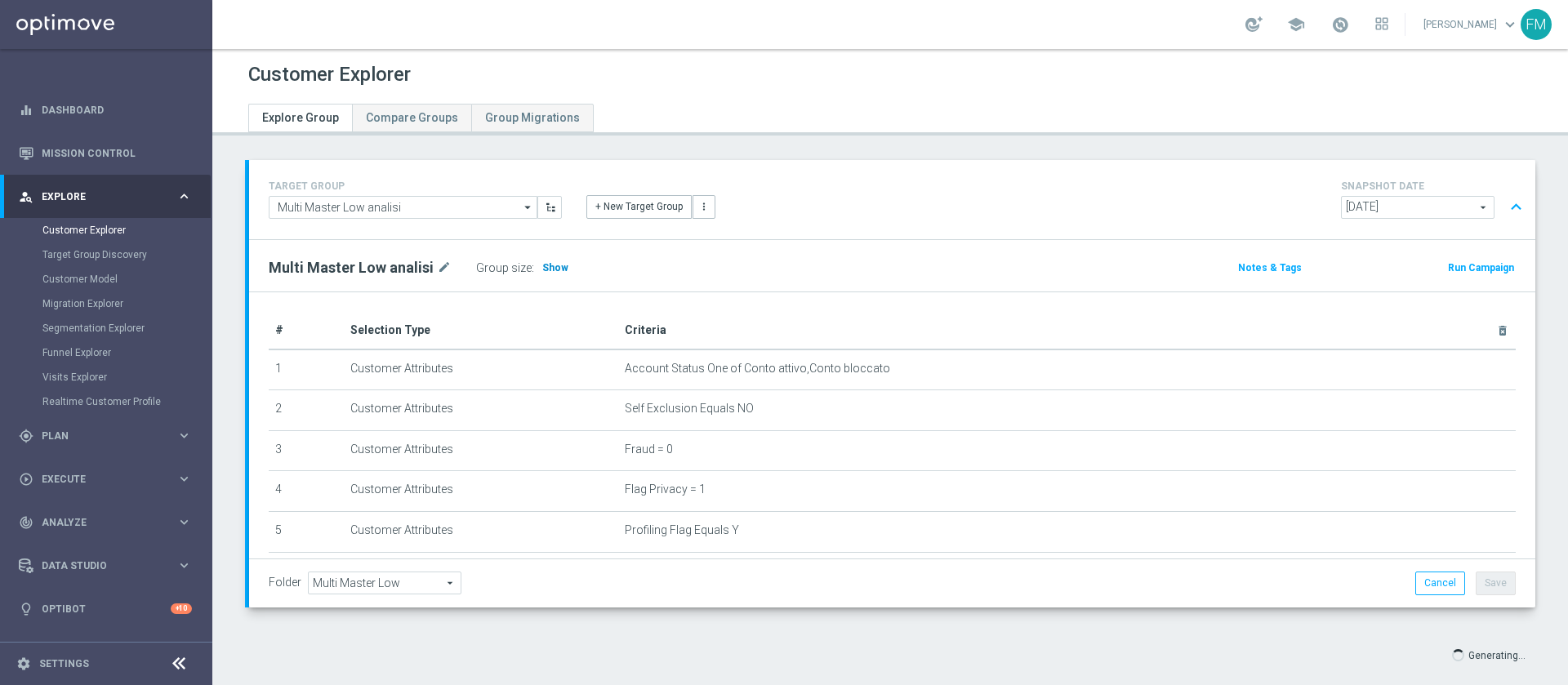
click at [542, 269] on span "Show" at bounding box center [555, 268] width 26 height 11
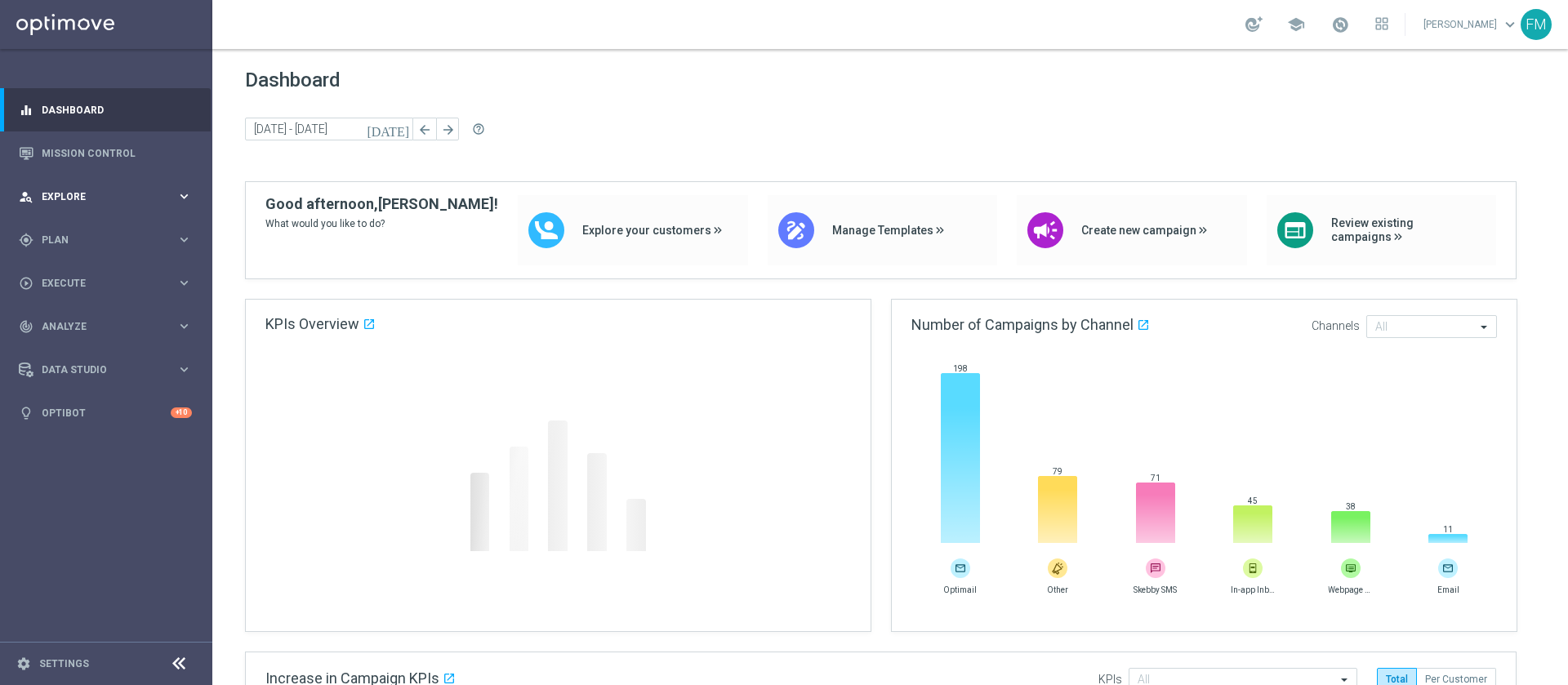
click at [94, 190] on div "person_search Explore" at bounding box center [97, 197] width 157 height 15
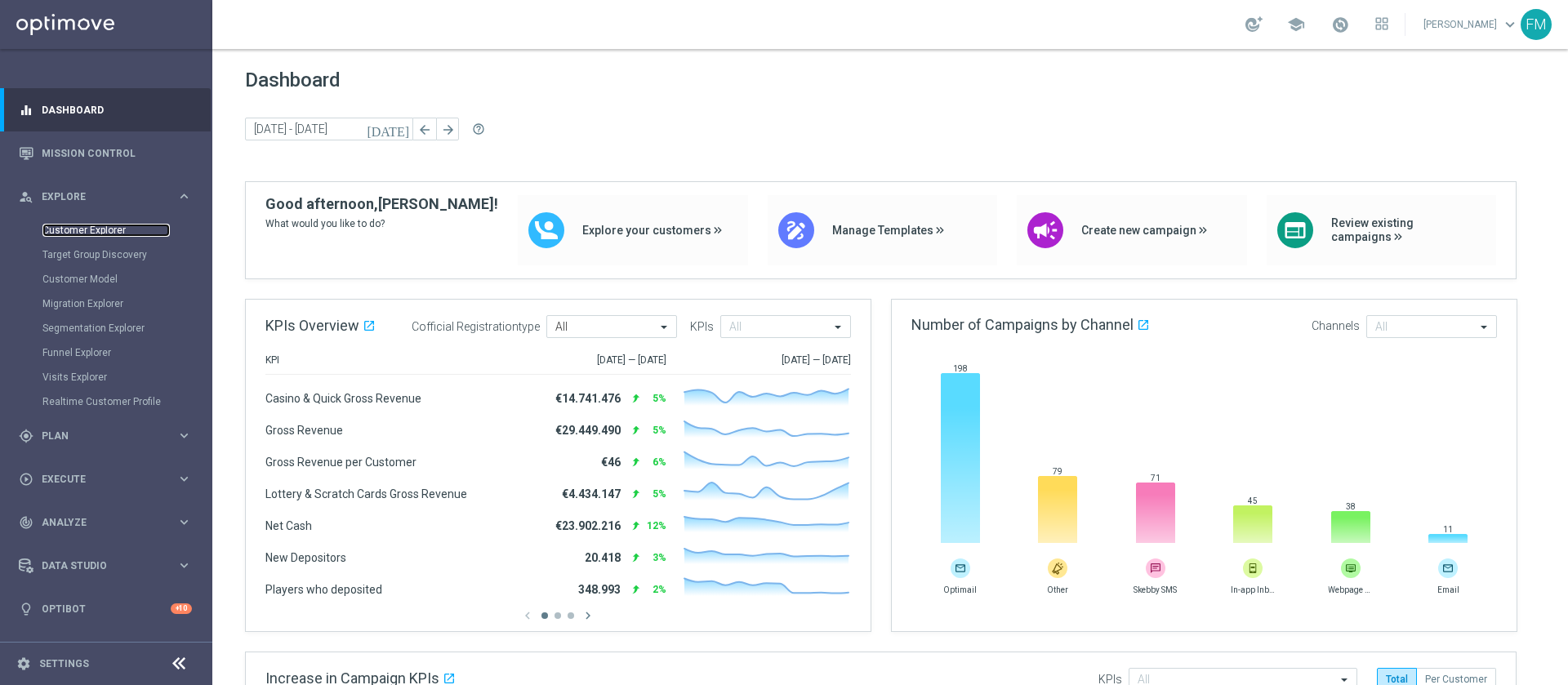
click at [52, 232] on link "Customer Explorer" at bounding box center [106, 230] width 128 height 13
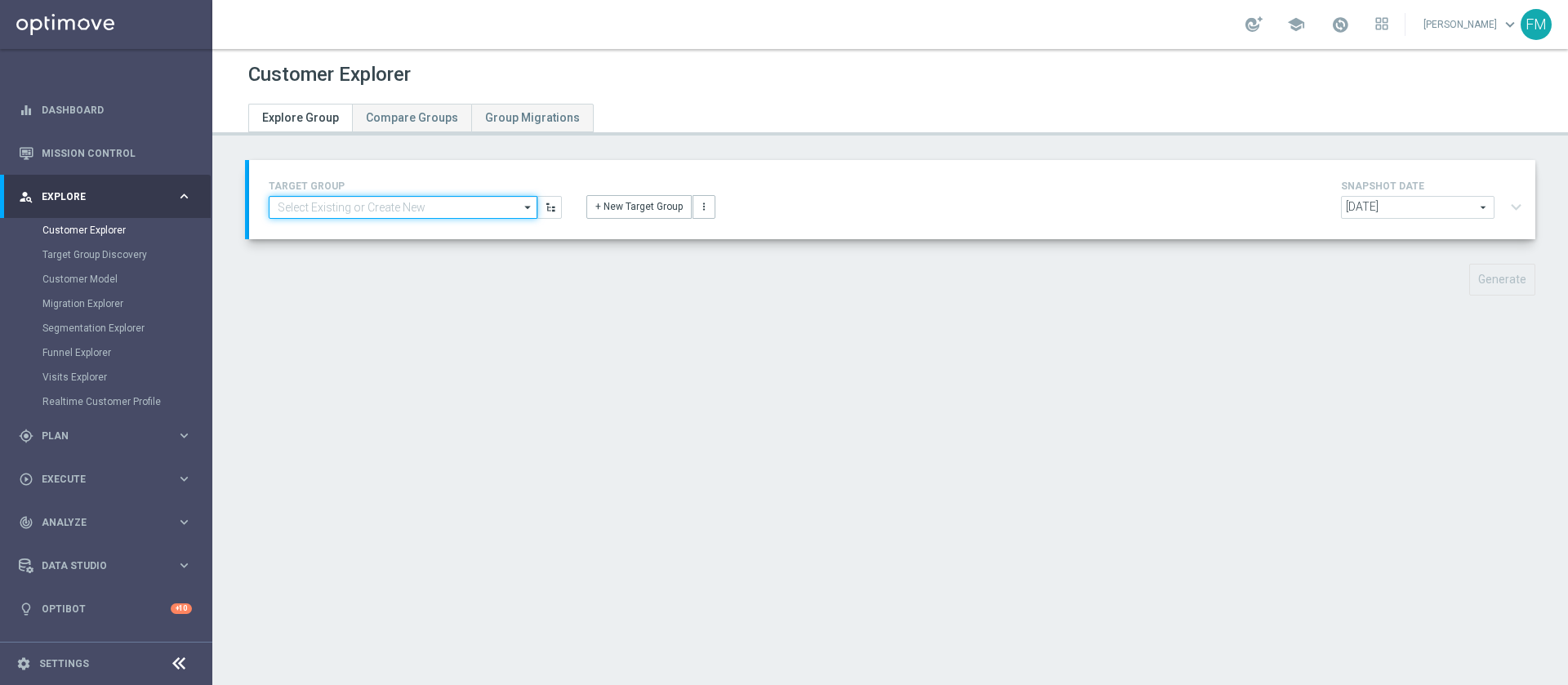
click at [325, 209] on input at bounding box center [403, 207] width 269 height 23
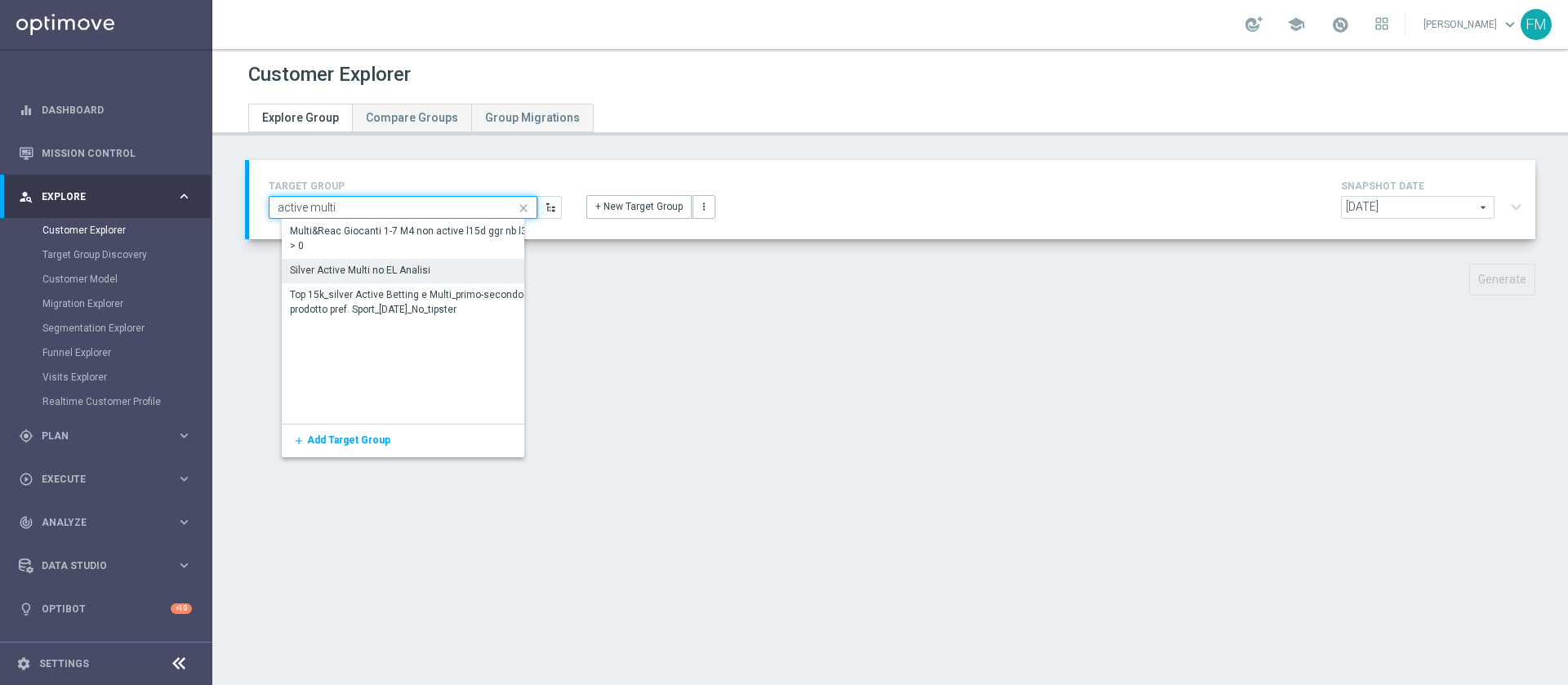
type input "active multi"
click at [367, 272] on div "Silver Active Multi no EL Analisi" at bounding box center [360, 271] width 140 height 15
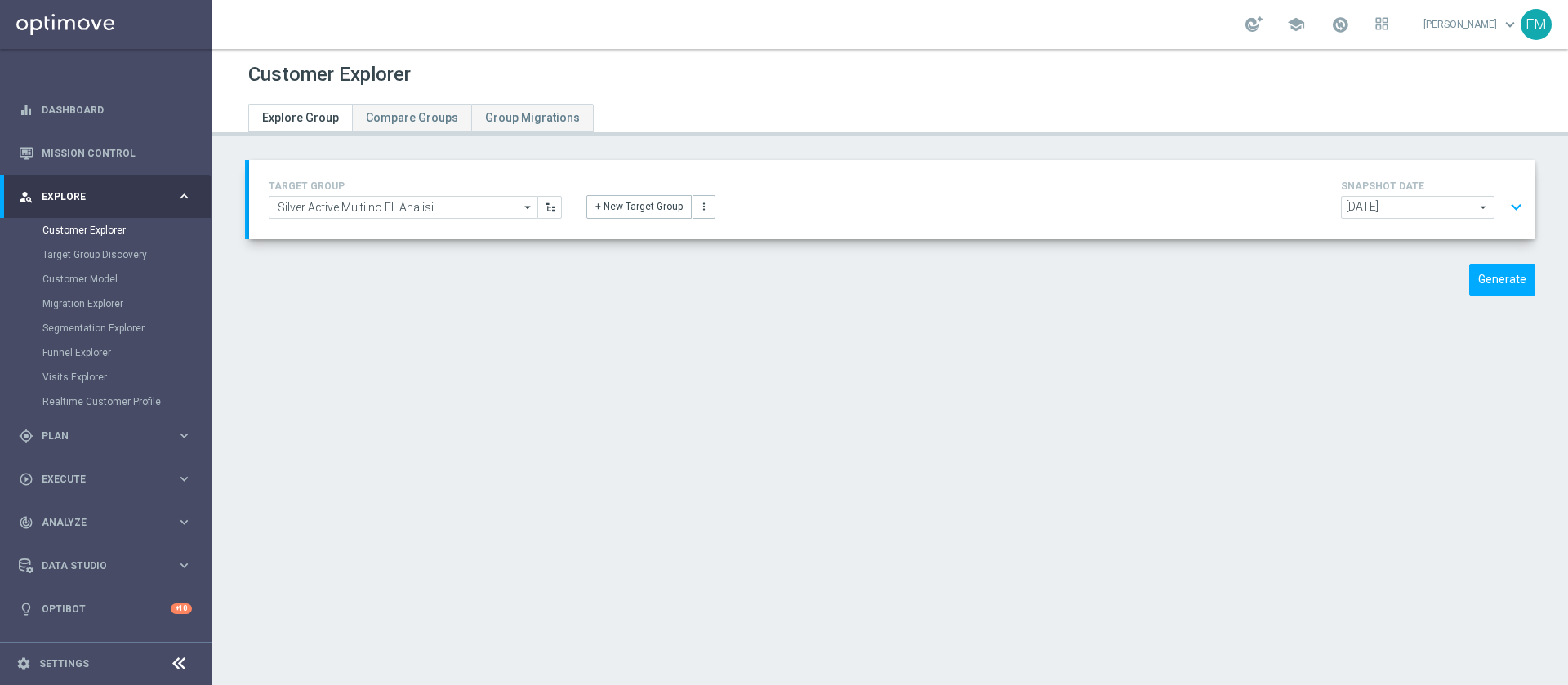
drag, startPoint x: 1326, startPoint y: 20, endPoint x: 1304, endPoint y: 34, distance: 26.1
click at [1304, 34] on div "school" at bounding box center [1316, 25] width 143 height 28
click at [1331, 23] on span at bounding box center [1340, 25] width 18 height 18
click at [944, 59] on div "Customer Explorer" at bounding box center [890, 75] width 1284 height 32
